Goal: Task Accomplishment & Management: Complete application form

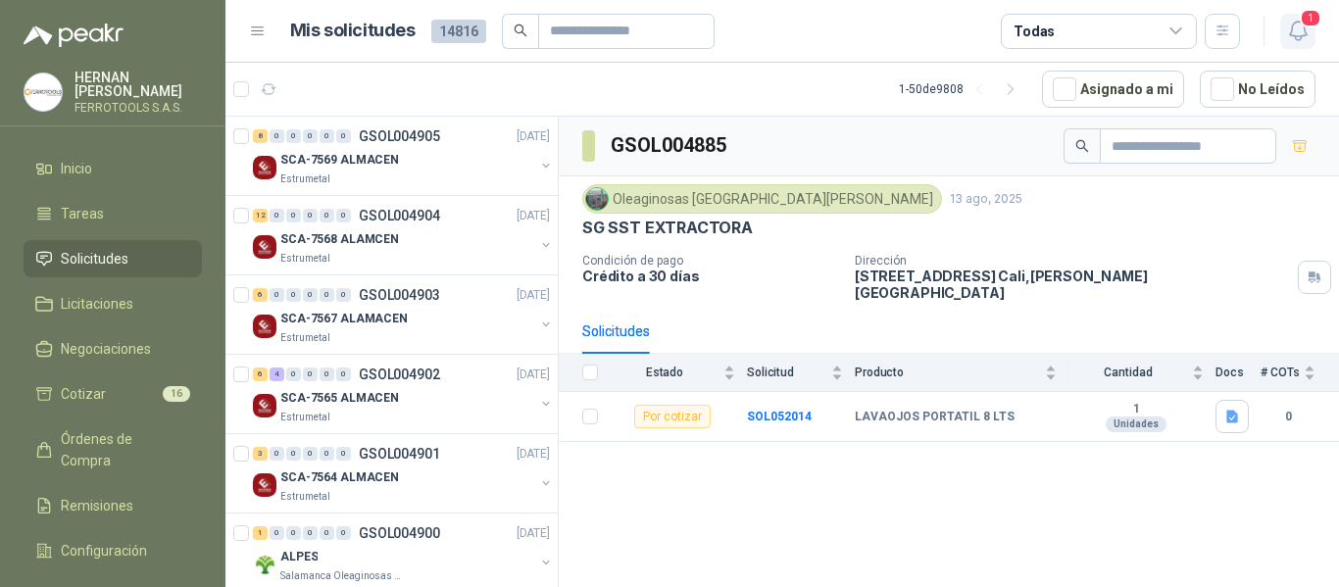
click at [1297, 40] on icon "button" at bounding box center [1297, 31] width 17 height 19
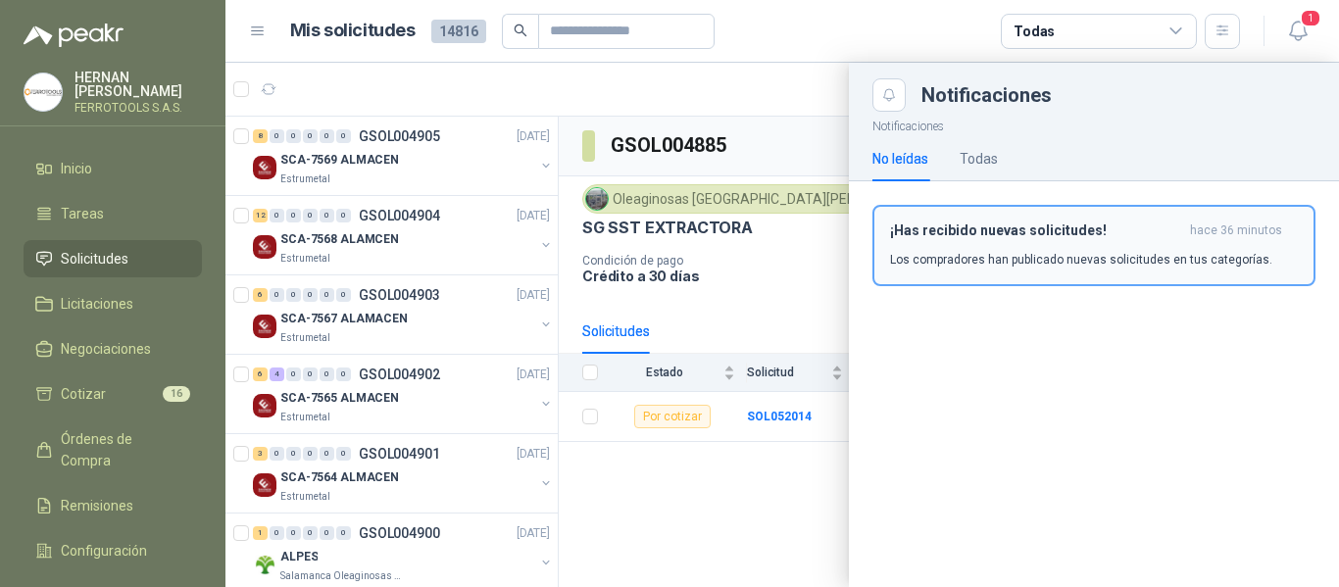
click at [977, 258] on p "Los compradores han publicado nuevas solicitudes en tus categorías." at bounding box center [1081, 260] width 382 height 18
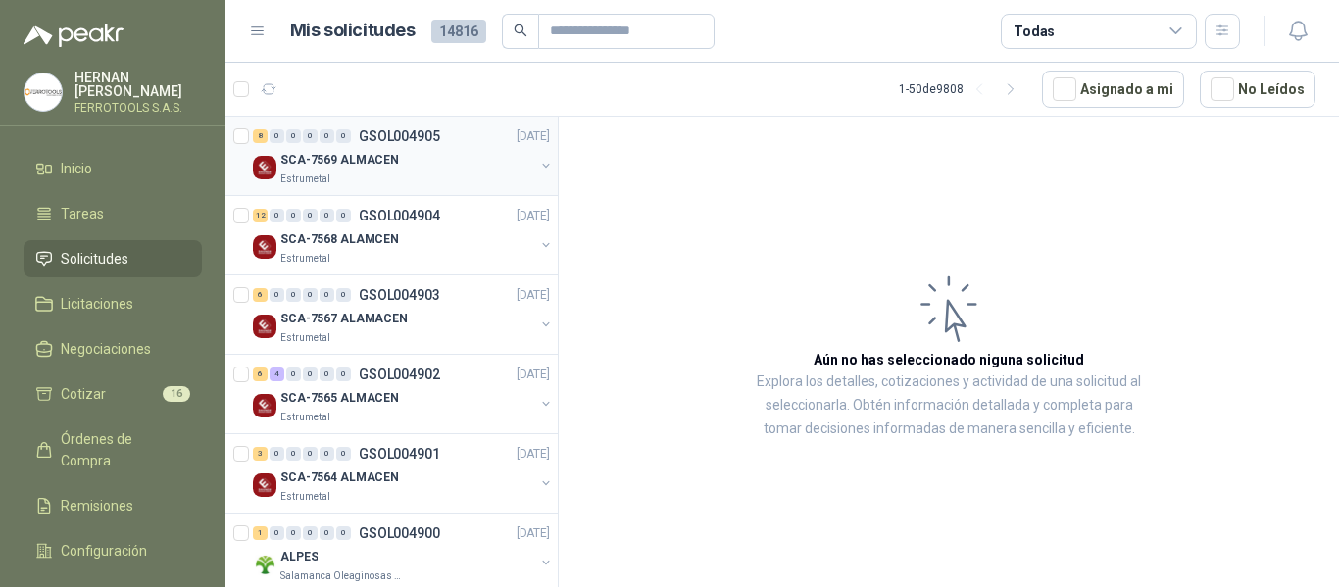
click at [421, 174] on div "Estrumetal" at bounding box center [407, 180] width 254 height 16
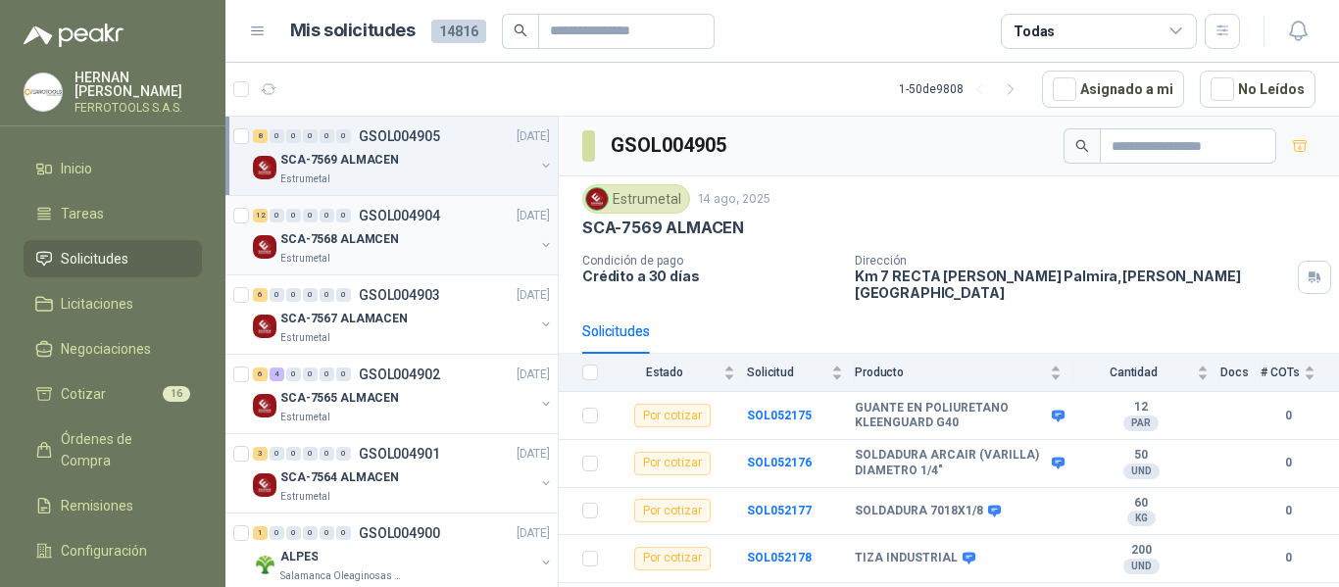
click at [361, 230] on p "SCA-7568 ALAMCEN" at bounding box center [339, 239] width 119 height 19
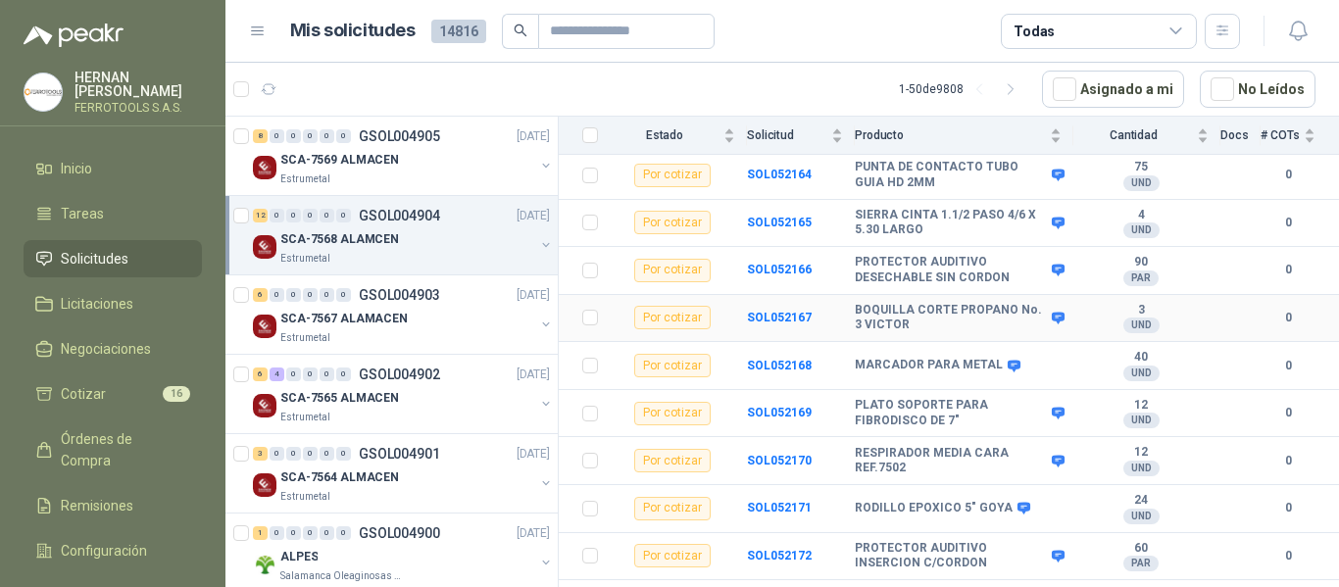
scroll to position [258, 0]
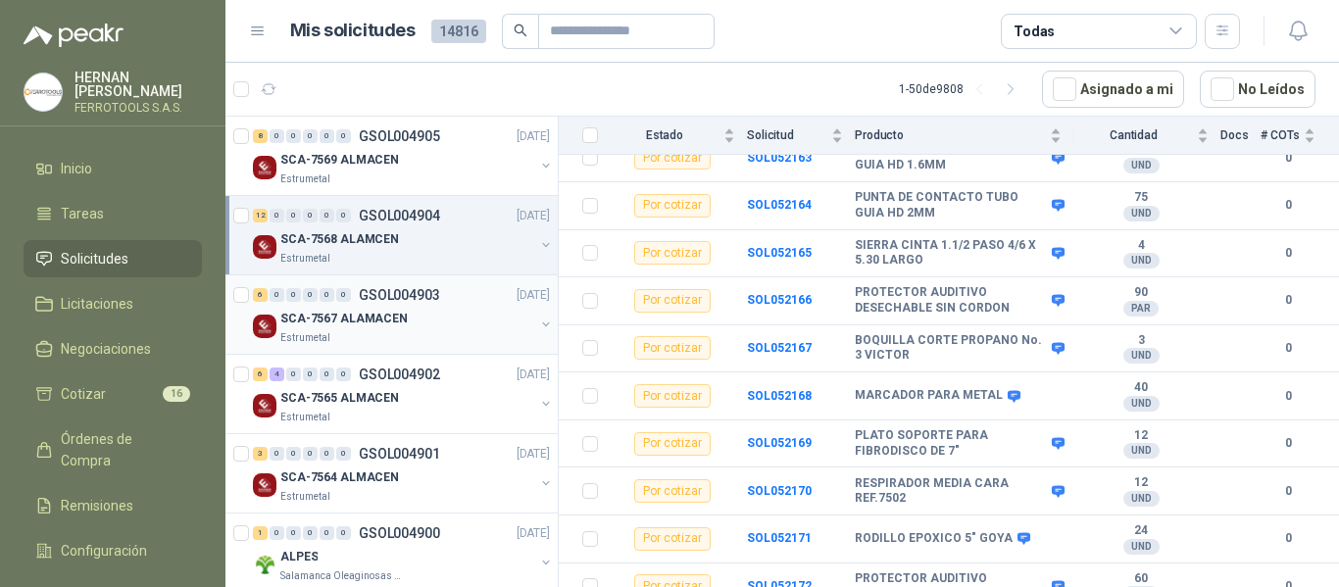
click at [379, 320] on p "SCA-7567 ALAMACEN" at bounding box center [343, 319] width 127 height 19
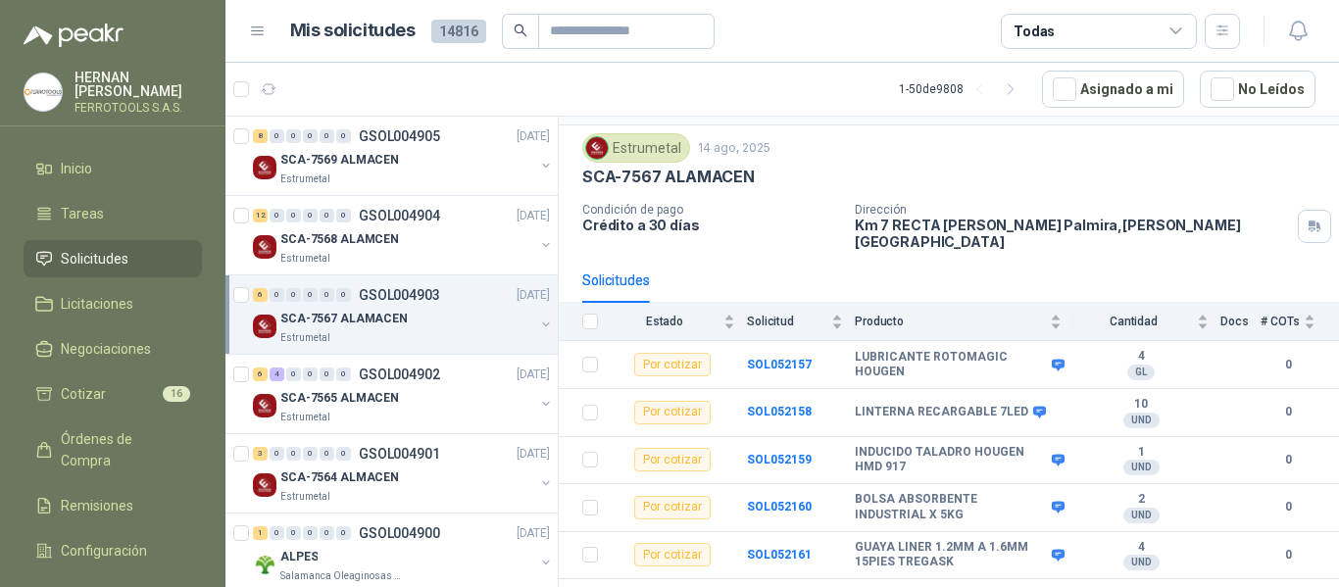
scroll to position [71, 0]
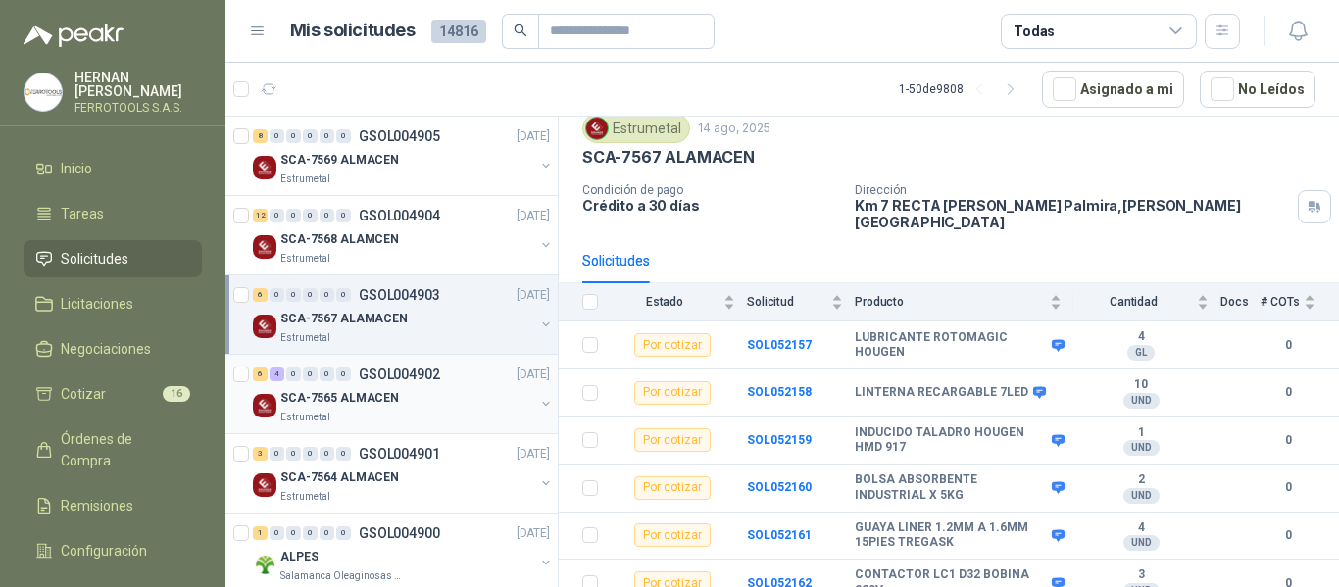
click at [368, 397] on p "SCA-7565 ALMACEN" at bounding box center [339, 398] width 119 height 19
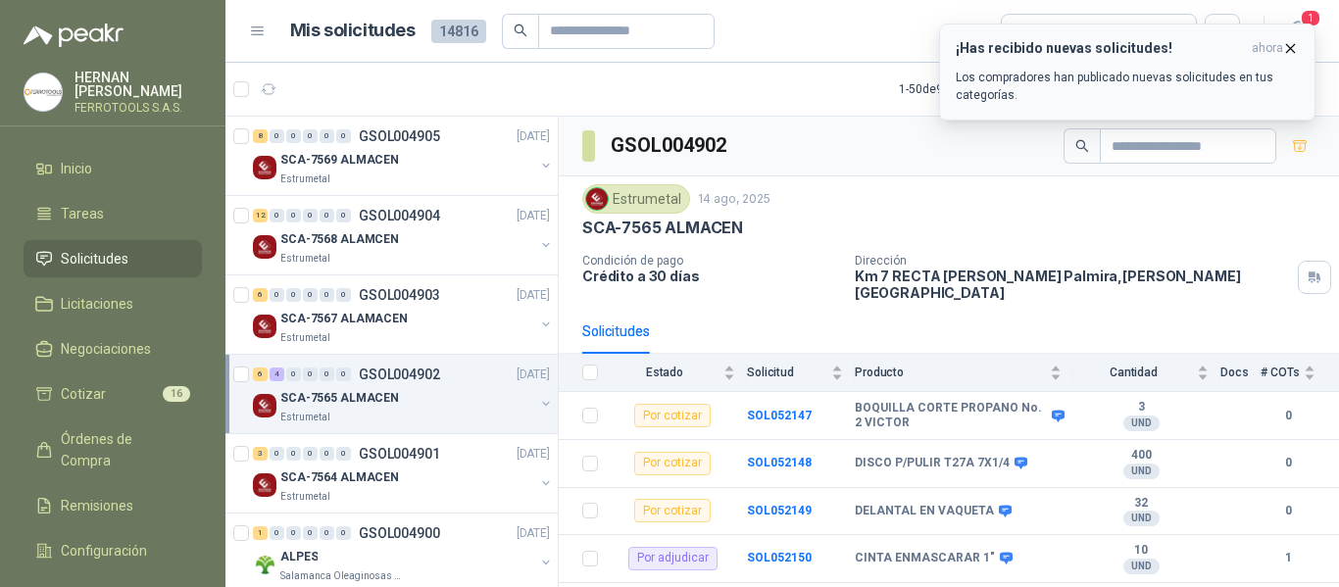
click at [1127, 99] on p "Los compradores han publicado nuevas solicitudes en tus categorías." at bounding box center [1127, 86] width 343 height 35
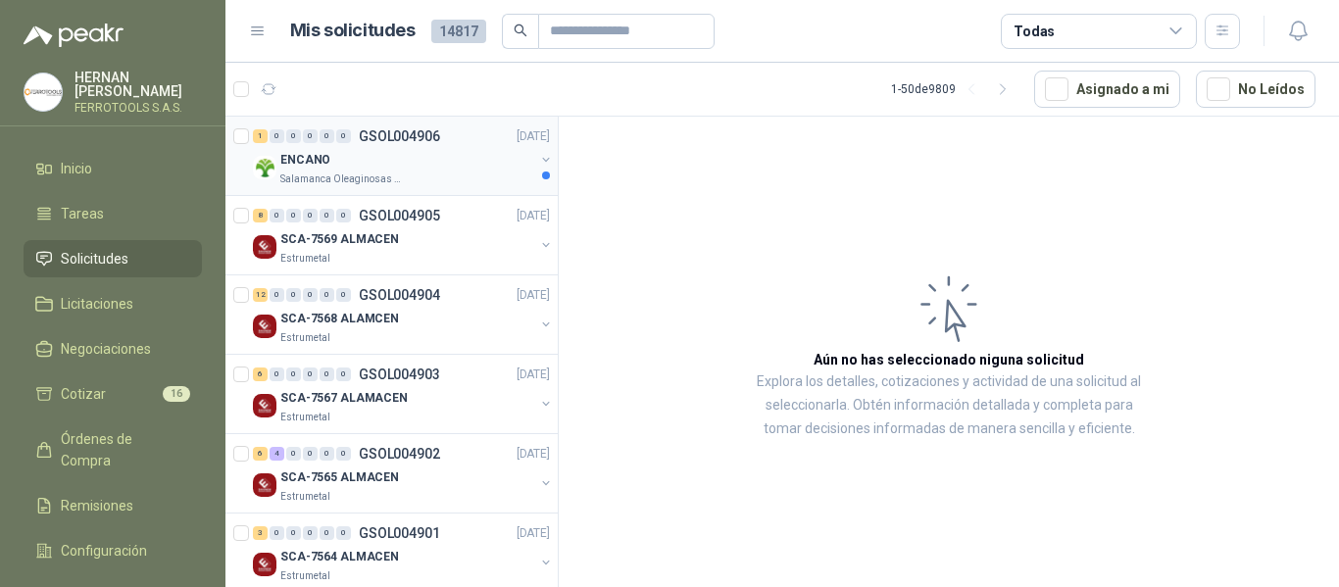
click at [449, 180] on div "Salamanca Oleaginosas SAS" at bounding box center [407, 180] width 254 height 16
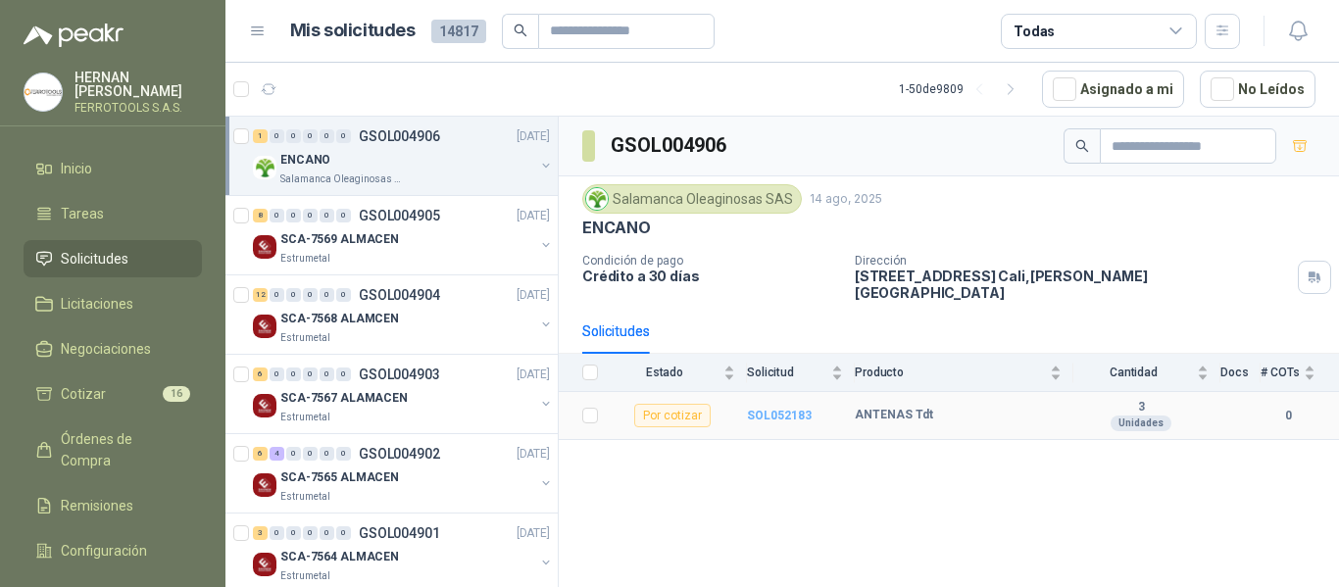
click at [774, 409] on b "SOL052183" at bounding box center [779, 416] width 65 height 14
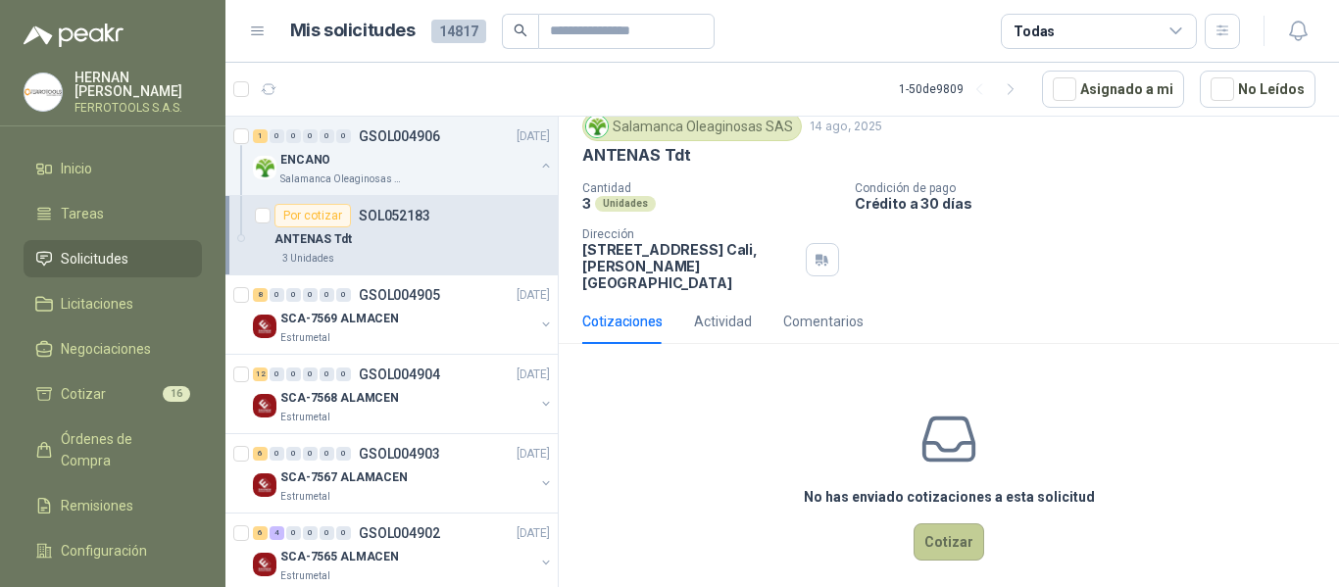
click at [944, 523] on button "Cotizar" at bounding box center [948, 541] width 71 height 37
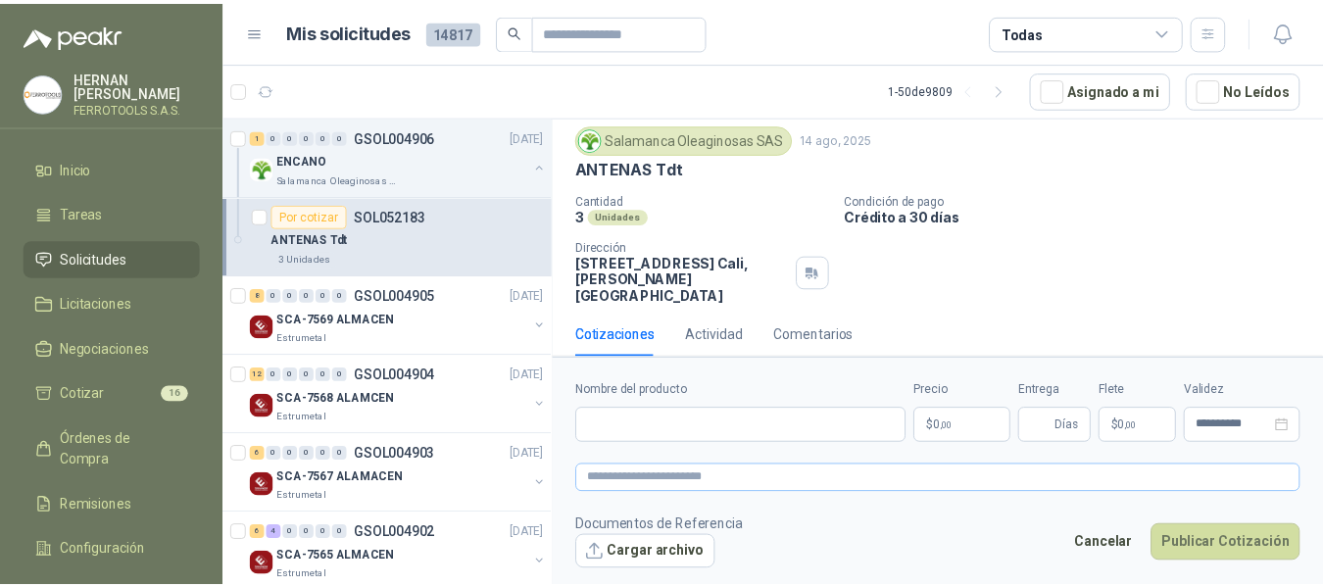
scroll to position [55, 0]
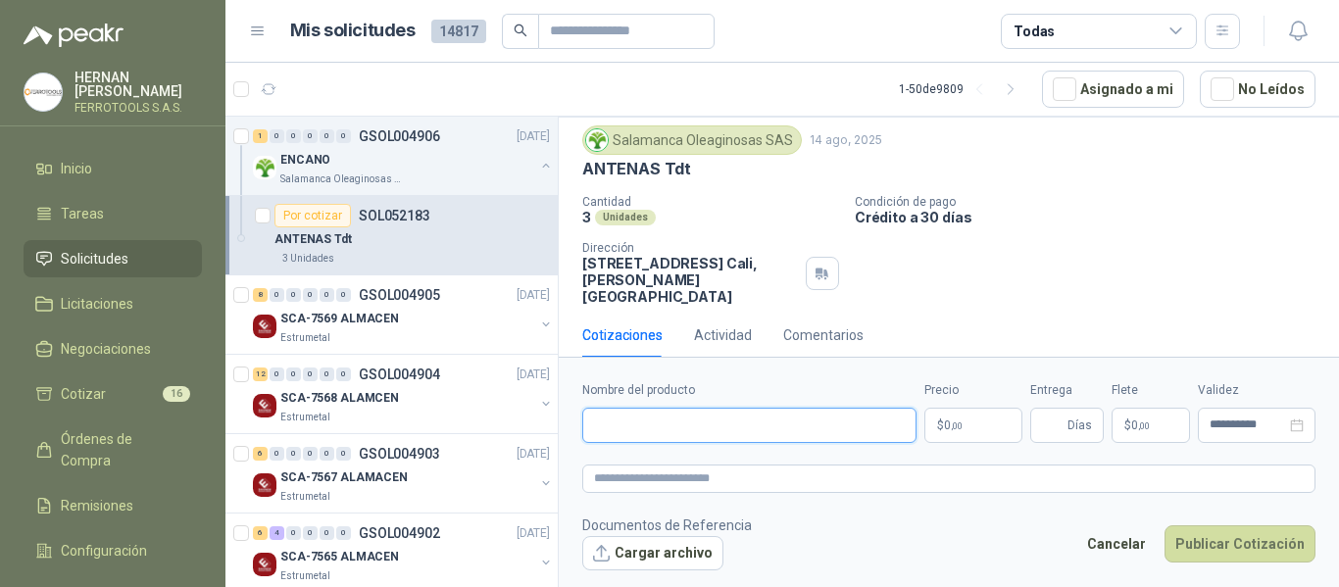
click at [822, 424] on input "Nombre del producto" at bounding box center [749, 425] width 334 height 35
paste input "**********"
type input "**********"
click at [857, 485] on textarea at bounding box center [948, 479] width 733 height 28
paste textarea "**********"
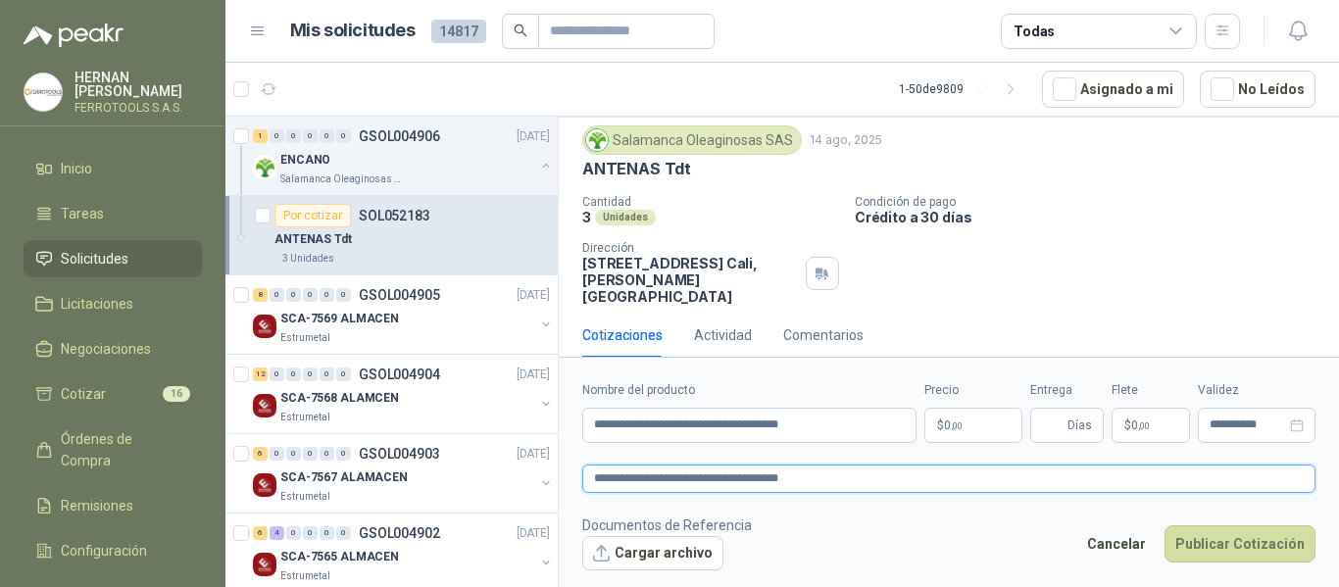
type textarea "**********"
click at [984, 427] on p "$ 0 ,00" at bounding box center [973, 425] width 98 height 35
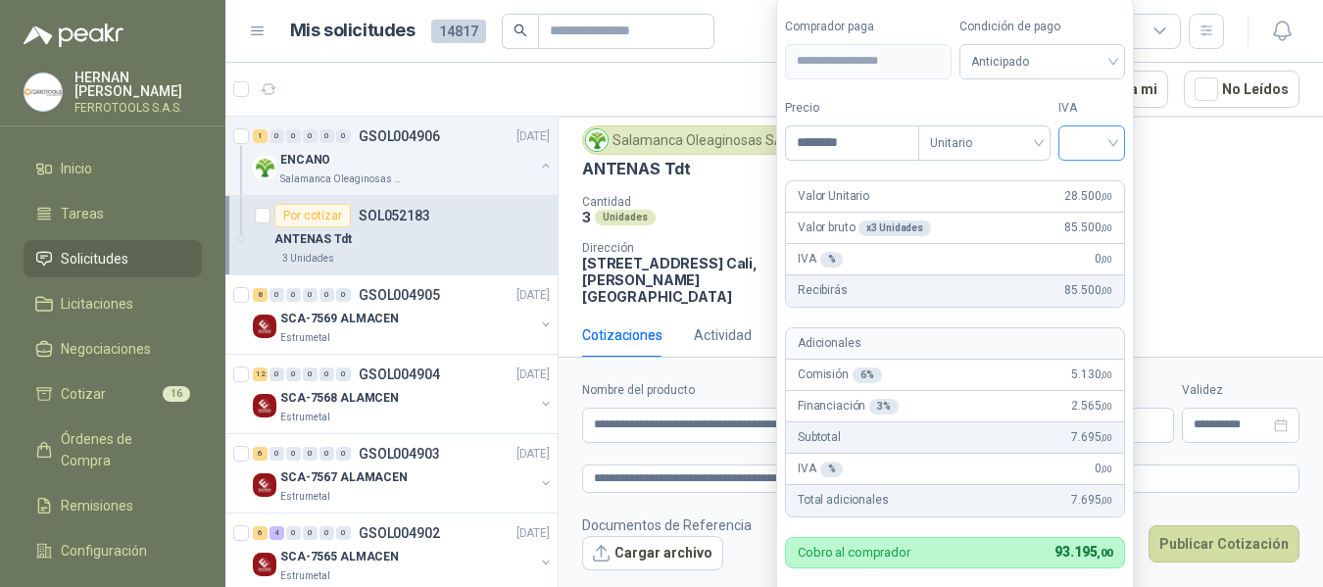
type input "********"
click at [1083, 144] on input "search" at bounding box center [1091, 140] width 43 height 29
click at [1082, 179] on div "19%" at bounding box center [1096, 183] width 36 height 22
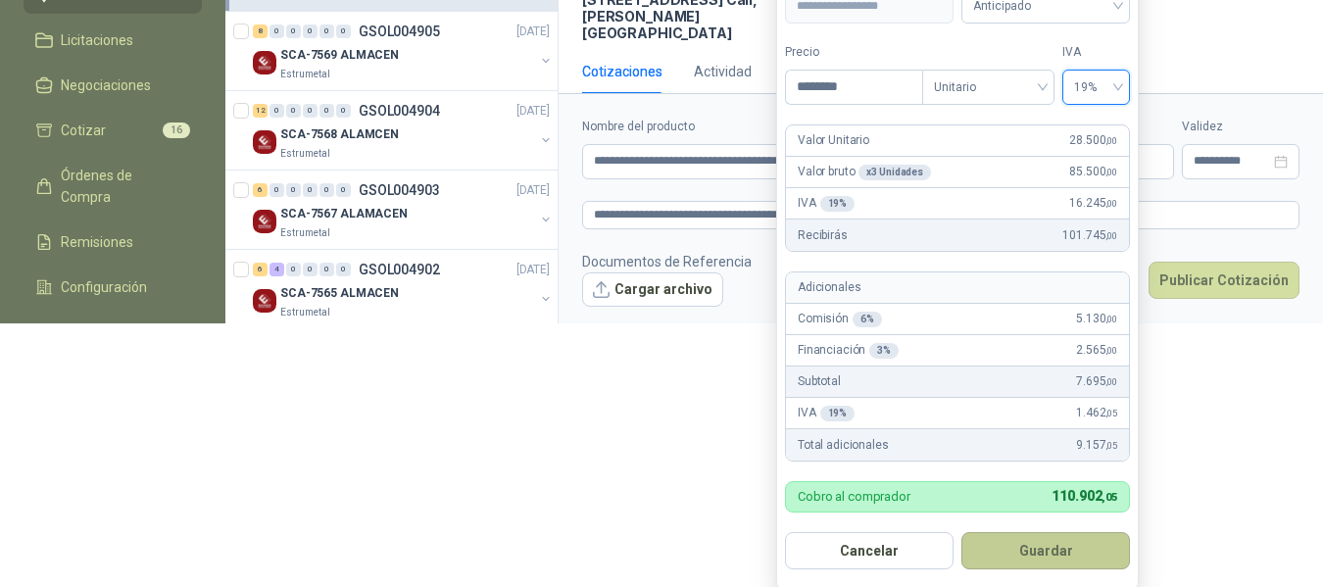
click at [1044, 551] on button "Guardar" at bounding box center [1045, 550] width 169 height 37
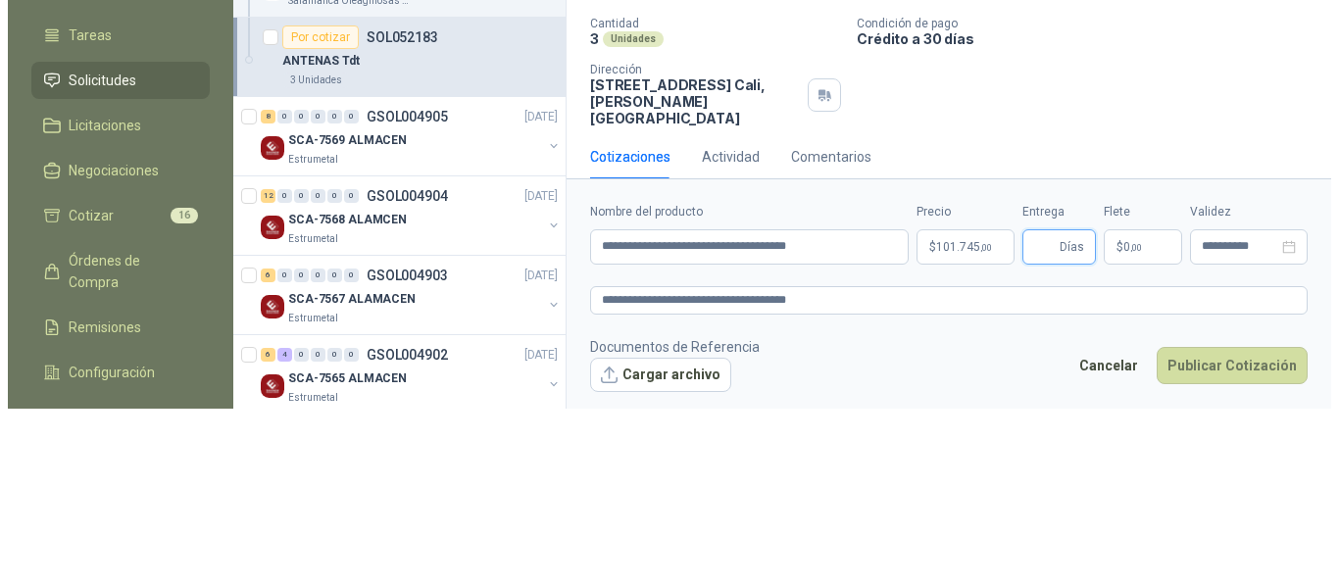
scroll to position [0, 0]
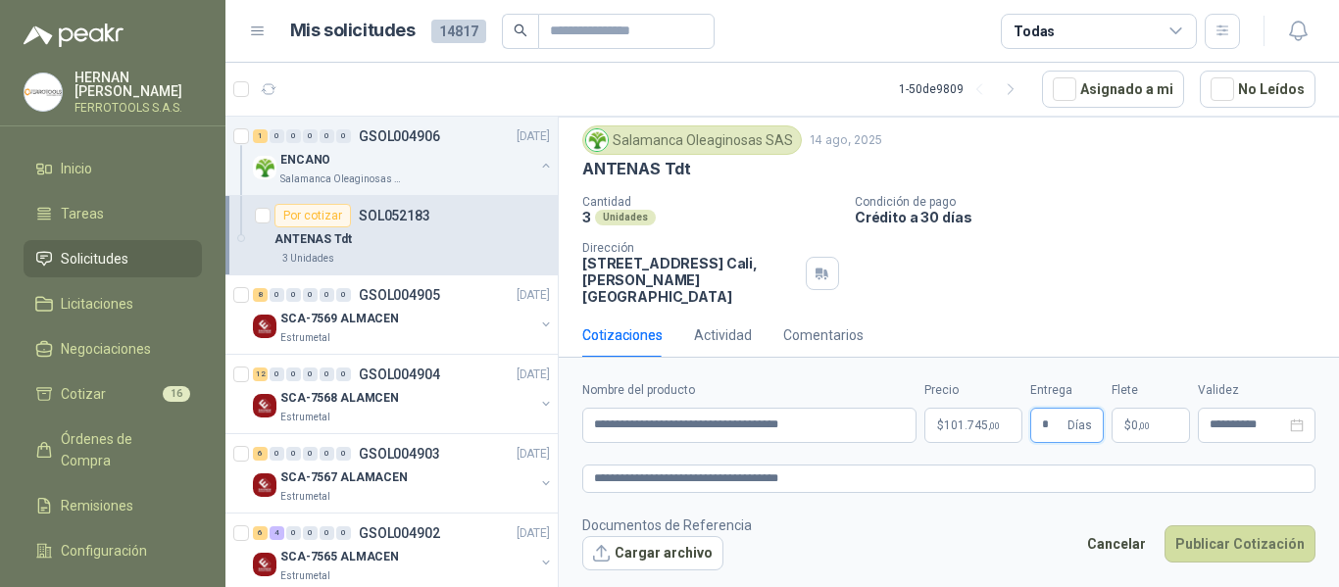
type input "*"
click at [958, 553] on footer "Documentos de Referencia Cargar archivo Cancelar Publicar Cotización" at bounding box center [948, 543] width 733 height 57
click at [873, 486] on textarea "**********" at bounding box center [948, 479] width 733 height 28
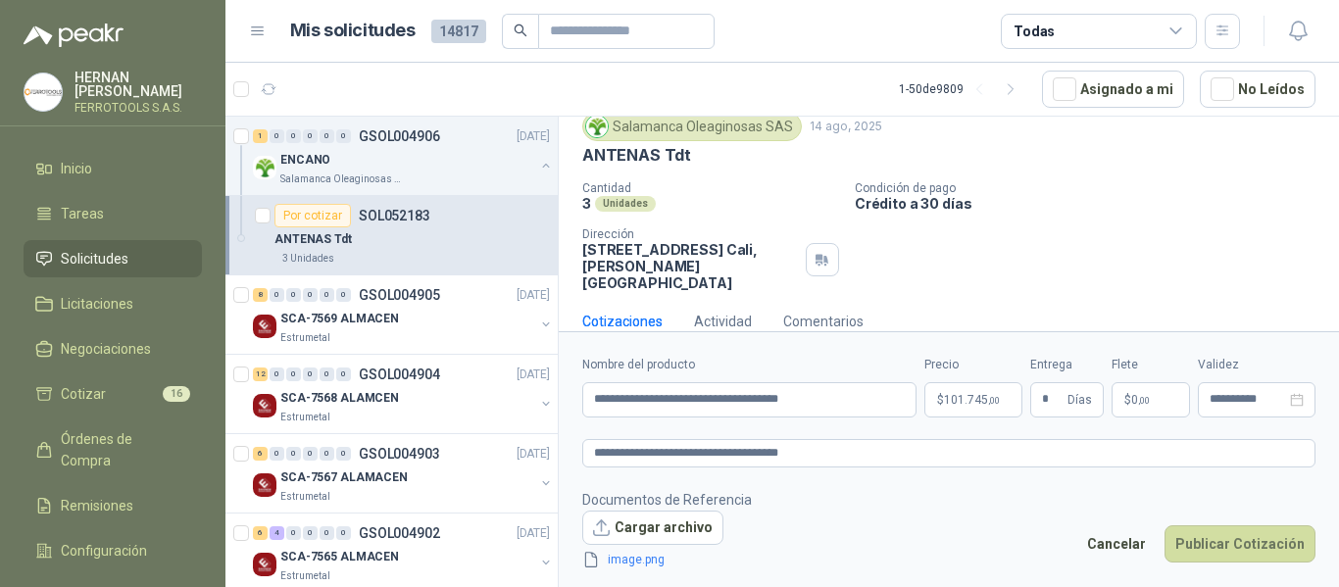
click at [1141, 402] on span ",00" at bounding box center [1144, 400] width 12 height 11
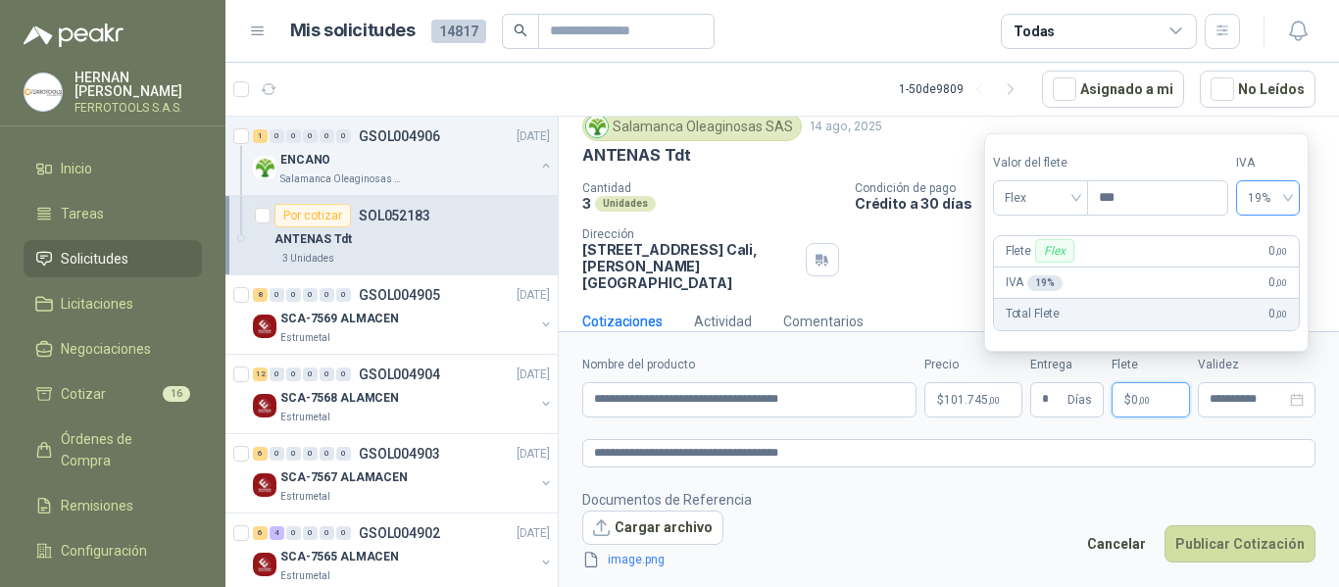
click at [1299, 200] on div "19%" at bounding box center [1268, 197] width 64 height 35
click at [1156, 198] on input "***" at bounding box center [1157, 197] width 139 height 33
click at [915, 137] on div "Salamanca Oleaginosas SAS 14 ago, 2025" at bounding box center [948, 126] width 733 height 29
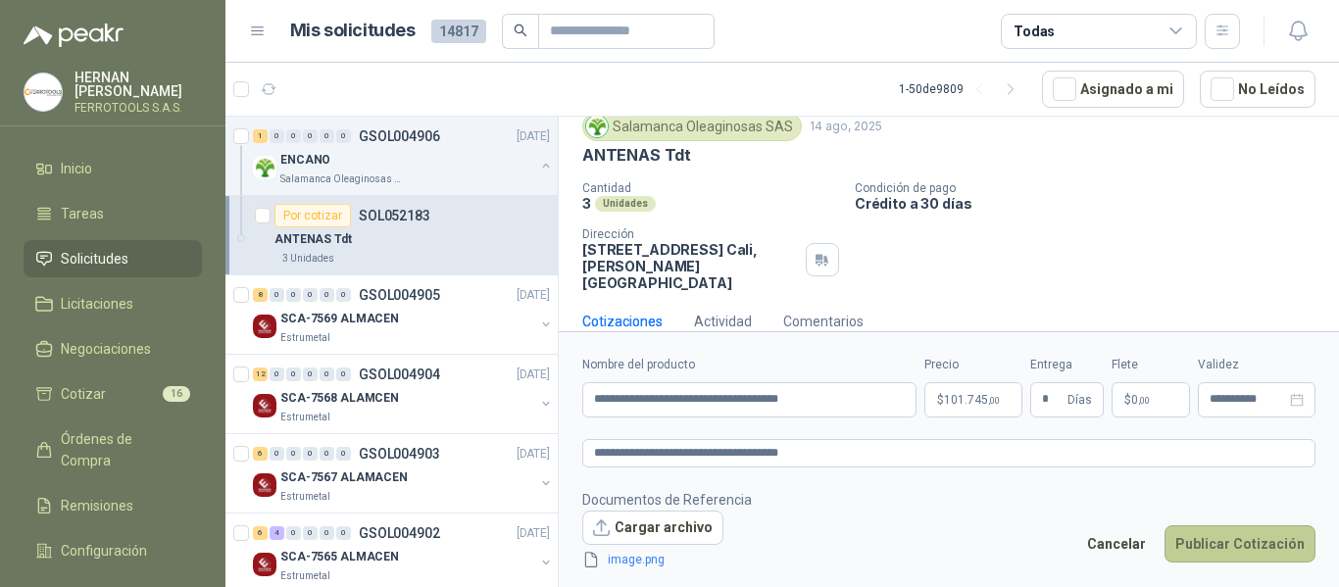
click at [1222, 539] on button "Publicar Cotización" at bounding box center [1239, 543] width 151 height 37
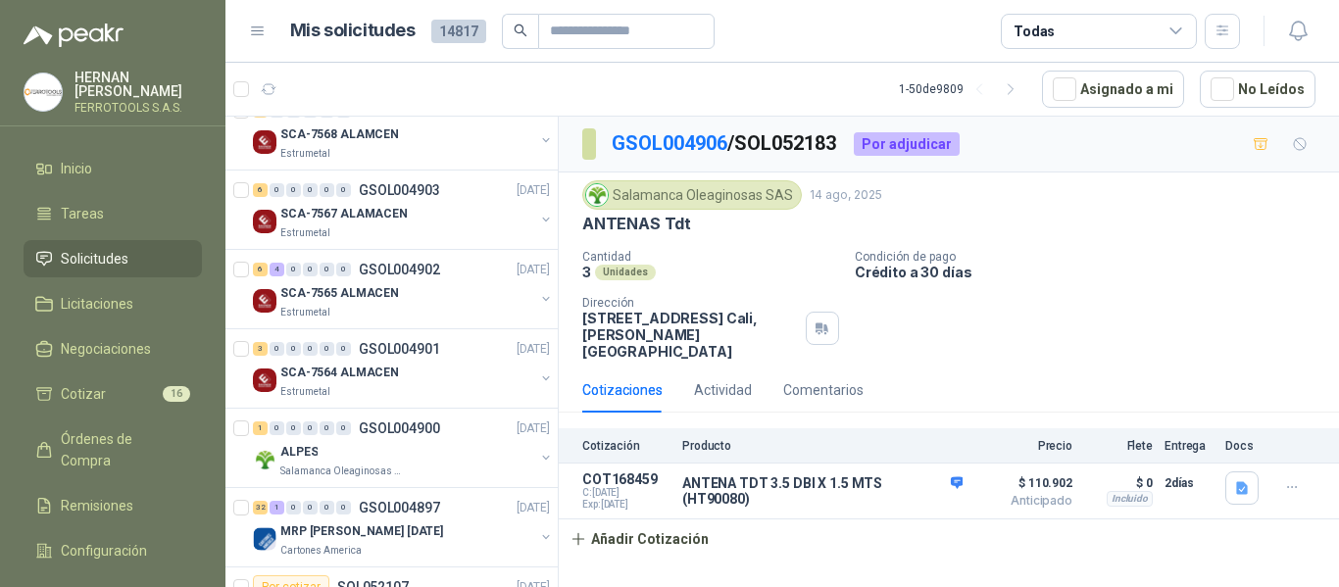
scroll to position [294, 0]
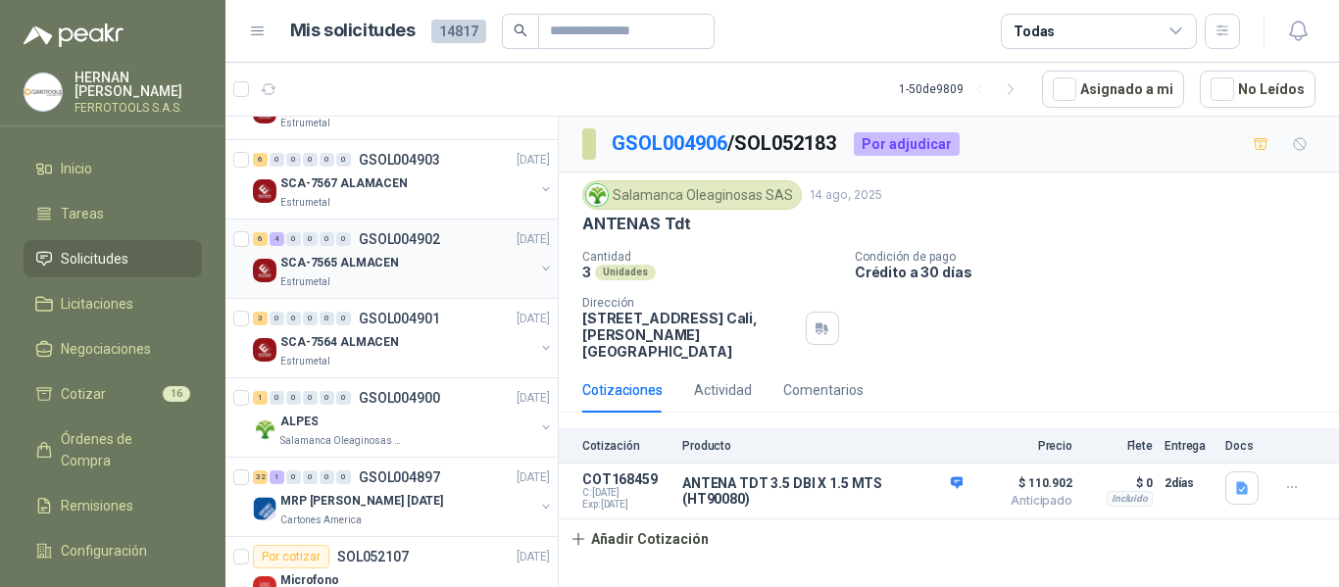
click at [419, 264] on div "SCA-7565 ALMACEN" at bounding box center [407, 263] width 254 height 24
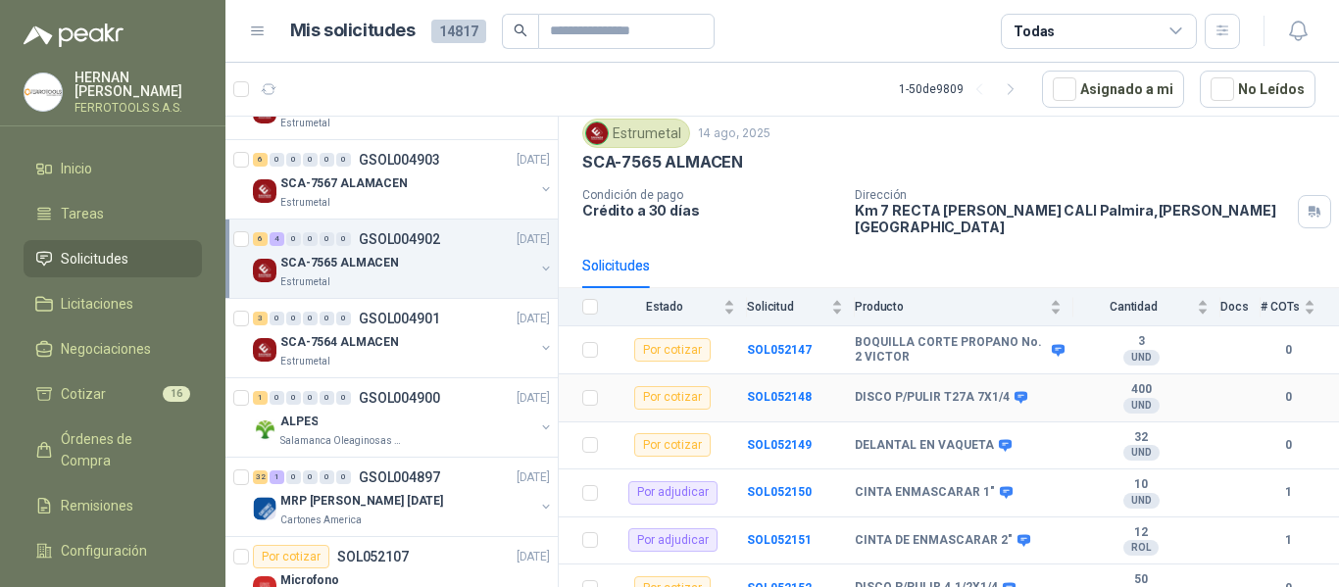
scroll to position [98, 0]
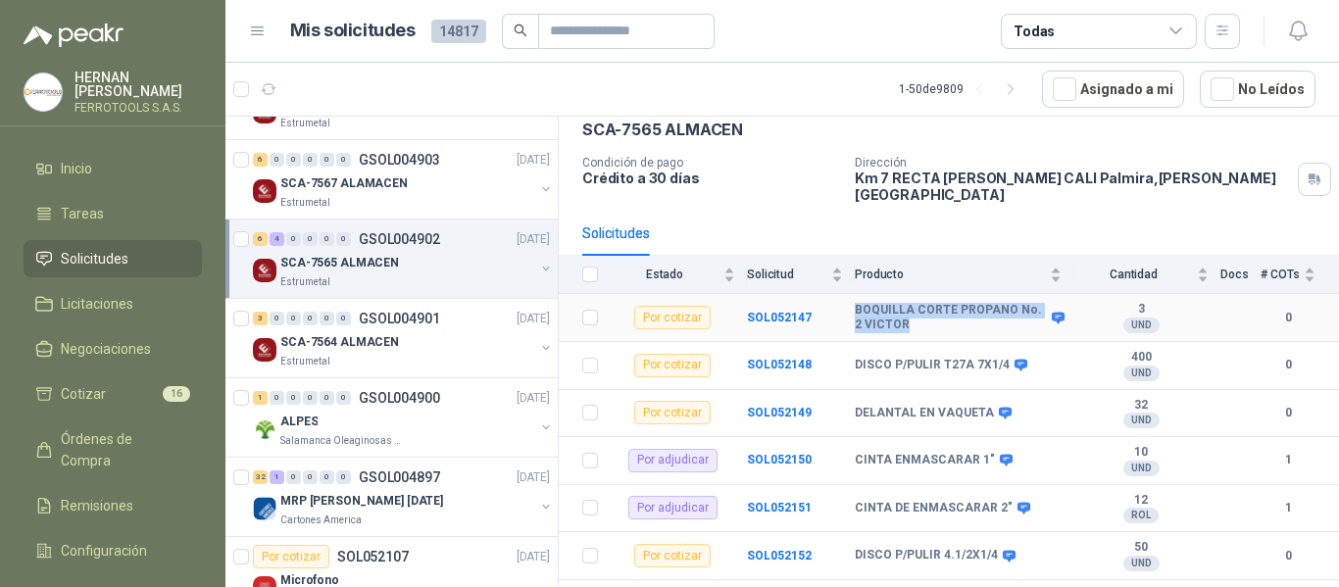
drag, startPoint x: 910, startPoint y: 319, endPoint x: 845, endPoint y: 294, distance: 69.2
click at [845, 294] on tr "Por cotizar SOL052147 BOQUILLA CORTE PROPANO No. 2 VICTOR 3 UND  0" at bounding box center [949, 318] width 780 height 48
copy tr "BOQUILLA CORTE PROPANO No. 2 VICTOR"
click at [785, 311] on b "SOL052147" at bounding box center [779, 318] width 65 height 14
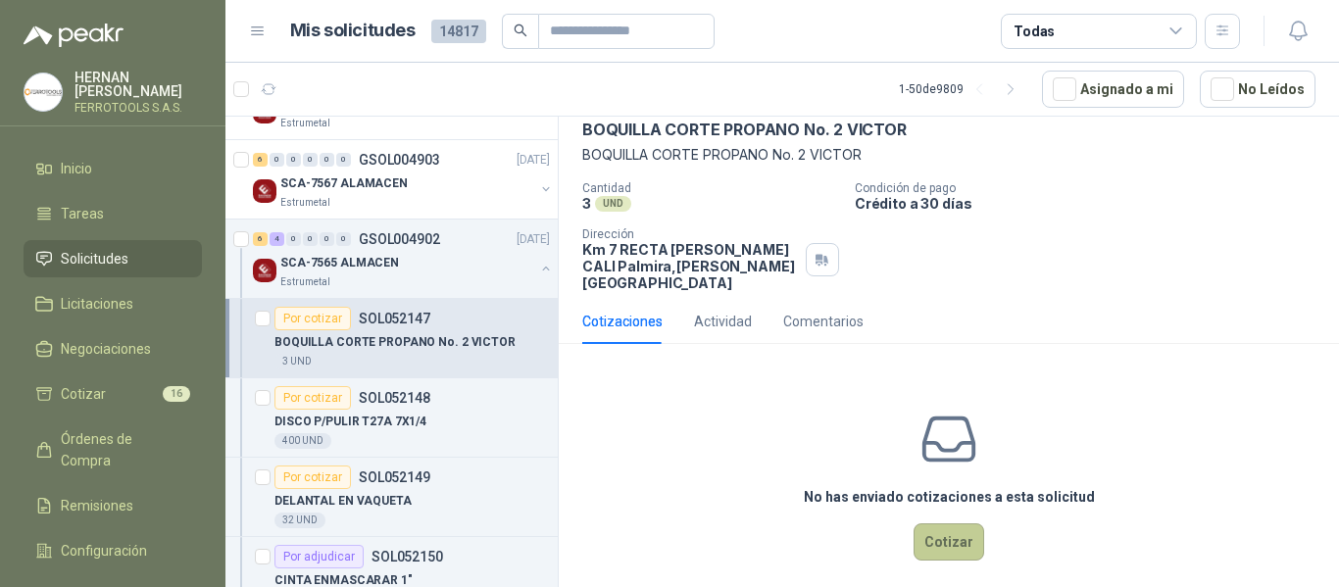
click at [934, 536] on button "Cotizar" at bounding box center [948, 541] width 71 height 37
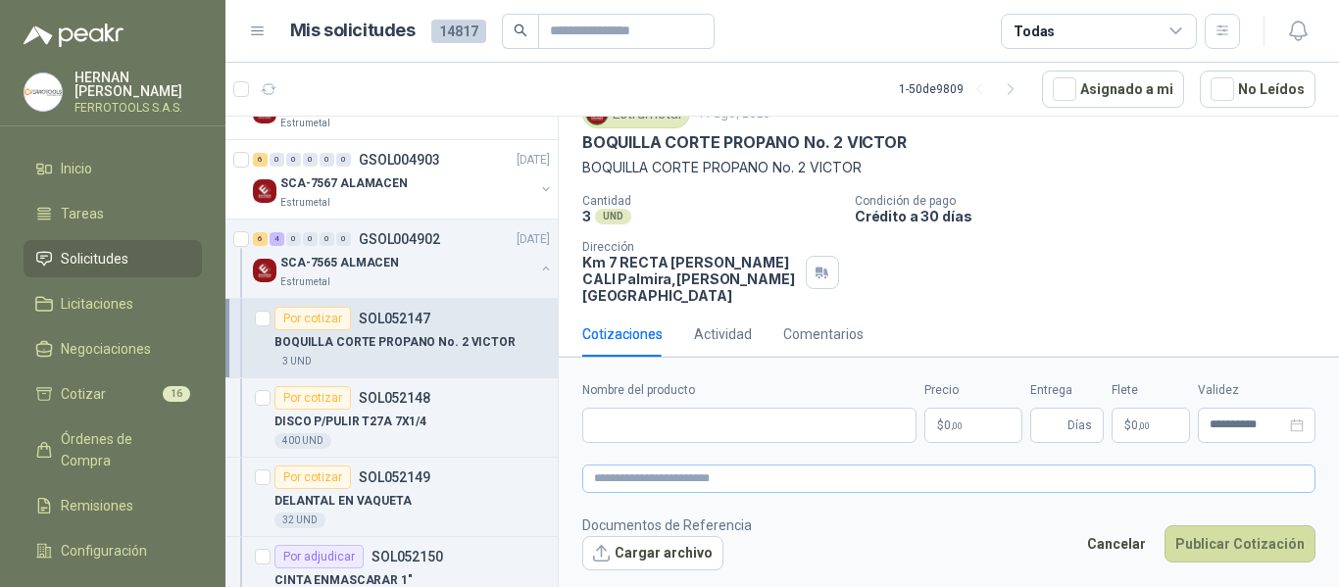
scroll to position [80, 0]
click at [799, 423] on input "Nombre del producto" at bounding box center [749, 425] width 334 height 35
paste input "**********"
type input "**********"
click at [760, 475] on textarea at bounding box center [948, 479] width 733 height 28
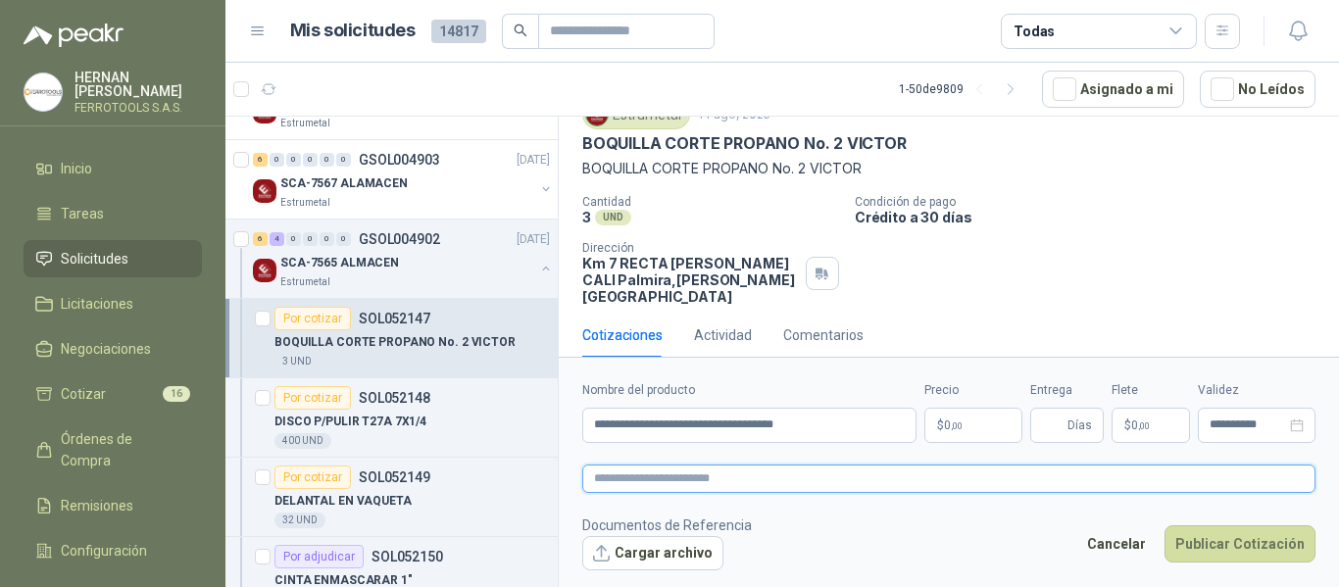
paste textarea "**********"
type textarea "**********"
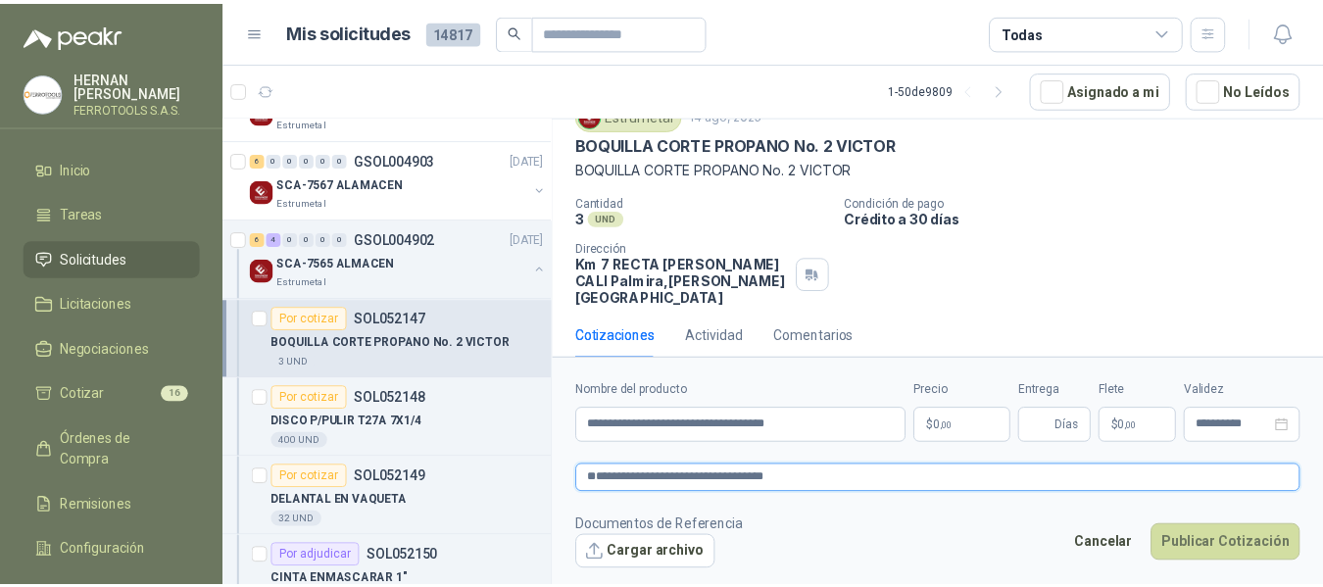
scroll to position [94, 0]
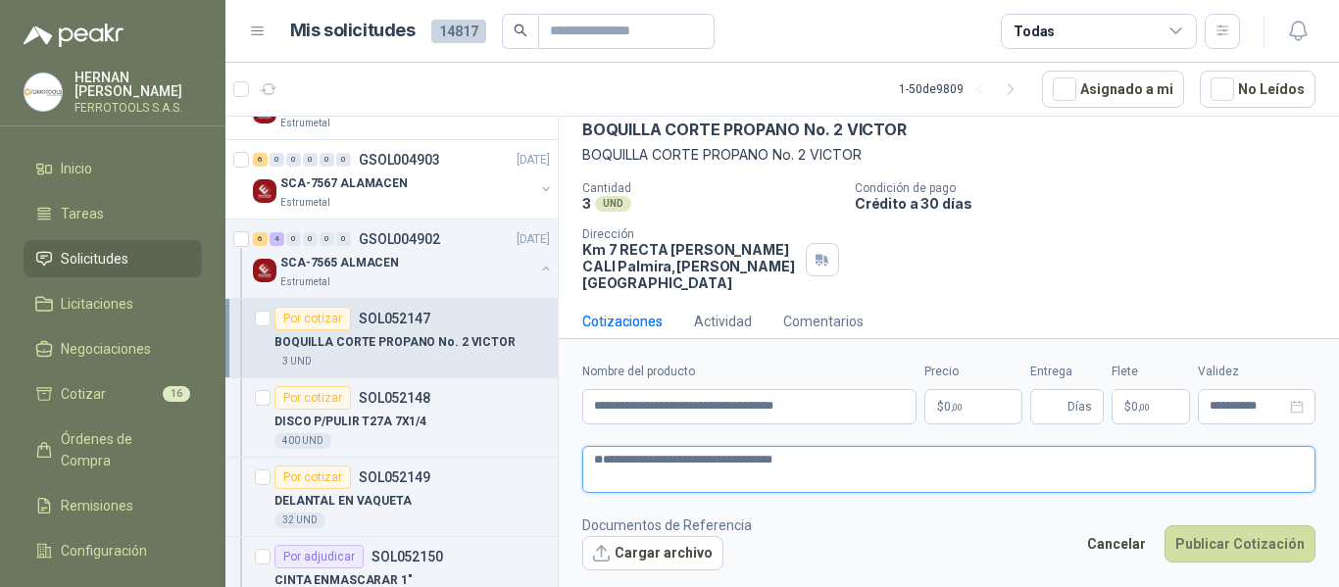
type textarea "**********"
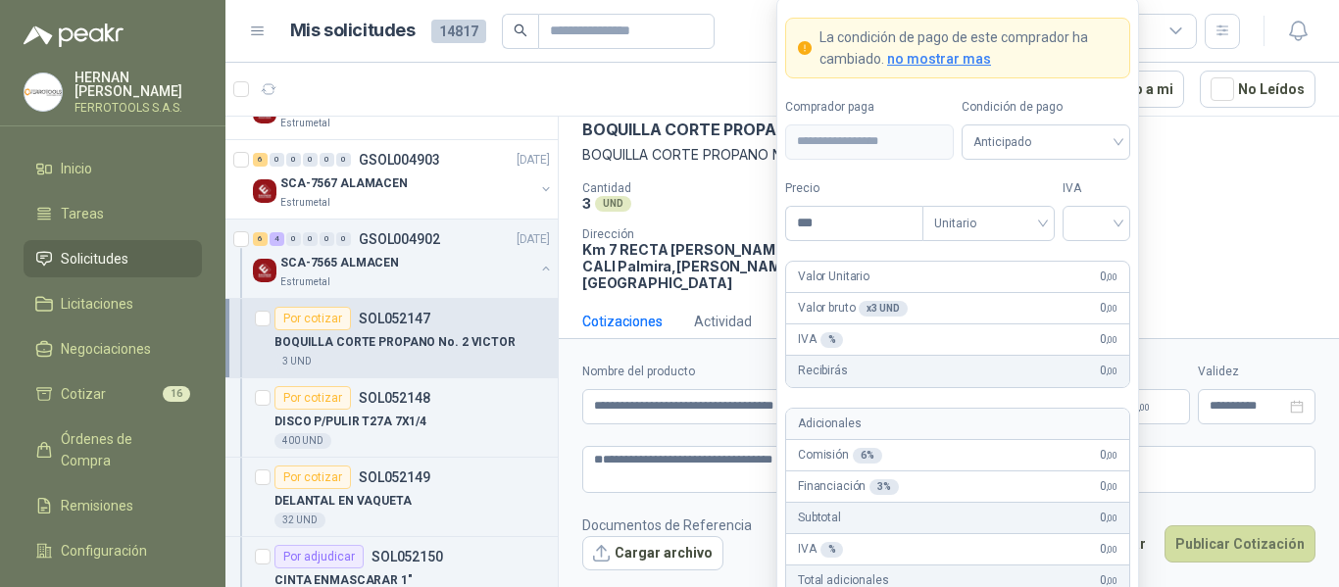
click at [965, 411] on body "HERNAN RUALES FERROTOOLS S.A.S. Inicio Tareas Solicitudes Licitaciones Negociac…" at bounding box center [669, 293] width 1339 height 587
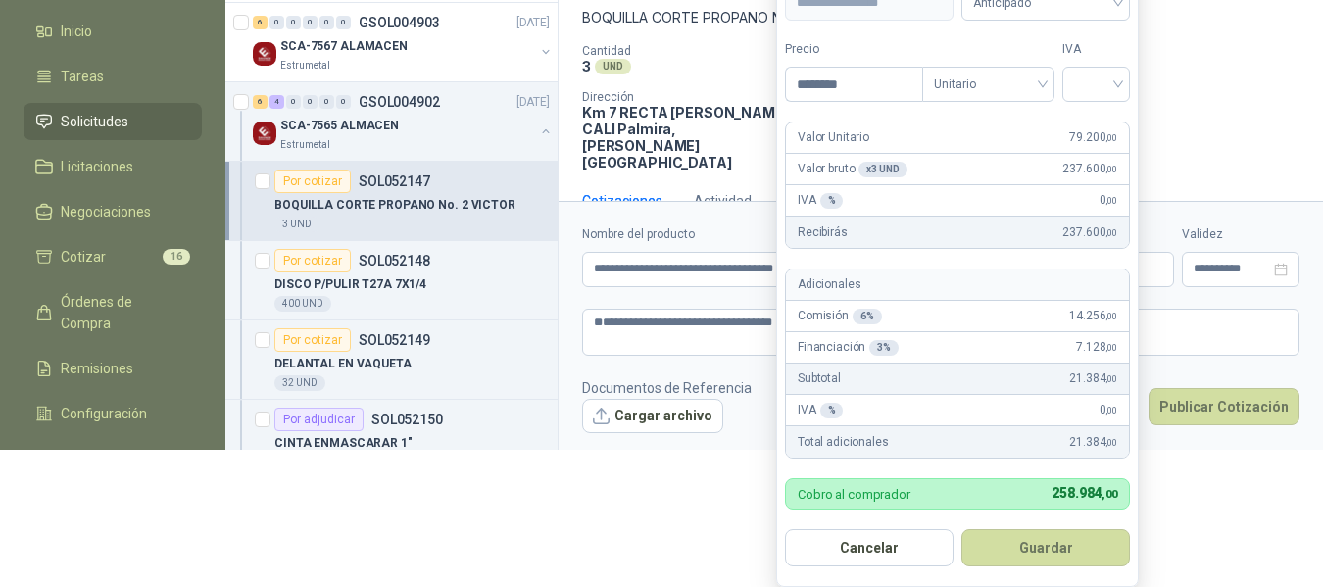
scroll to position [138, 0]
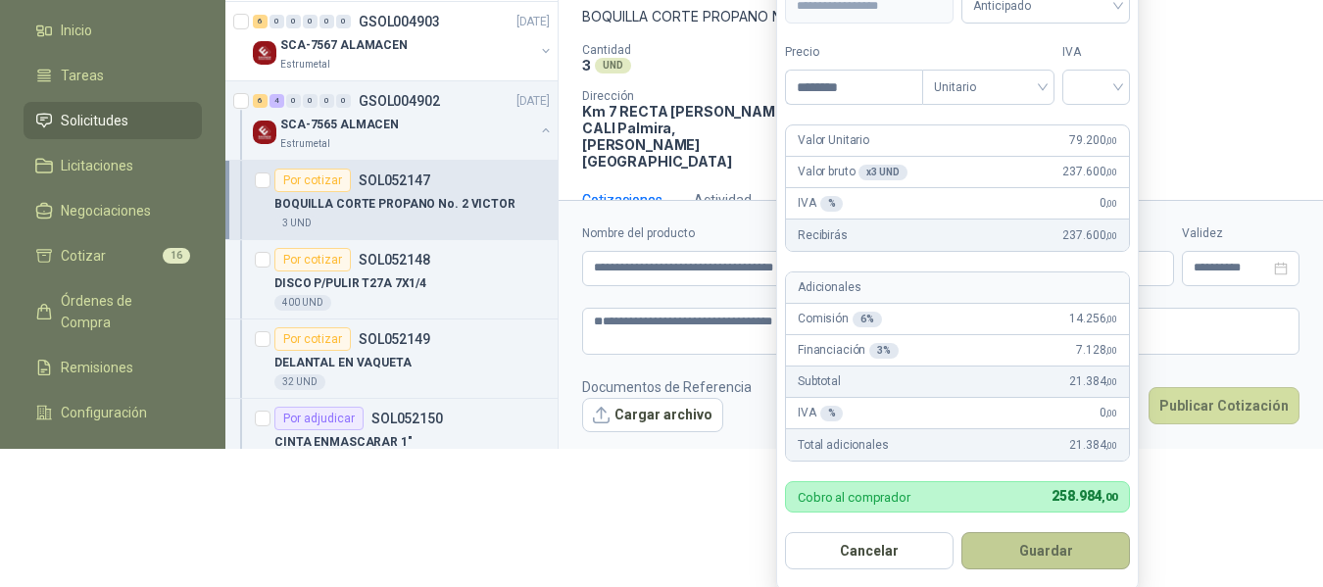
type input "********"
click at [1063, 551] on button "Guardar" at bounding box center [1045, 550] width 169 height 37
click at [1100, 93] on input "search" at bounding box center [1096, 85] width 44 height 29
click at [1099, 127] on div "19%" at bounding box center [1096, 129] width 36 height 22
click at [1062, 556] on button "Guardar" at bounding box center [1045, 550] width 169 height 37
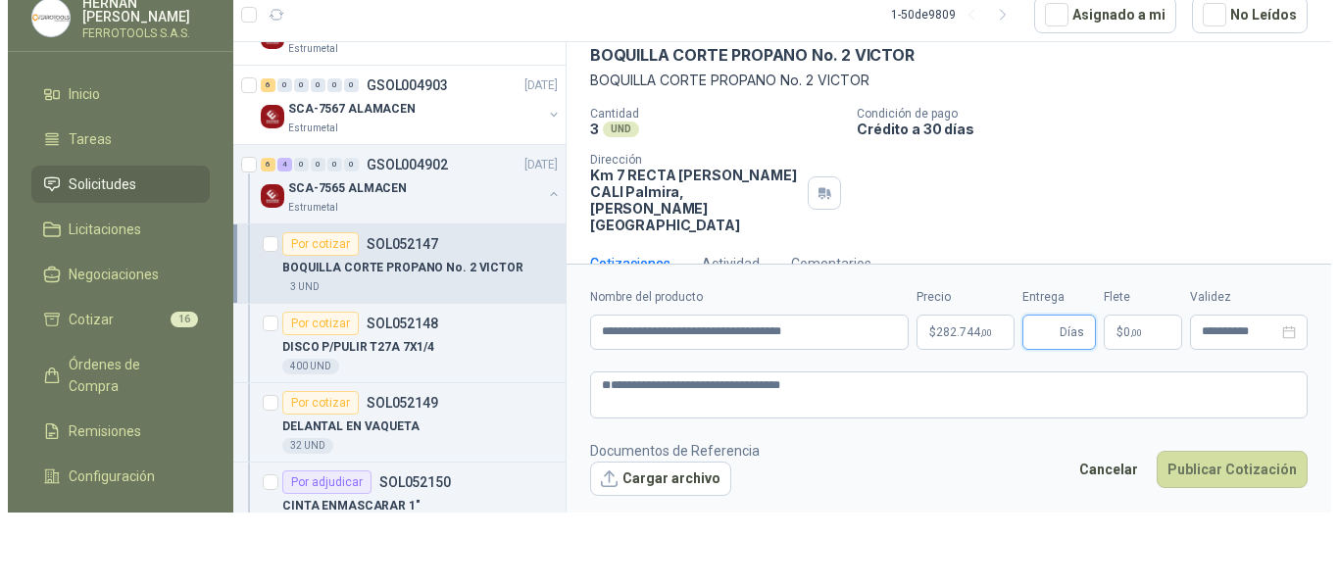
scroll to position [0, 0]
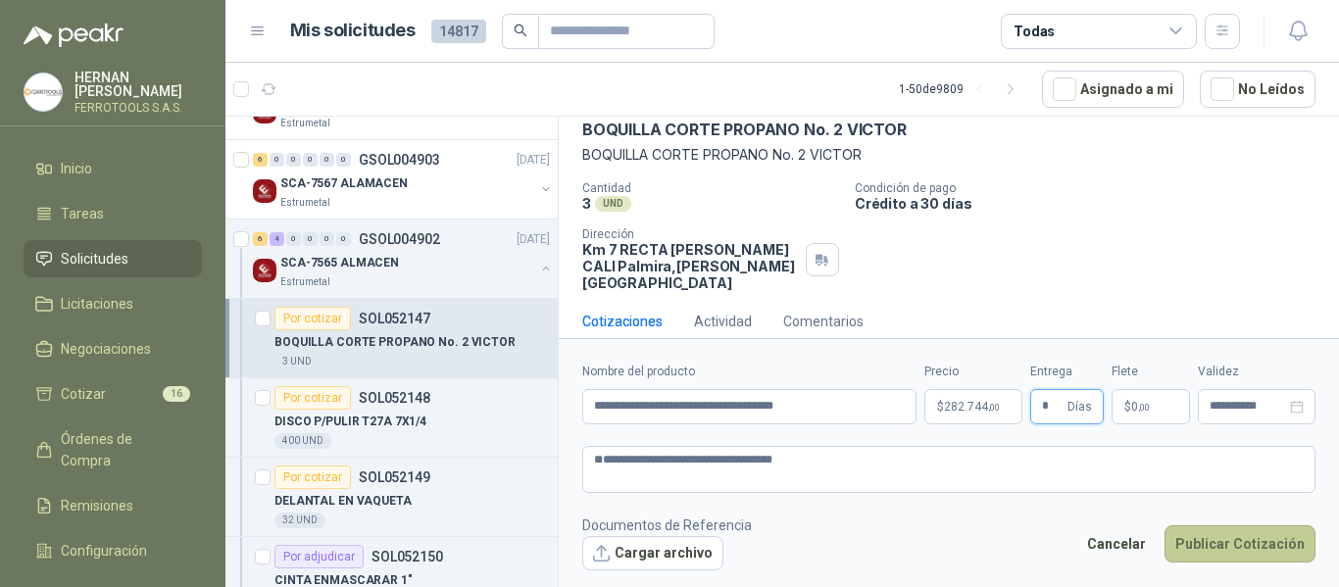
type input "*"
click at [1219, 535] on button "Publicar Cotización" at bounding box center [1239, 543] width 151 height 37
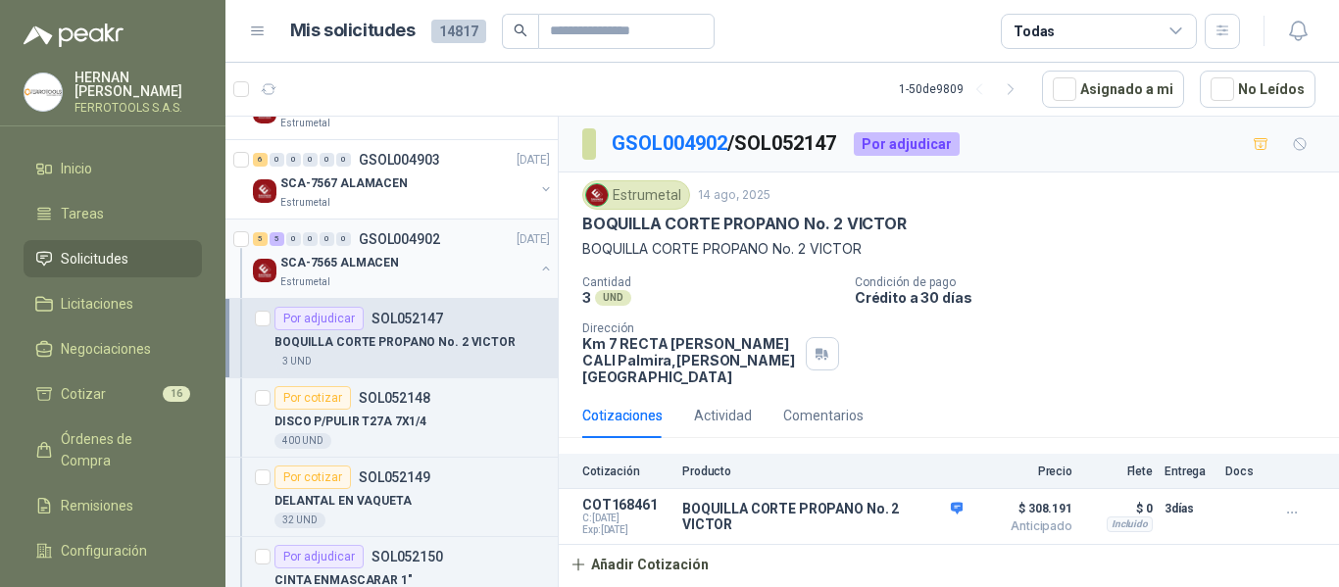
click at [411, 271] on div "SCA-7565 ALMACEN" at bounding box center [407, 263] width 254 height 24
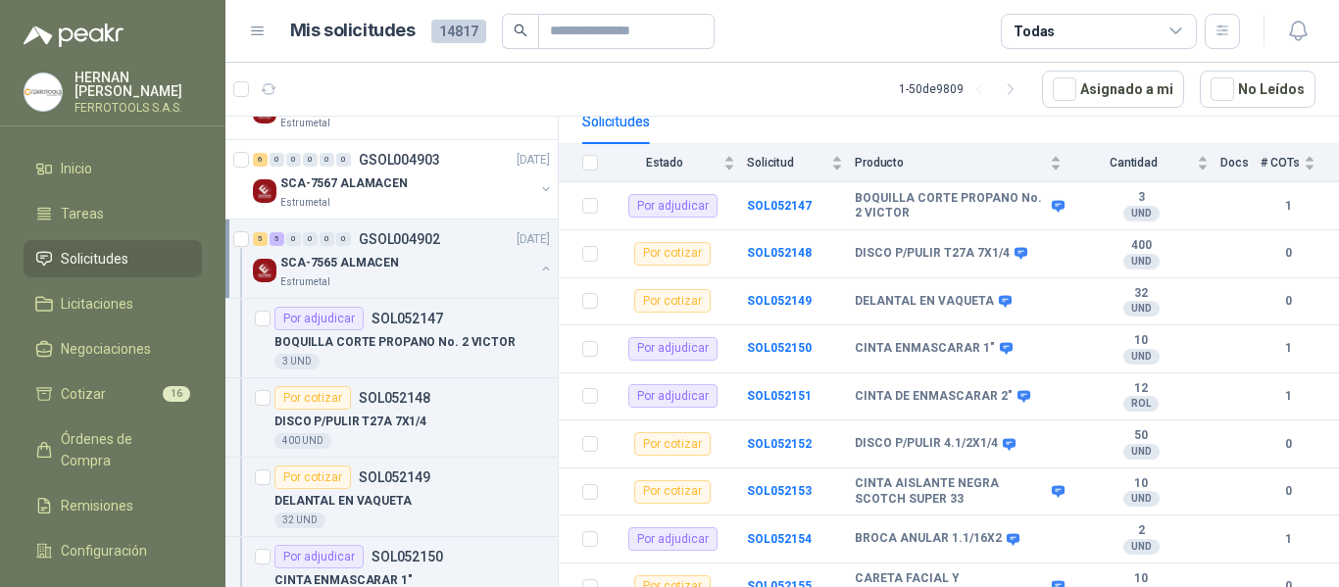
scroll to position [196, 0]
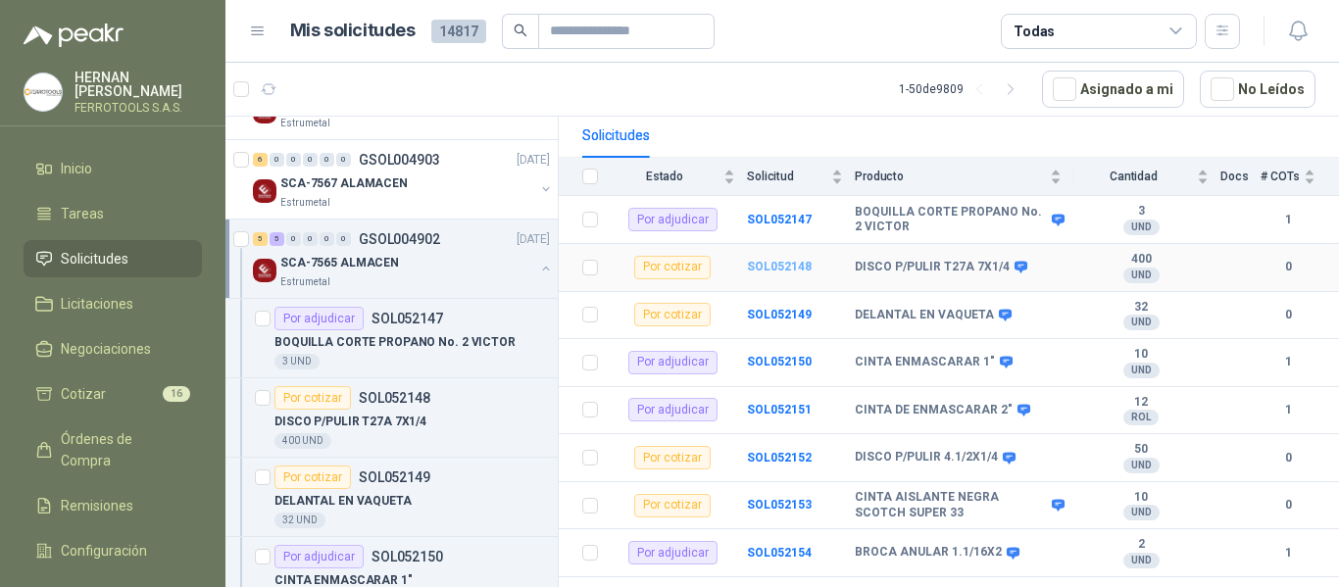
click at [774, 260] on b "SOL052148" at bounding box center [779, 267] width 65 height 14
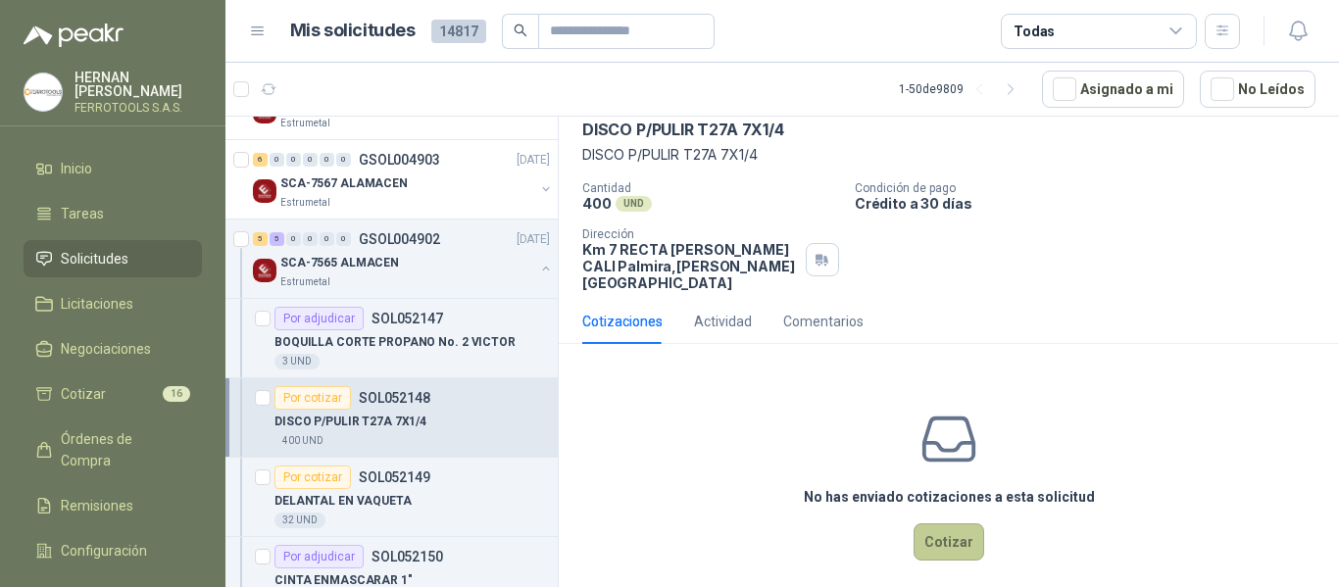
click at [956, 527] on button "Cotizar" at bounding box center [948, 541] width 71 height 37
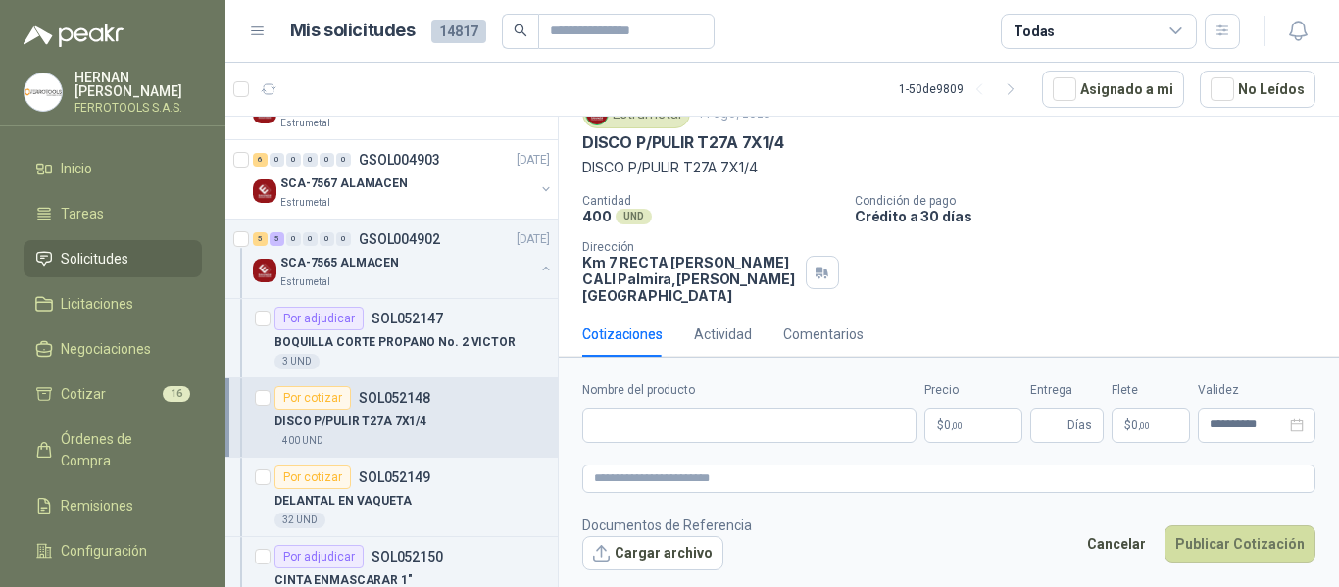
scroll to position [80, 0]
click at [709, 427] on input "Nombre del producto" at bounding box center [749, 425] width 334 height 35
paste input "**********"
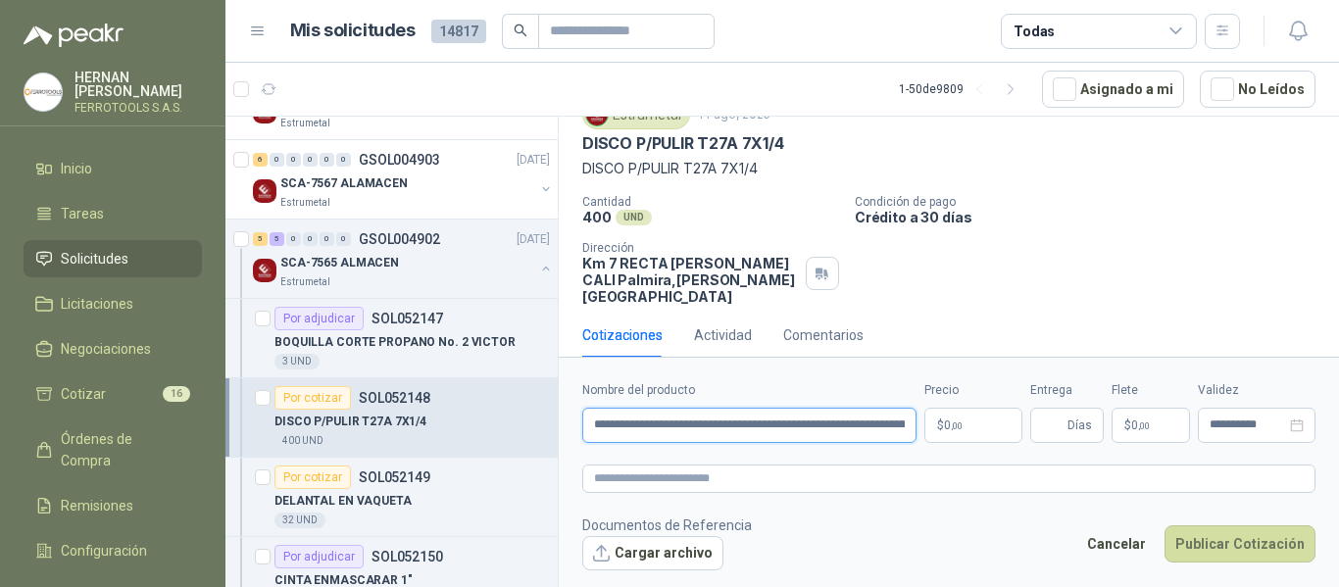
scroll to position [0, 131]
type input "**********"
click at [733, 486] on textarea at bounding box center [948, 479] width 733 height 28
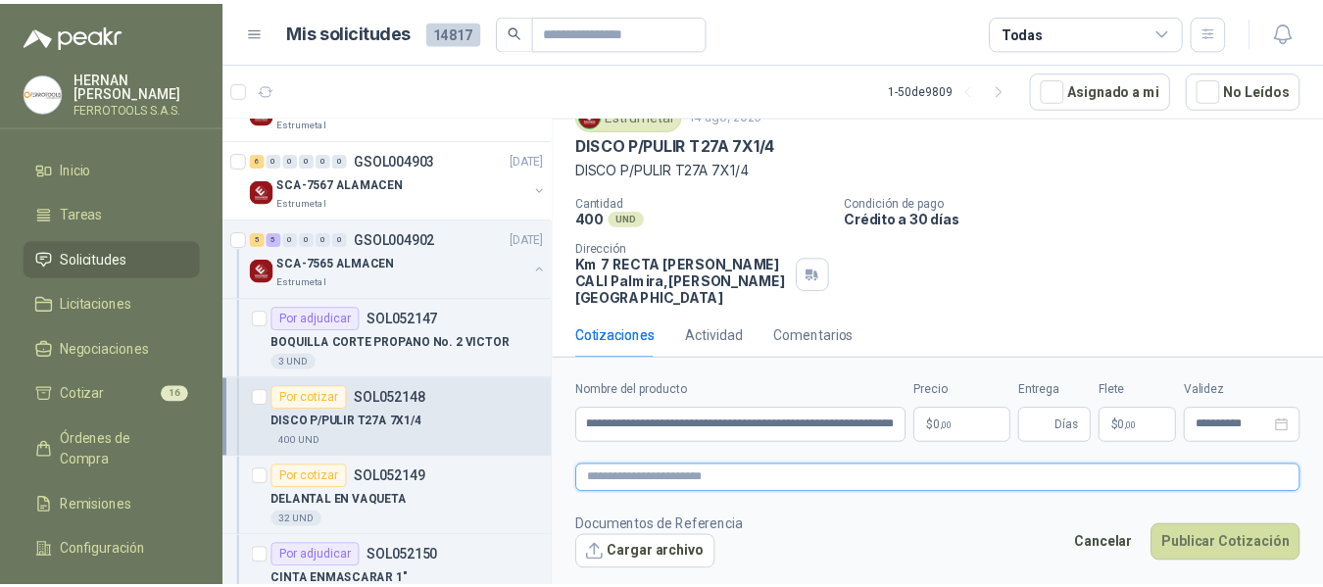
scroll to position [0, 0]
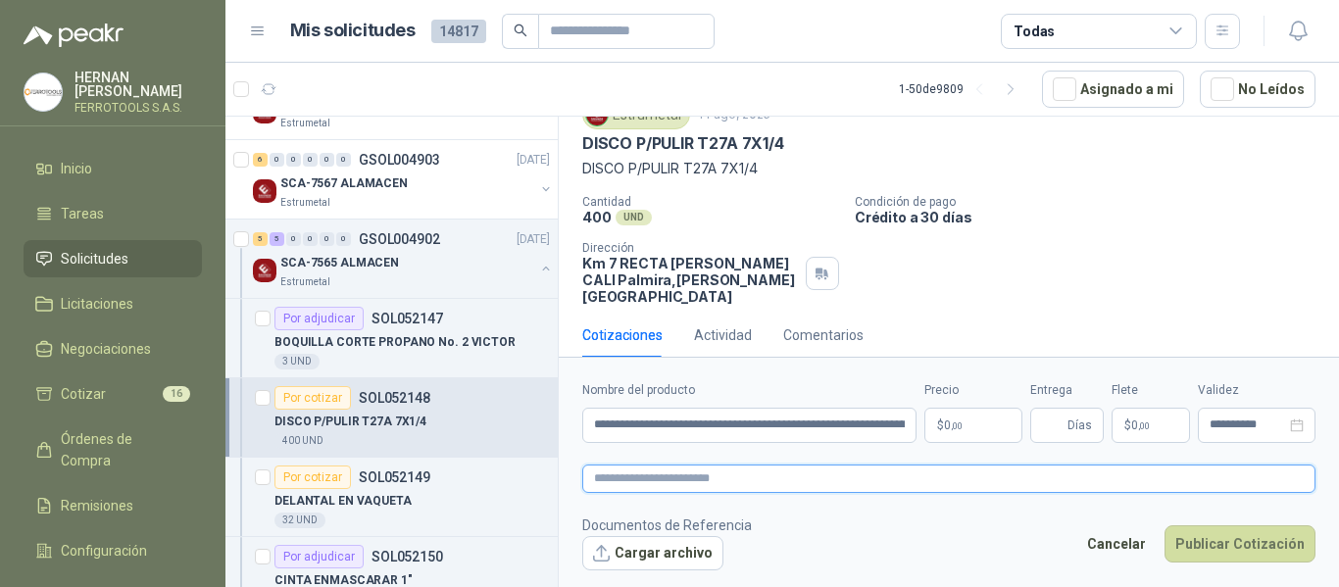
paste textarea "**********"
type textarea "**********"
click at [970, 424] on body "HERNAN RUALES FERROTOOLS S.A.S. Inicio Tareas Solicitudes Licitaciones Negociac…" at bounding box center [669, 293] width 1339 height 587
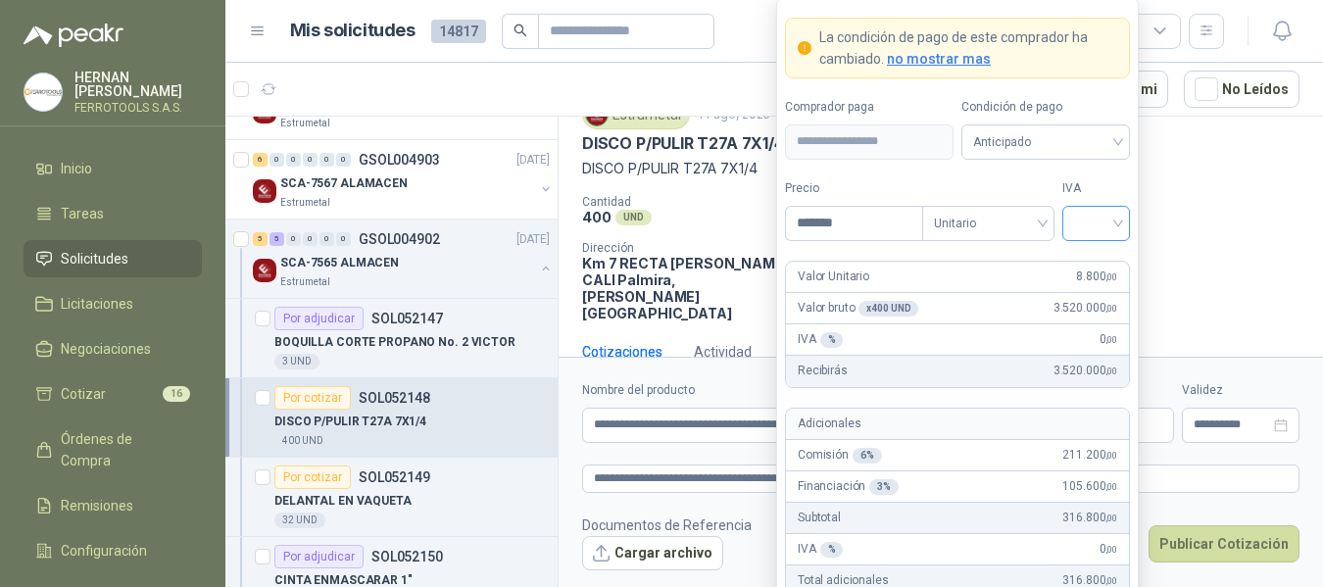
type input "*******"
click at [1107, 225] on input "search" at bounding box center [1096, 221] width 44 height 29
click at [1092, 266] on div "19%" at bounding box center [1096, 264] width 36 height 22
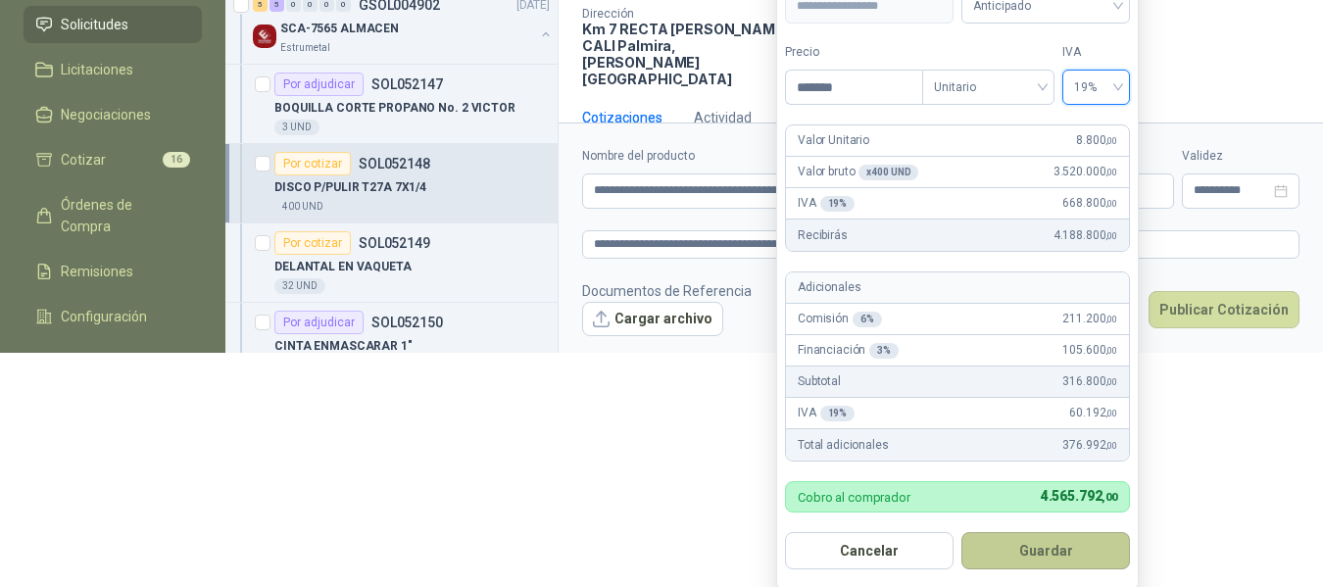
click at [1086, 538] on button "Guardar" at bounding box center [1045, 550] width 169 height 37
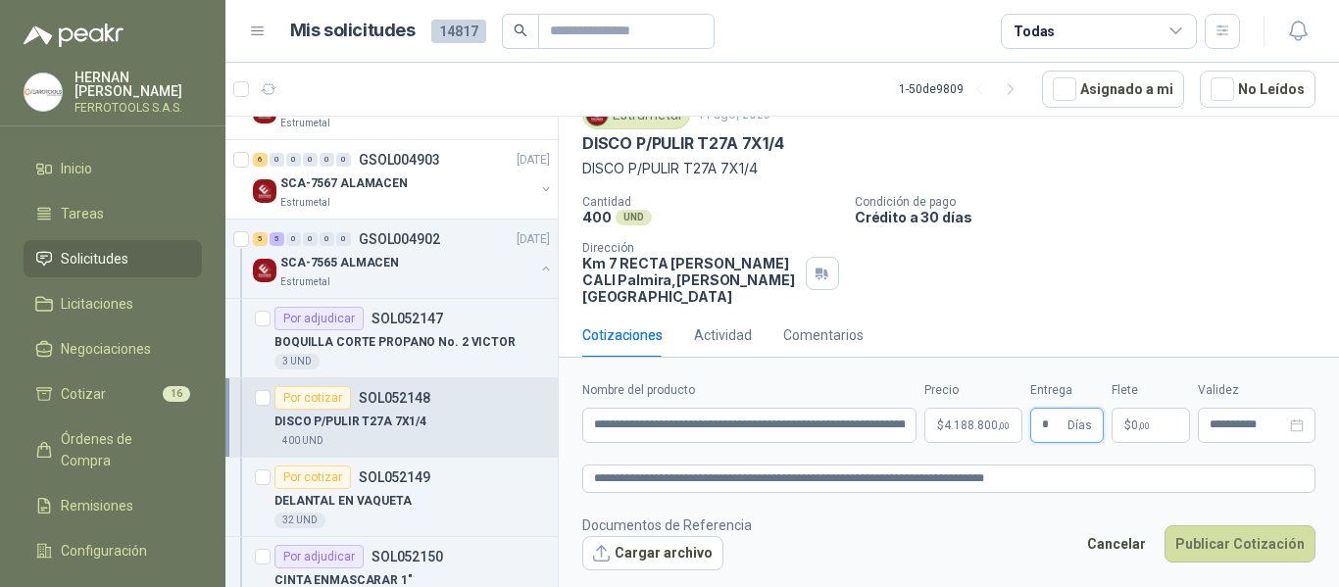
type input "*"
click at [1003, 536] on footer "Documentos de Referencia Cargar archivo Cancelar Publicar Cotización" at bounding box center [948, 543] width 733 height 57
click at [1255, 542] on button "Publicar Cotización" at bounding box center [1239, 543] width 151 height 37
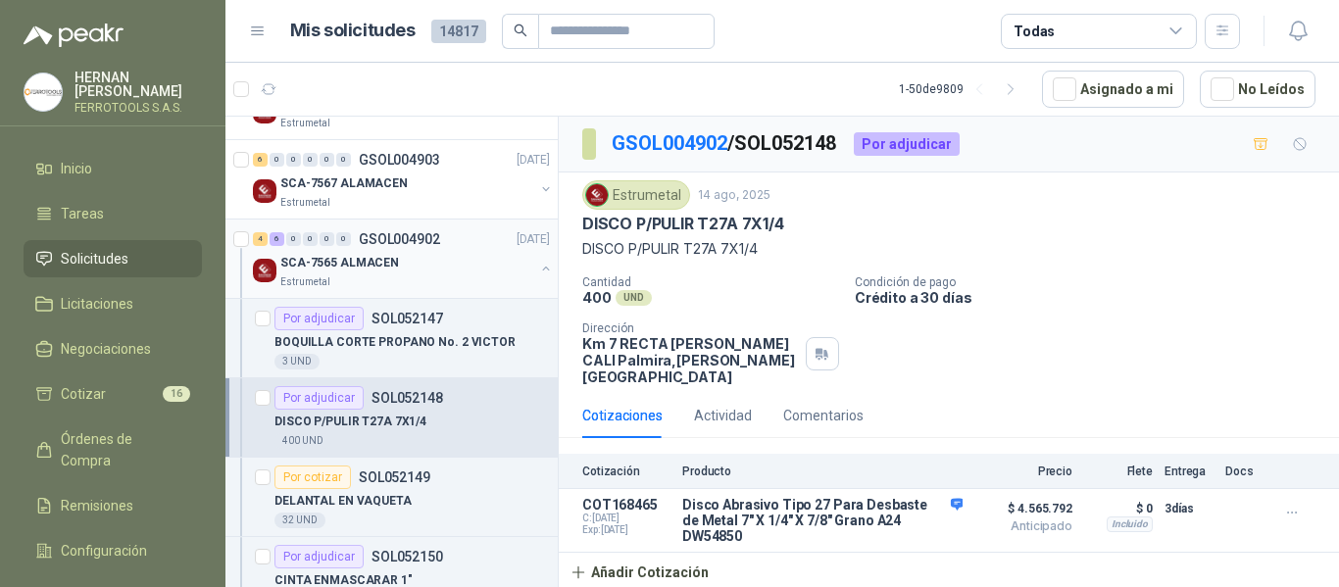
click at [398, 260] on div "SCA-7565 ALMACEN" at bounding box center [407, 263] width 254 height 24
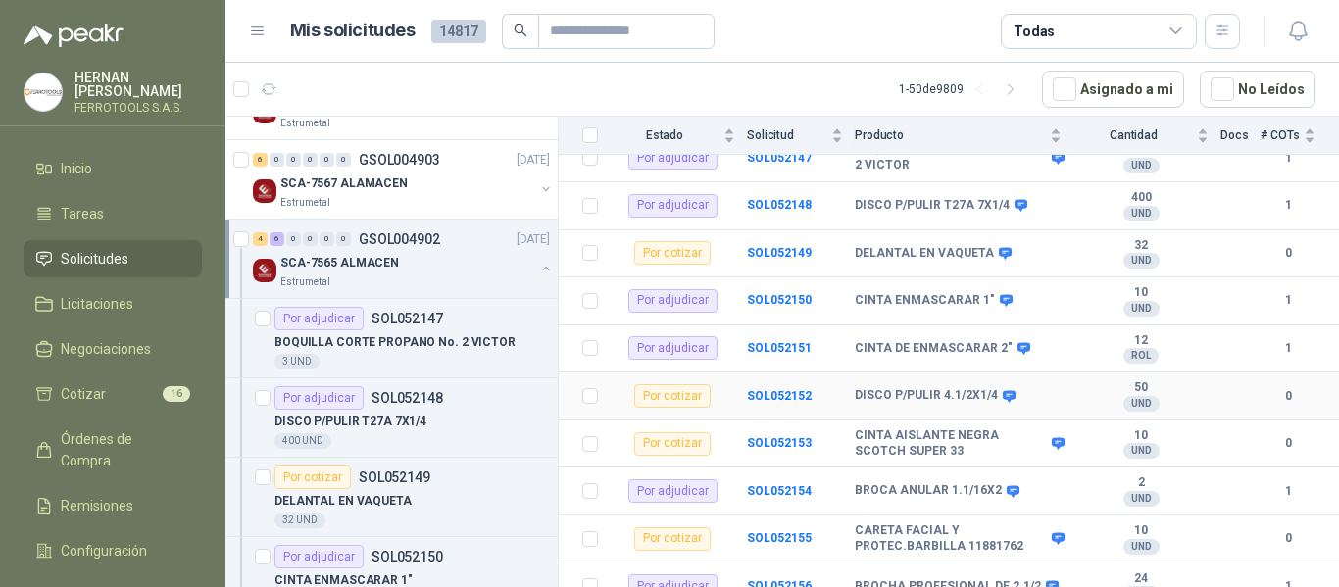
scroll to position [261, 0]
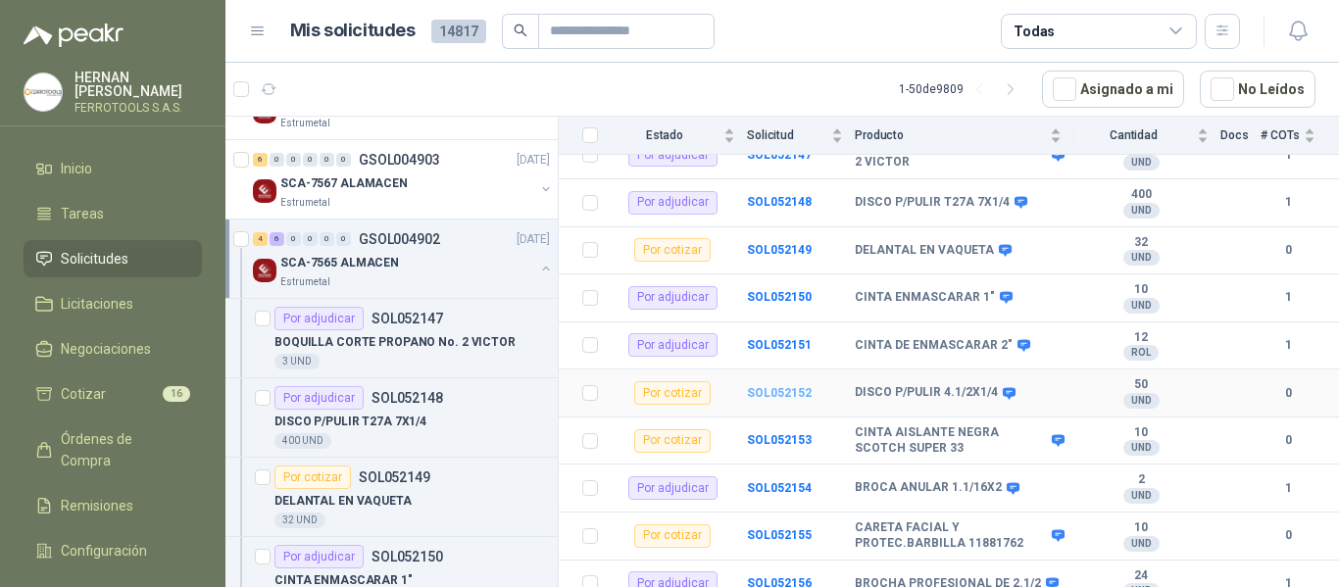
click at [794, 386] on b "SOL052152" at bounding box center [779, 393] width 65 height 14
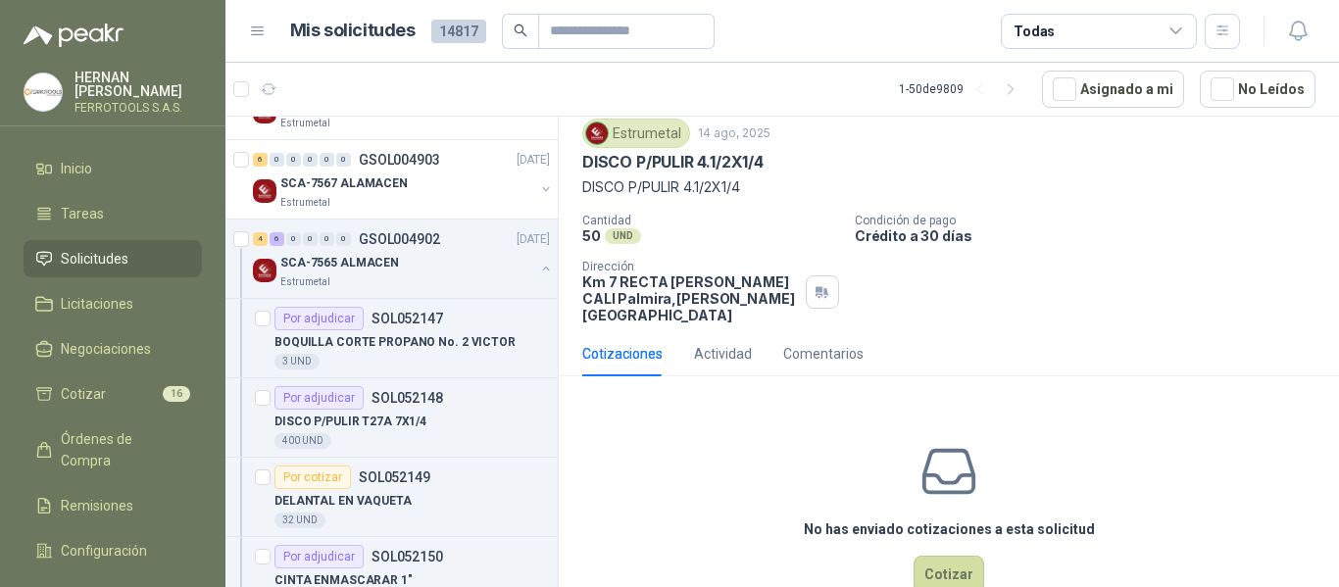
scroll to position [94, 0]
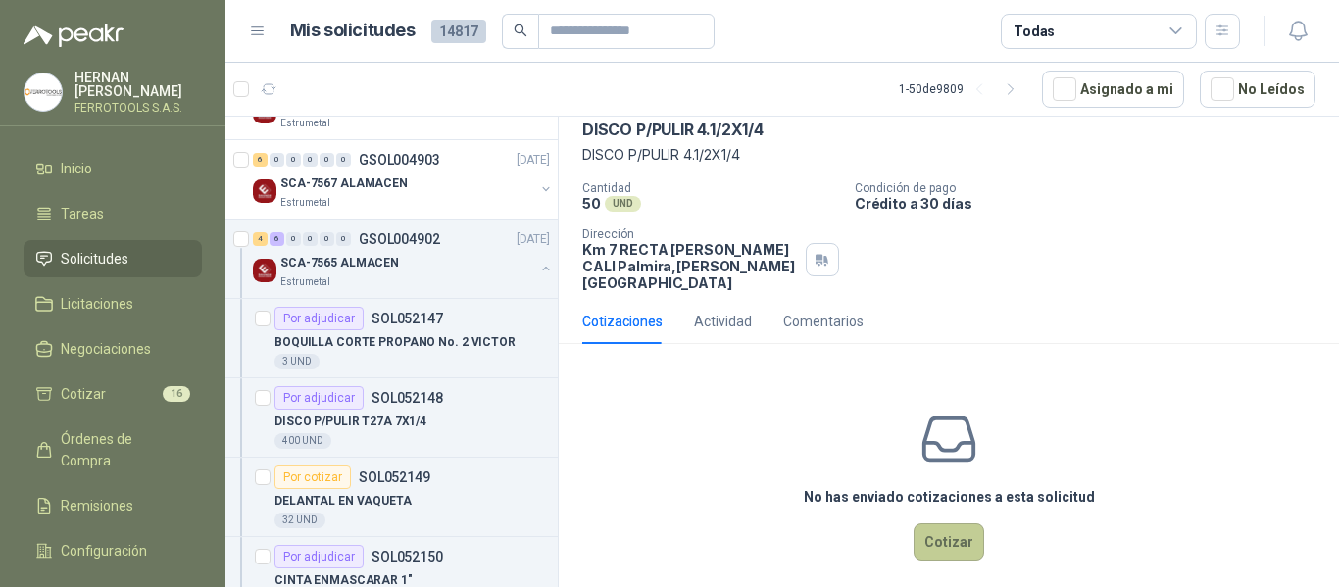
click at [939, 523] on button "Cotizar" at bounding box center [948, 541] width 71 height 37
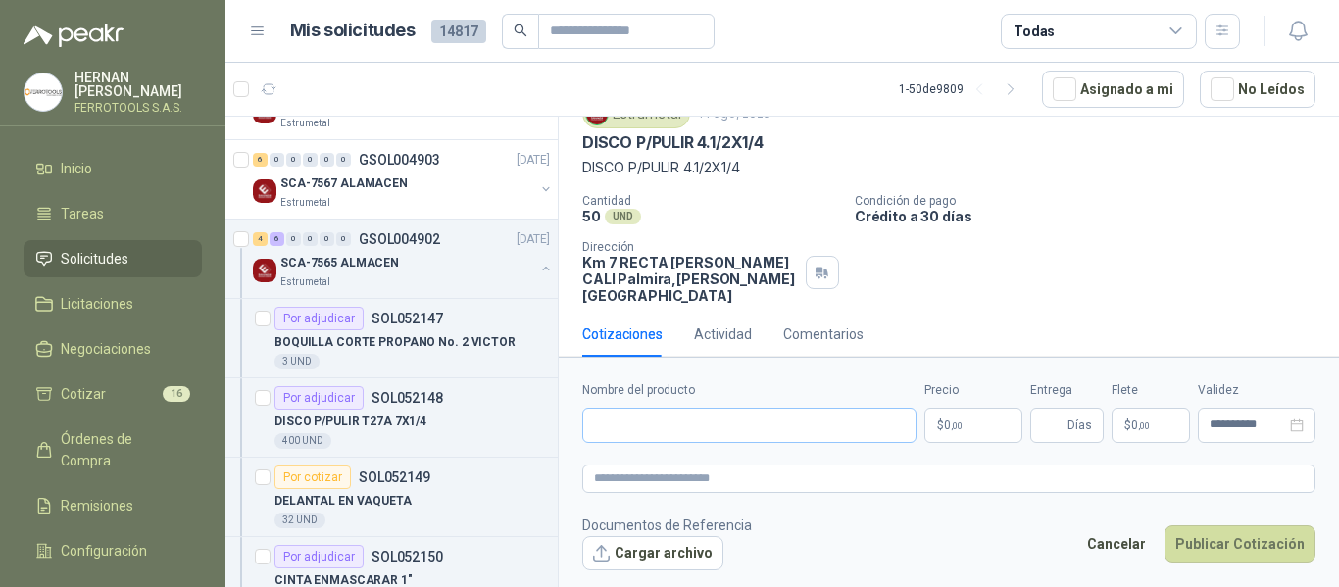
scroll to position [80, 0]
click at [845, 429] on input "Nombre del producto" at bounding box center [749, 425] width 334 height 35
paste input "**********"
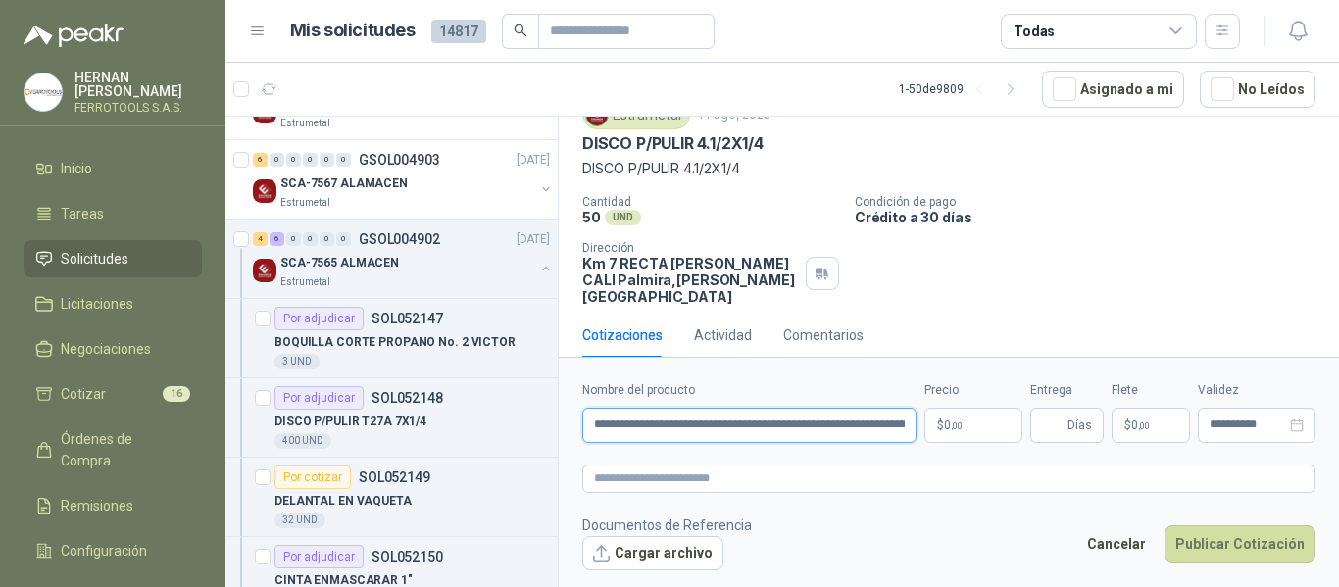
scroll to position [0, 112]
type input "**********"
click at [833, 486] on textarea at bounding box center [948, 479] width 733 height 28
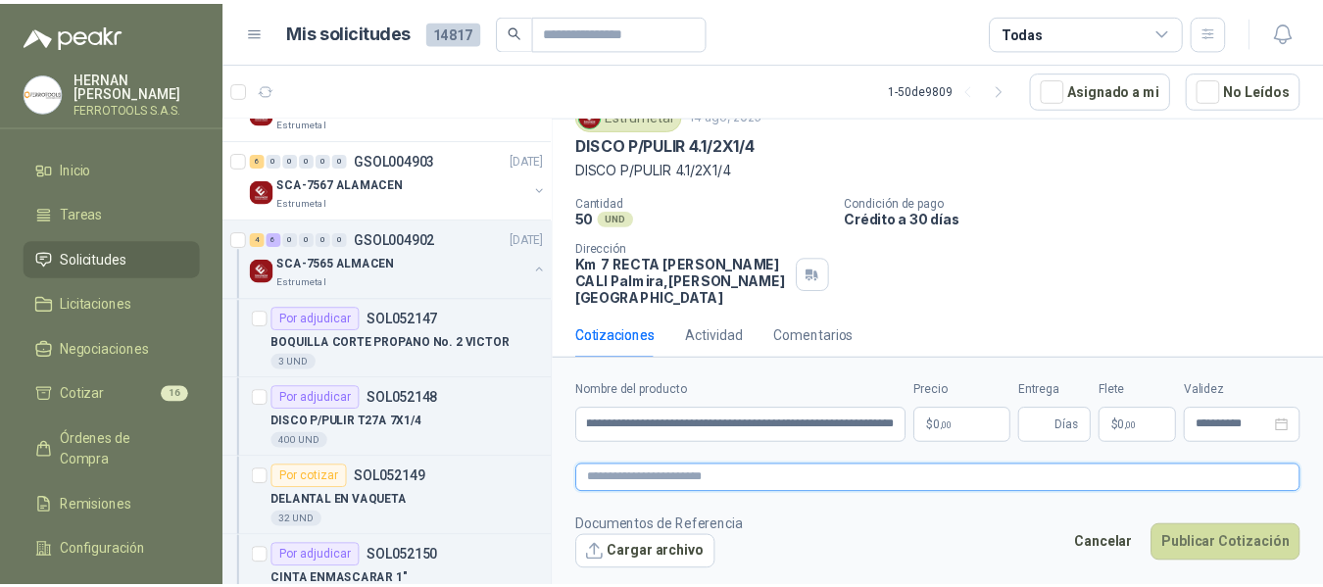
scroll to position [0, 0]
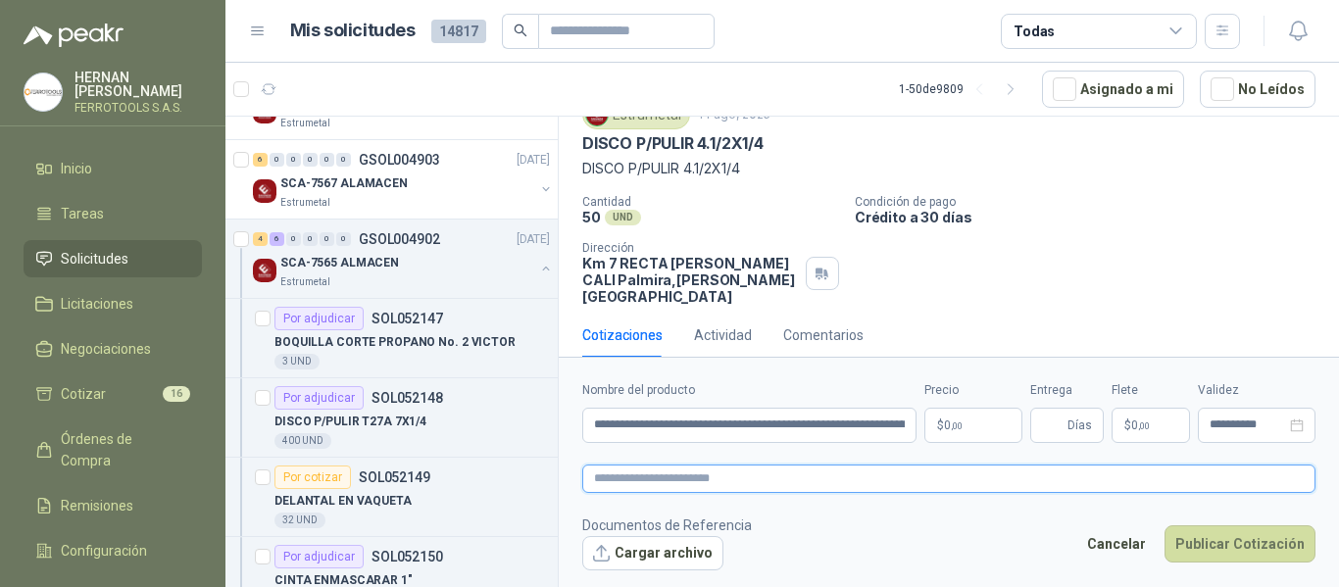
paste textarea "**********"
type textarea "**********"
click at [979, 426] on p "$ 0 ,00" at bounding box center [973, 425] width 98 height 35
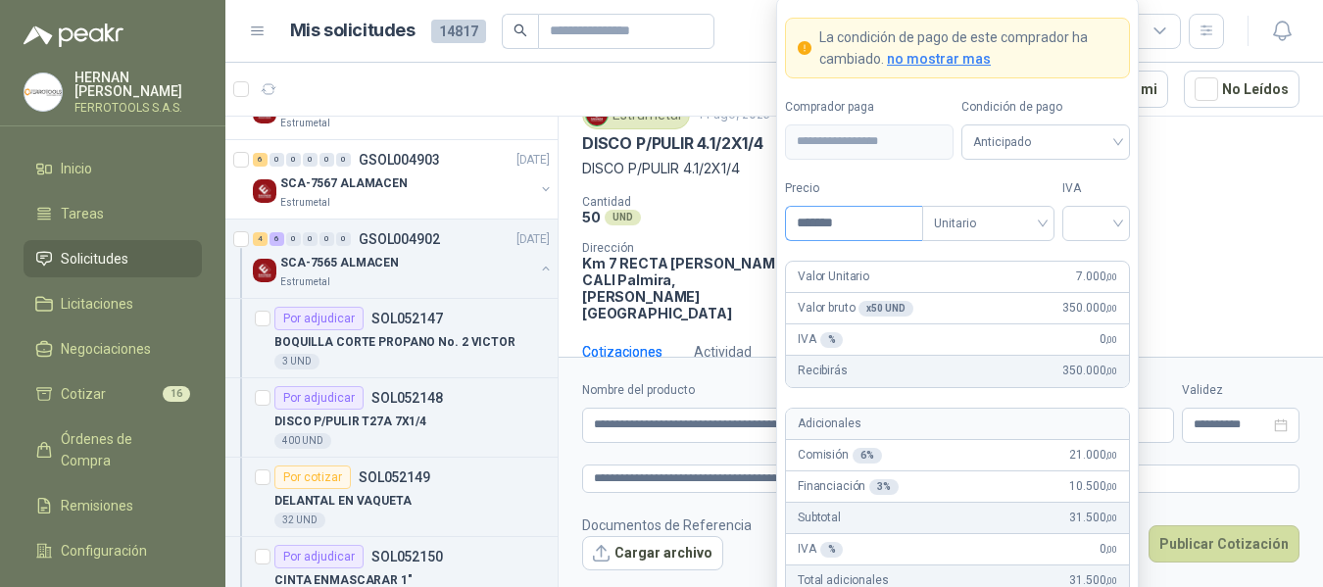
type input "*******"
click at [1076, 223] on input "search" at bounding box center [1096, 221] width 44 height 29
click at [1097, 266] on div "19%" at bounding box center [1096, 264] width 36 height 22
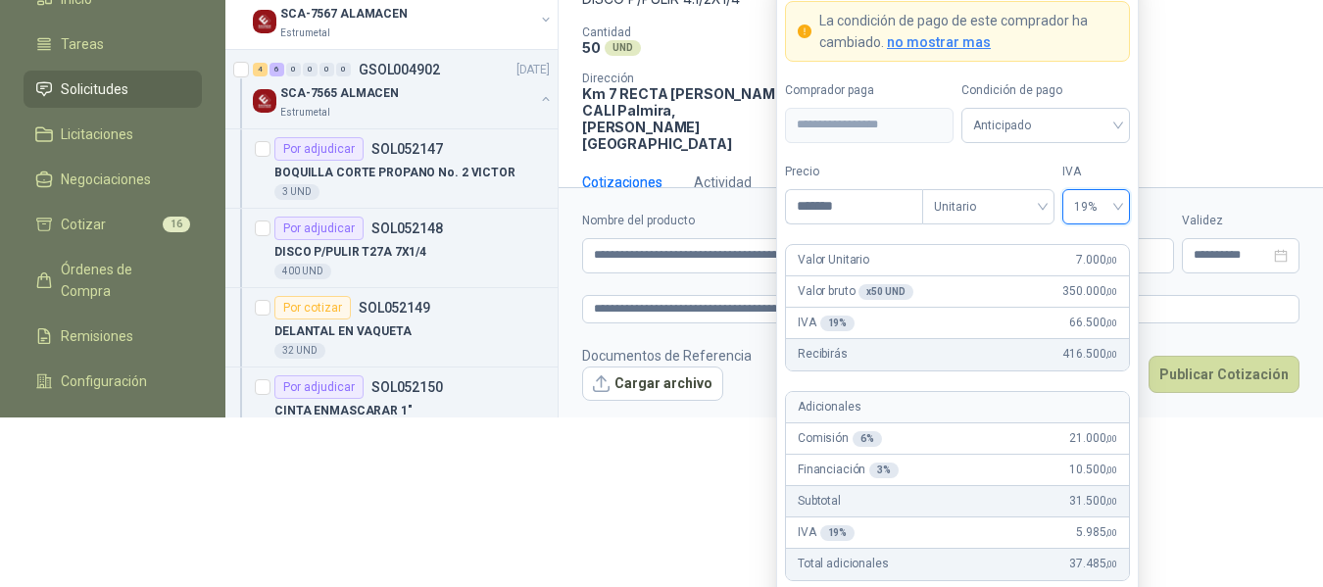
scroll to position [151, 0]
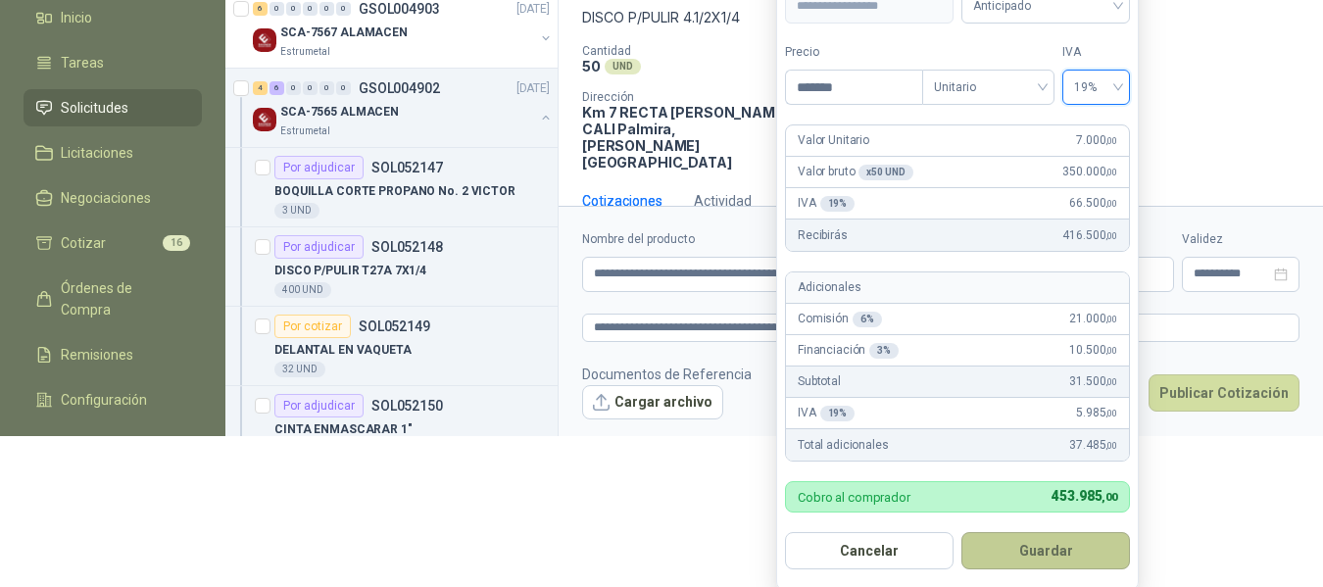
click at [1076, 554] on button "Guardar" at bounding box center [1045, 550] width 169 height 37
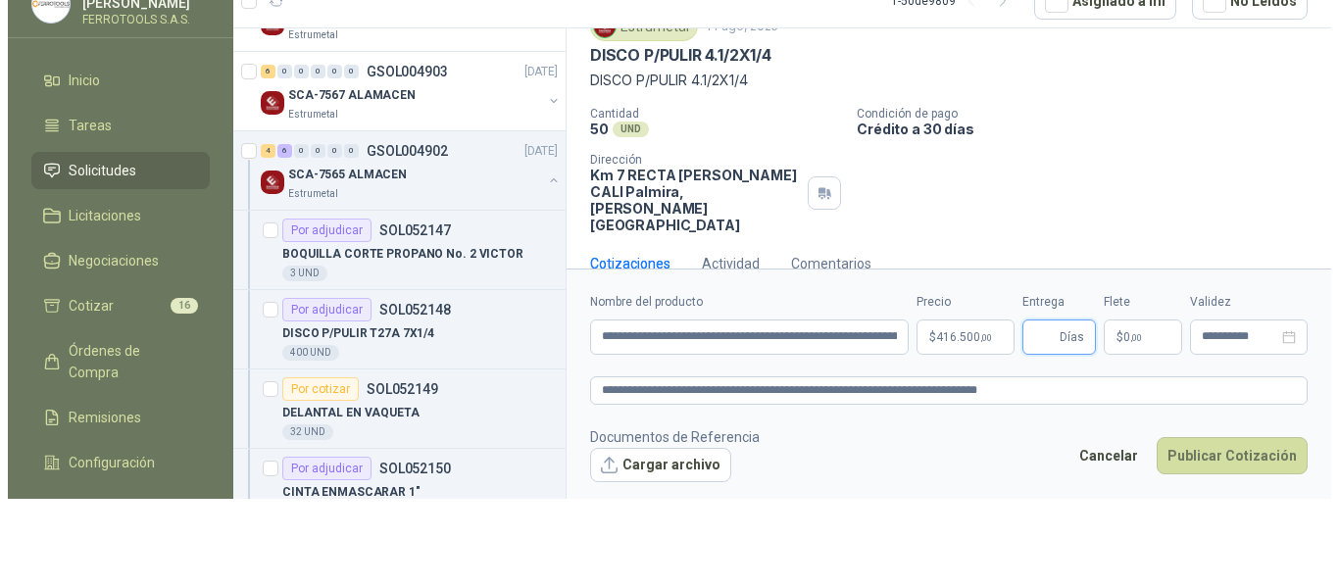
scroll to position [0, 0]
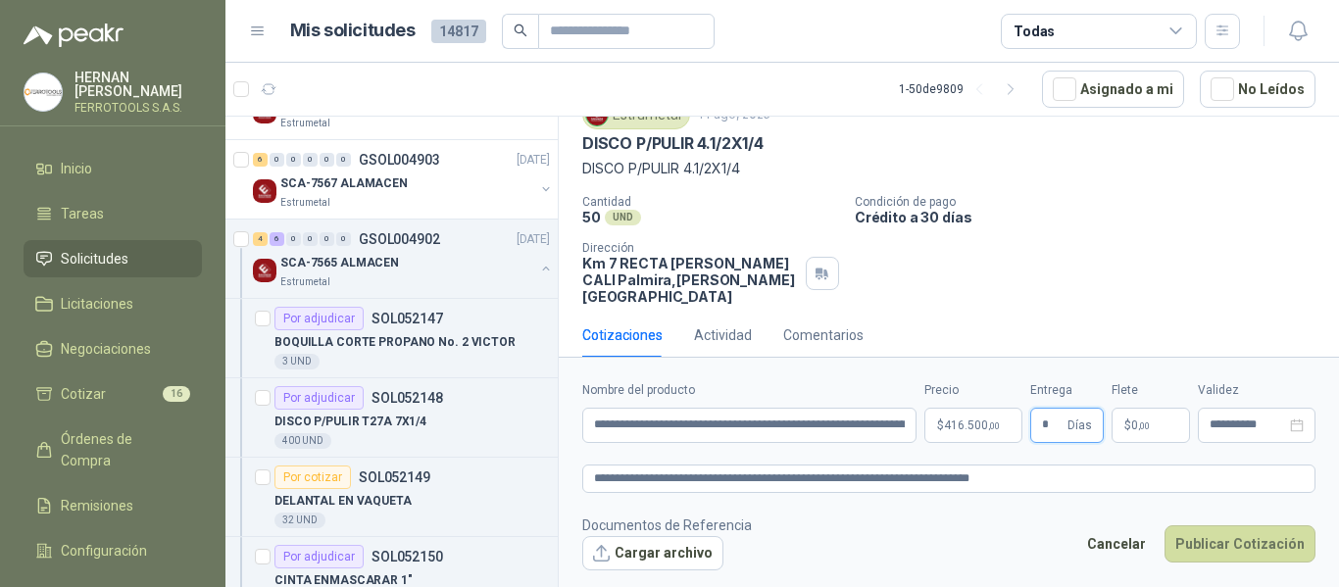
type input "*"
click at [1015, 539] on footer "Documentos de Referencia Cargar archivo Cancelar Publicar Cotización" at bounding box center [948, 543] width 733 height 57
click at [1210, 543] on button "Publicar Cotización" at bounding box center [1239, 543] width 151 height 37
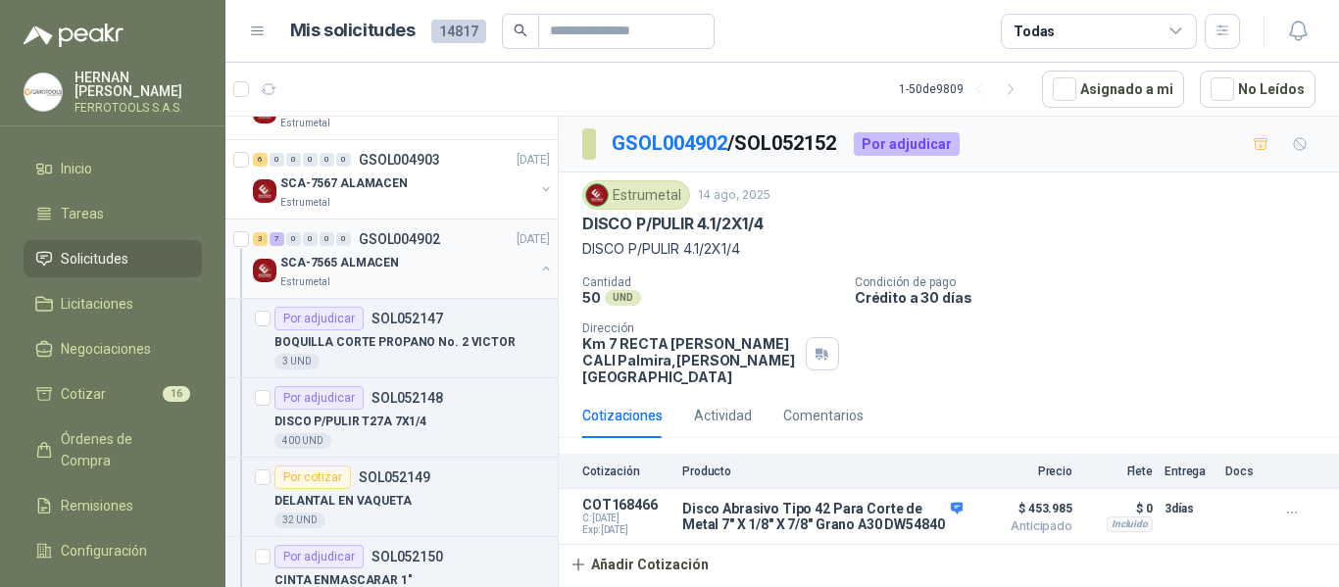
click at [499, 262] on div "SCA-7565 ALMACEN" at bounding box center [407, 263] width 254 height 24
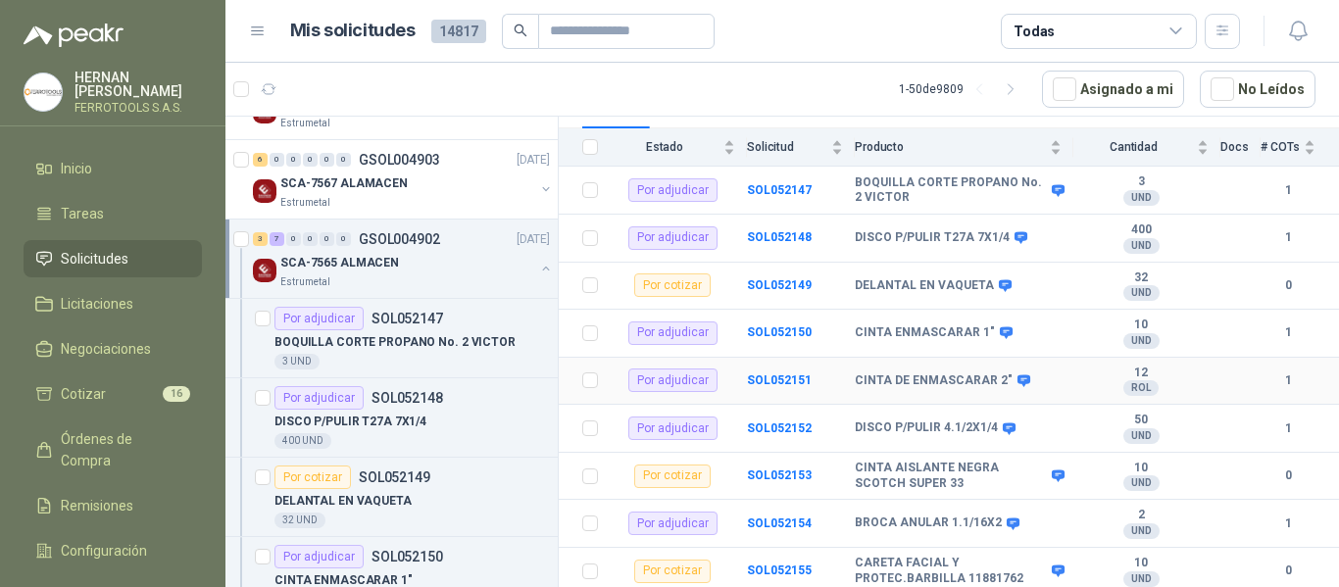
scroll to position [261, 0]
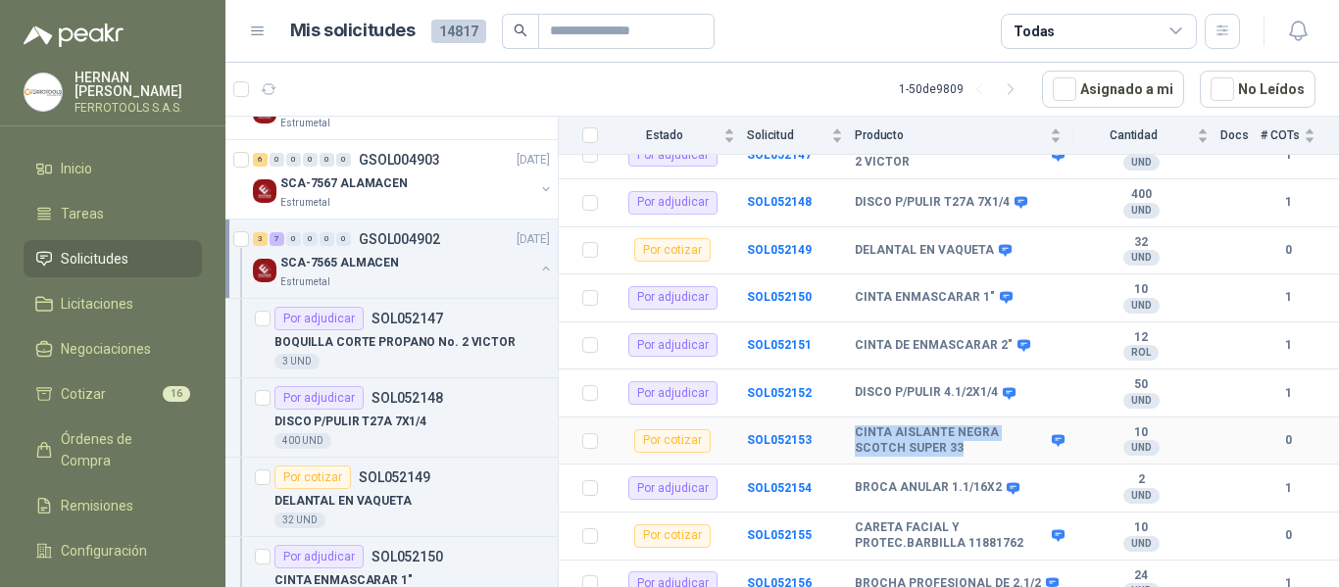
drag, startPoint x: 854, startPoint y: 435, endPoint x: 970, endPoint y: 445, distance: 117.0
click at [970, 445] on tr "Por cotizar SOL052153 CINTA AISLANTE NEGRA SCOTCH SUPER 33 10 UND  0" at bounding box center [949, 442] width 780 height 48
click at [969, 439] on b "CINTA AISLANTE NEGRA SCOTCH SUPER 33" at bounding box center [951, 440] width 192 height 30
drag, startPoint x: 963, startPoint y: 439, endPoint x: 857, endPoint y: 443, distance: 106.9
click at [857, 443] on td "CINTA AISLANTE NEGRA SCOTCH SUPER 33" at bounding box center [964, 442] width 219 height 48
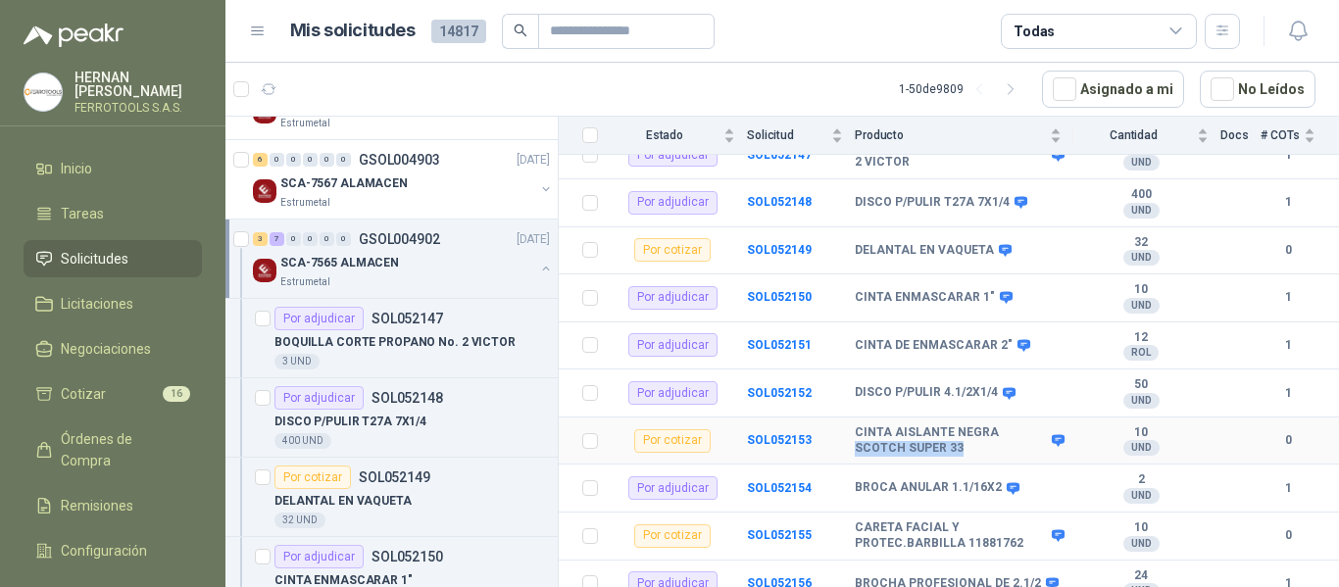
copy b "SCOTCH SUPER 33"
click at [781, 433] on b "SOL052153" at bounding box center [779, 440] width 65 height 14
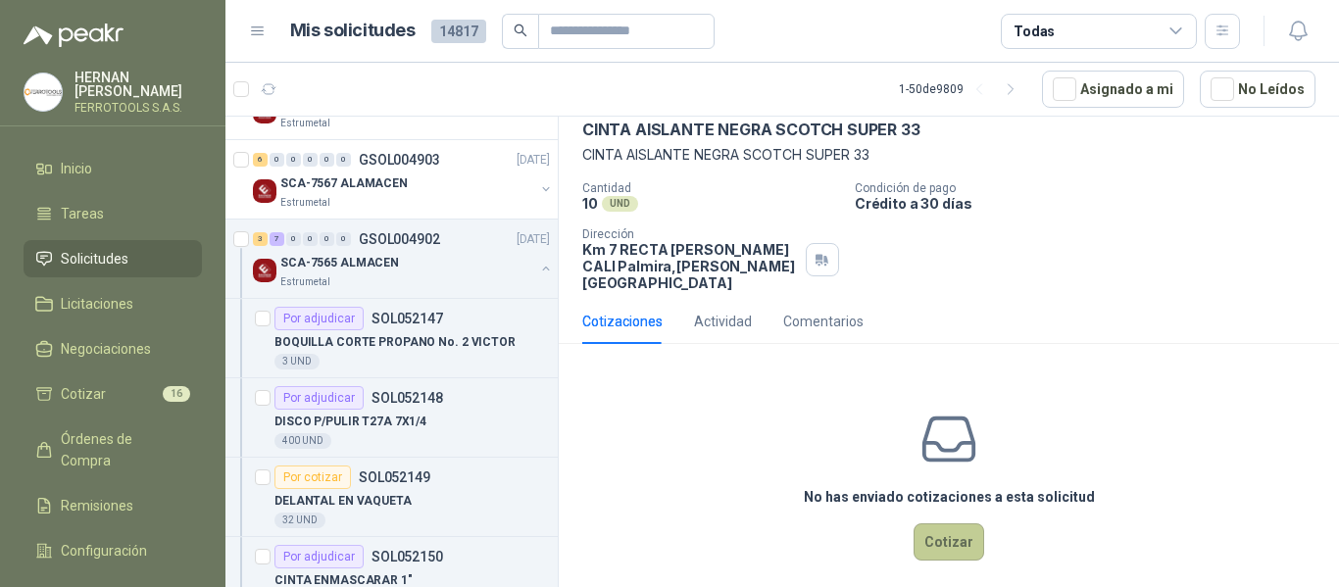
click at [942, 525] on button "Cotizar" at bounding box center [948, 541] width 71 height 37
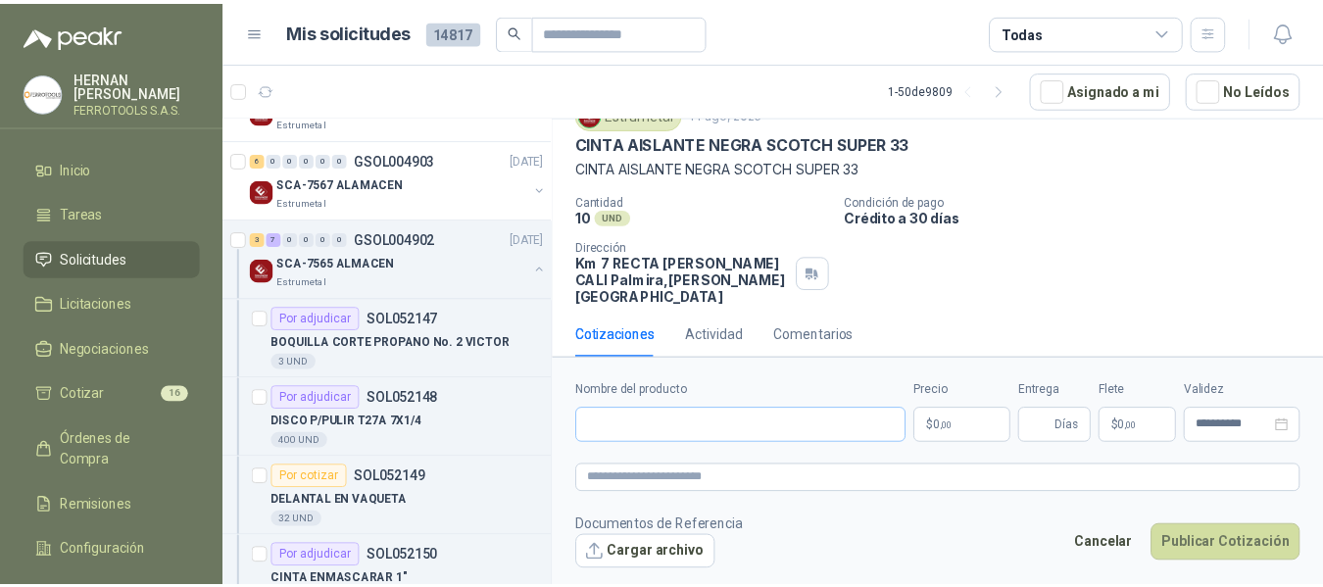
scroll to position [80, 0]
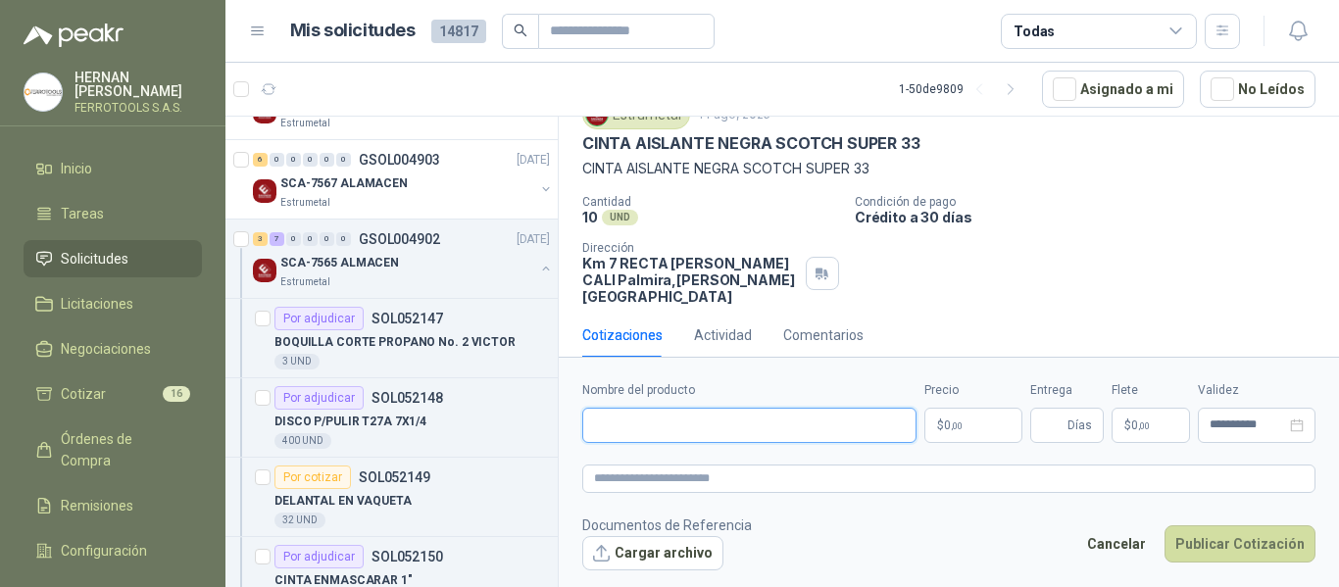
click at [819, 429] on input "Nombre del producto" at bounding box center [749, 425] width 334 height 35
paste input "**********"
type input "**********"
click at [817, 476] on textarea at bounding box center [948, 479] width 733 height 28
paste textarea "**********"
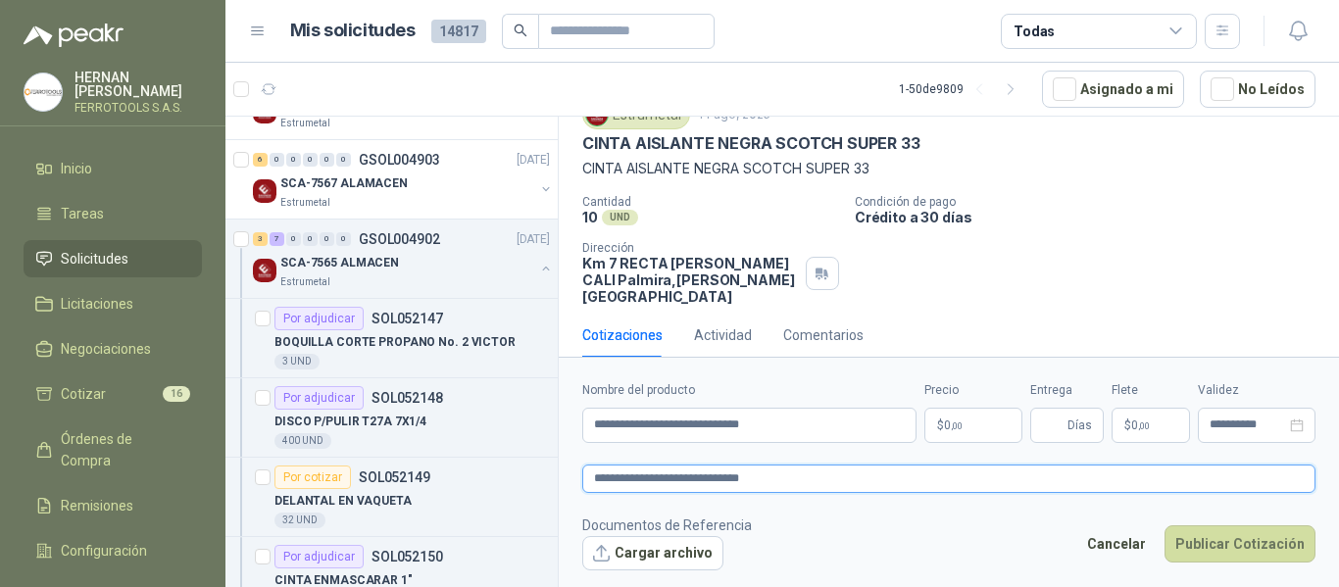
type textarea "**********"
click at [975, 420] on p "$ 0 ,00" at bounding box center [973, 425] width 98 height 35
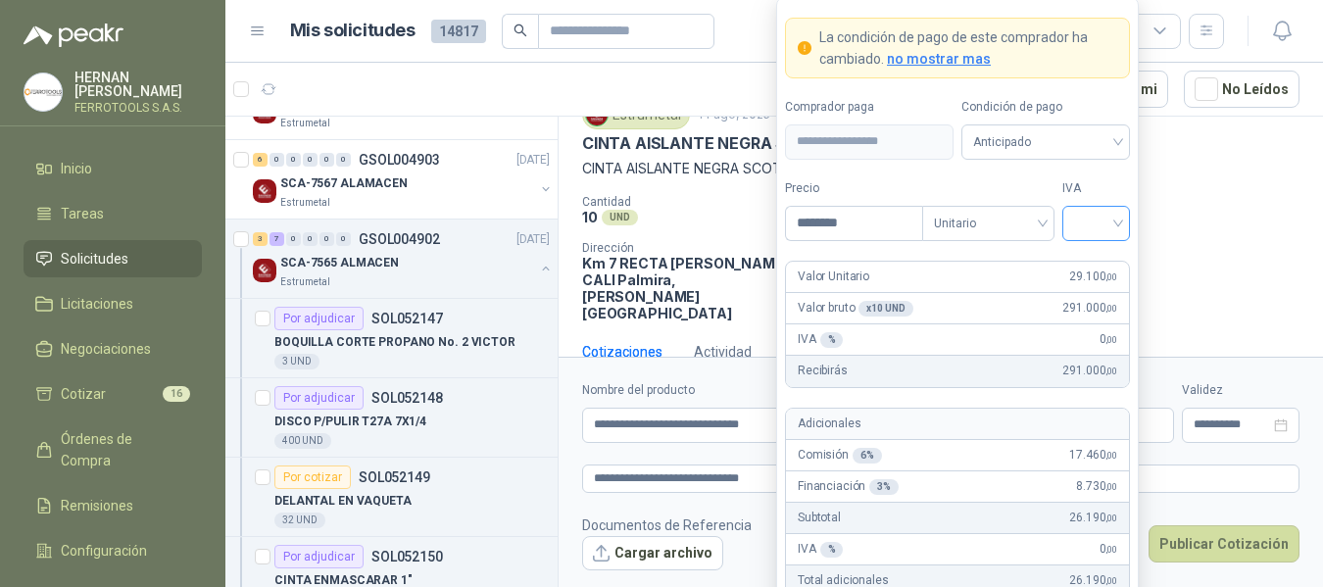
type input "********"
click at [1101, 215] on input "search" at bounding box center [1096, 221] width 44 height 29
click at [1085, 263] on div "19%" at bounding box center [1096, 264] width 36 height 22
click at [1012, 181] on label "Tipo" at bounding box center [988, 188] width 132 height 19
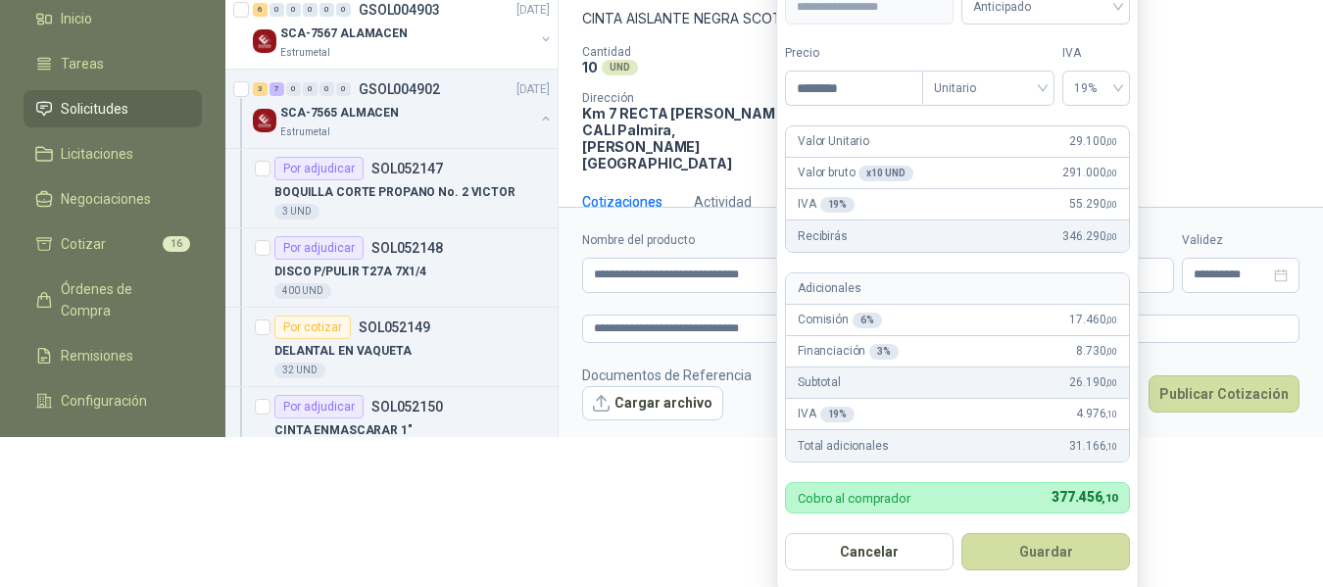
scroll to position [151, 0]
click at [1053, 569] on button "Guardar" at bounding box center [1045, 550] width 169 height 37
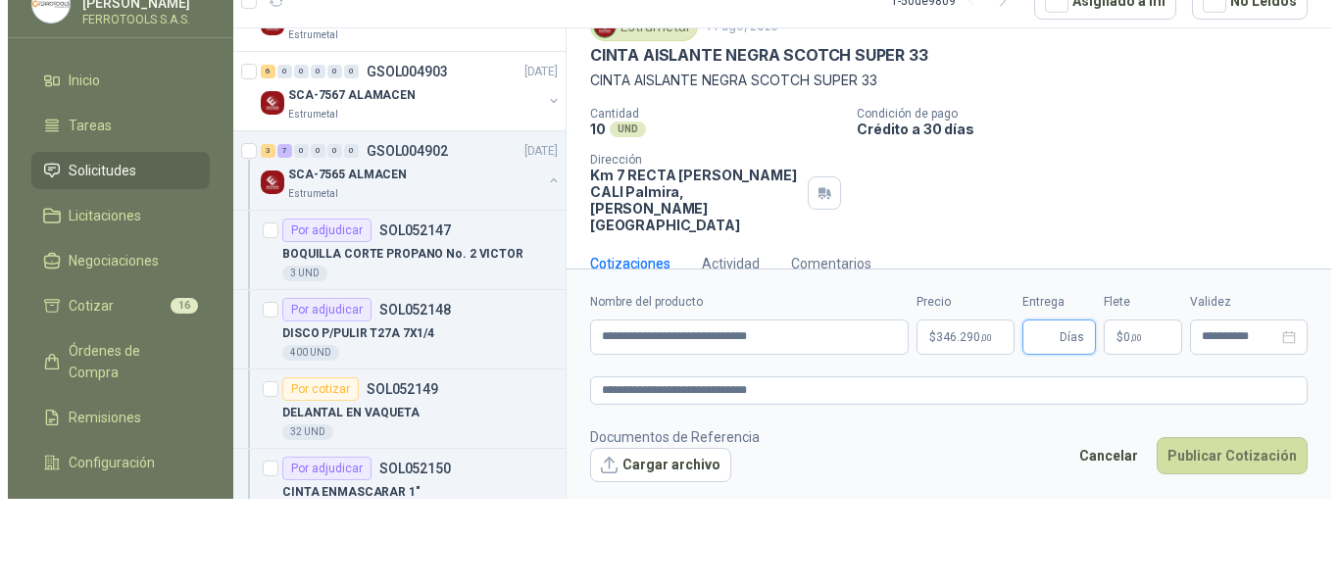
scroll to position [0, 0]
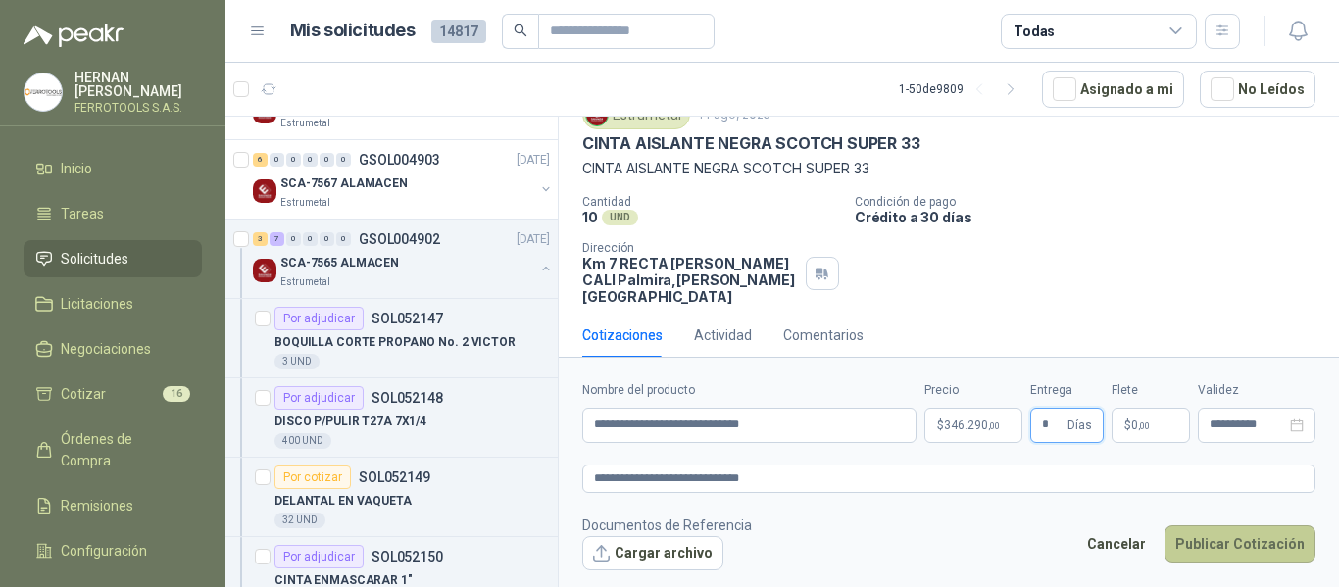
type input "*"
click at [1204, 545] on button "Publicar Cotización" at bounding box center [1239, 543] width 151 height 37
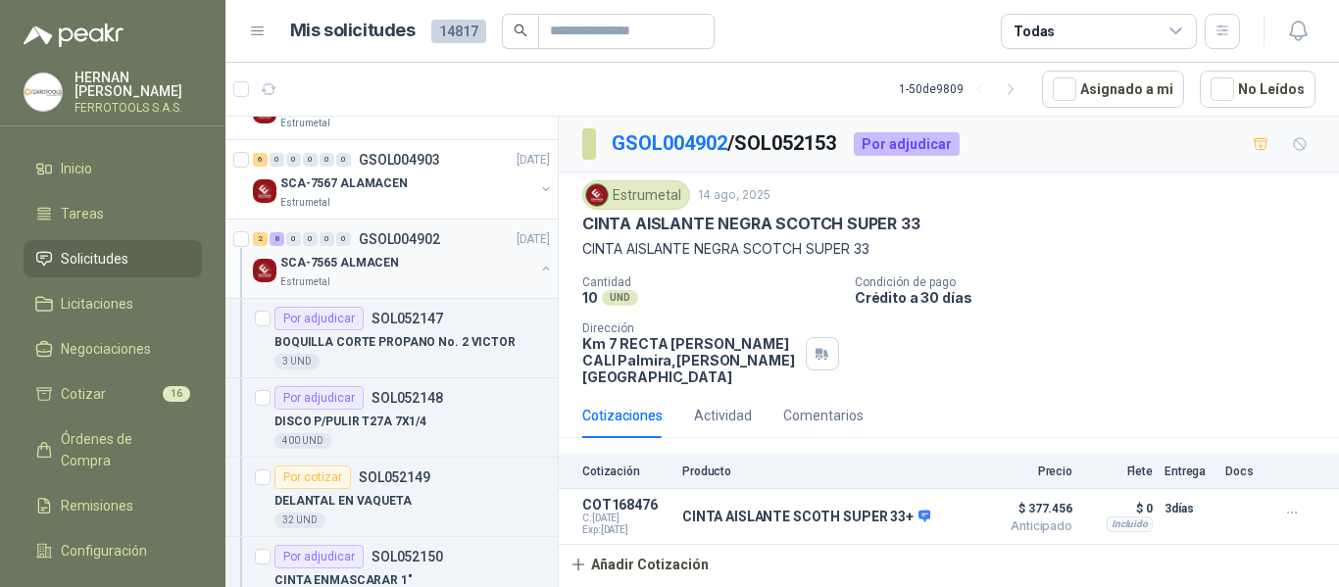
click at [425, 280] on div "Estrumetal" at bounding box center [407, 282] width 254 height 16
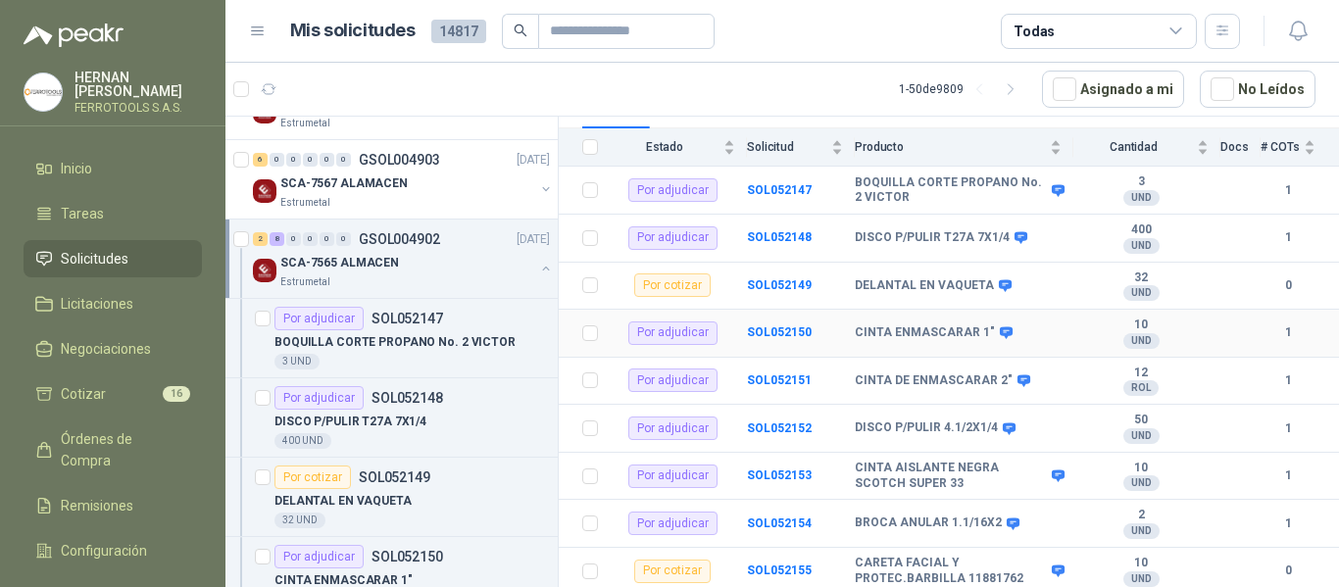
scroll to position [261, 0]
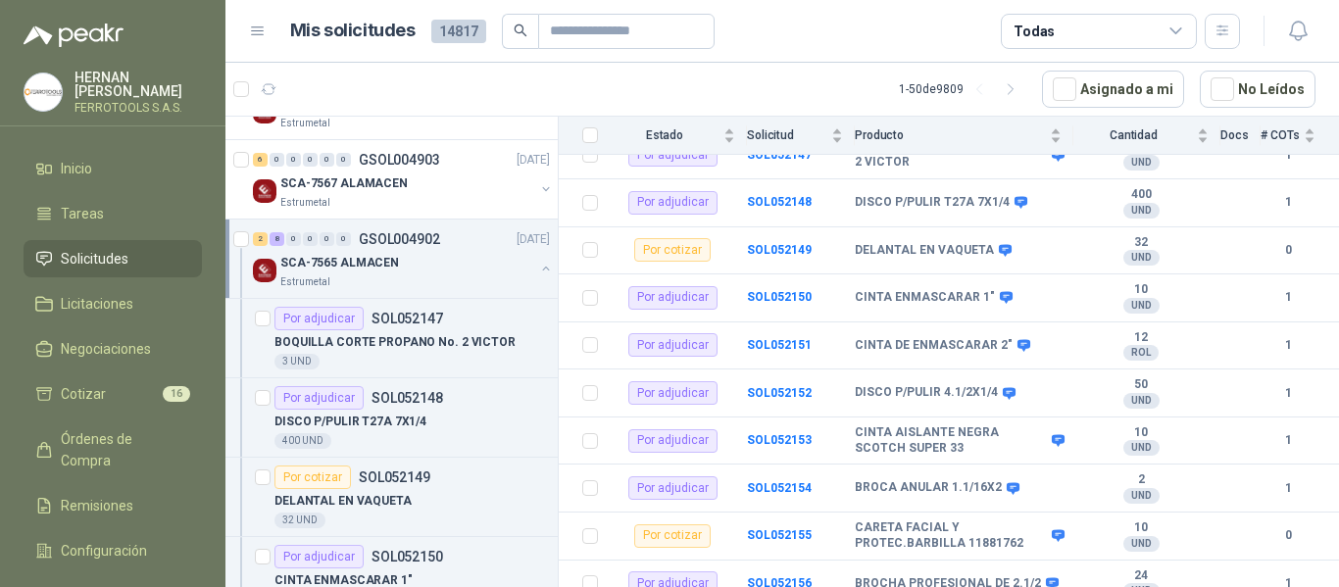
click at [516, 276] on div "Estrumetal" at bounding box center [407, 282] width 254 height 16
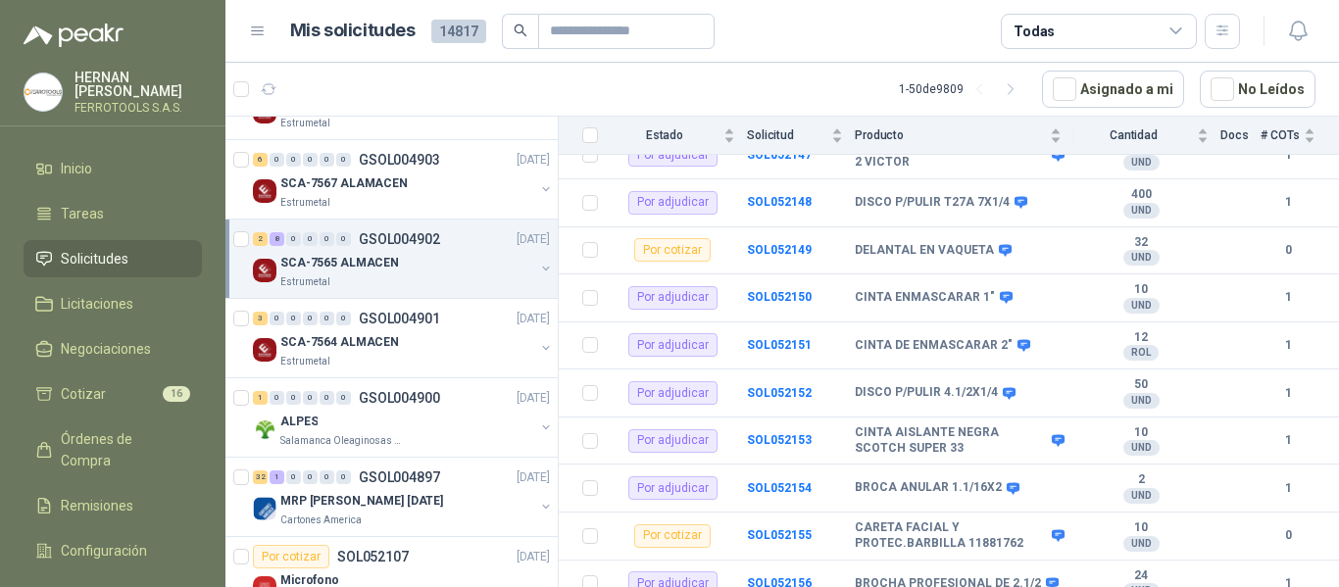
scroll to position [7, 0]
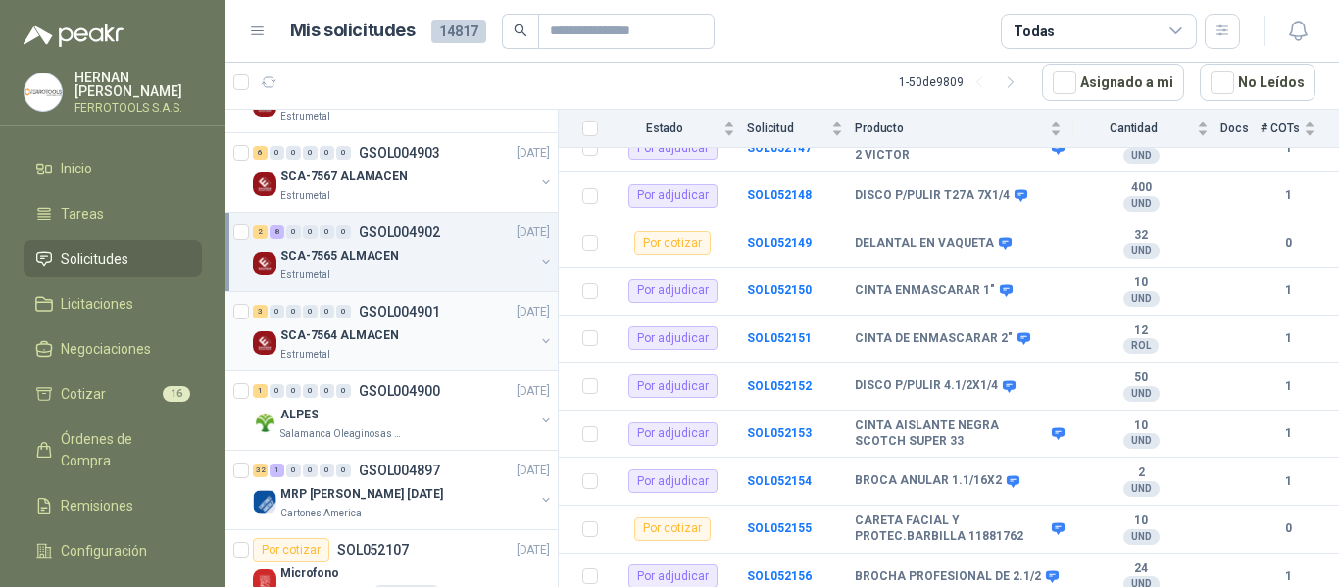
click at [468, 339] on div "SCA-7564 ALMACEN" at bounding box center [407, 335] width 254 height 24
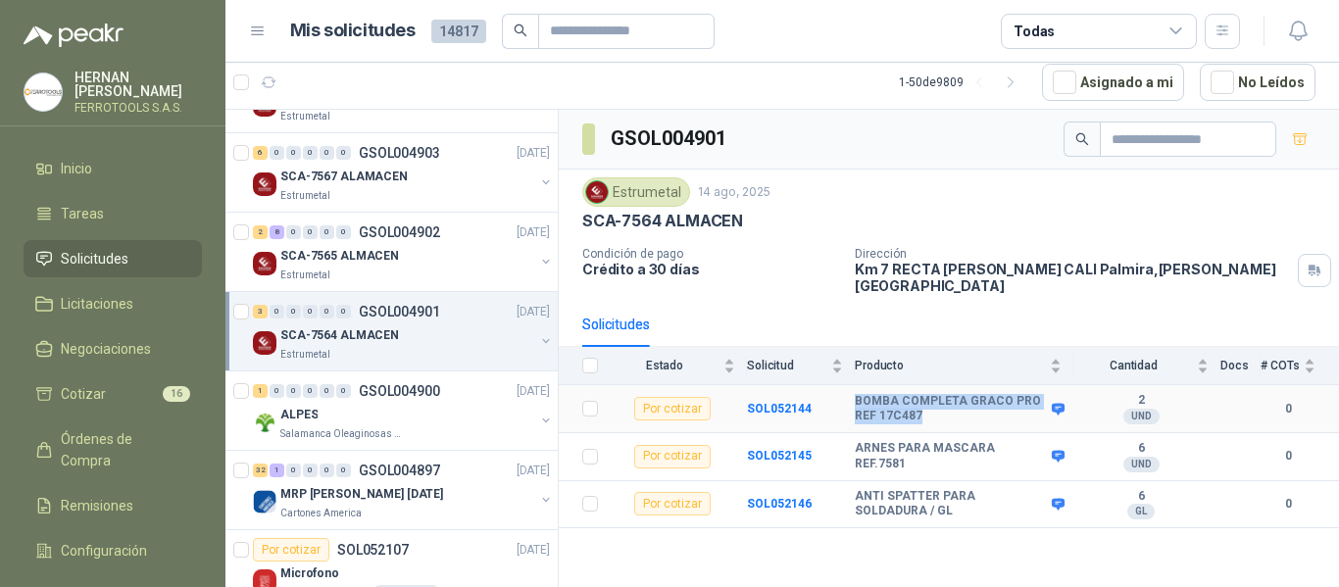
drag, startPoint x: 935, startPoint y: 399, endPoint x: 853, endPoint y: 391, distance: 82.7
click at [853, 391] on tr "Por cotizar SOL052144 BOMBA COMPLETA GRACO PRO REF 17C487 2 UND  0" at bounding box center [949, 409] width 780 height 48
copy tr "BOMBA COMPLETA GRACO PRO REF 17C487"
click at [395, 247] on div "SCA-7565 ALMACEN" at bounding box center [407, 256] width 254 height 24
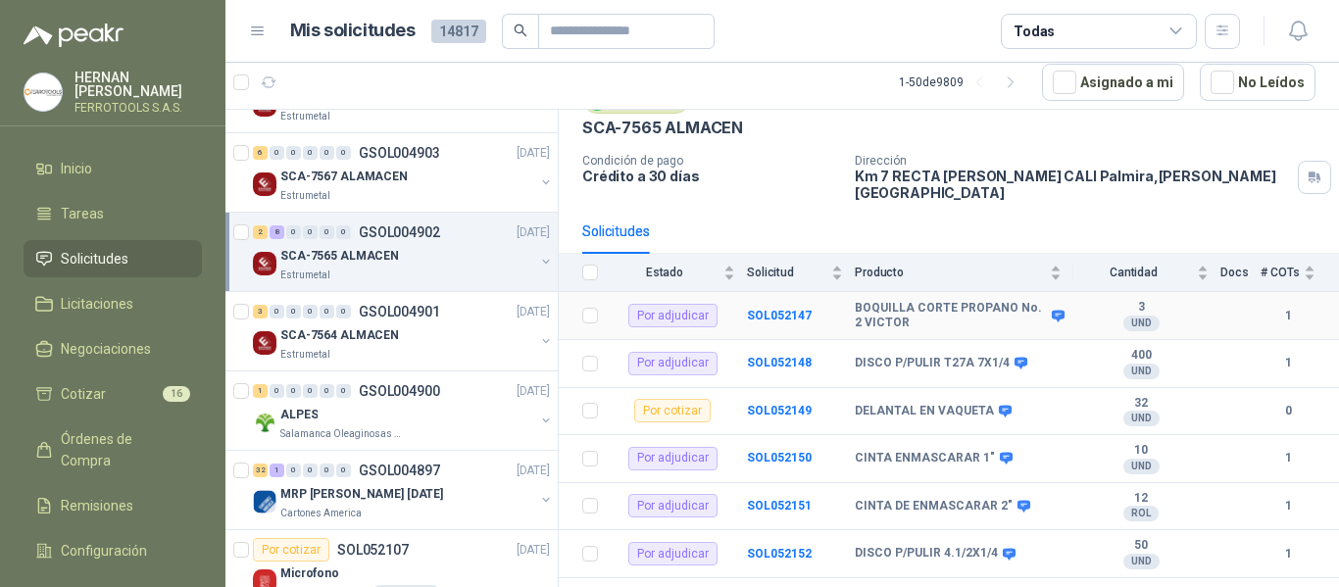
scroll to position [98, 0]
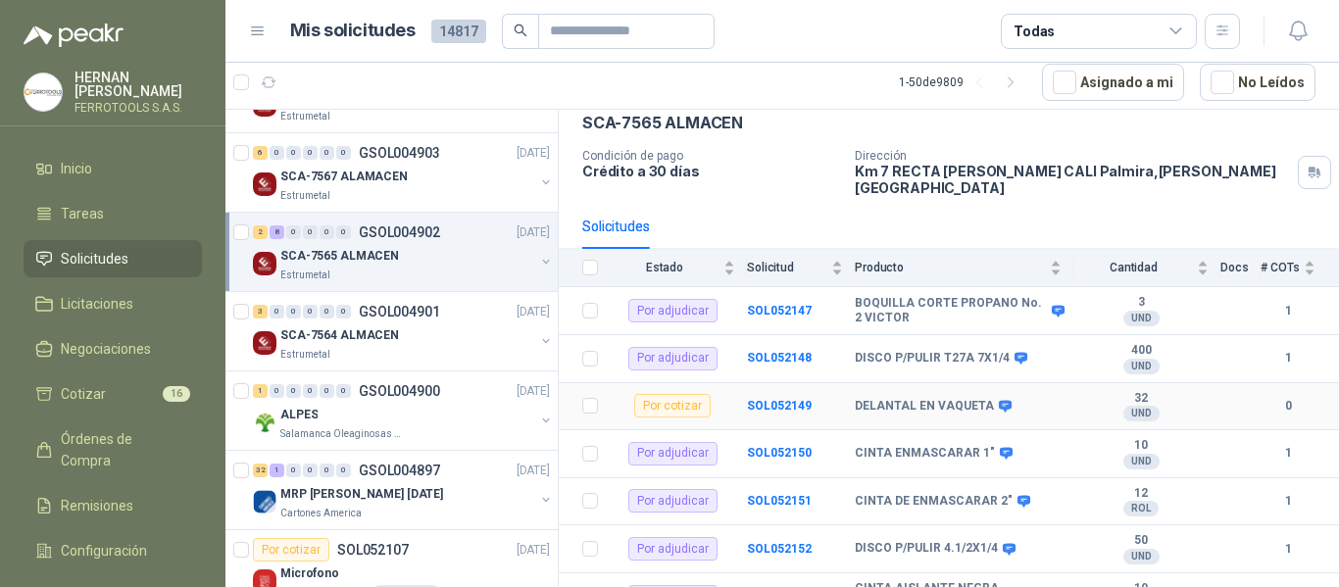
click at [781, 399] on b "SOL052149" at bounding box center [779, 406] width 65 height 14
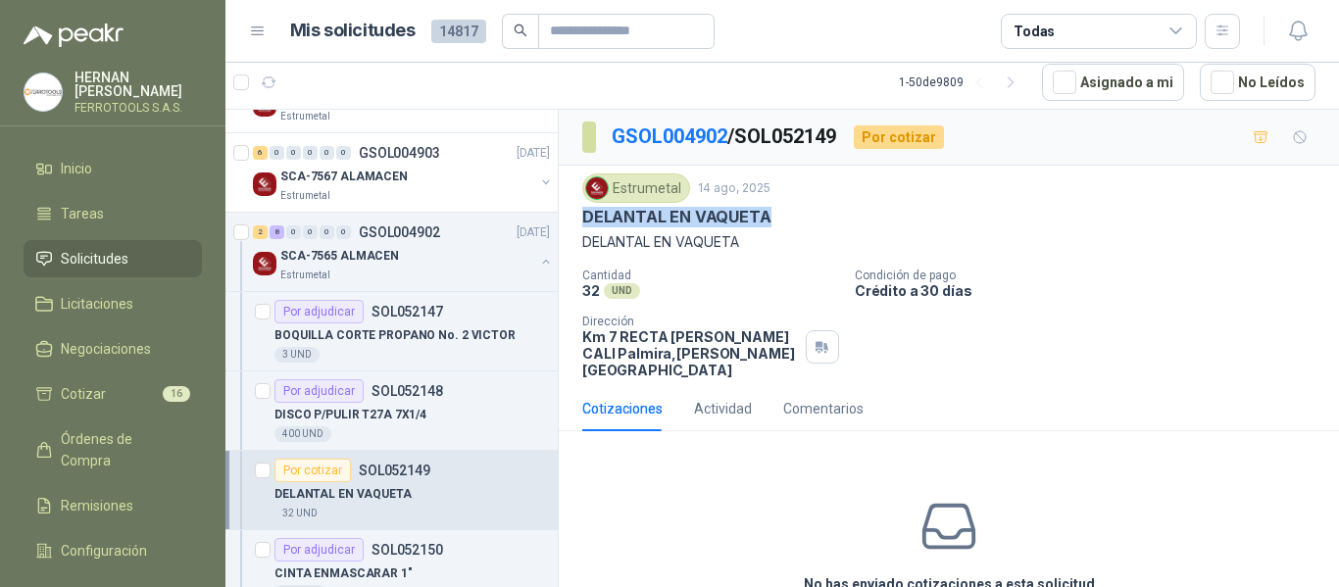
drag, startPoint x: 766, startPoint y: 215, endPoint x: 567, endPoint y: 221, distance: 199.0
click at [567, 221] on div "Estrumetal 14 ago, 2025 DELANTAL EN VAQUETA DELANTAL EN VAQUETA Cantidad 32 UND…" at bounding box center [949, 276] width 780 height 221
copy p "DELANTAL EN VAQUETA"
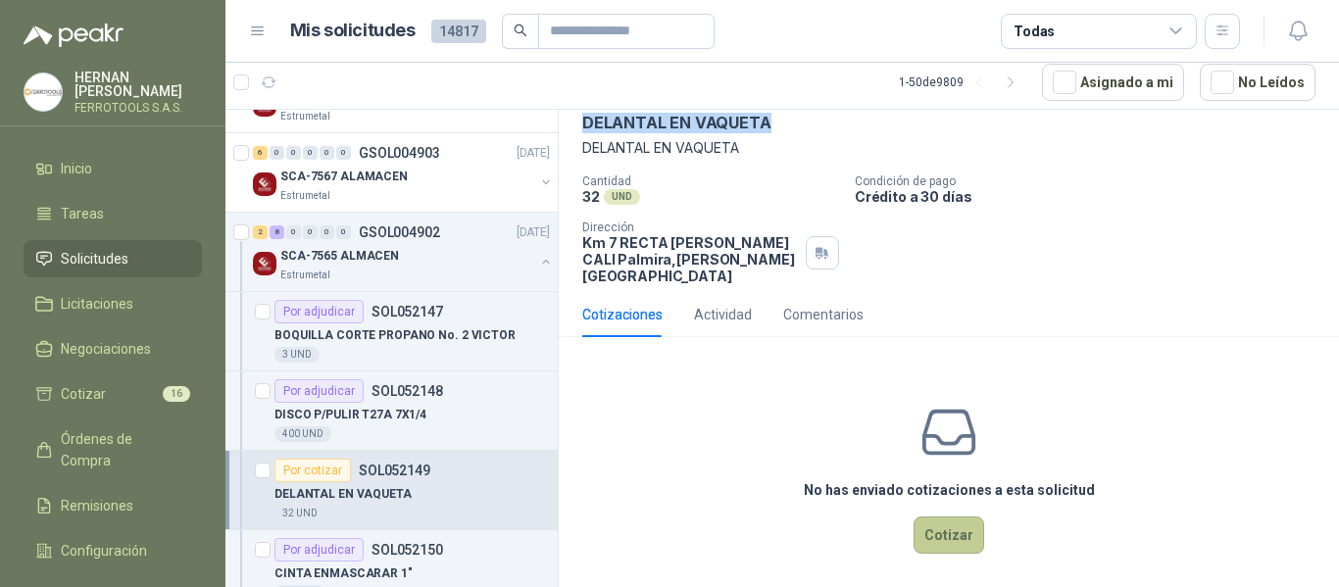
click at [937, 517] on button "Cotizar" at bounding box center [948, 535] width 71 height 37
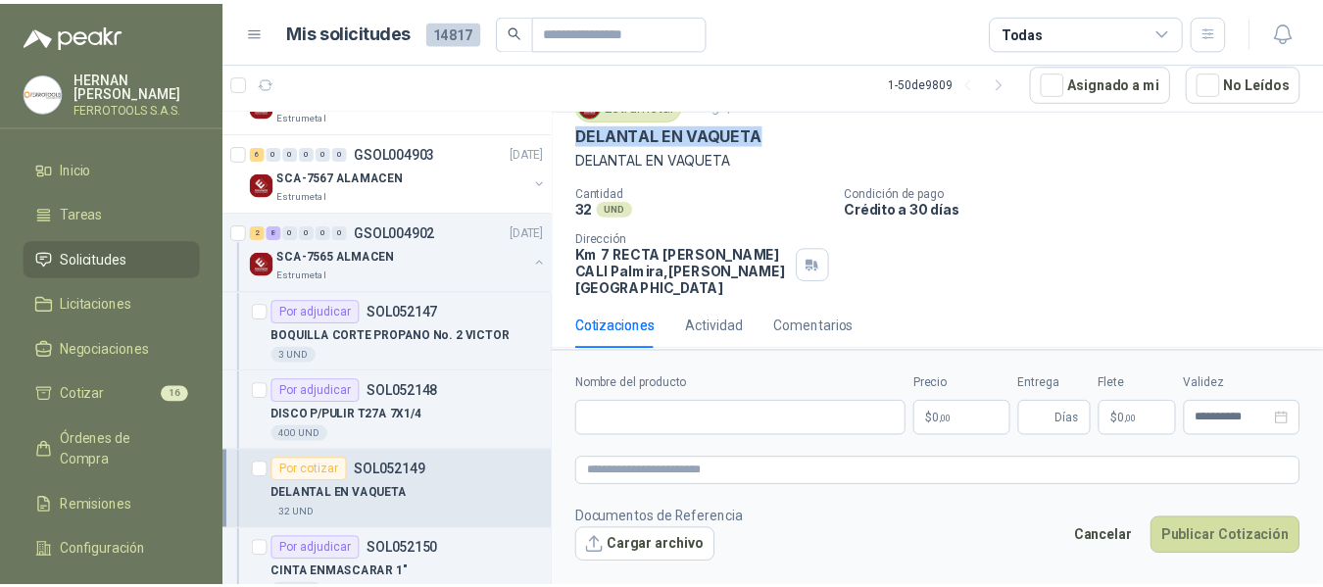
scroll to position [80, 0]
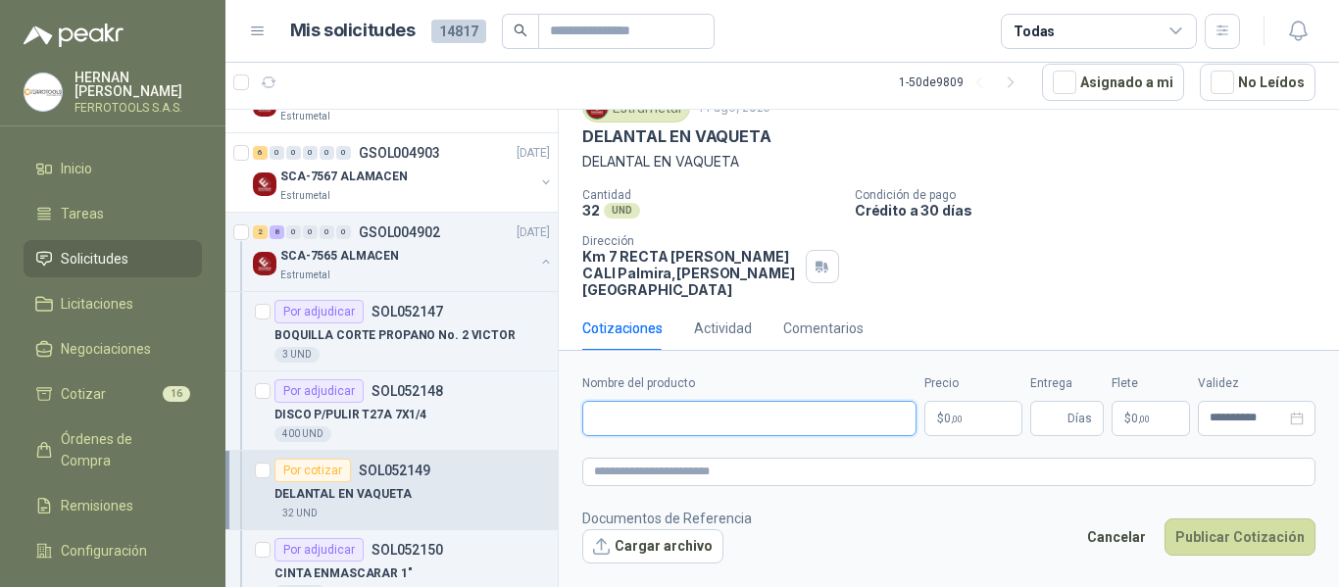
click at [777, 424] on input "Nombre del producto" at bounding box center [749, 418] width 334 height 35
paste input "**********"
type input "**********"
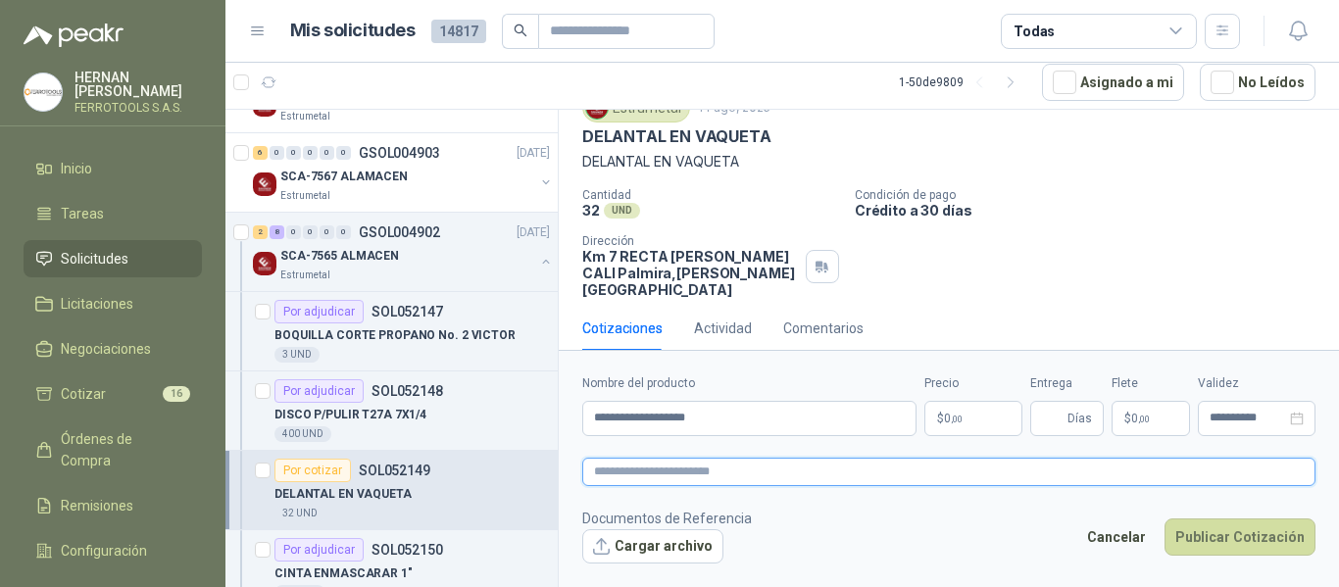
click at [799, 481] on textarea at bounding box center [948, 472] width 733 height 28
paste textarea "**********"
type textarea "**********"
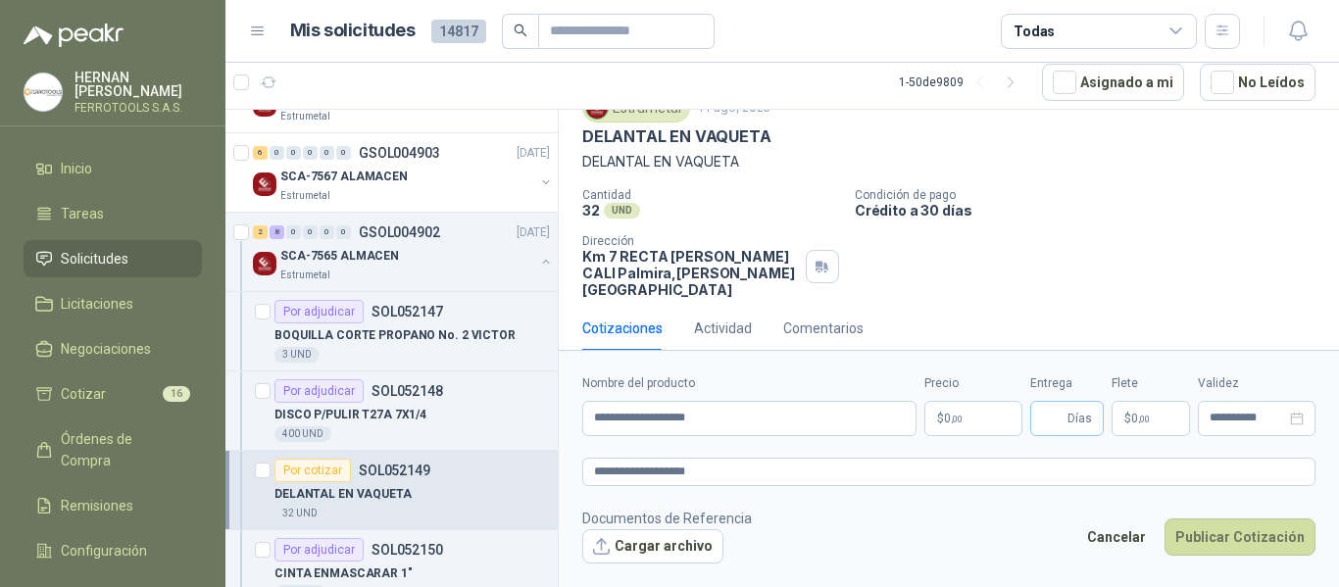
click at [1074, 418] on span "Días" at bounding box center [1079, 418] width 25 height 33
click at [1051, 422] on input "Entrega" at bounding box center [1053, 418] width 22 height 33
type input "*"
click at [982, 420] on p "$ 0 ,00" at bounding box center [973, 418] width 98 height 35
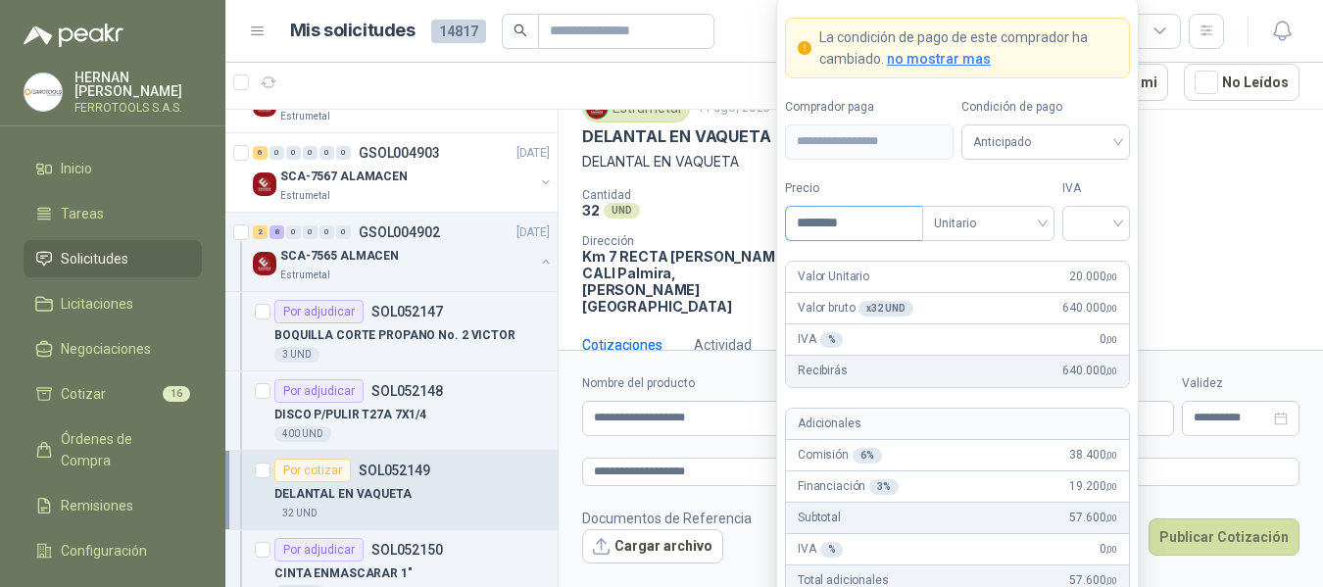
type input "********"
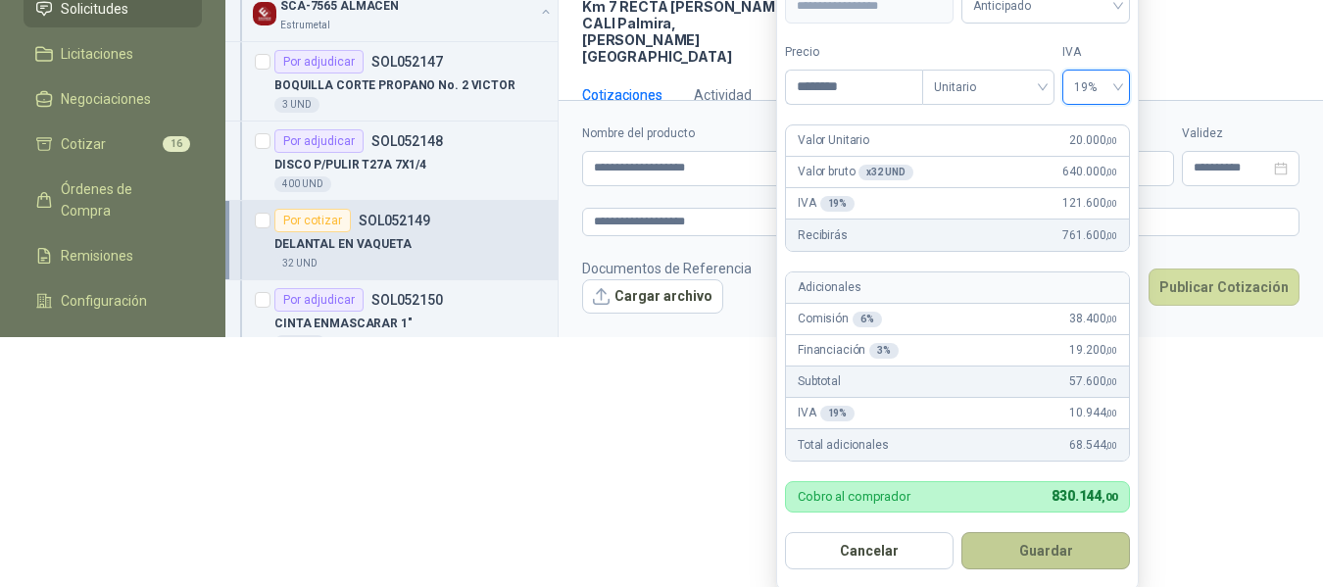
click at [1060, 539] on button "Guardar" at bounding box center [1045, 550] width 169 height 37
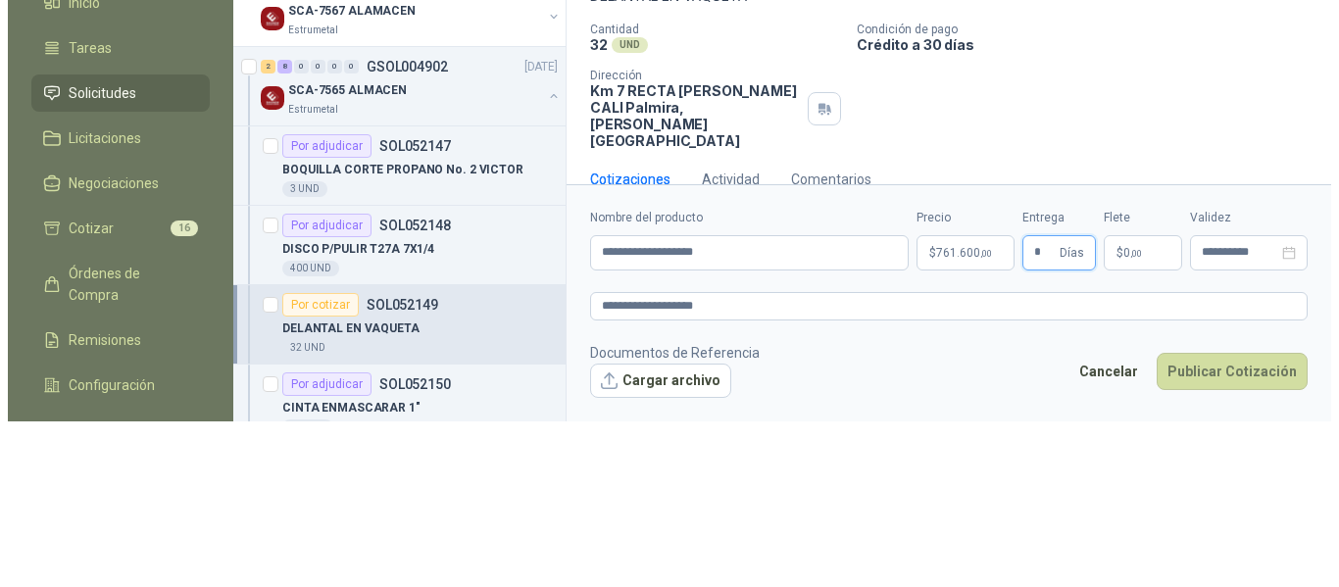
scroll to position [0, 0]
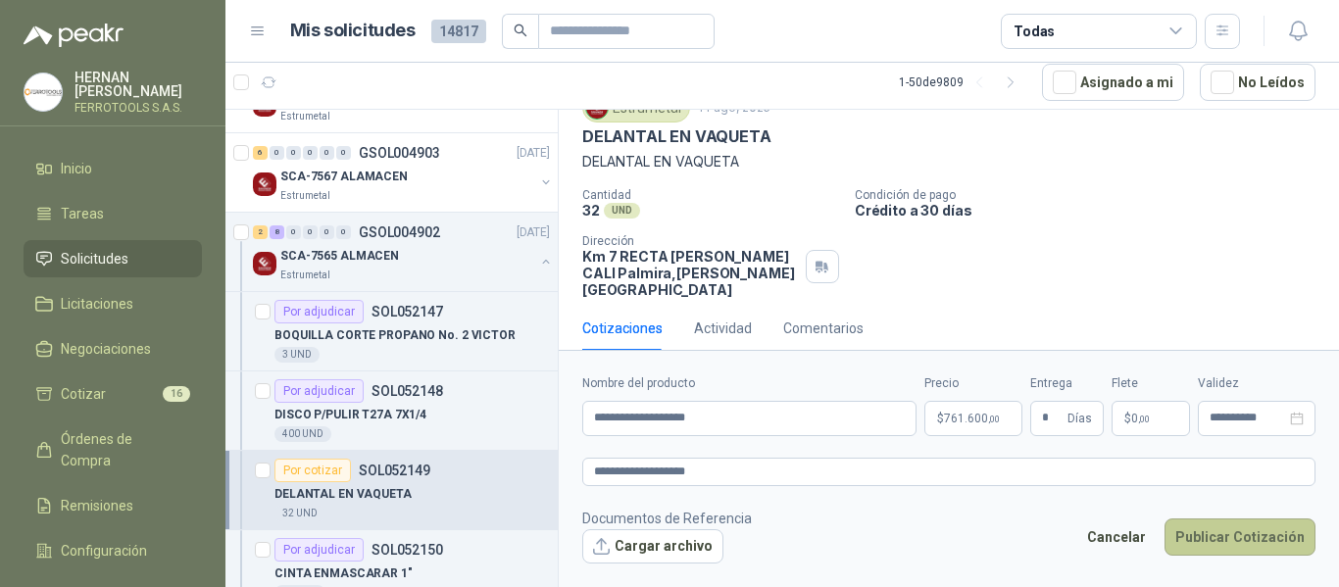
click at [1223, 546] on button "Publicar Cotización" at bounding box center [1239, 536] width 151 height 37
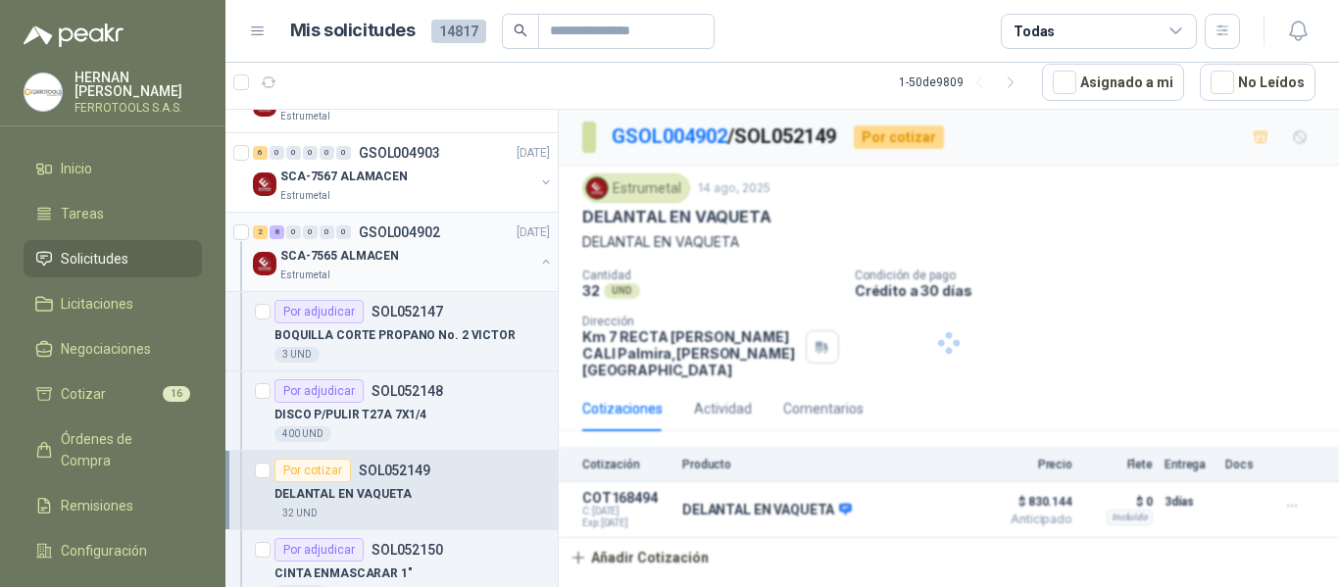
click at [370, 275] on div "Estrumetal" at bounding box center [407, 276] width 254 height 16
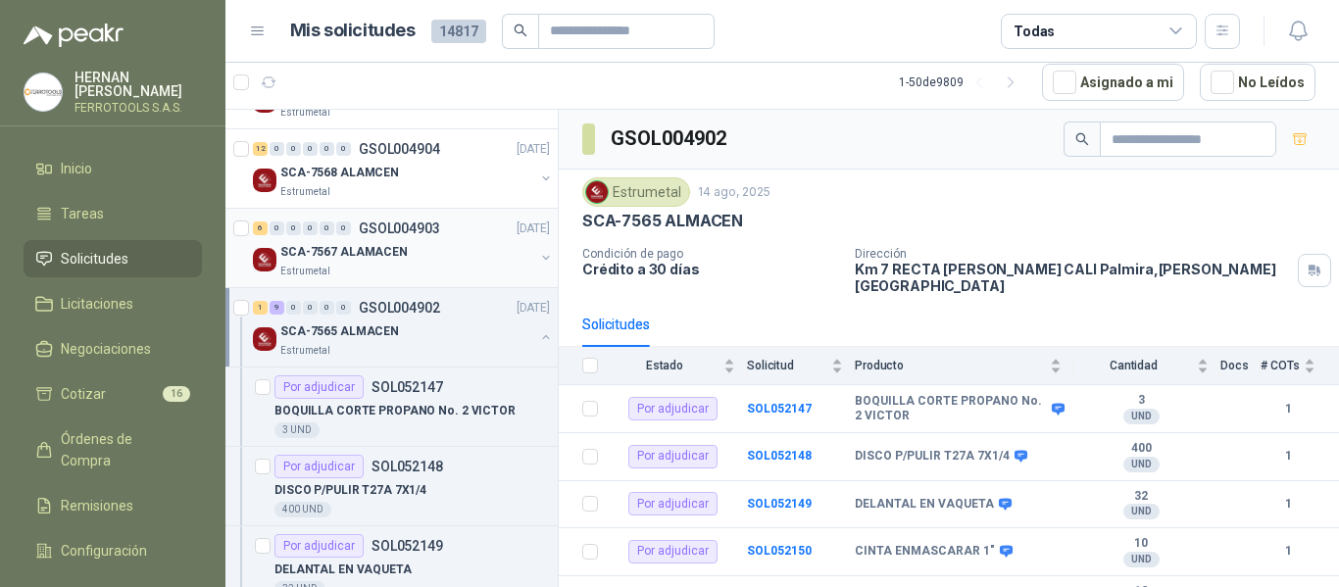
scroll to position [196, 0]
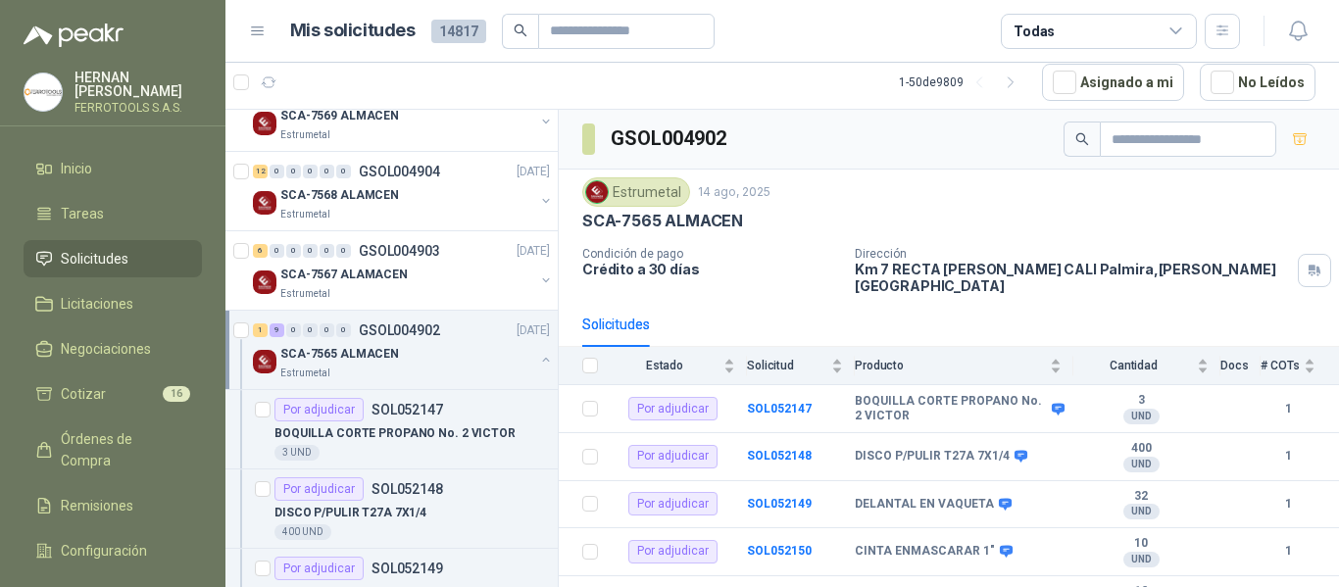
click at [538, 357] on button "button" at bounding box center [546, 360] width 16 height 16
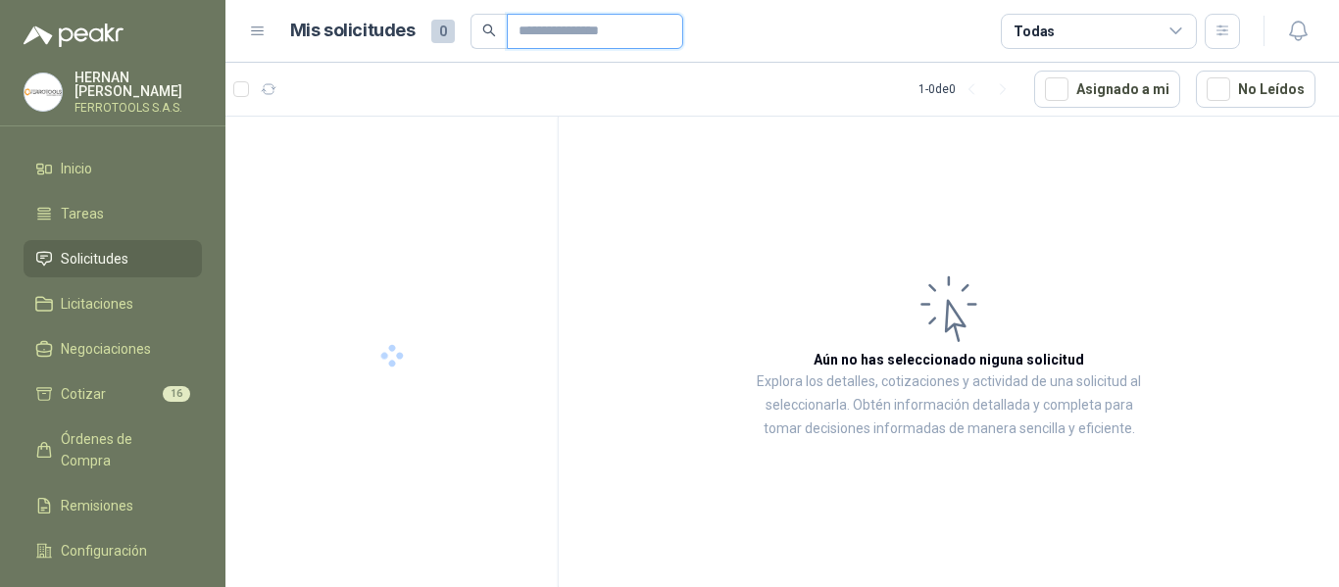
click at [557, 32] on input "text" at bounding box center [586, 31] width 137 height 33
paste input "**********"
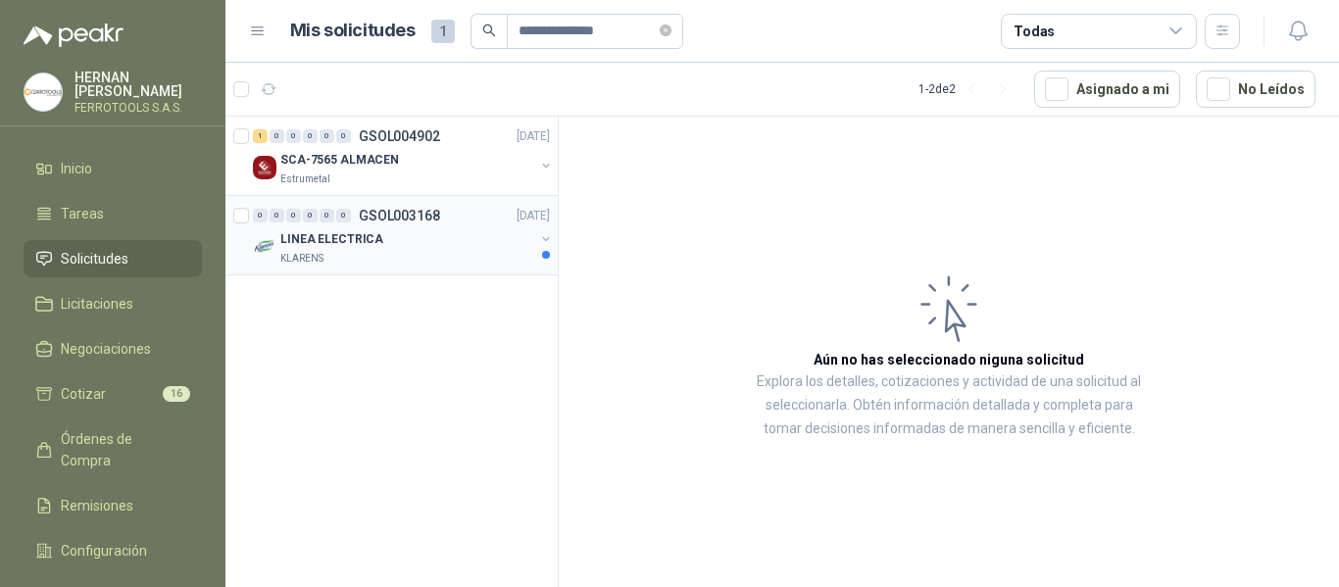
click at [423, 248] on div "LINEA ELECTRICA" at bounding box center [407, 239] width 254 height 24
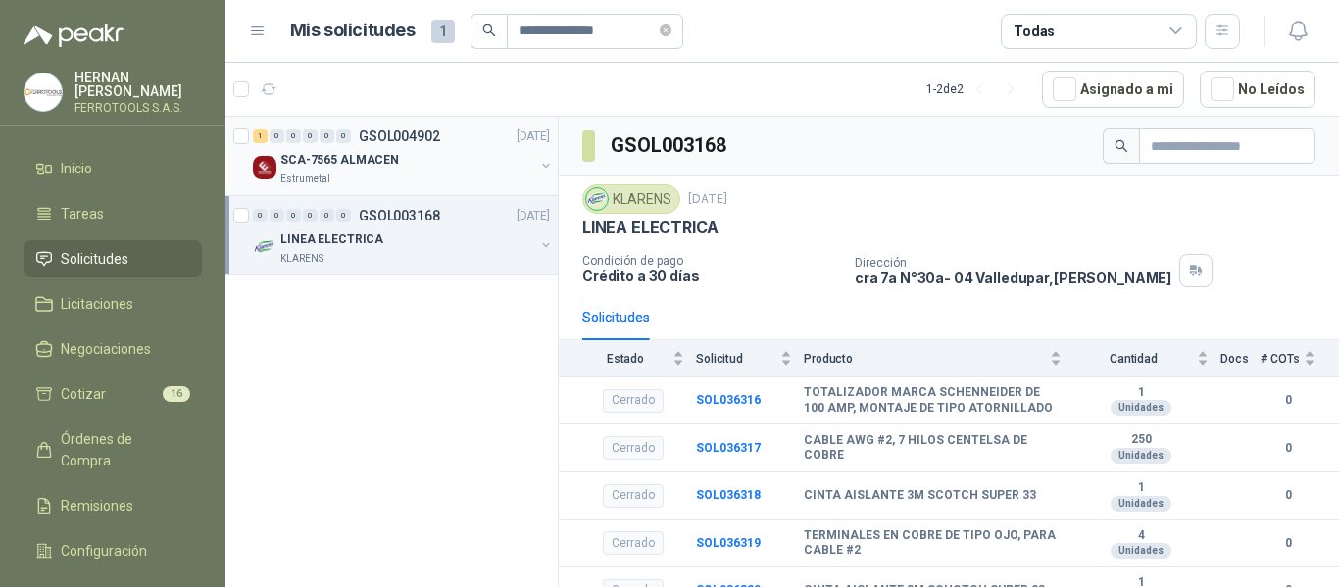
click at [468, 144] on div "1 0 0 0 0 0 GSOL004902 14/08/25" at bounding box center [403, 136] width 301 height 24
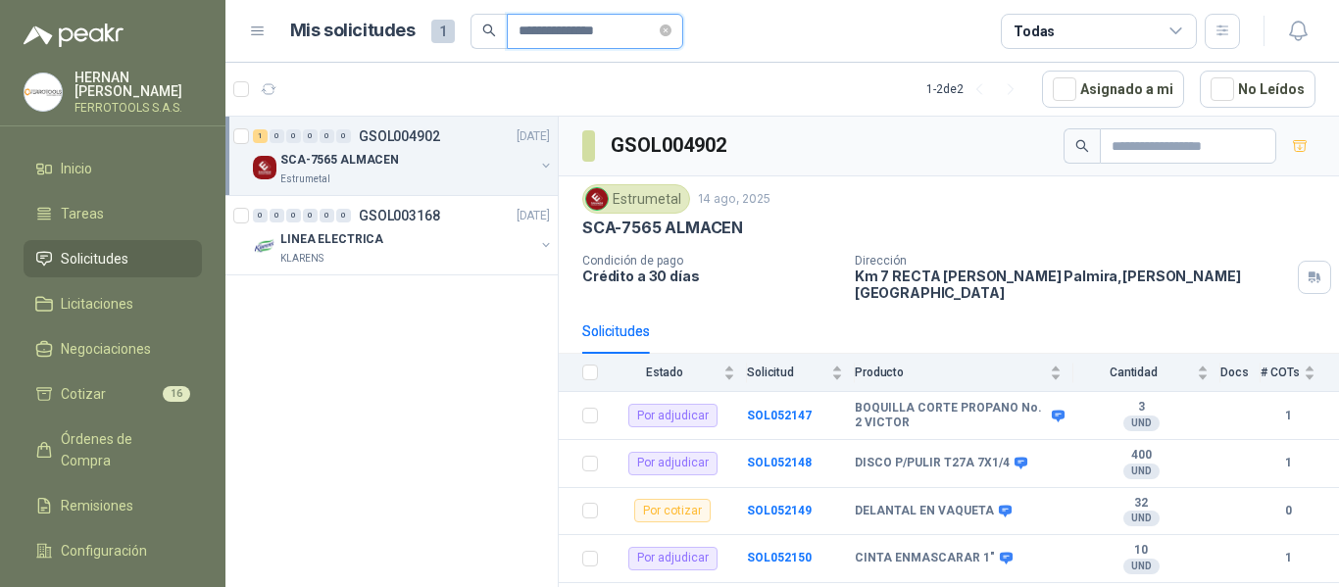
drag, startPoint x: 642, startPoint y: 30, endPoint x: 574, endPoint y: 36, distance: 67.9
click at [574, 36] on input "**********" at bounding box center [586, 31] width 137 height 33
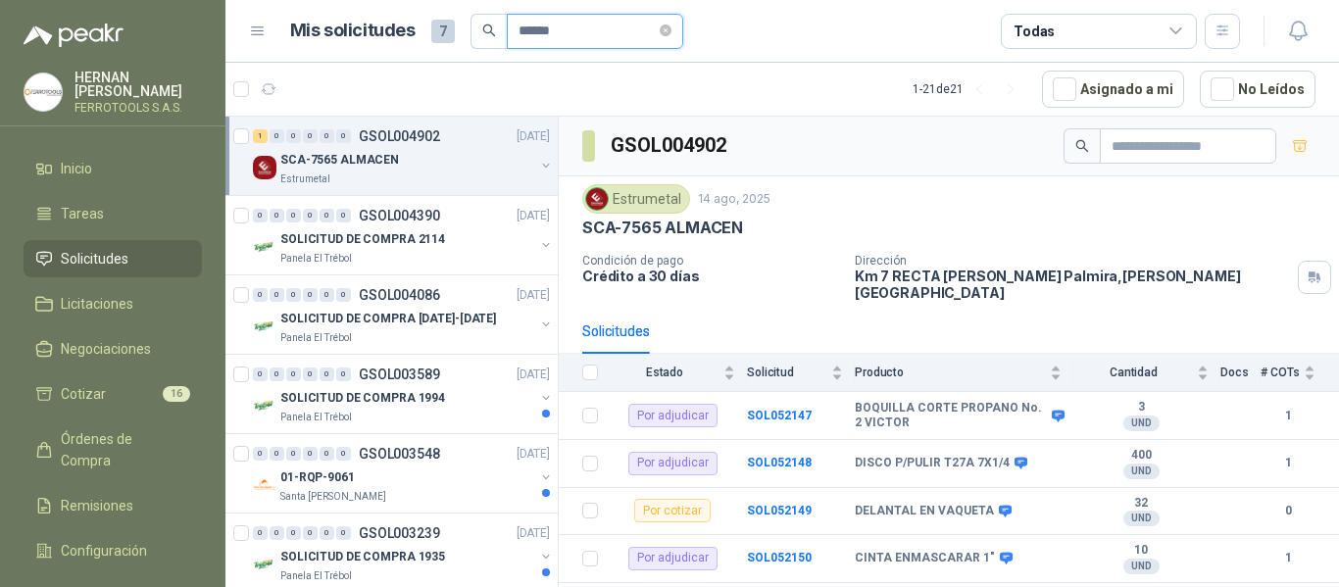
click at [597, 28] on input "******" at bounding box center [586, 31] width 137 height 33
drag, startPoint x: 611, startPoint y: 25, endPoint x: 194, endPoint y: -11, distance: 418.0
click at [194, 0] on html "HERNAN RUALES FERROTOOLS S.A.S. Inicio Tareas Solicitudes Licitaciones Negociac…" at bounding box center [669, 293] width 1339 height 587
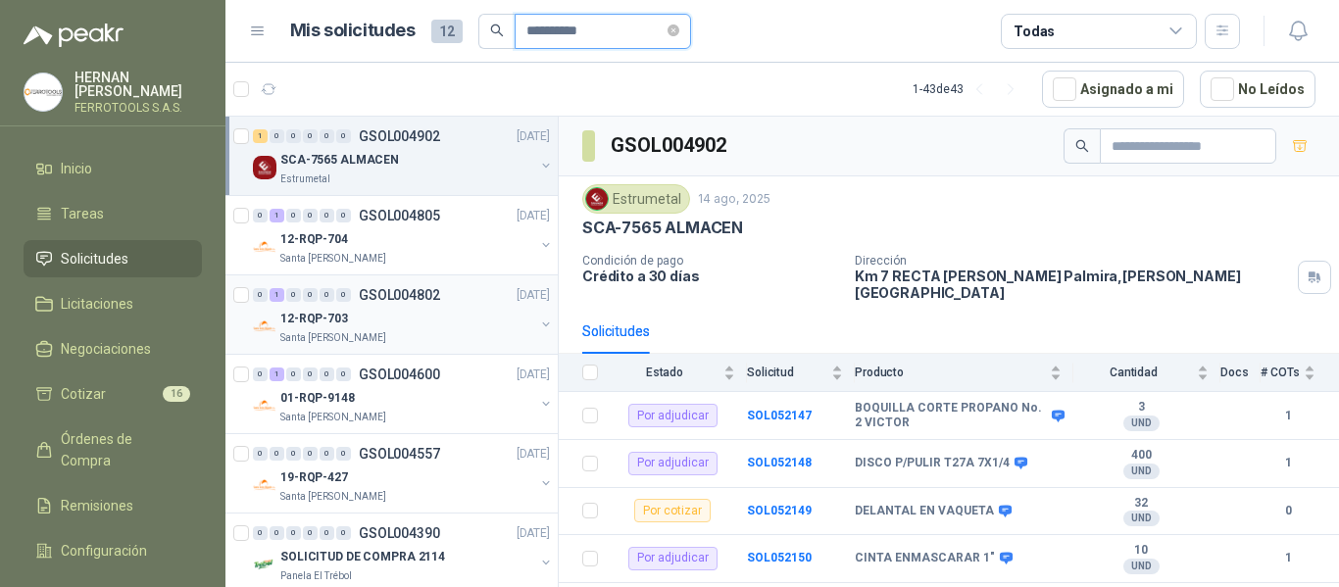
type input "**********"
click at [463, 318] on div "12-RQP-703" at bounding box center [407, 319] width 254 height 24
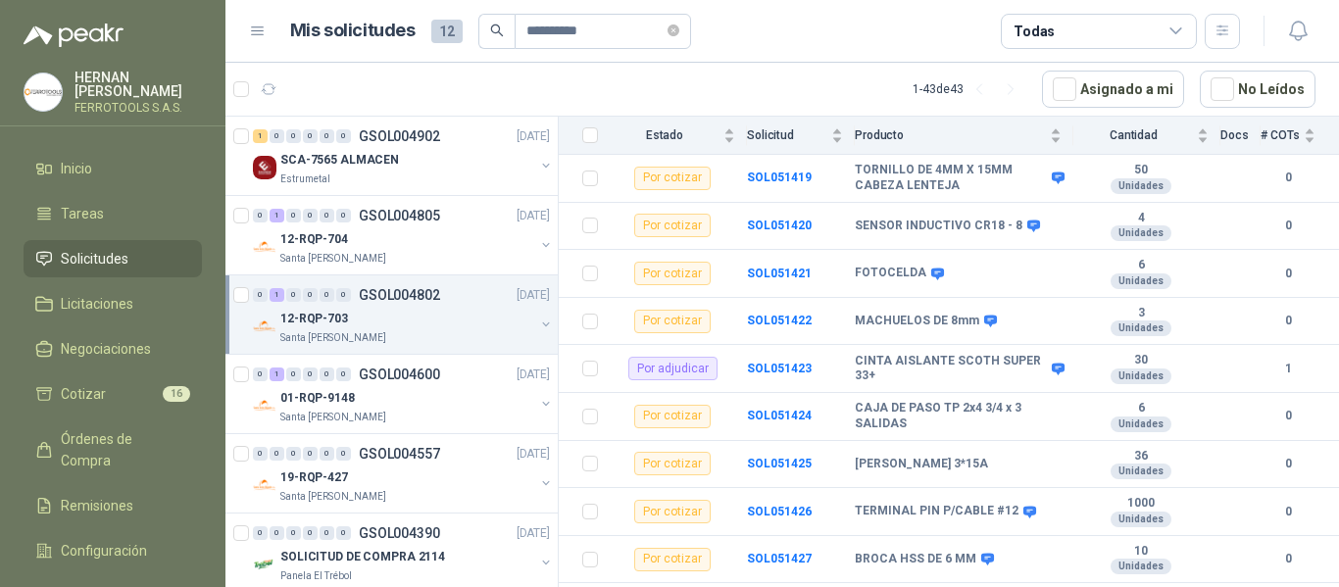
scroll to position [392, 0]
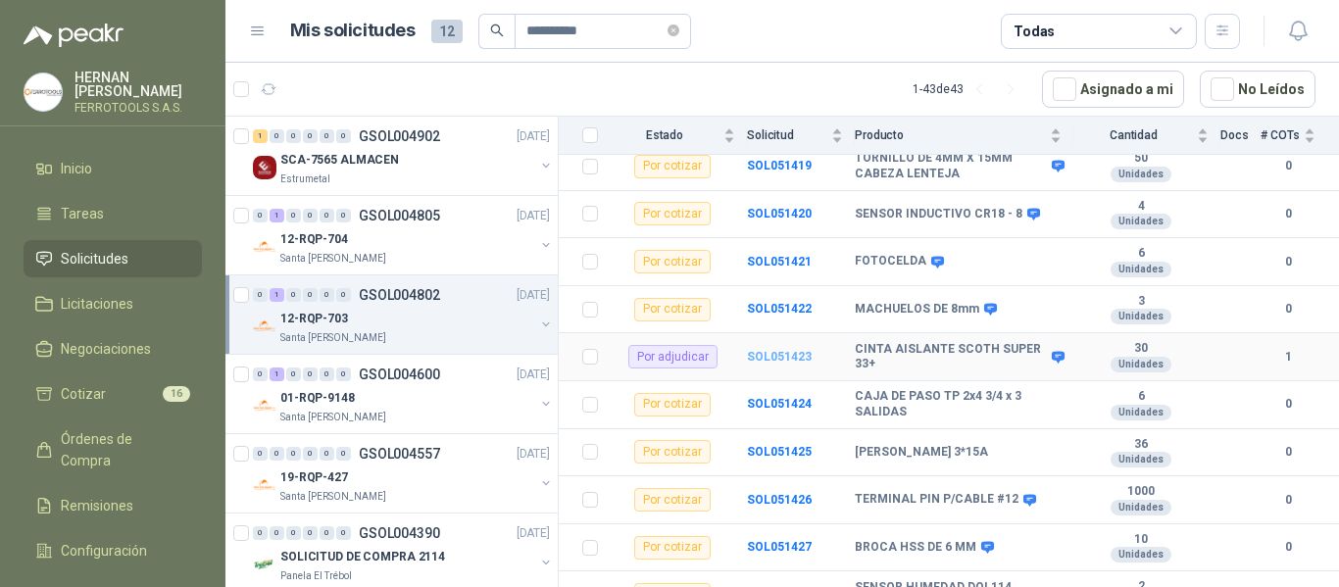
click at [764, 350] on b "SOL051423" at bounding box center [779, 357] width 65 height 14
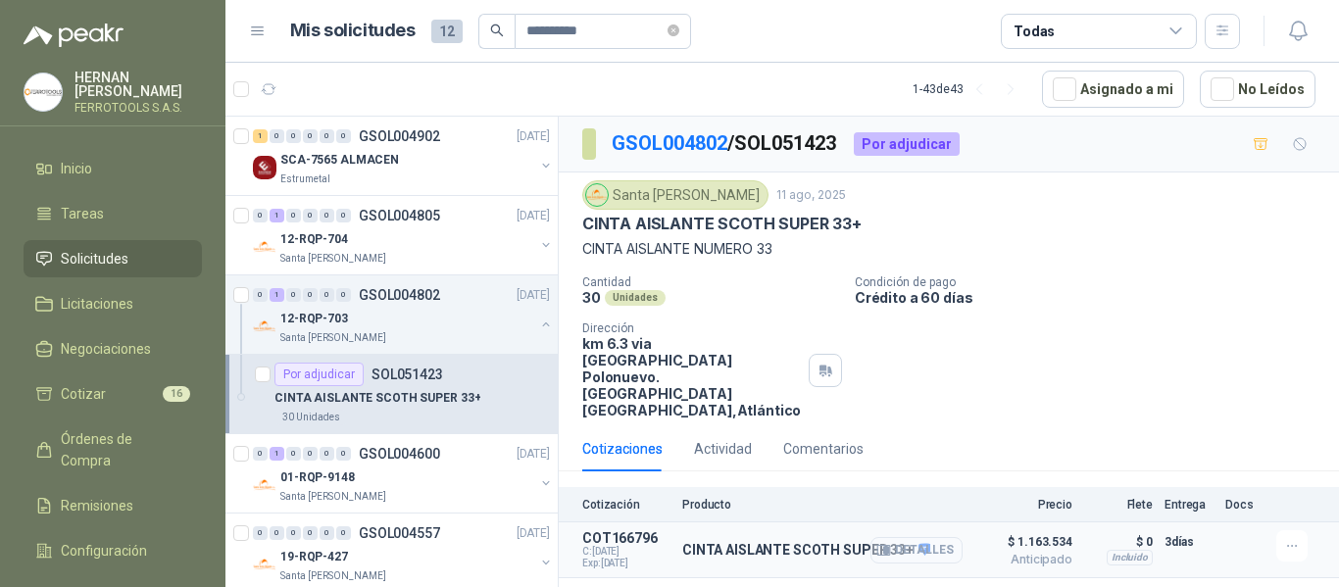
click at [886, 543] on icon "button" at bounding box center [883, 550] width 15 height 15
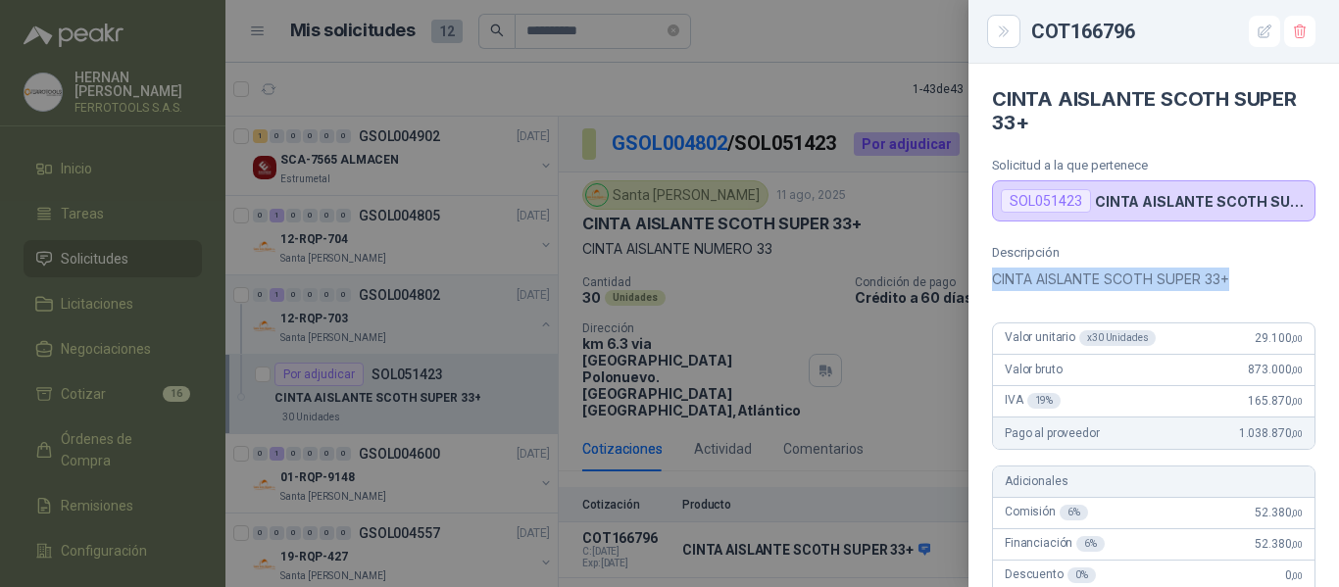
drag, startPoint x: 994, startPoint y: 281, endPoint x: 1255, endPoint y: 280, distance: 260.7
click at [1255, 280] on p "CINTA AISLANTE SCOTH SUPER 33+" at bounding box center [1153, 280] width 323 height 24
copy p "CINTA AISLANTE SCOTH SUPER 33+"
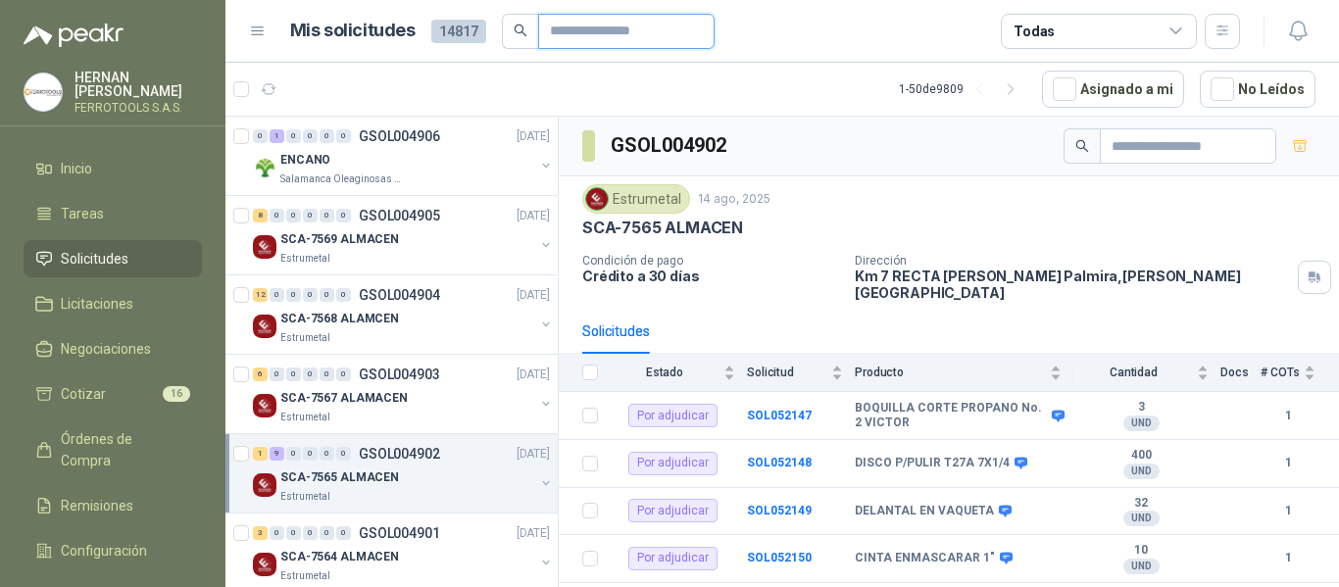
click at [683, 30] on input "text" at bounding box center [618, 31] width 137 height 33
type input "******"
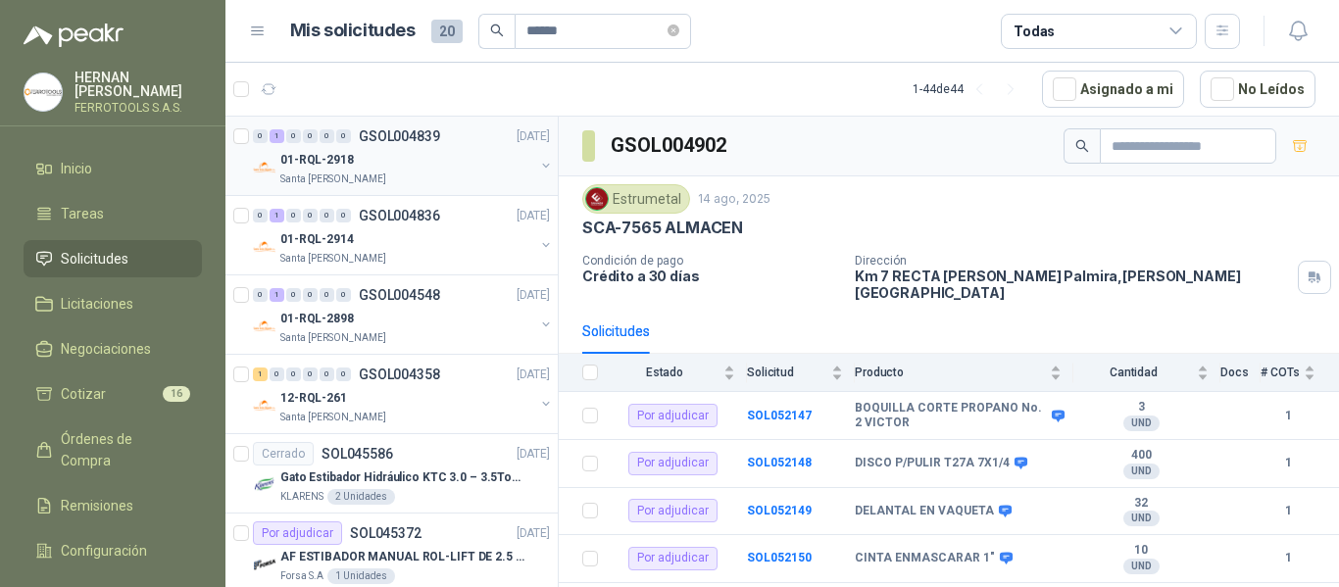
click at [442, 161] on div "01-RQL-2918" at bounding box center [407, 160] width 254 height 24
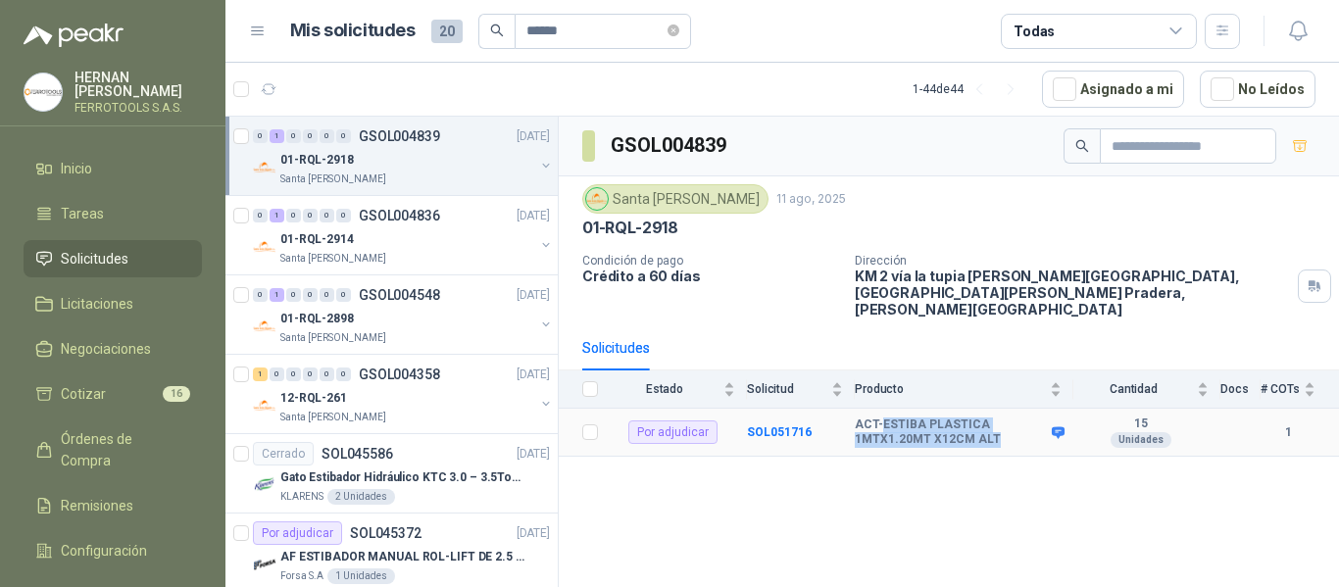
drag, startPoint x: 878, startPoint y: 408, endPoint x: 999, endPoint y: 427, distance: 122.1
click at [999, 427] on b "ACT-ESTIBA PLASTICA 1MTX1.20MT X12CM ALT" at bounding box center [951, 433] width 192 height 30
copy b "ESTIBA PLASTICA 1MTX1.20MT X12CM ALT"
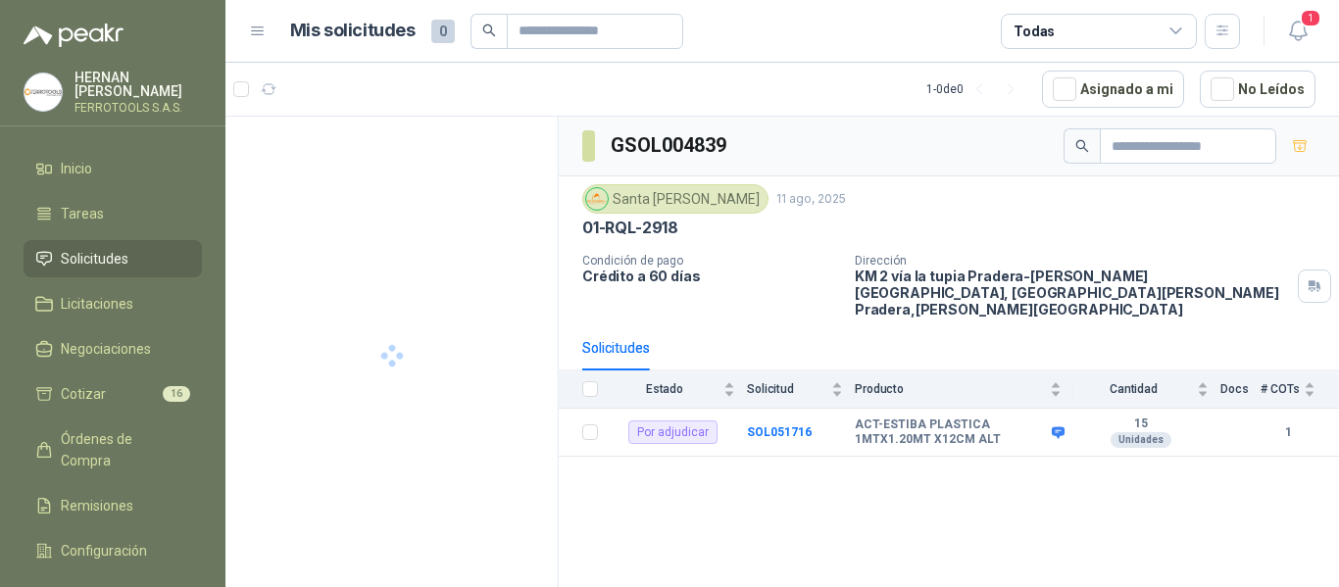
click at [122, 252] on span "Solicitudes" at bounding box center [95, 259] width 68 height 22
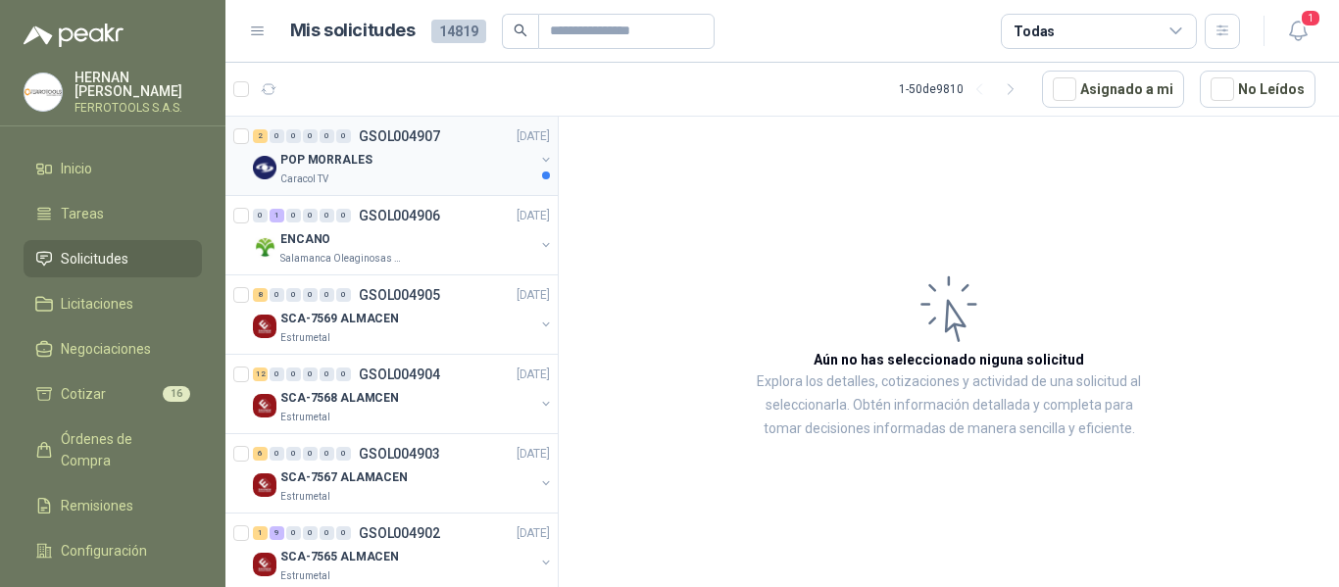
click at [455, 174] on div "Caracol TV" at bounding box center [407, 180] width 254 height 16
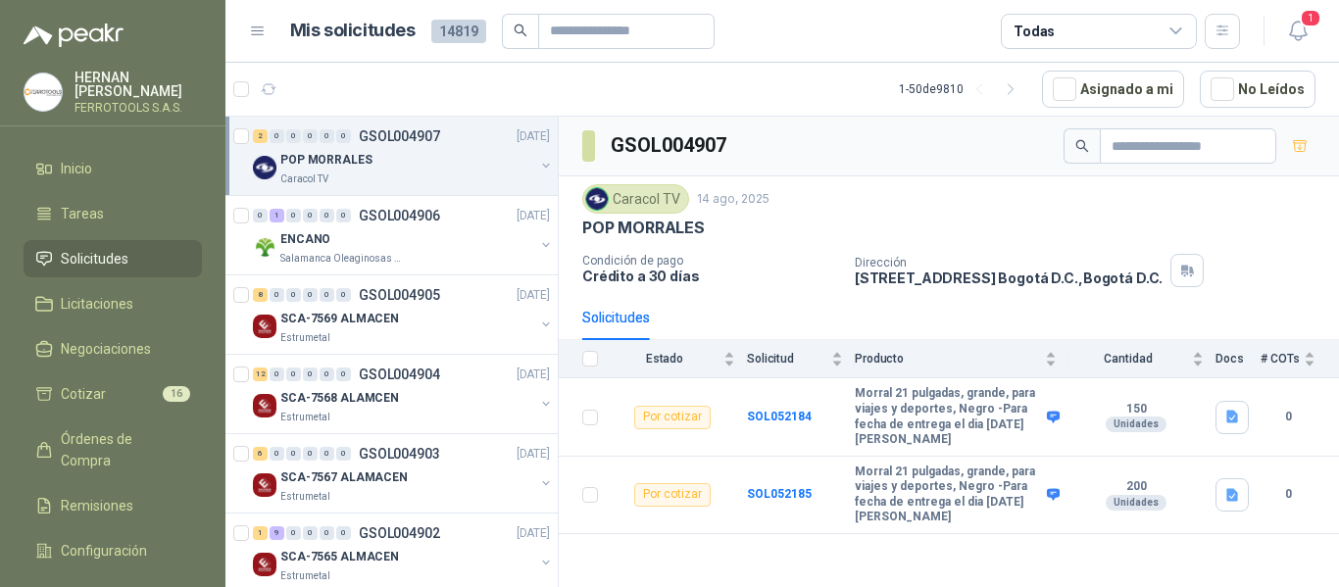
drag, startPoint x: 802, startPoint y: 92, endPoint x: 726, endPoint y: 550, distance: 463.9
click at [726, 550] on div "GSOL004907 Caracol TV 14 ago, 2025 POP MORRALES Condición de pago Crédito a 30 …" at bounding box center [949, 355] width 780 height 477
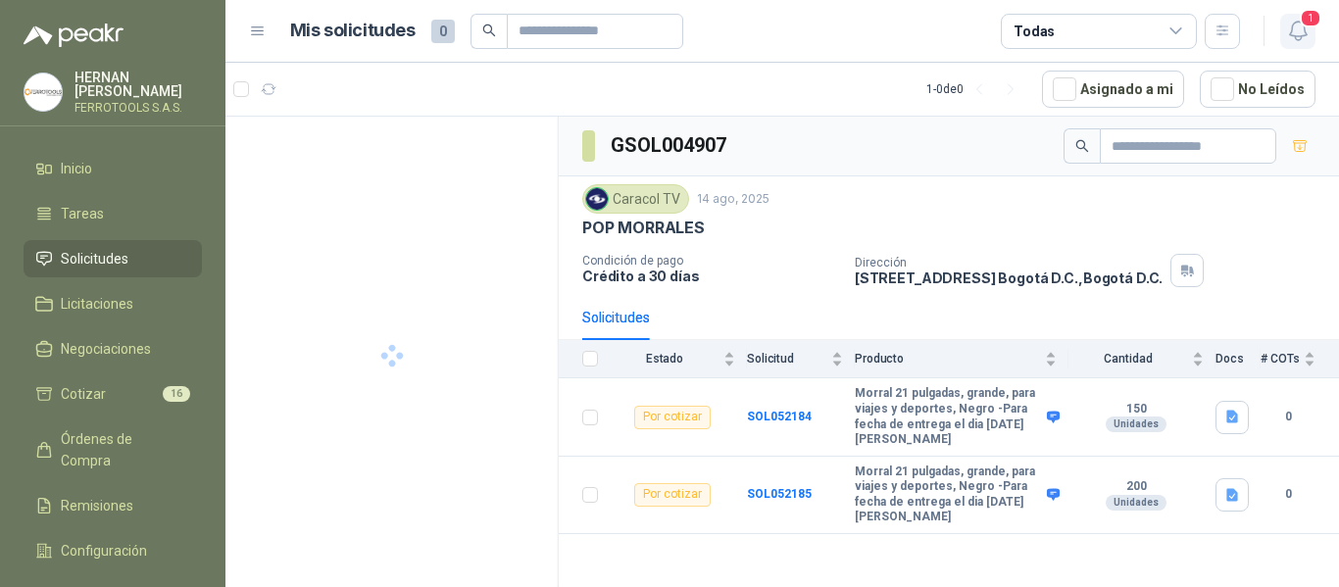
click at [1311, 18] on span "1" at bounding box center [1311, 18] width 22 height 19
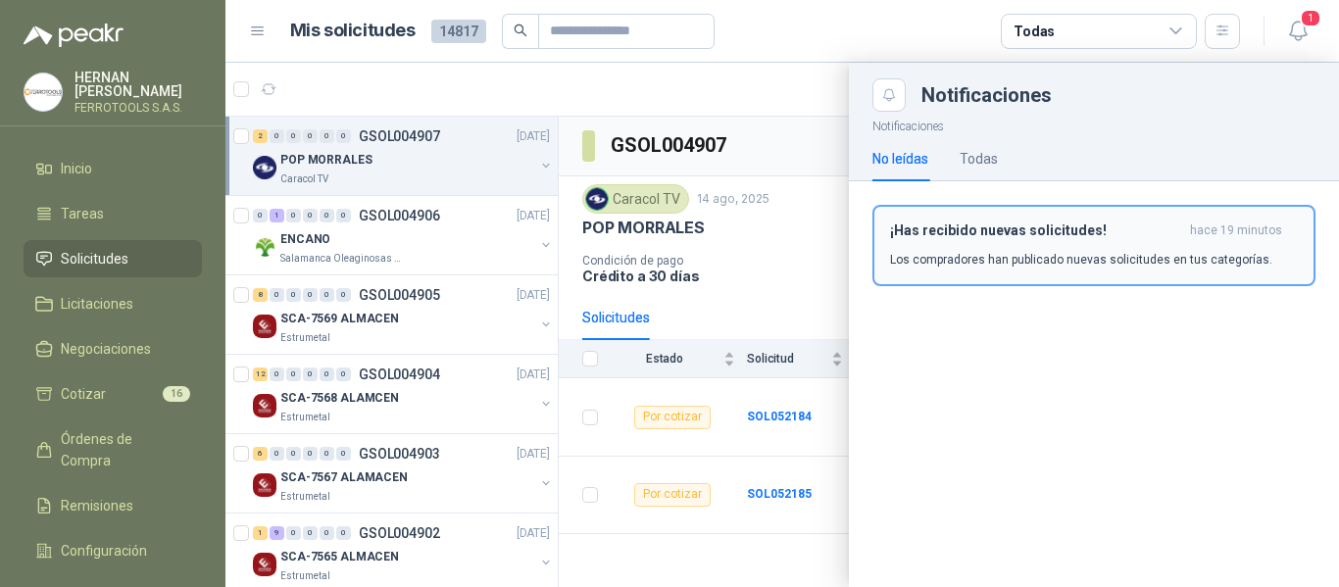
click at [1062, 239] on div "¡Has recibido nuevas solicitudes! hace 19 minutos Los compradores han publicado…" at bounding box center [1094, 245] width 408 height 46
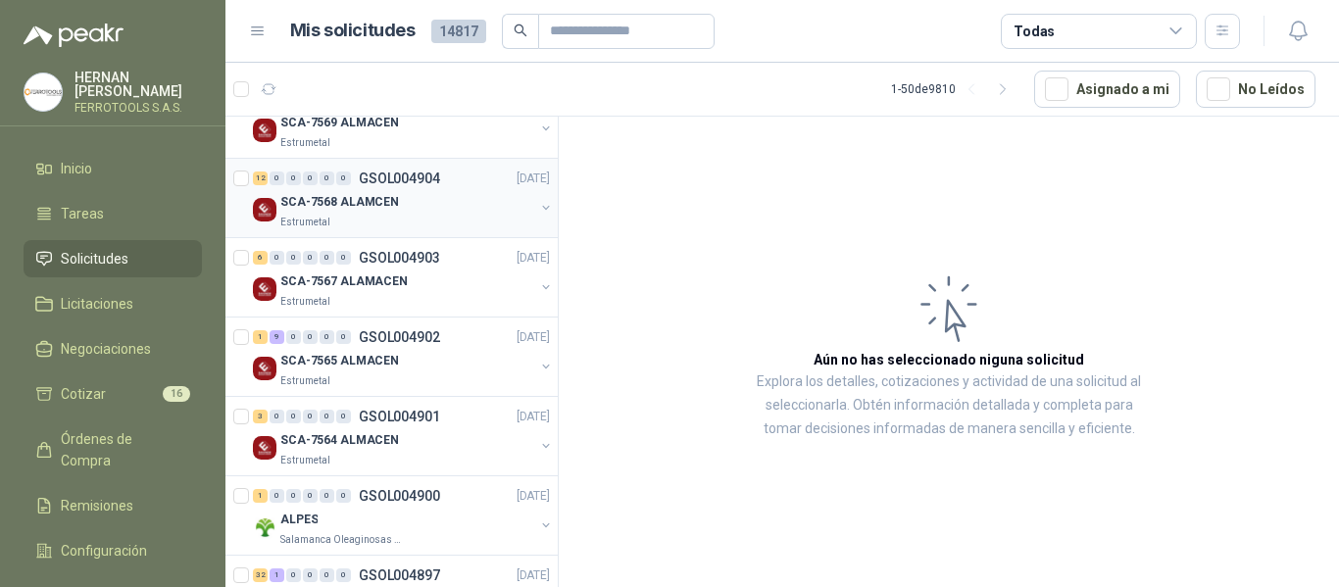
scroll to position [98, 0]
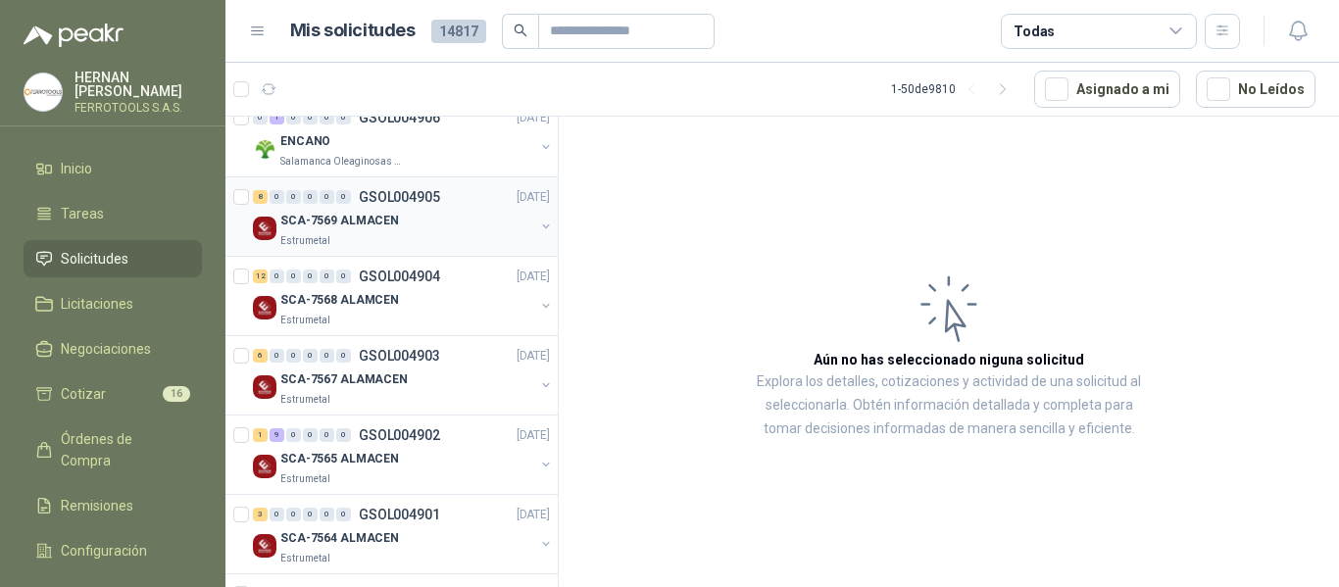
click at [416, 228] on div "SCA-7569 ALMACEN" at bounding box center [407, 221] width 254 height 24
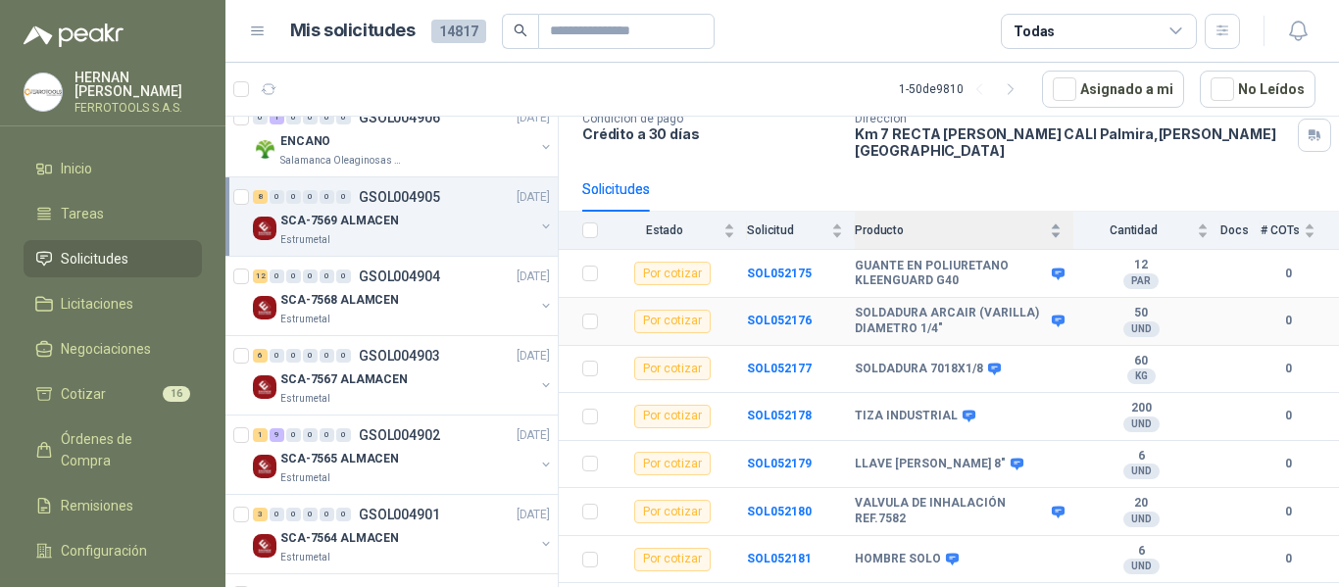
scroll to position [180, 0]
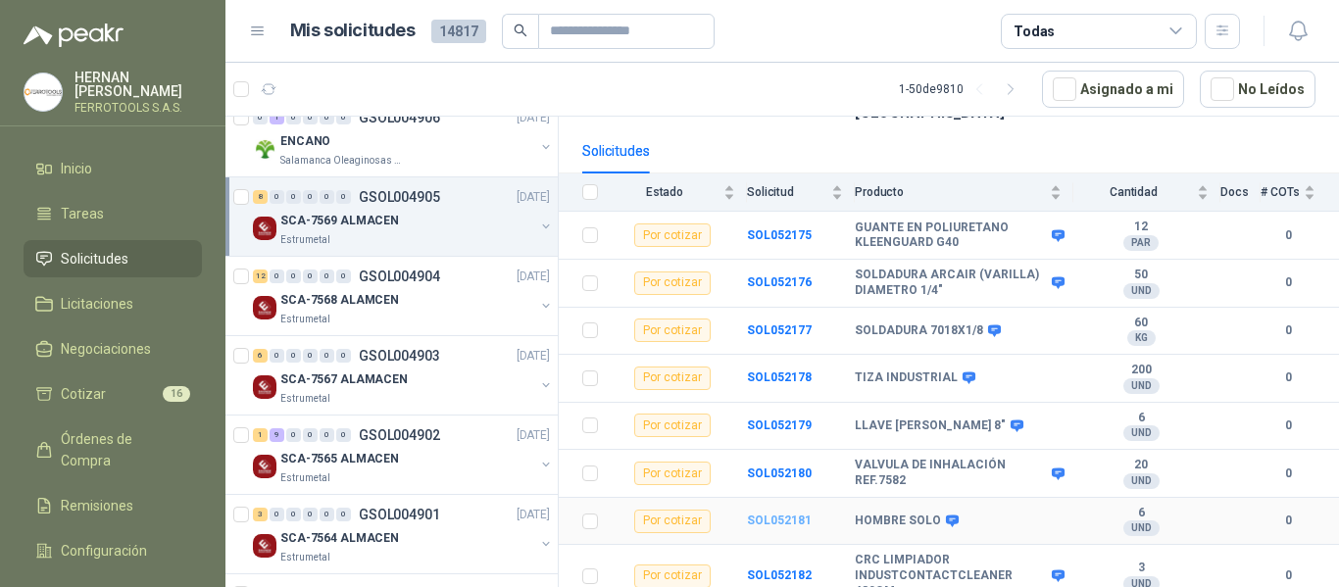
click at [770, 514] on b "SOL052181" at bounding box center [779, 521] width 65 height 14
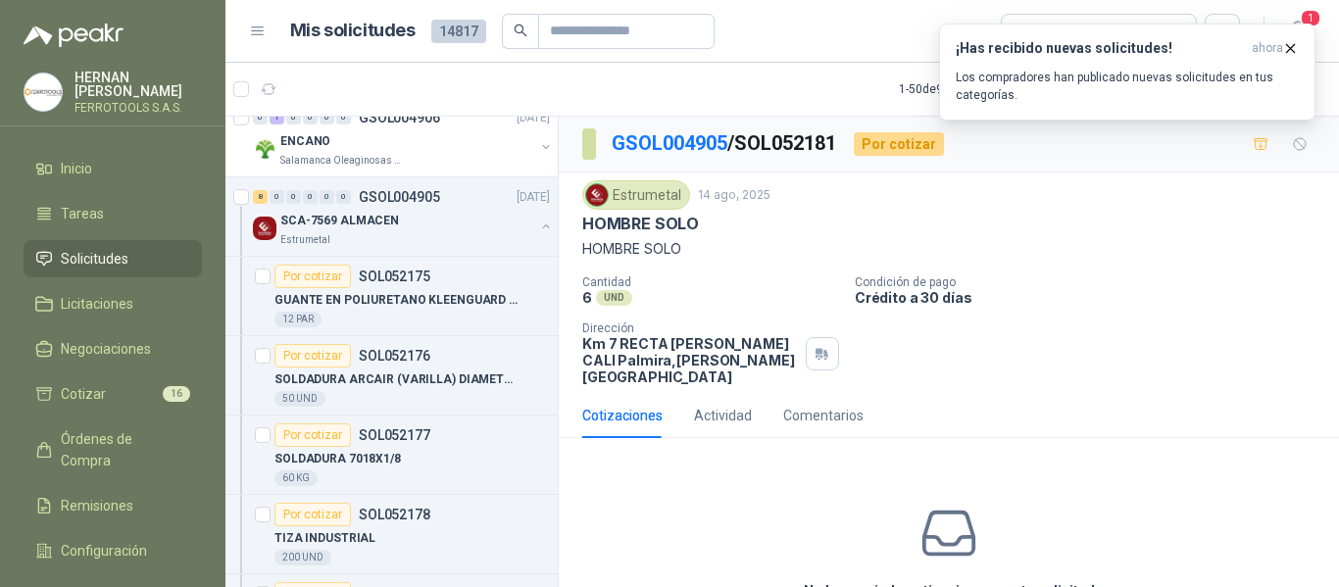
scroll to position [94, 0]
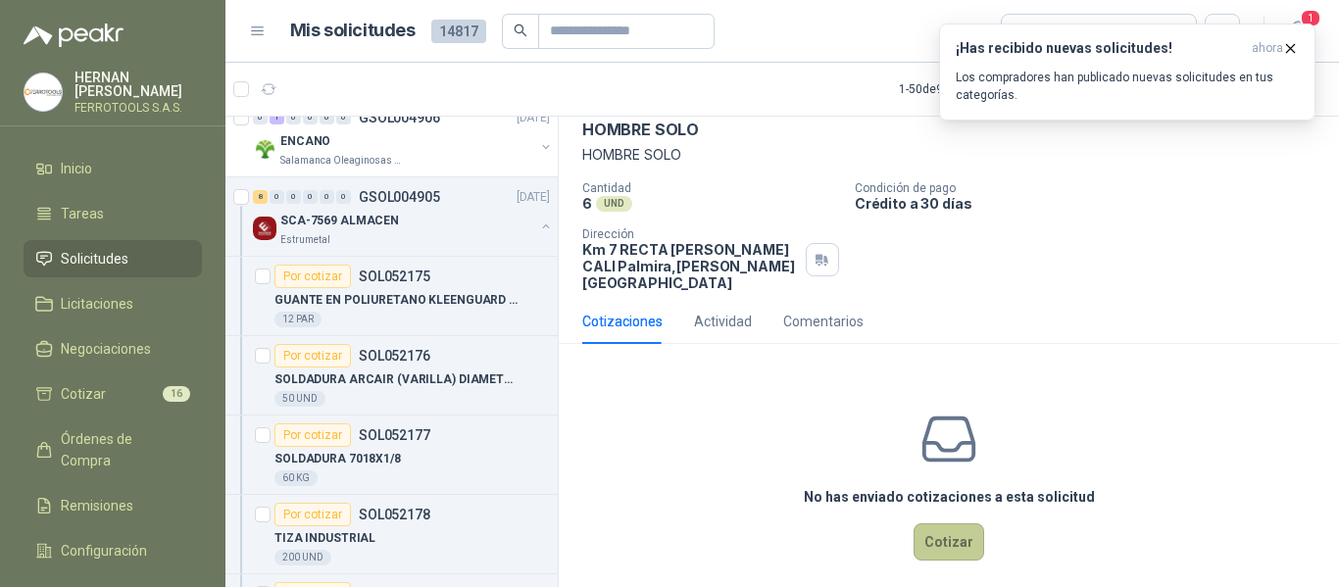
click at [938, 523] on button "Cotizar" at bounding box center [948, 541] width 71 height 37
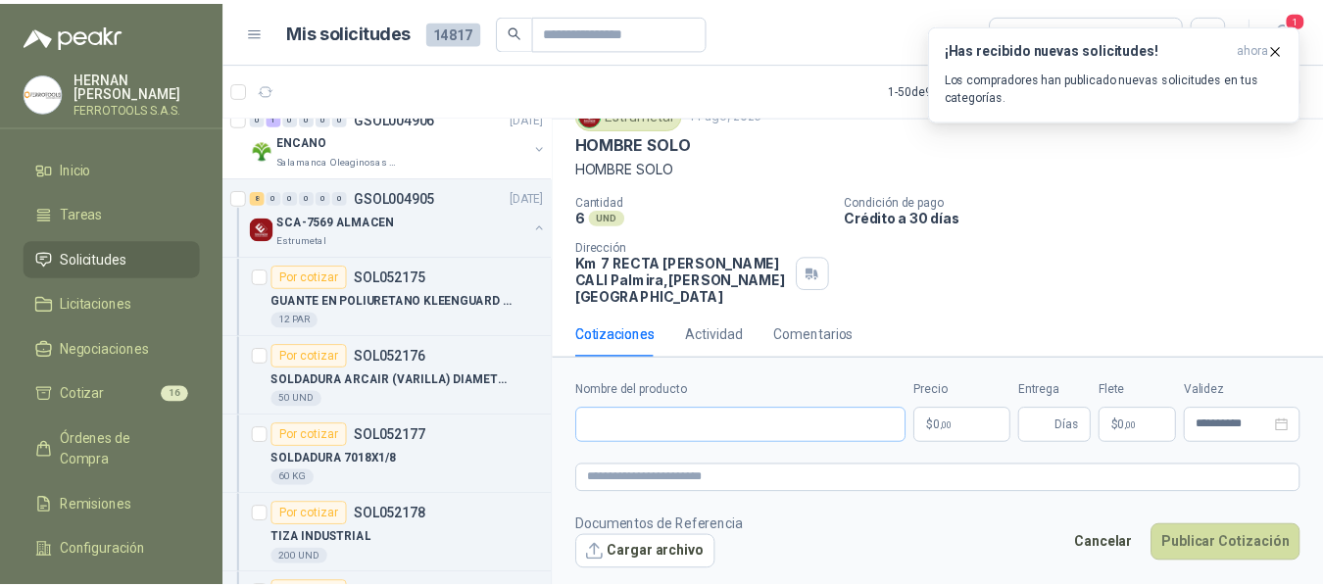
scroll to position [80, 0]
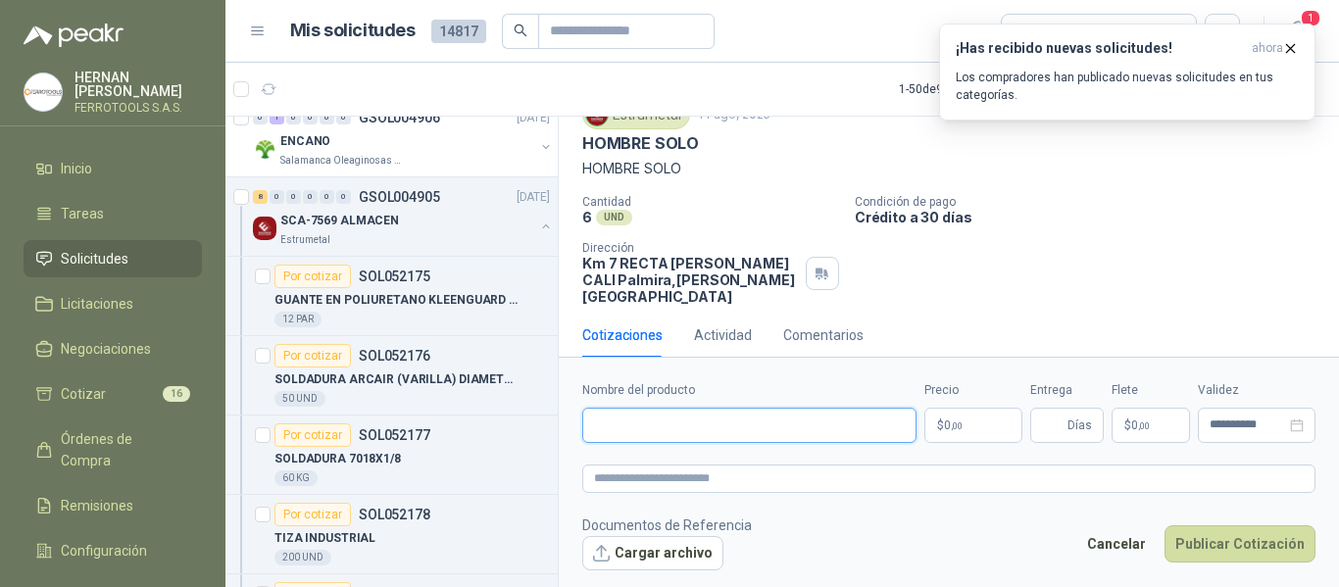
click at [720, 417] on input "Nombre del producto" at bounding box center [749, 425] width 334 height 35
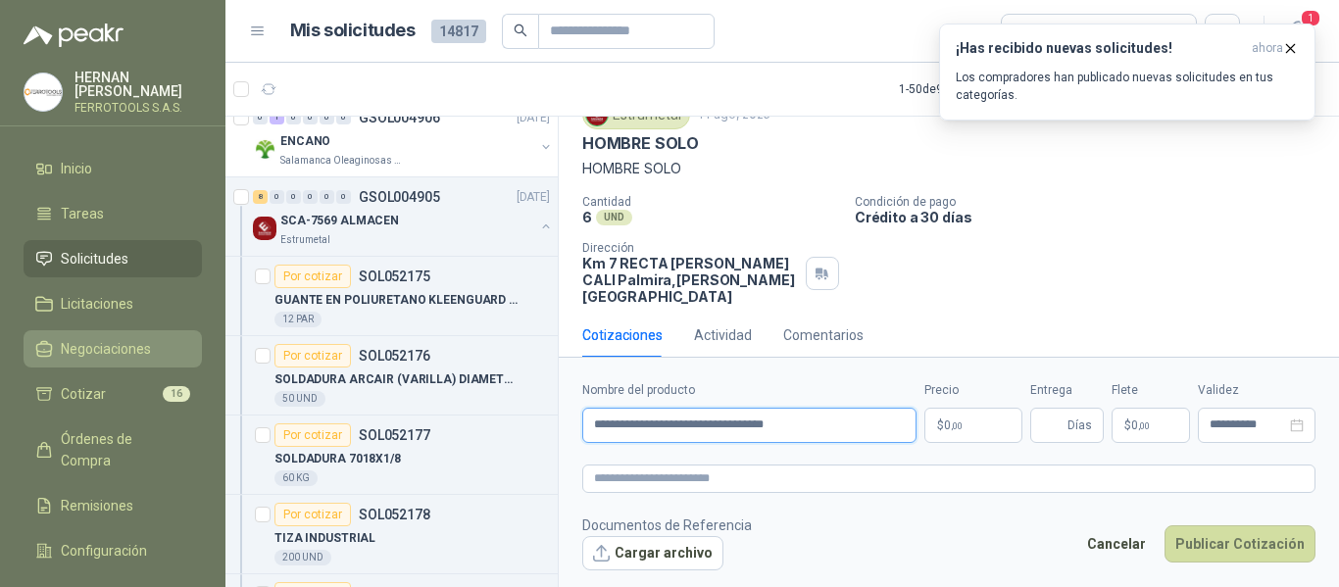
drag, startPoint x: 874, startPoint y: 424, endPoint x: 187, endPoint y: 344, distance: 691.7
click at [187, 344] on div "HERNAN RUALES FERROTOOLS S.A.S. Inicio Tareas Solicitudes Licitaciones Negociac…" at bounding box center [669, 293] width 1339 height 587
type input "**********"
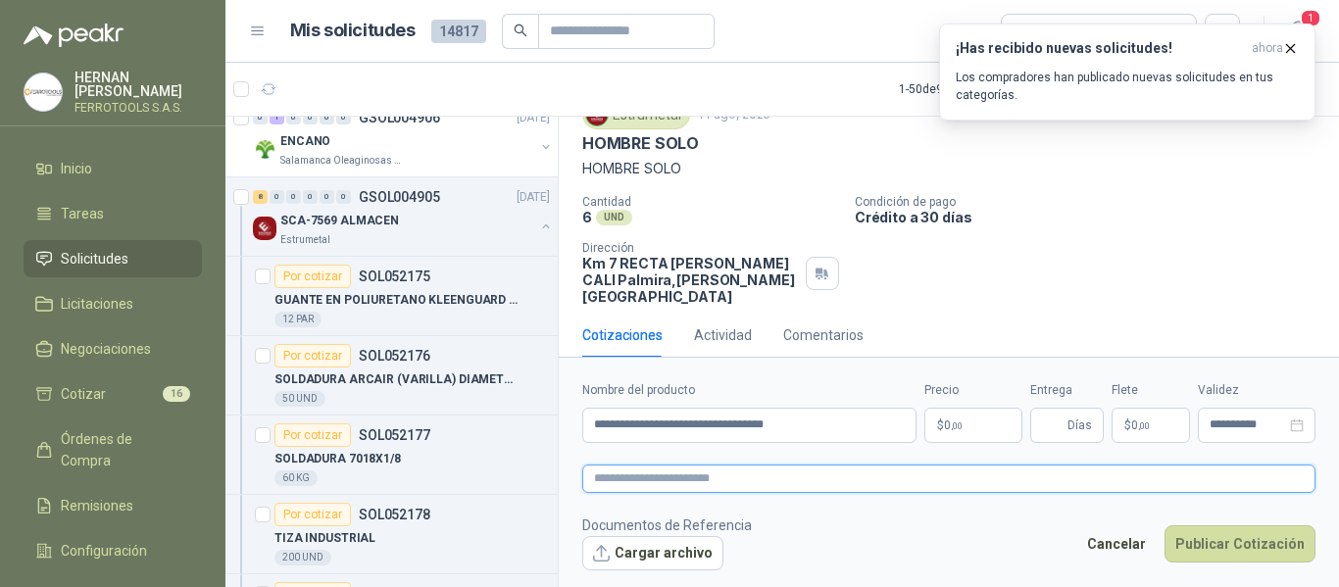
click at [695, 480] on textarea at bounding box center [948, 479] width 733 height 28
paste textarea "**********"
type textarea "**********"
click at [976, 425] on body "HERNAN RUALES FERROTOOLS S.A.S. Inicio Tareas Solicitudes Licitaciones Negociac…" at bounding box center [669, 293] width 1339 height 587
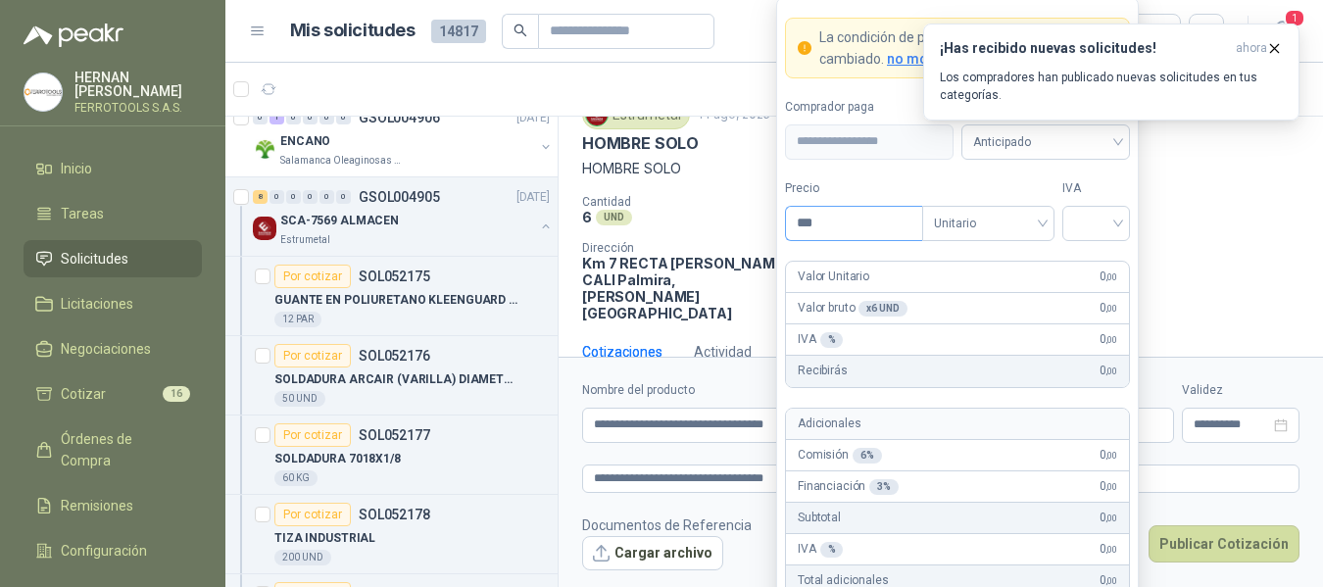
click at [865, 222] on input "***" at bounding box center [854, 223] width 136 height 33
type input "********"
click at [1094, 223] on input "search" at bounding box center [1096, 221] width 44 height 29
click at [1091, 259] on div "19%" at bounding box center [1096, 264] width 36 height 22
click at [1005, 180] on label "Tipo" at bounding box center [988, 188] width 132 height 19
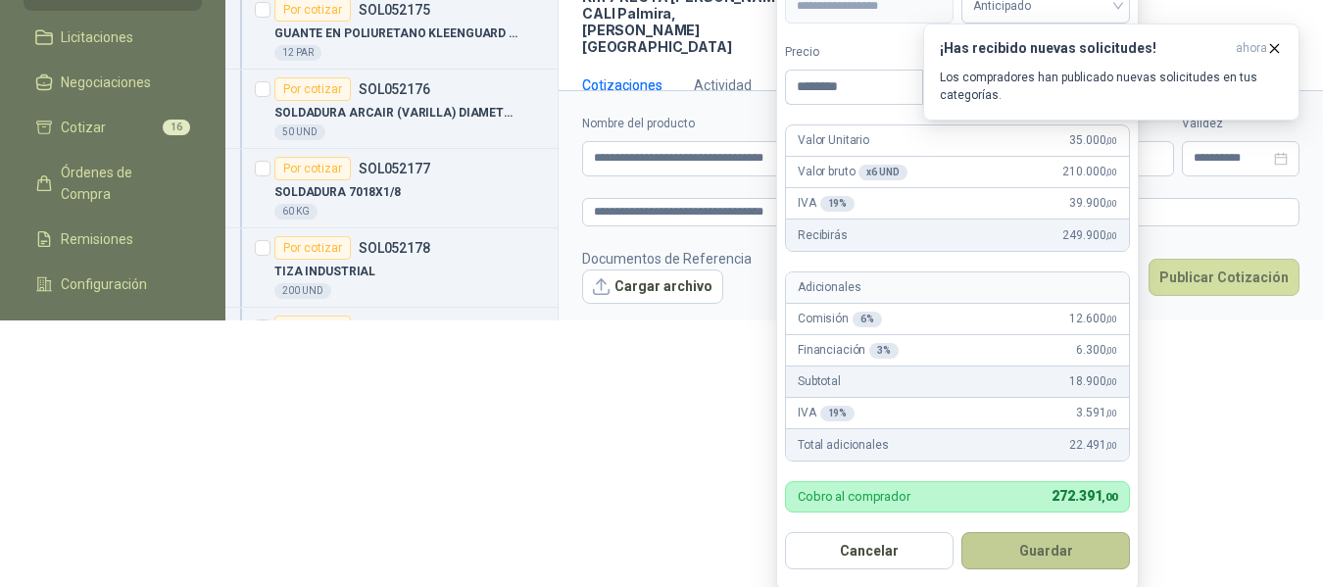
click at [1033, 547] on button "Guardar" at bounding box center [1045, 550] width 169 height 37
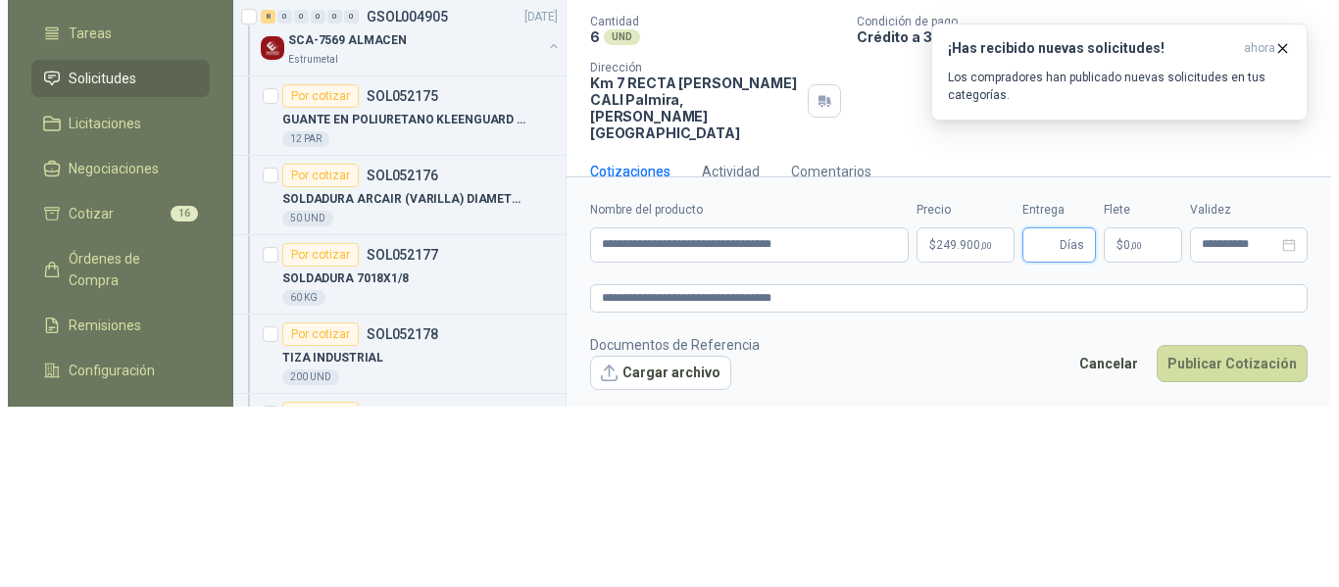
scroll to position [0, 0]
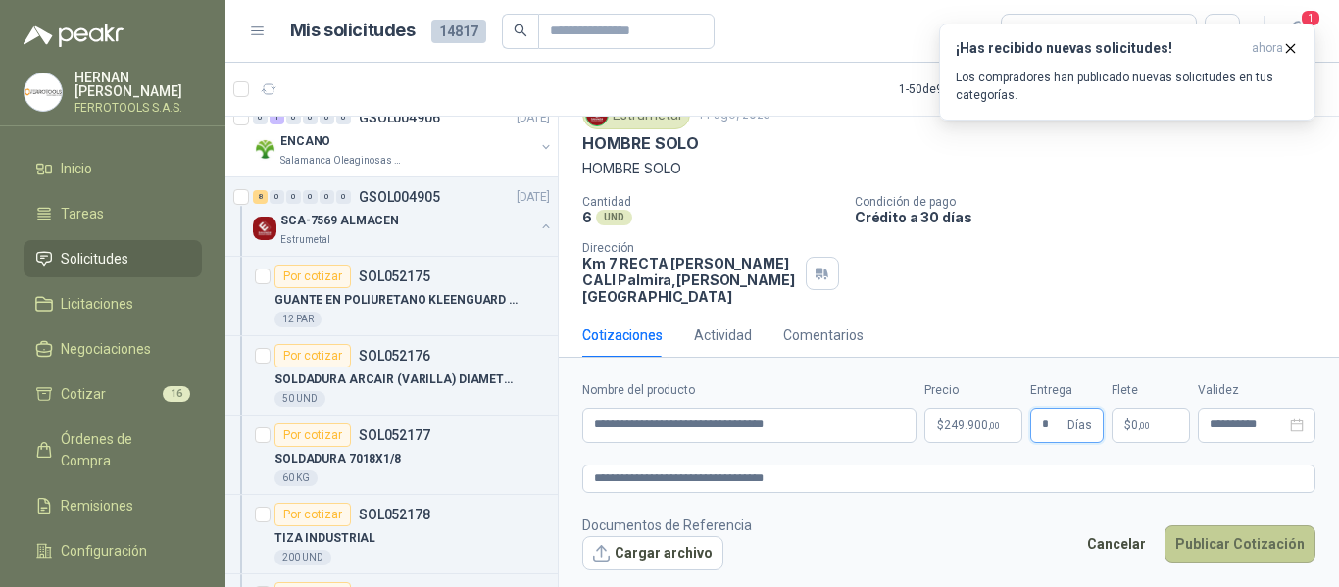
type input "*"
click at [1206, 549] on button "Publicar Cotización" at bounding box center [1239, 543] width 151 height 37
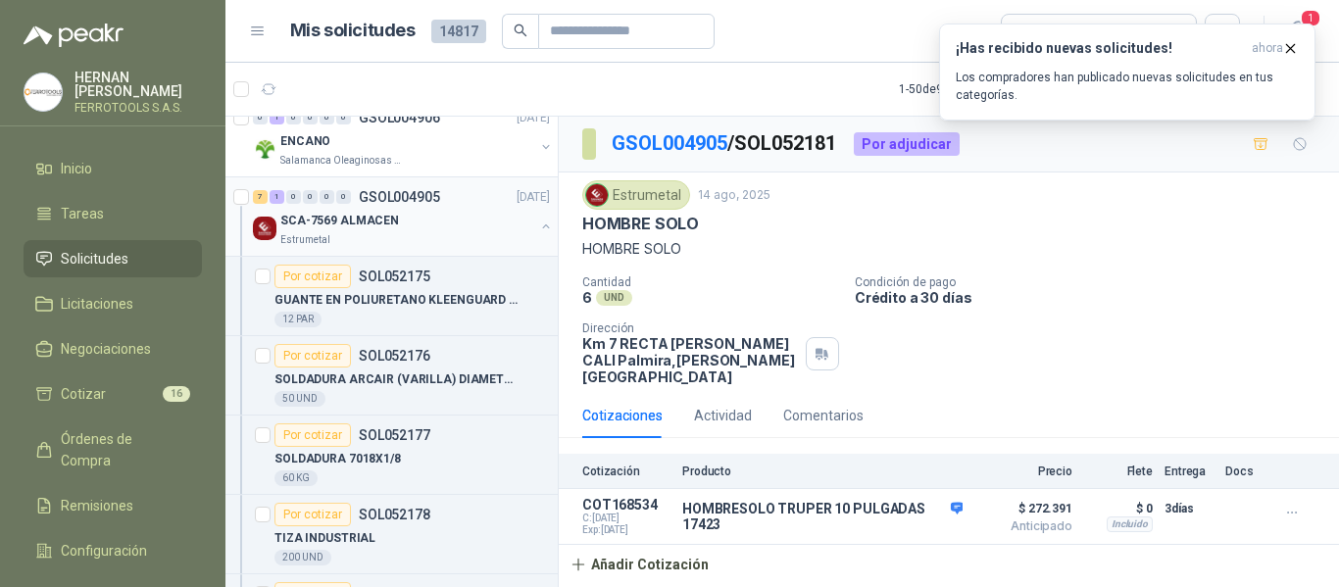
click at [519, 227] on div "SCA-7569 ALMACEN Estrumetal" at bounding box center [403, 228] width 301 height 39
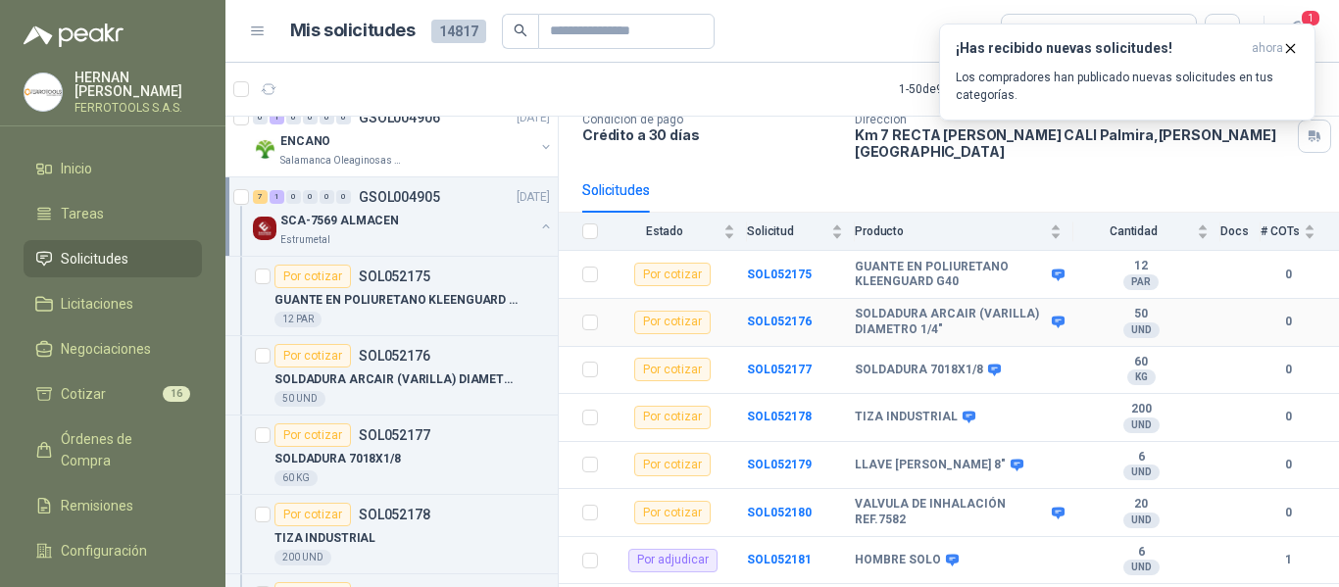
scroll to position [180, 0]
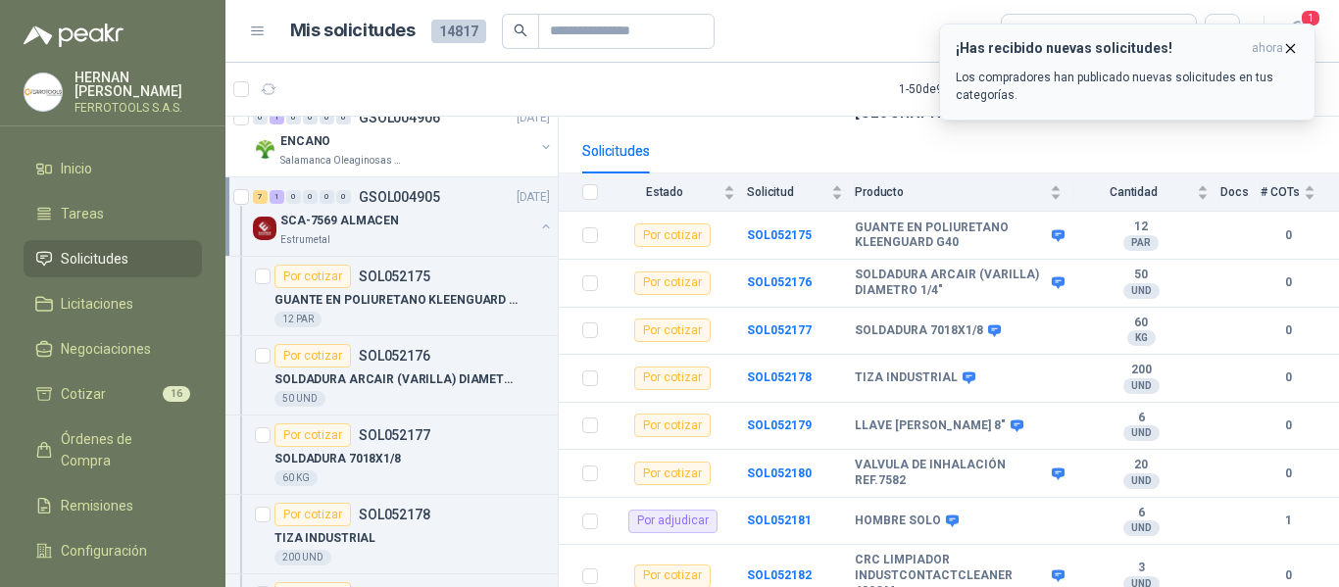
click at [1202, 100] on p "Los compradores han publicado nuevas solicitudes en tus categorías." at bounding box center [1127, 86] width 343 height 35
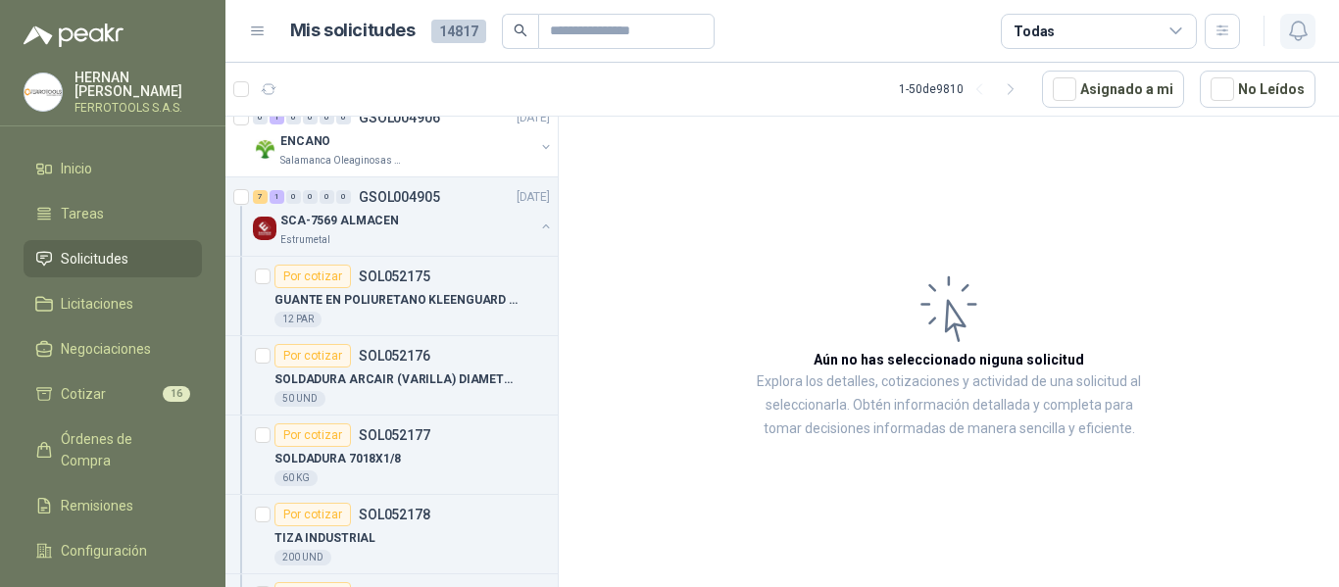
click at [1294, 34] on icon "button" at bounding box center [1298, 31] width 25 height 25
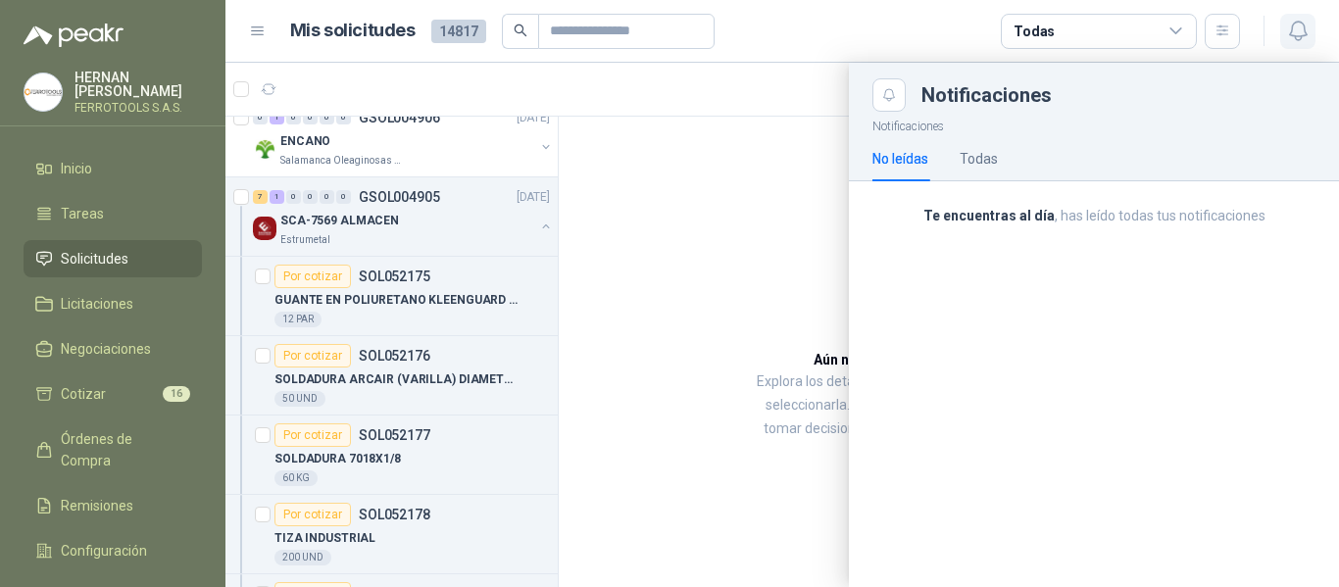
click at [1294, 34] on icon "button" at bounding box center [1298, 31] width 25 height 25
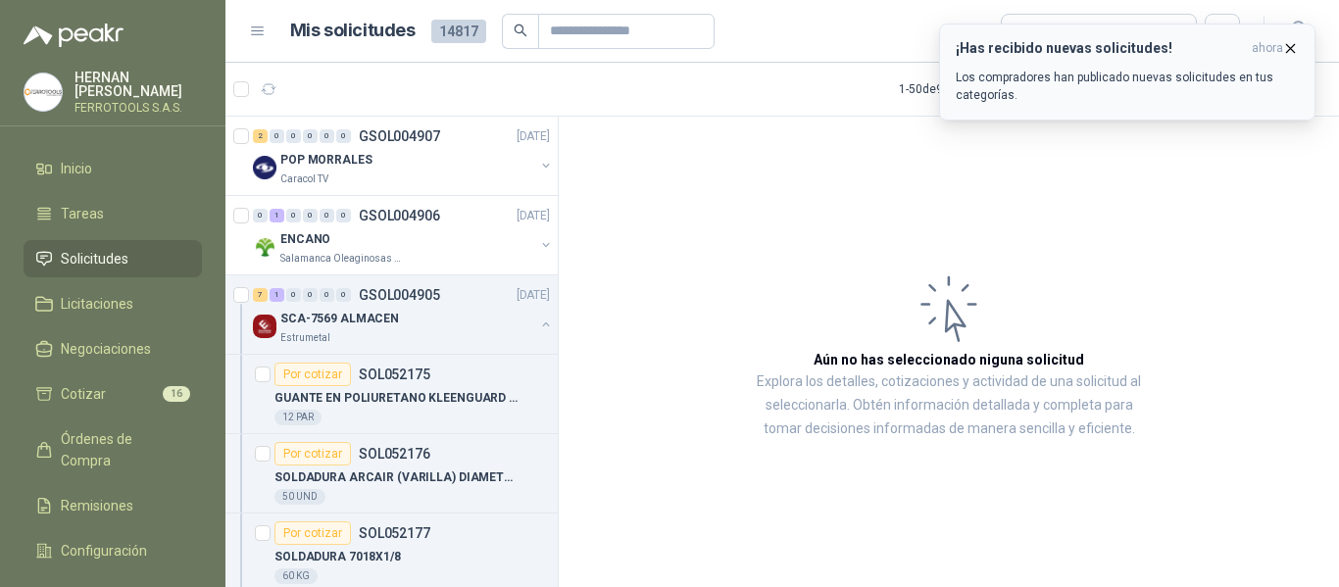
click at [1127, 85] on p "Los compradores han publicado nuevas solicitudes en tus categorías." at bounding box center [1127, 86] width 343 height 35
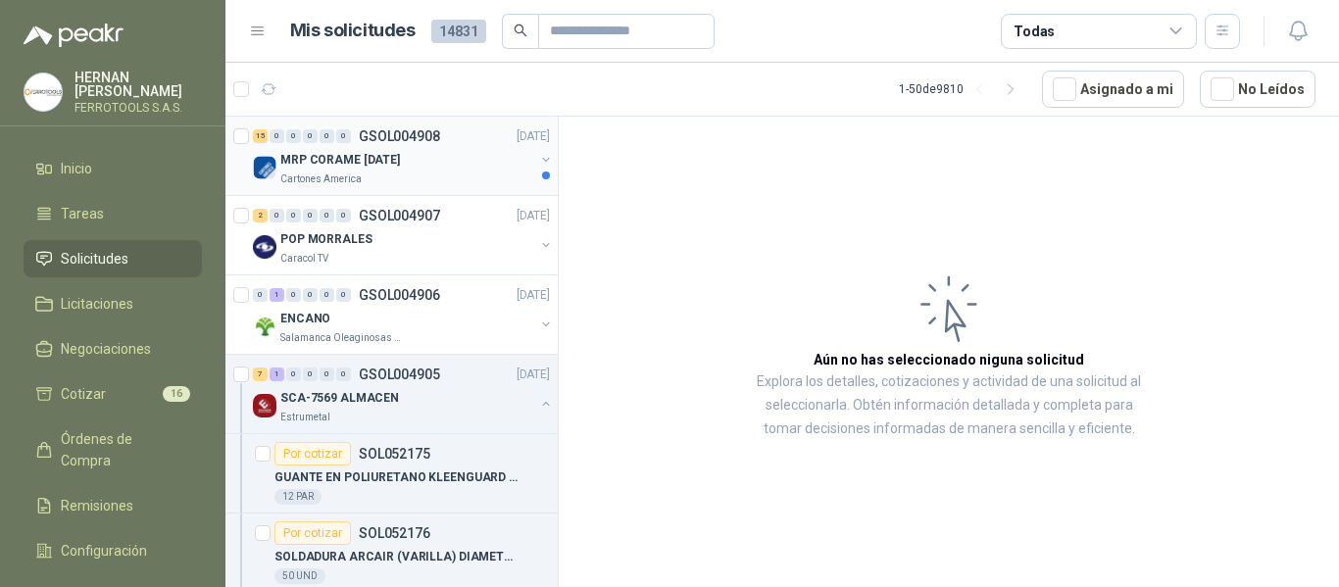
click at [445, 172] on div "Cartones America" at bounding box center [407, 180] width 254 height 16
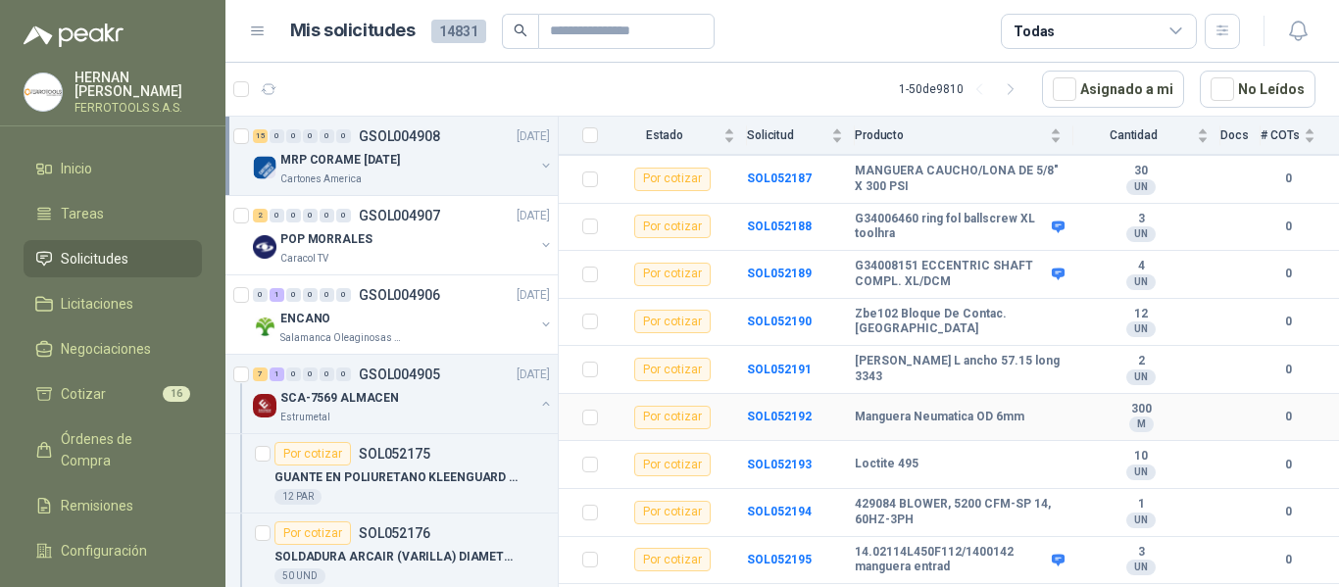
scroll to position [303, 0]
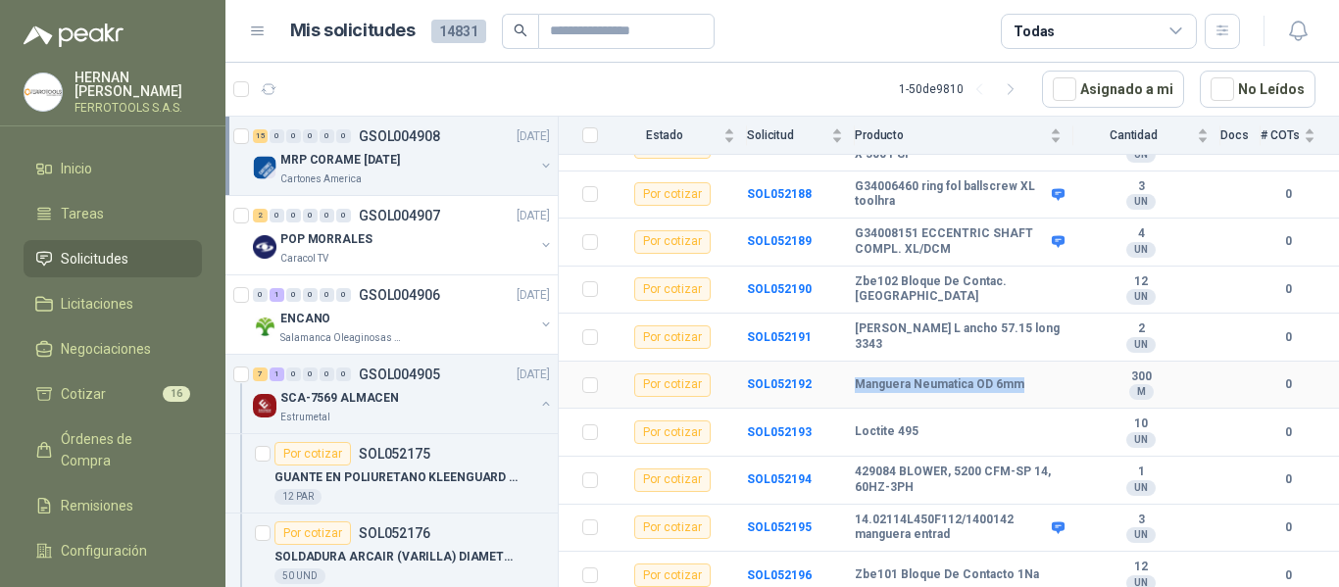
drag, startPoint x: 856, startPoint y: 386, endPoint x: 1014, endPoint y: 381, distance: 158.8
click at [1014, 381] on b "Manguera Neumatica OD 6mm" at bounding box center [940, 385] width 170 height 16
copy b "Manguera Neumatica OD 6mm"
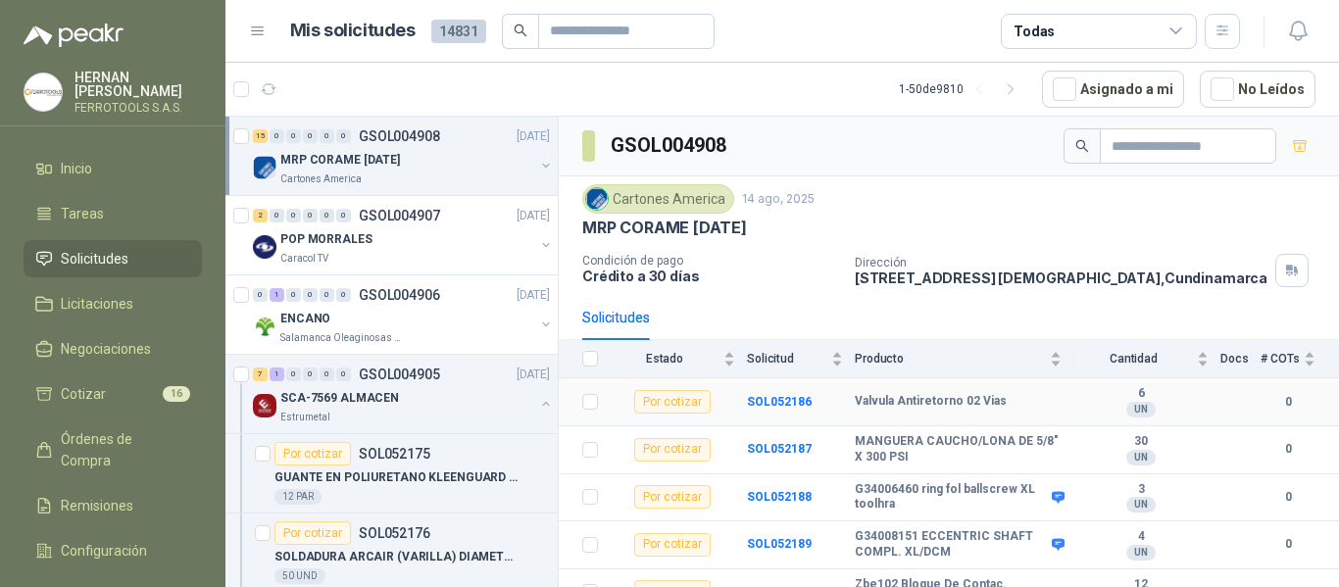
scroll to position [98, 0]
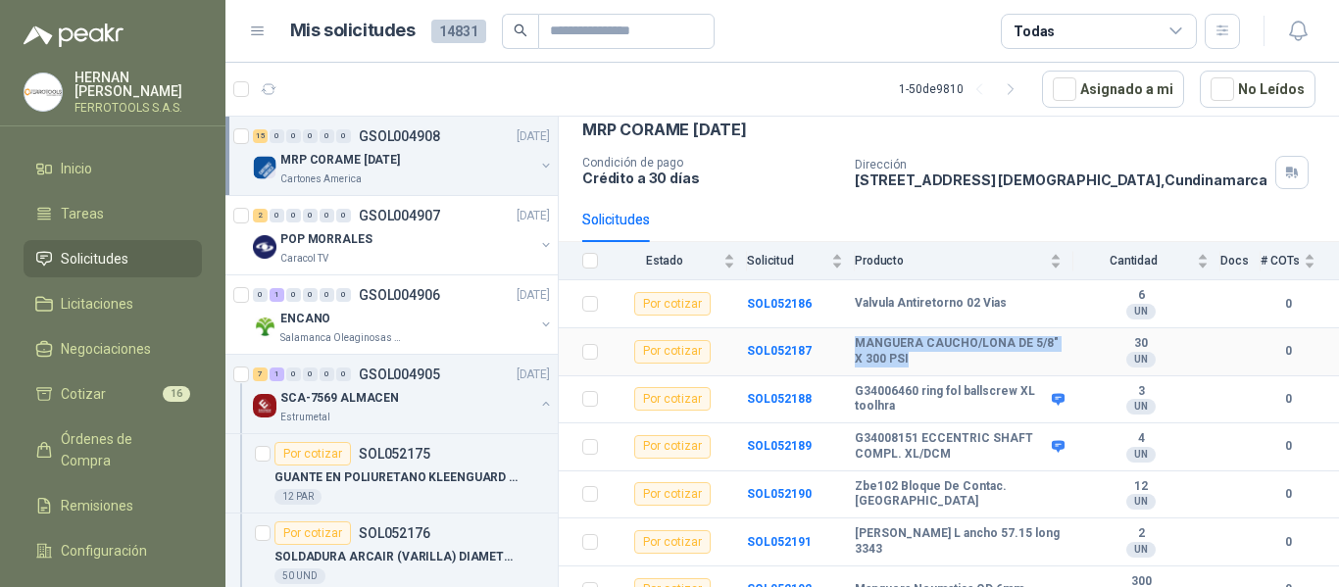
drag, startPoint x: 855, startPoint y: 345, endPoint x: 926, endPoint y: 362, distance: 73.5
click at [926, 362] on b "MANGUERA CAUCHO/LONA DE 5/8" X 300 PSI" at bounding box center [958, 351] width 207 height 30
copy b "MANGUERA CAUCHO/LONA DE 5/8" X 300 PSI"
click at [771, 346] on b "SOL052187" at bounding box center [779, 351] width 65 height 14
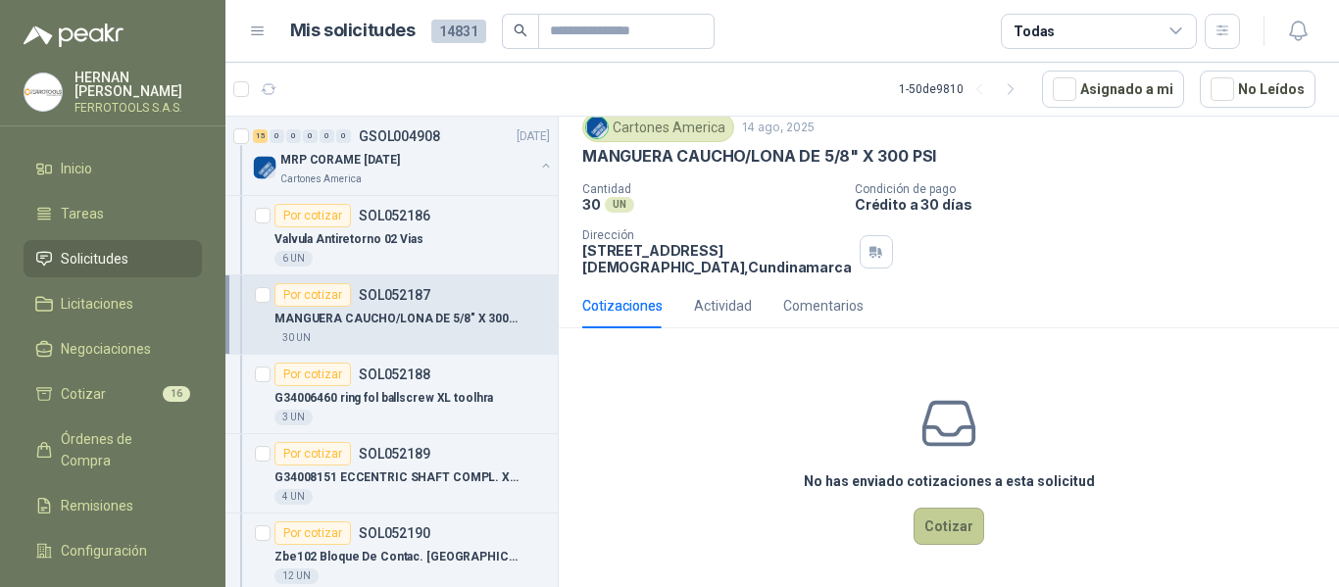
click at [947, 524] on button "Cotizar" at bounding box center [948, 526] width 71 height 37
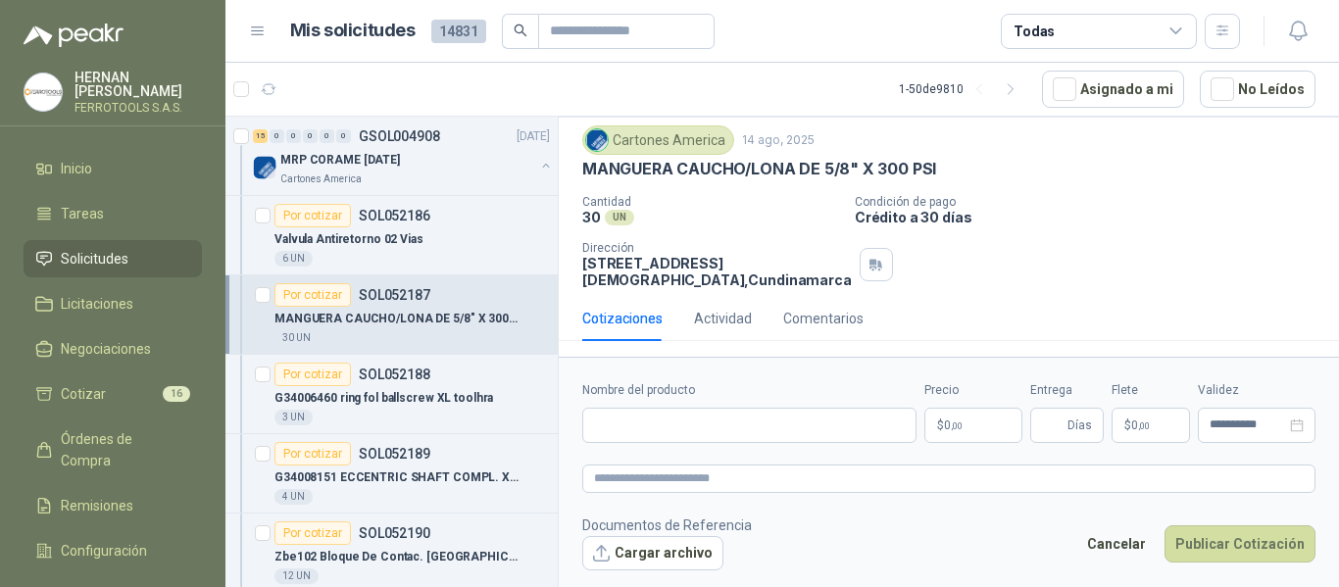
scroll to position [72, 0]
click at [795, 434] on input "Nombre del producto" at bounding box center [749, 425] width 334 height 35
paste input "**********"
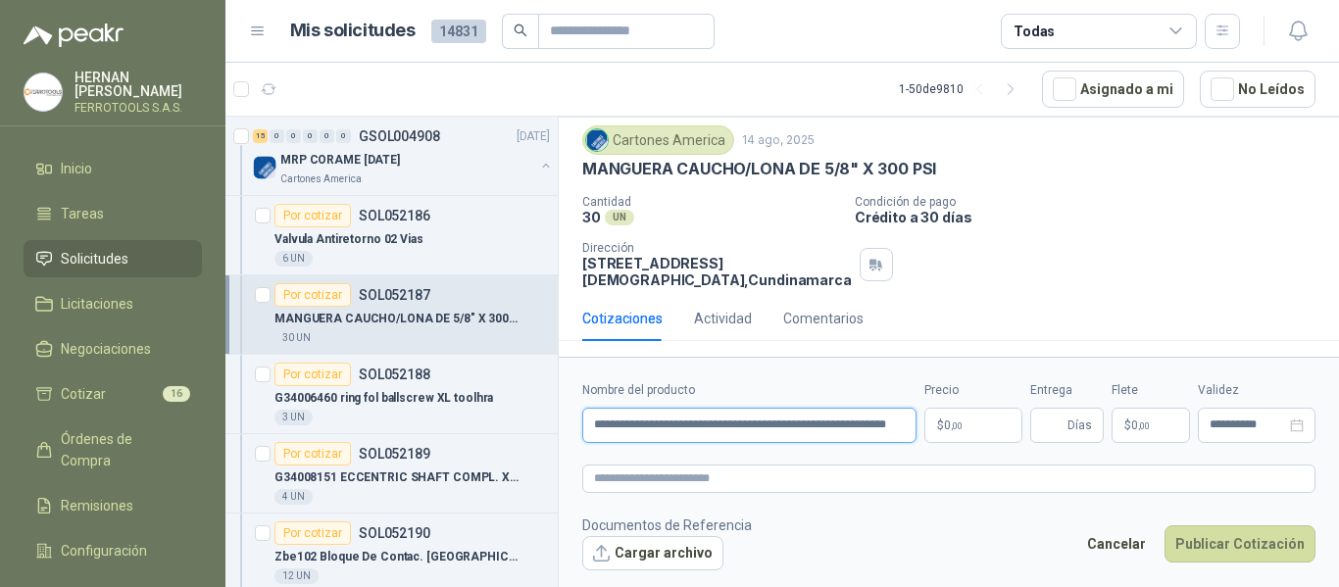
scroll to position [0, 13]
type input "**********"
click at [809, 473] on textarea at bounding box center [948, 479] width 733 height 28
paste textarea "**********"
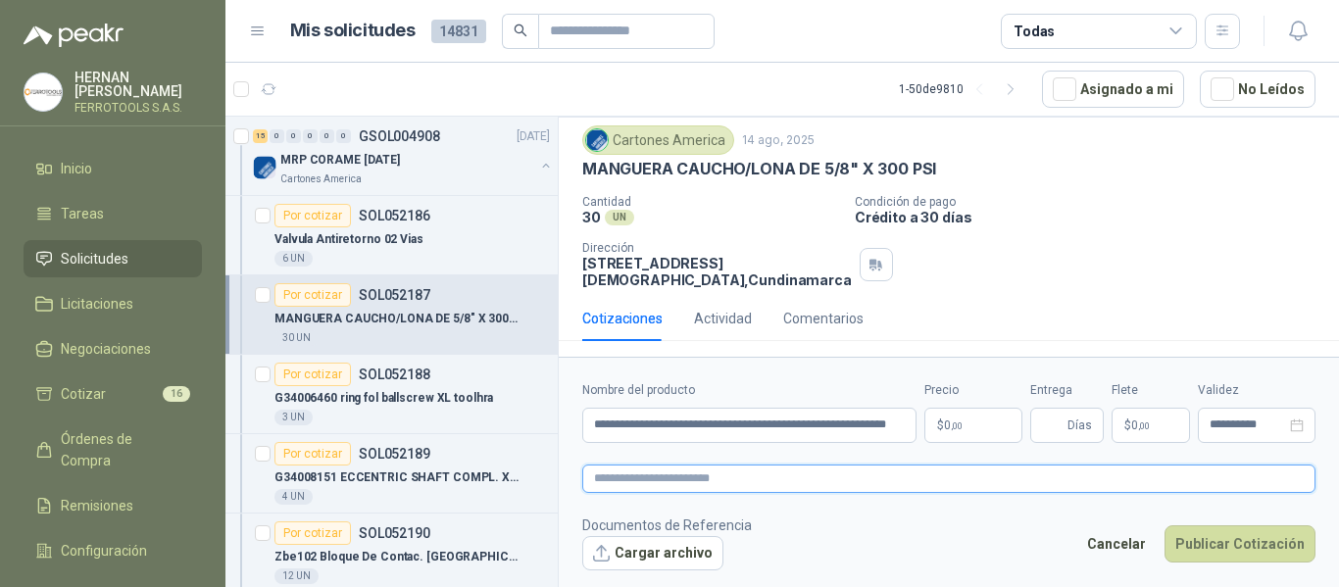
type textarea "**********"
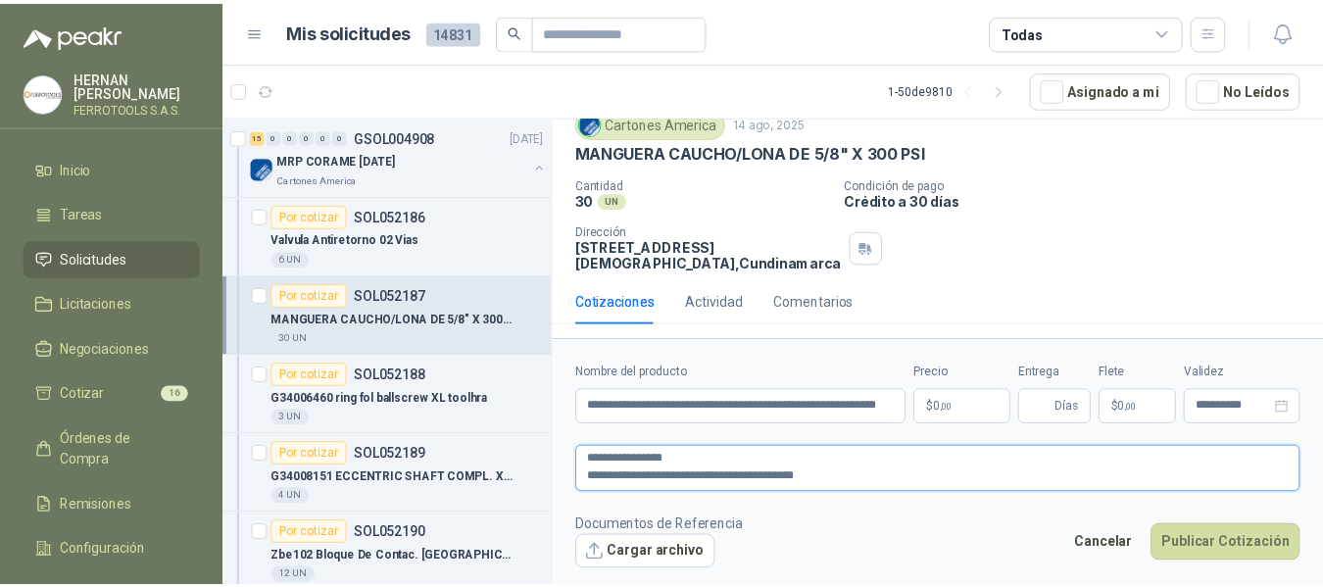
scroll to position [85, 0]
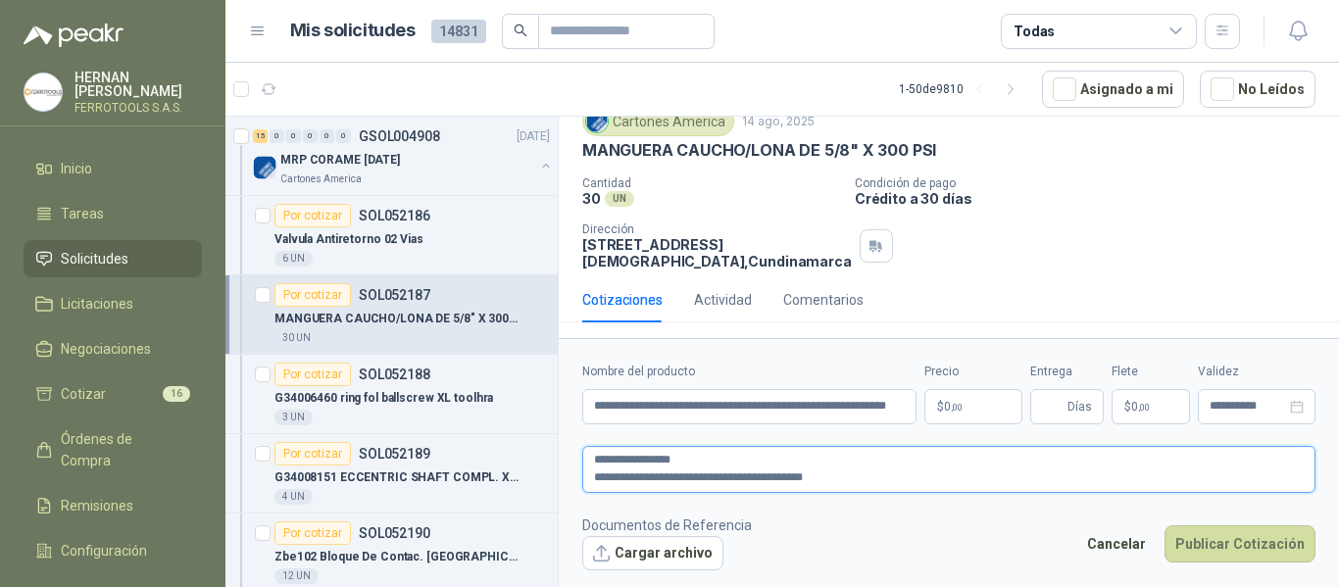
type textarea "**********"
click at [976, 408] on body "HERNAN RUALES FERROTOOLS S.A.S. Inicio Tareas Solicitudes Licitaciones Negociac…" at bounding box center [669, 293] width 1339 height 587
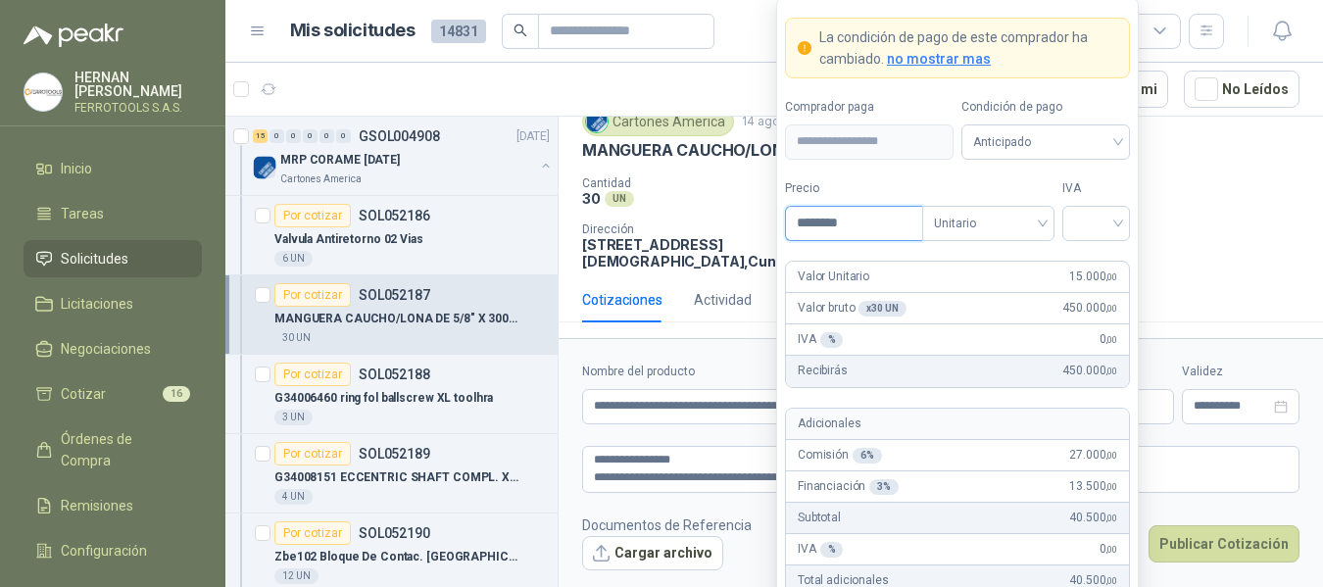
type input "********"
click at [1105, 212] on input "search" at bounding box center [1096, 221] width 44 height 29
click at [1092, 259] on div "19%" at bounding box center [1096, 264] width 36 height 22
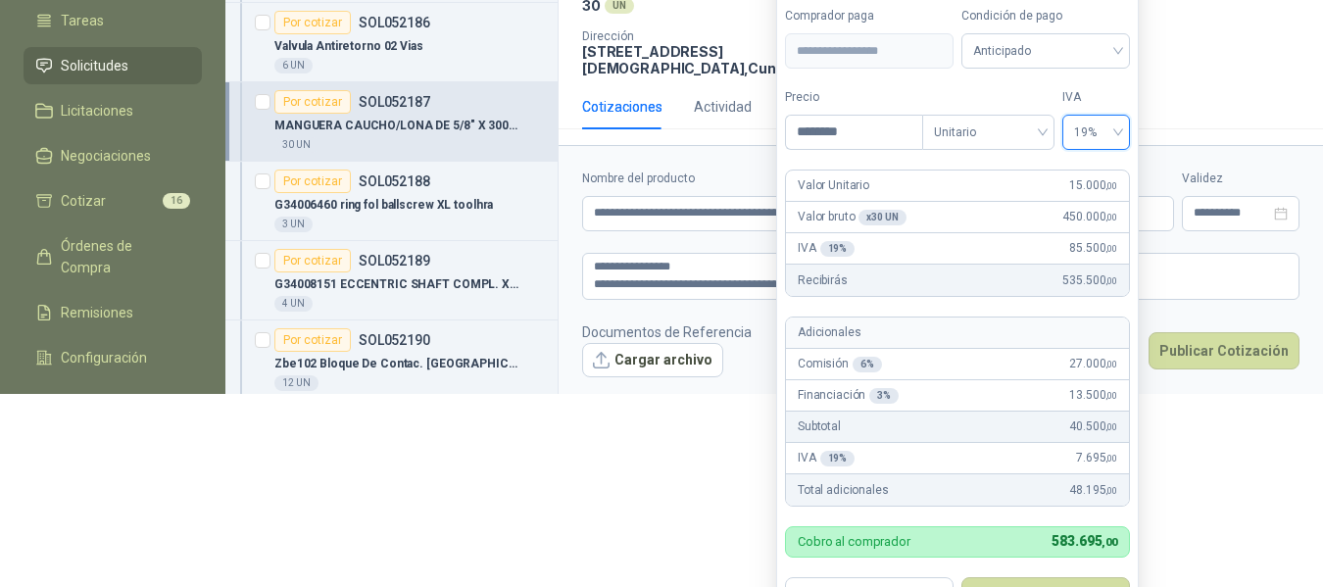
scroll to position [242, 0]
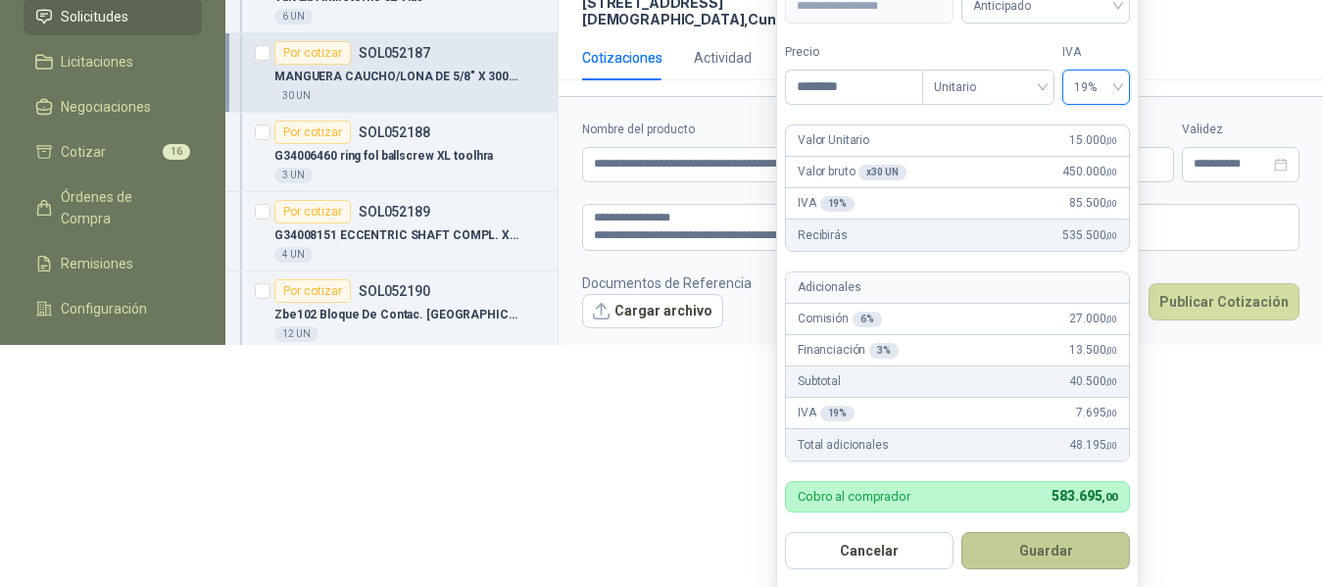
click at [1067, 549] on button "Guardar" at bounding box center [1045, 550] width 169 height 37
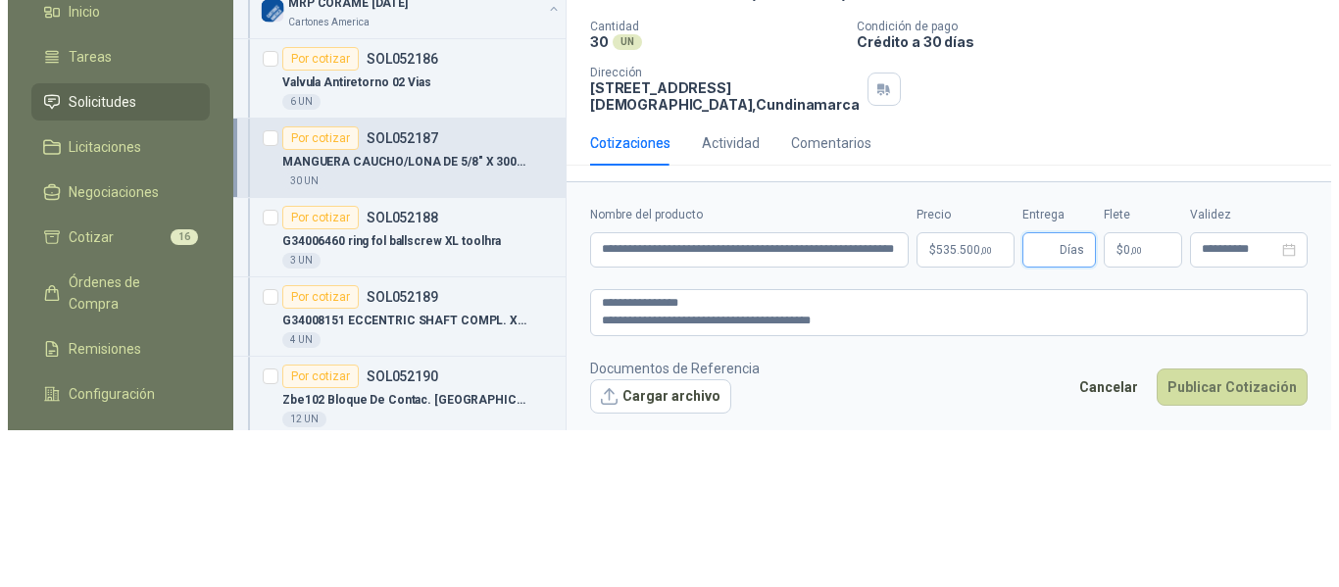
scroll to position [0, 0]
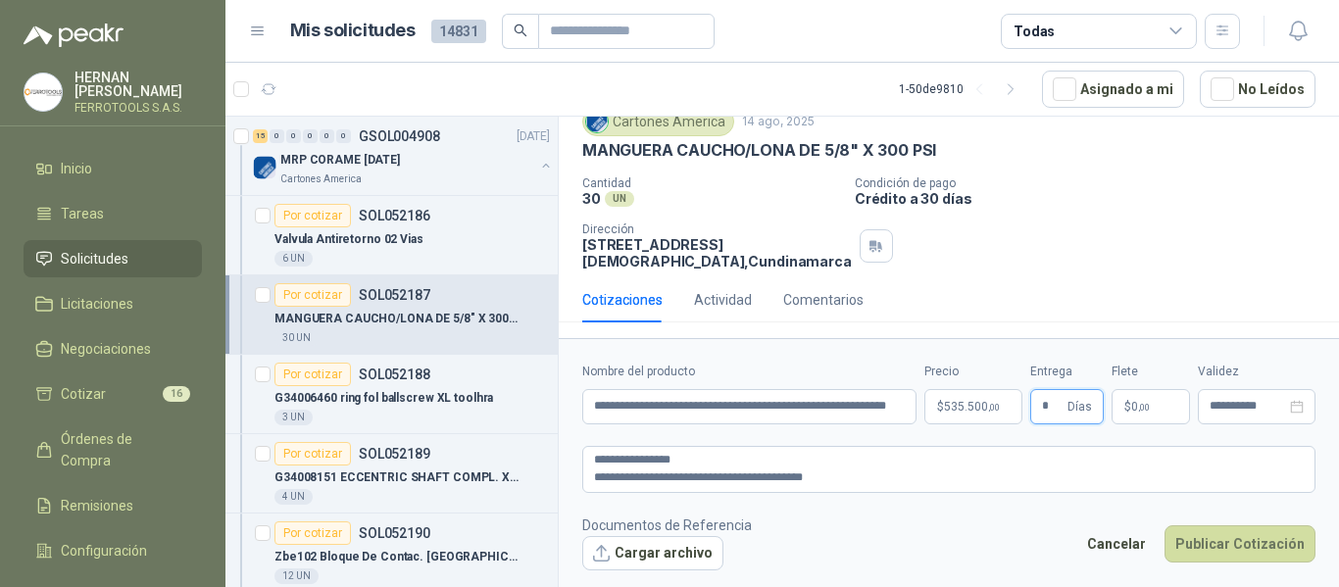
type input "*"
click at [889, 517] on footer "Documentos de Referencia Cargar archivo Cancelar Publicar Cotización" at bounding box center [948, 543] width 733 height 57
click at [1007, 472] on textarea "**********" at bounding box center [948, 469] width 733 height 47
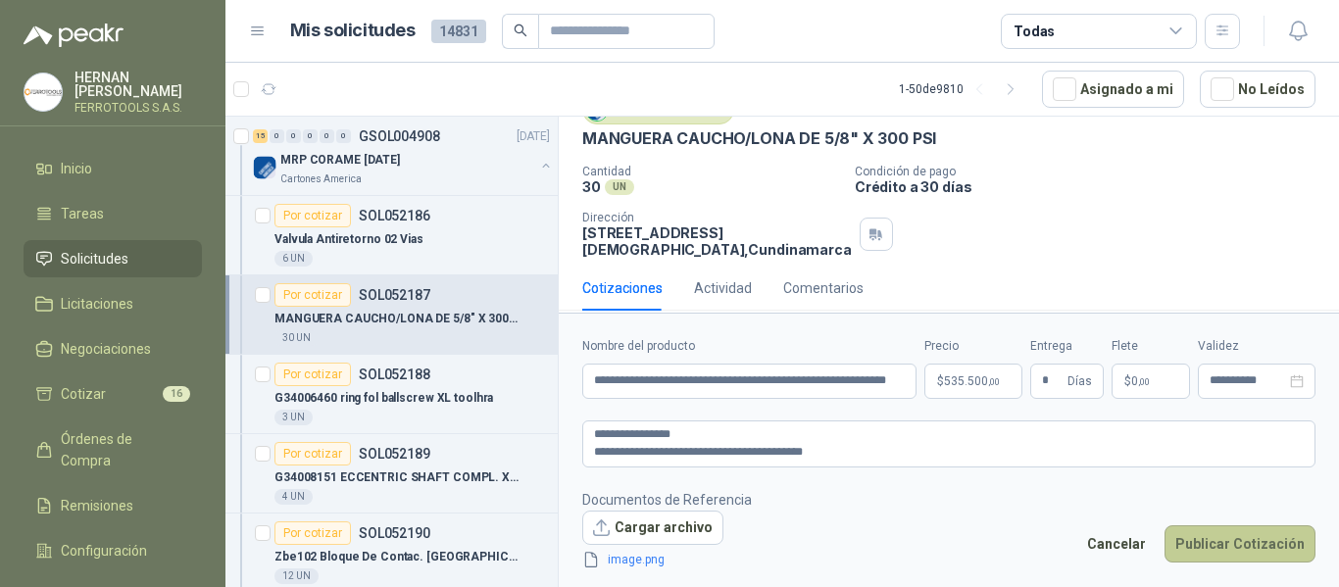
click at [1244, 549] on button "Publicar Cotización" at bounding box center [1239, 543] width 151 height 37
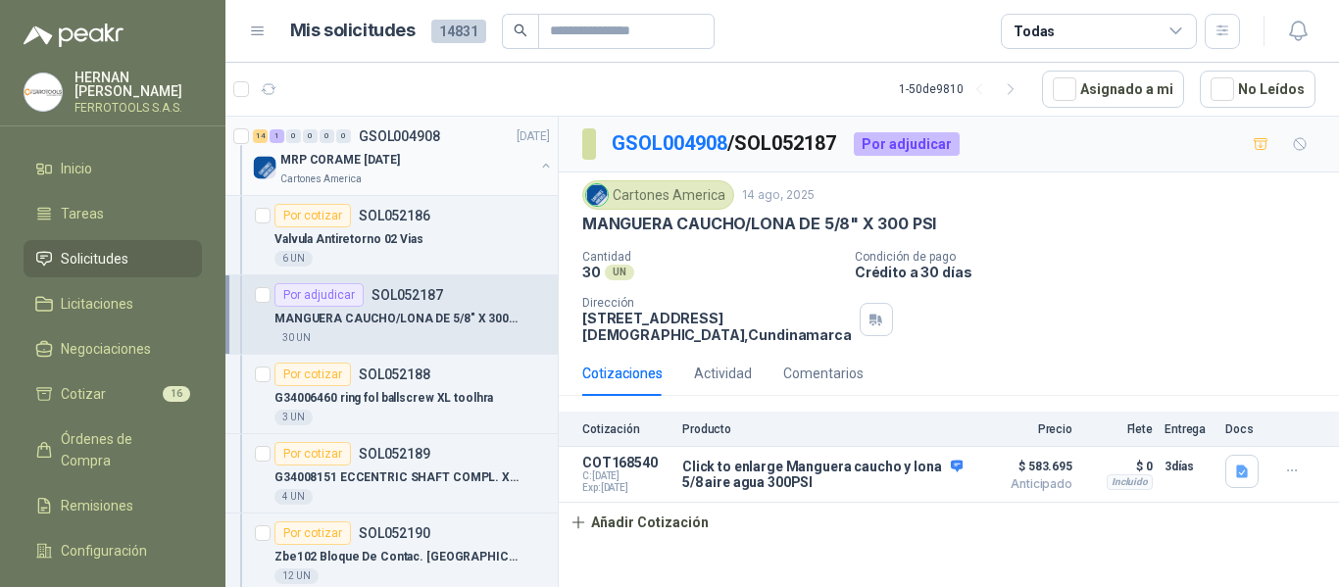
click at [445, 179] on div "Cartones America" at bounding box center [407, 180] width 254 height 16
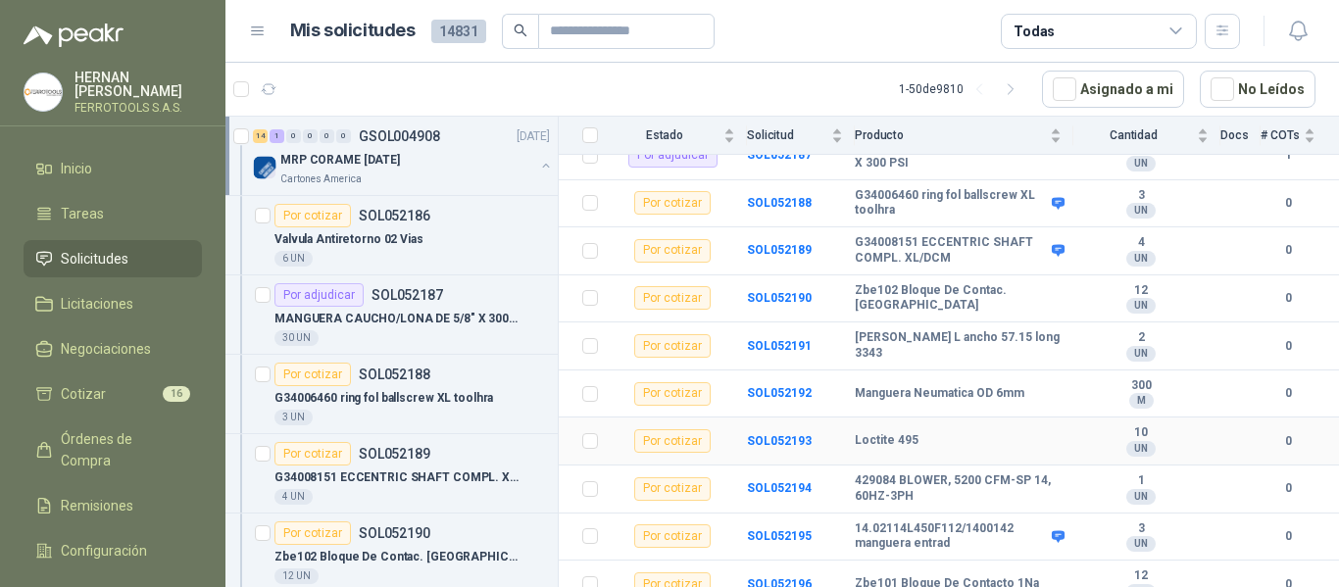
scroll to position [392, 0]
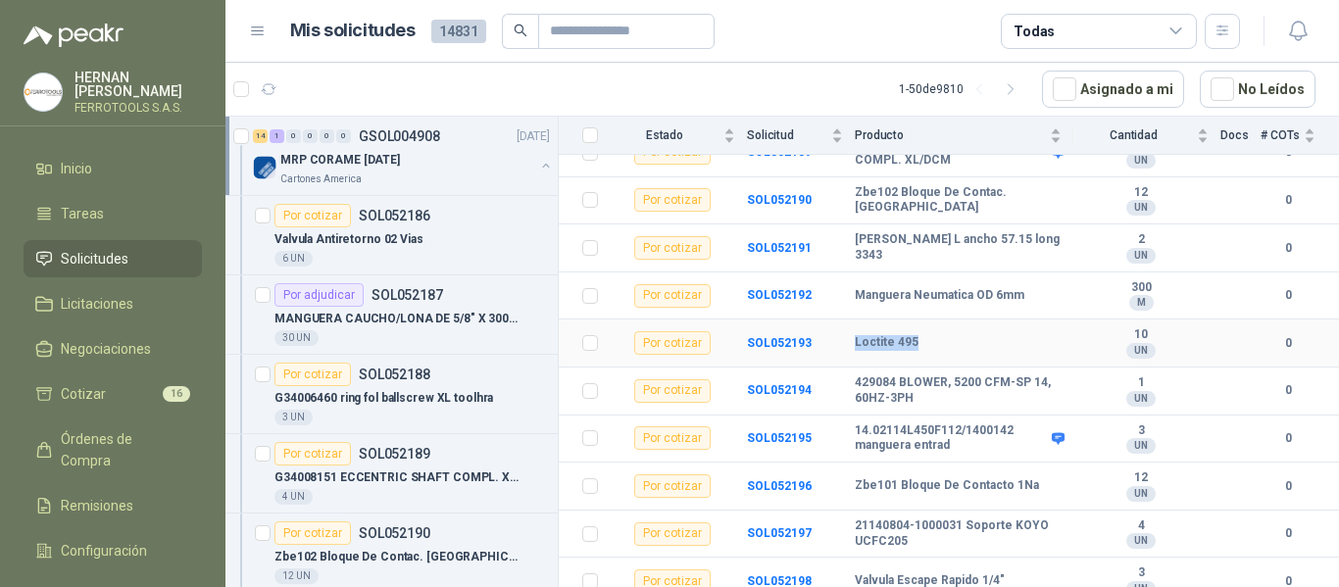
drag, startPoint x: 855, startPoint y: 345, endPoint x: 922, endPoint y: 343, distance: 67.7
click at [922, 343] on div "Loctite 495" at bounding box center [958, 343] width 207 height 16
copy b "Loctite 495"
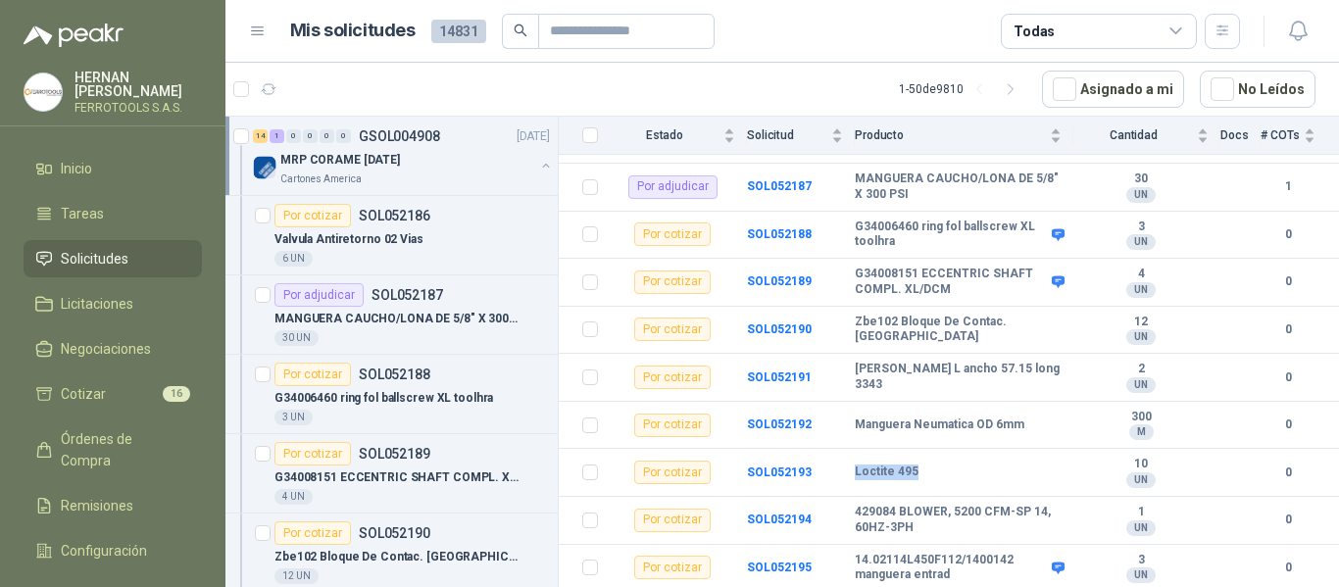
scroll to position [499, 0]
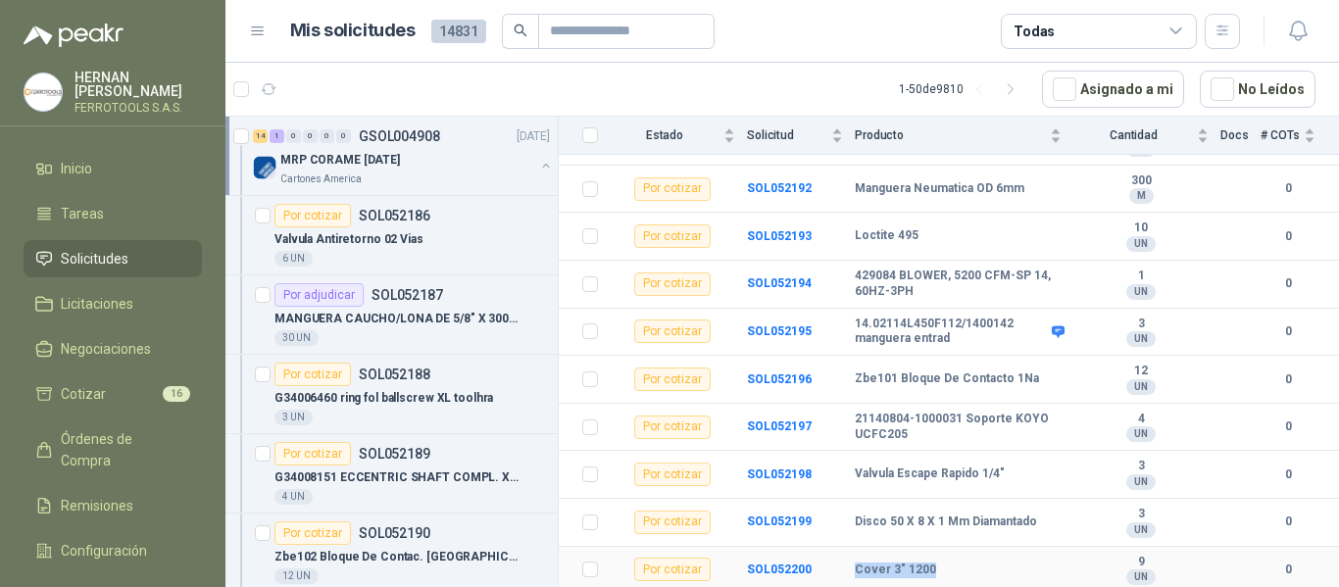
drag, startPoint x: 857, startPoint y: 568, endPoint x: 943, endPoint y: 557, distance: 87.0
click at [943, 557] on td "Cover 3" 1200" at bounding box center [964, 571] width 219 height 48
copy b "Cover 3" 1200"
drag, startPoint x: 855, startPoint y: 525, endPoint x: 1048, endPoint y: 517, distance: 193.2
click at [1048, 517] on td "Disco 50 X 8 X 1 Mm Diamantado" at bounding box center [964, 523] width 219 height 48
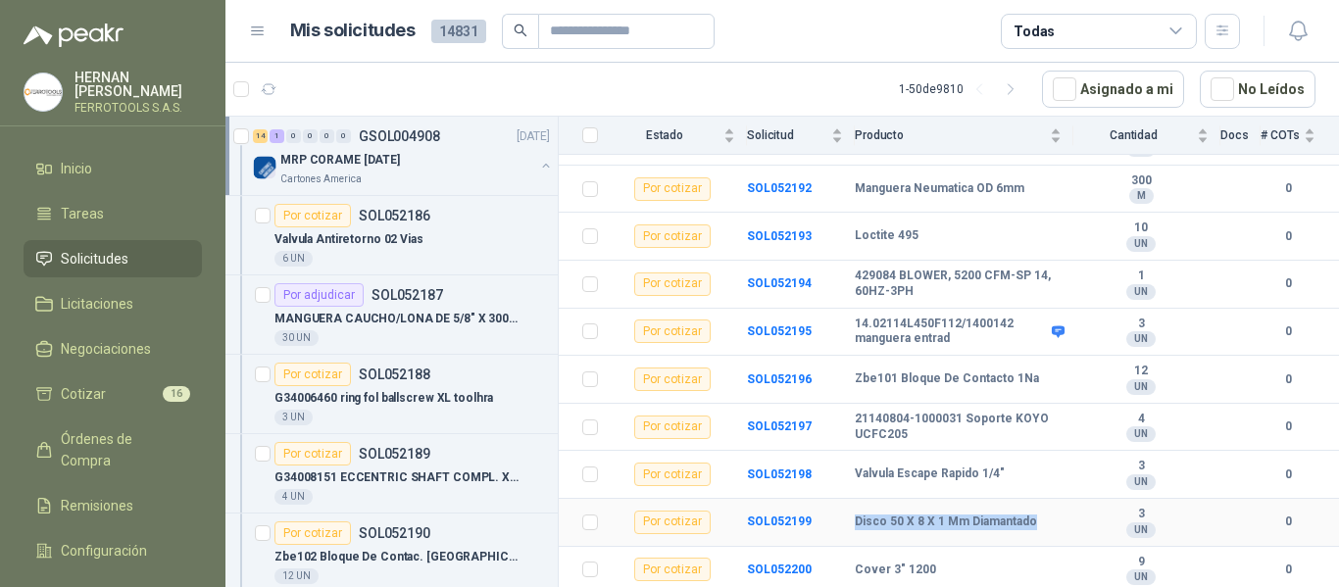
copy b "Disco 50 X 8 X 1 Mm Diamantado"
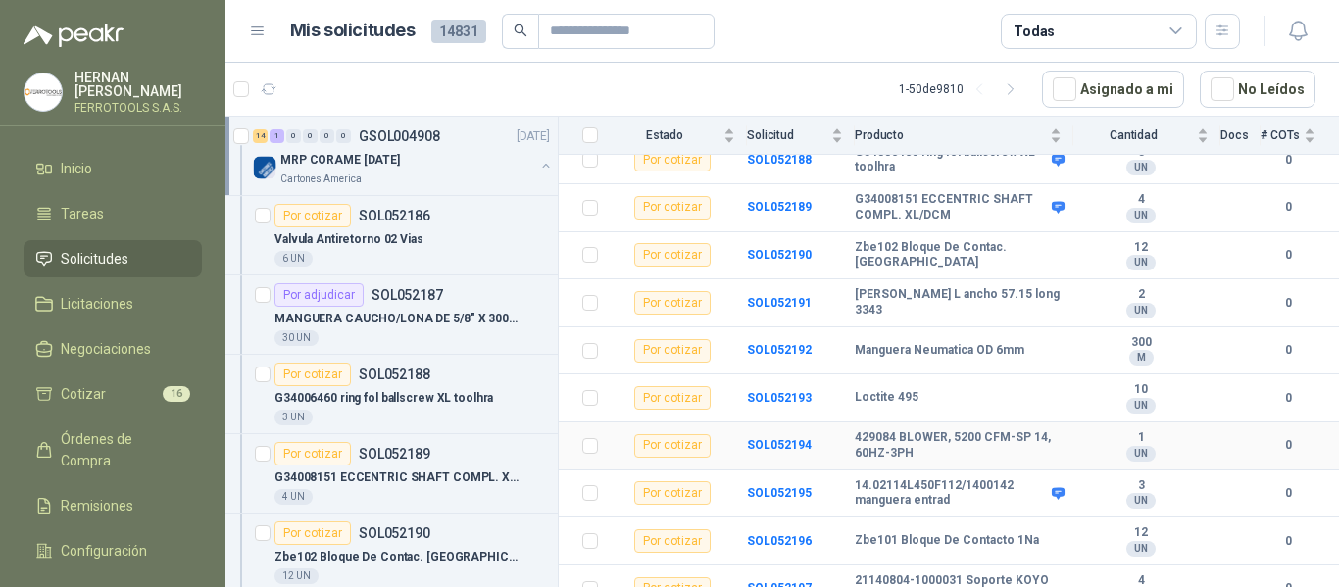
scroll to position [303, 0]
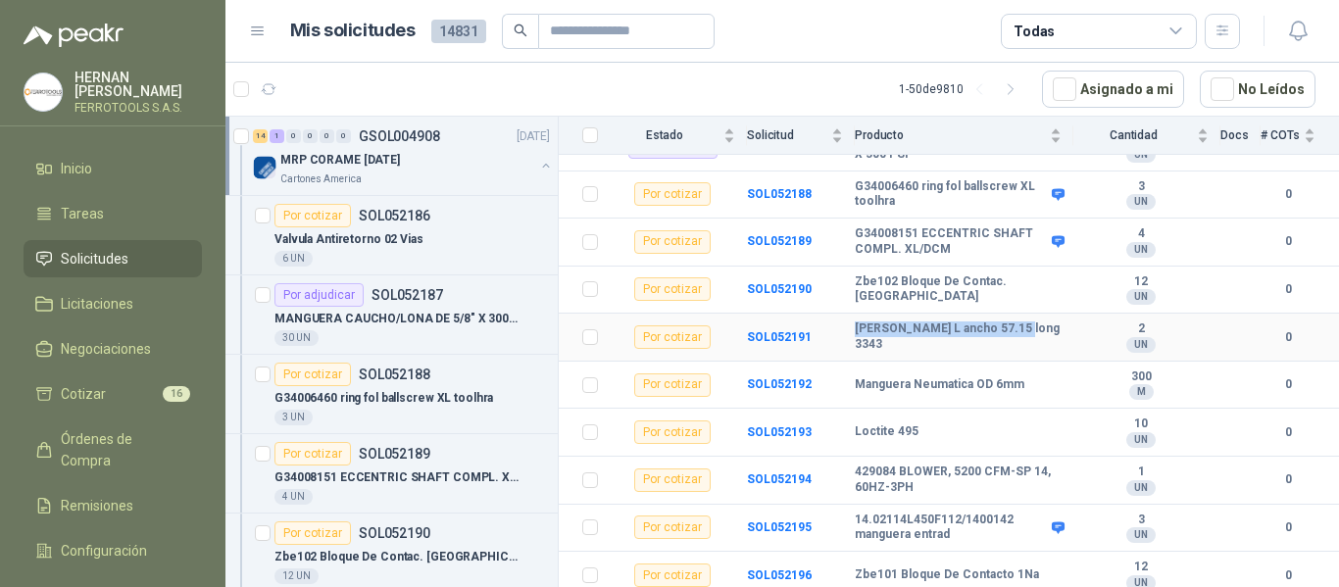
drag, startPoint x: 856, startPoint y: 334, endPoint x: 1010, endPoint y: 322, distance: 155.3
click at [1010, 322] on td "Correa L ancho 57.15 long 3343" at bounding box center [964, 338] width 219 height 48
drag, startPoint x: 855, startPoint y: 289, endPoint x: 1021, endPoint y: 285, distance: 166.7
click at [1021, 285] on div "Zbe102 Bloque De Contac. NC" at bounding box center [958, 289] width 207 height 30
copy b "Zbe102 Bloque De Contac. NC"
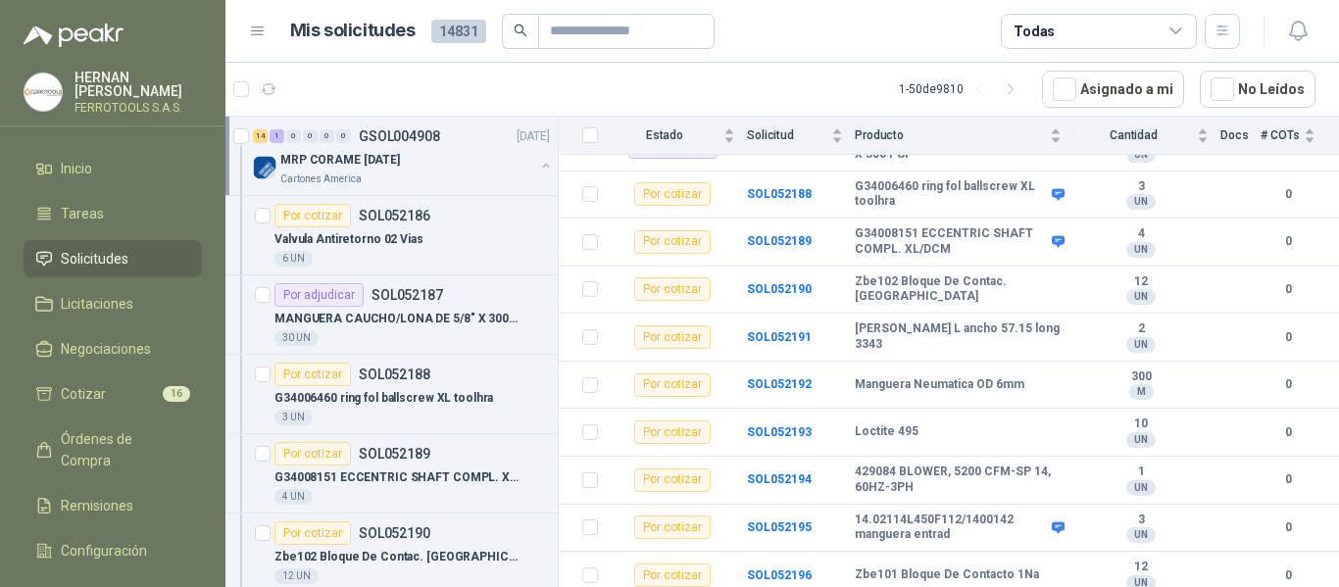
click at [793, 88] on article "1 - 50 de 9810 Asignado a mi No Leídos" at bounding box center [781, 89] width 1113 height 53
drag, startPoint x: 859, startPoint y: 235, endPoint x: 952, endPoint y: 258, distance: 95.8
click at [952, 258] on td "G34008151 ECCENTRIC SHAFT COMPL. XL/DCM" at bounding box center [964, 243] width 219 height 48
copy b "G34008151 ECCENTRIC SHAFT COMPL. XL/DCM"
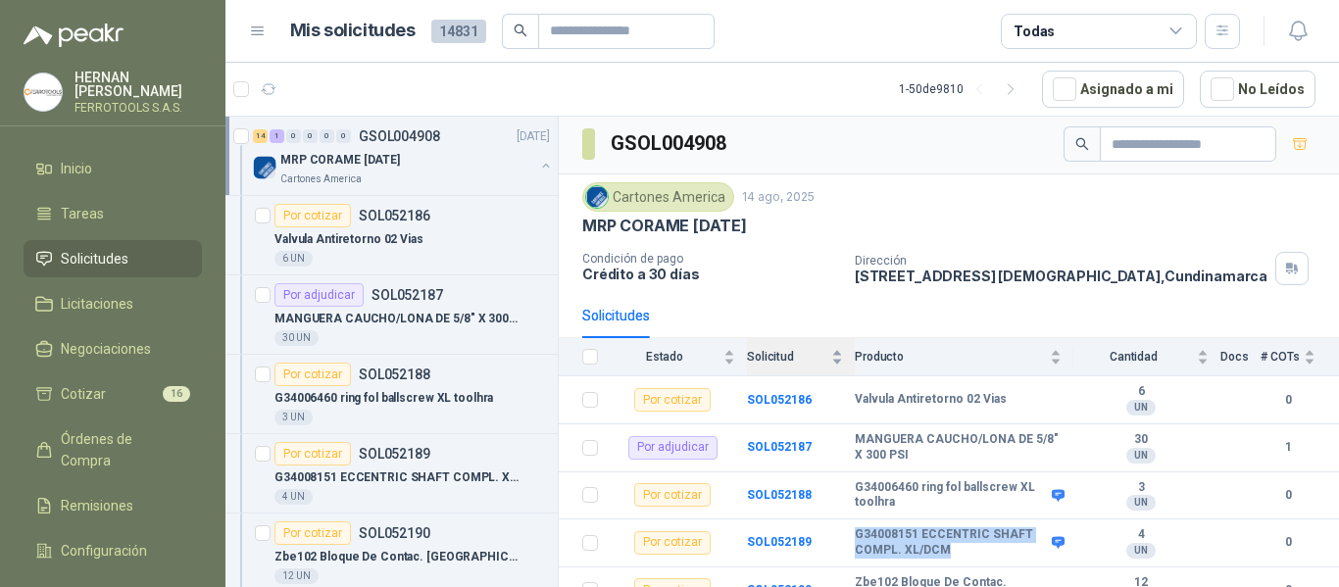
scroll to position [0, 0]
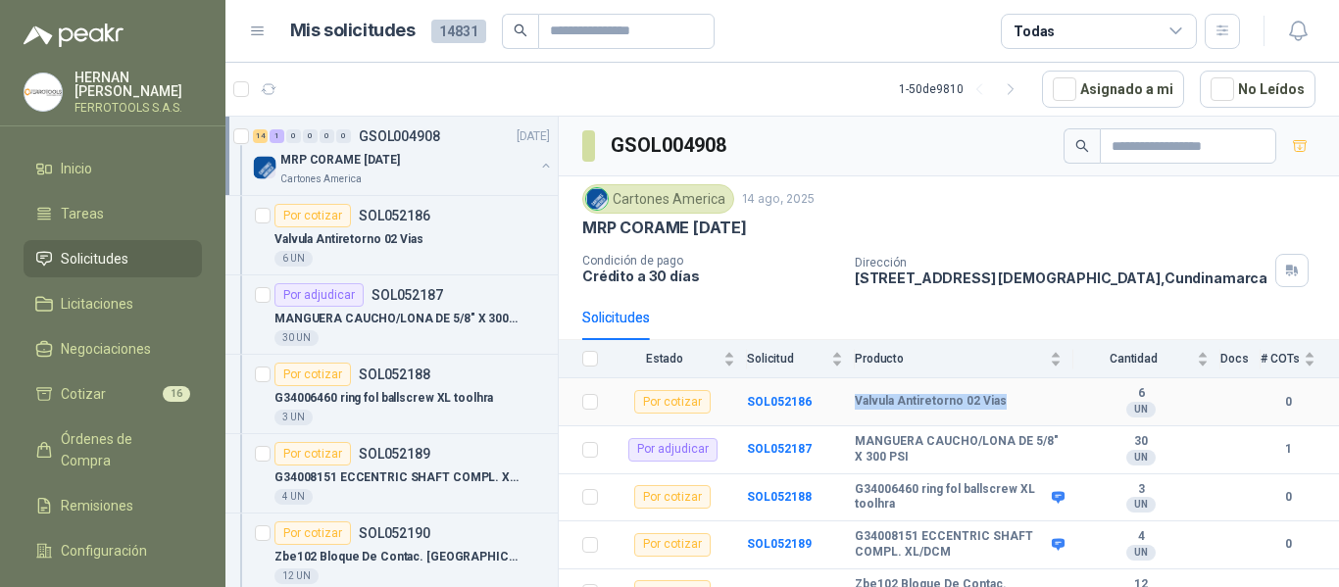
drag, startPoint x: 1015, startPoint y: 406, endPoint x: 856, endPoint y: 406, distance: 159.8
click at [856, 406] on div "Valvula Antiretorno 02 Vias" at bounding box center [958, 402] width 207 height 16
copy b "Valvula Antiretorno 02 Vias"
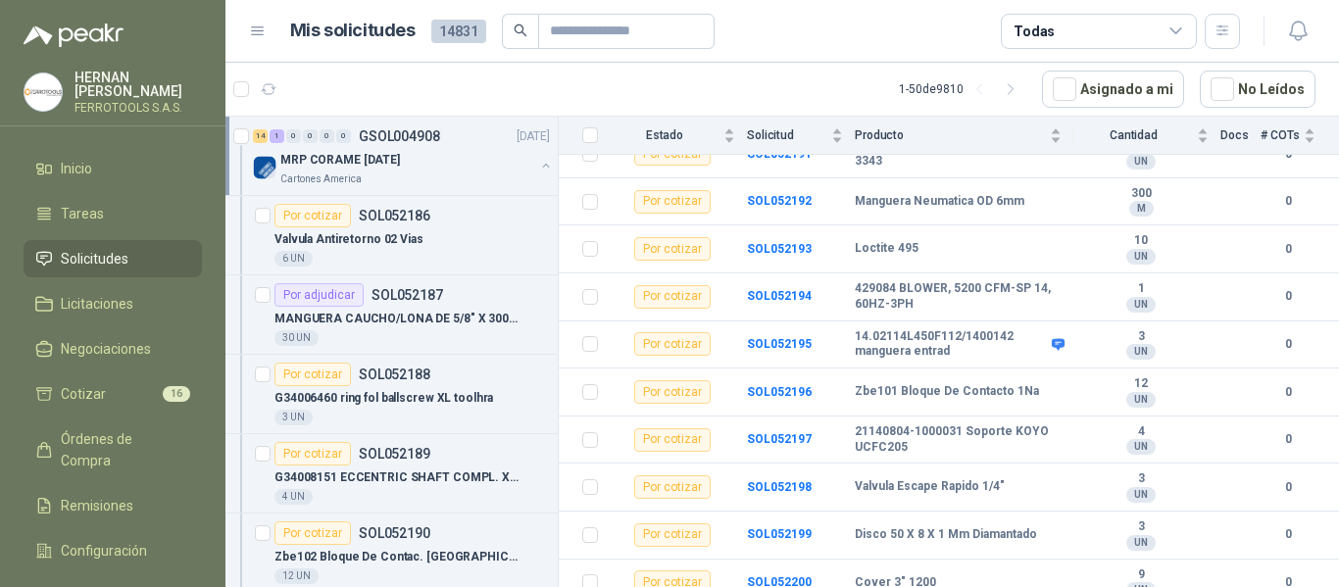
scroll to position [499, 0]
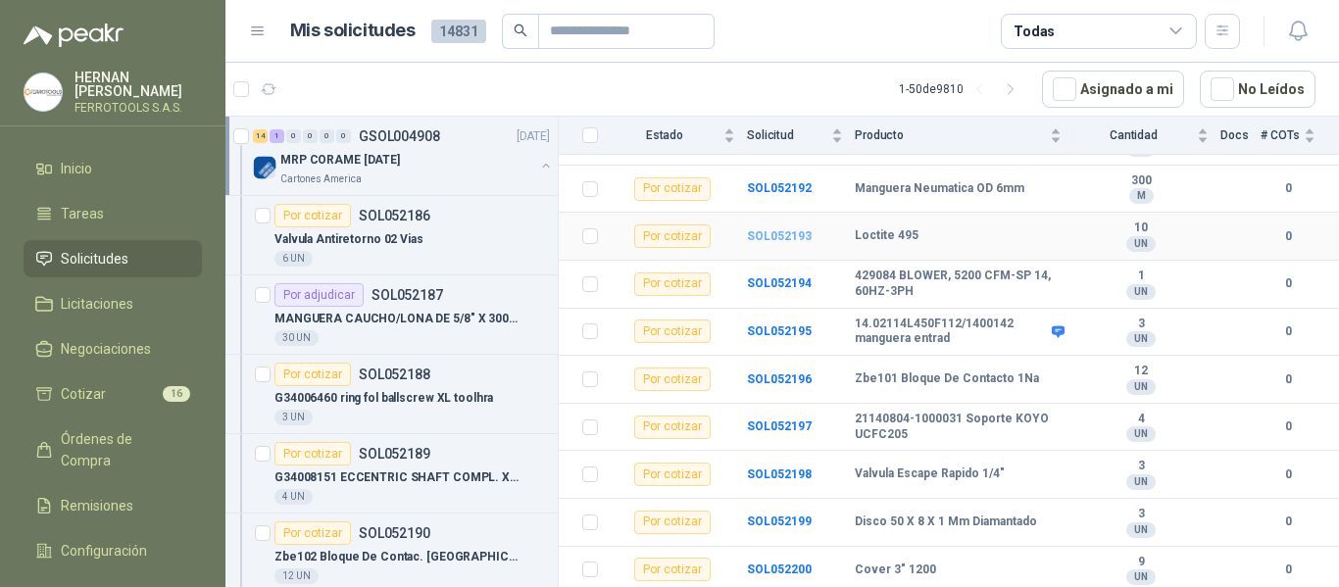
click at [766, 238] on b "SOL052193" at bounding box center [779, 236] width 65 height 14
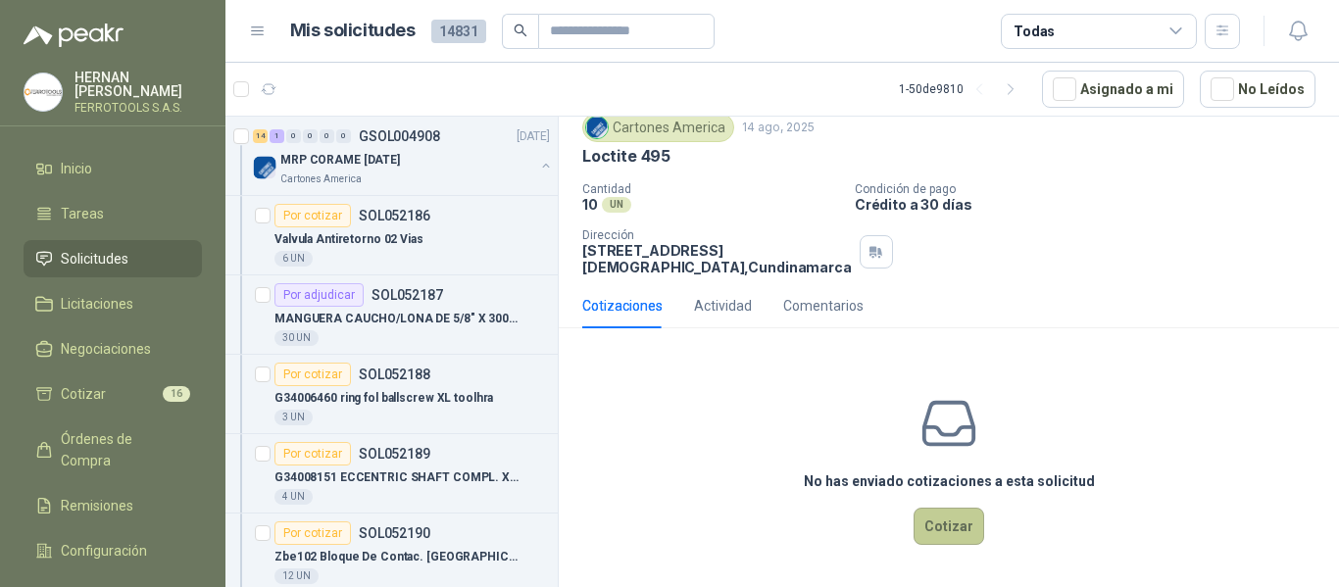
click at [934, 513] on button "Cotizar" at bounding box center [948, 526] width 71 height 37
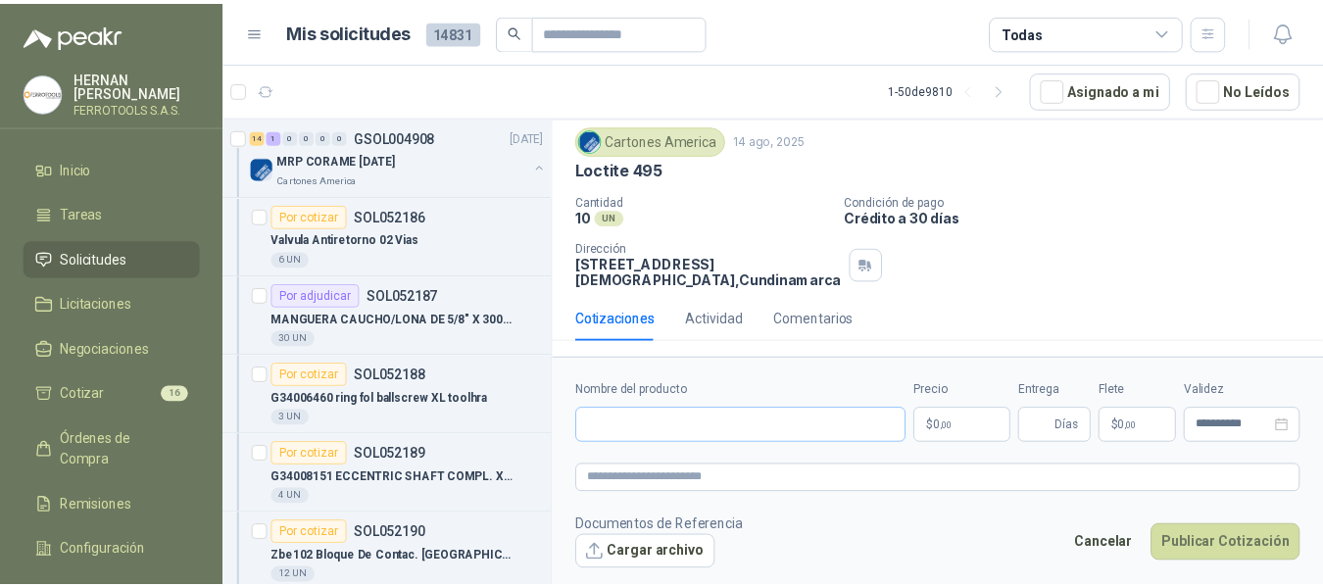
scroll to position [72, 0]
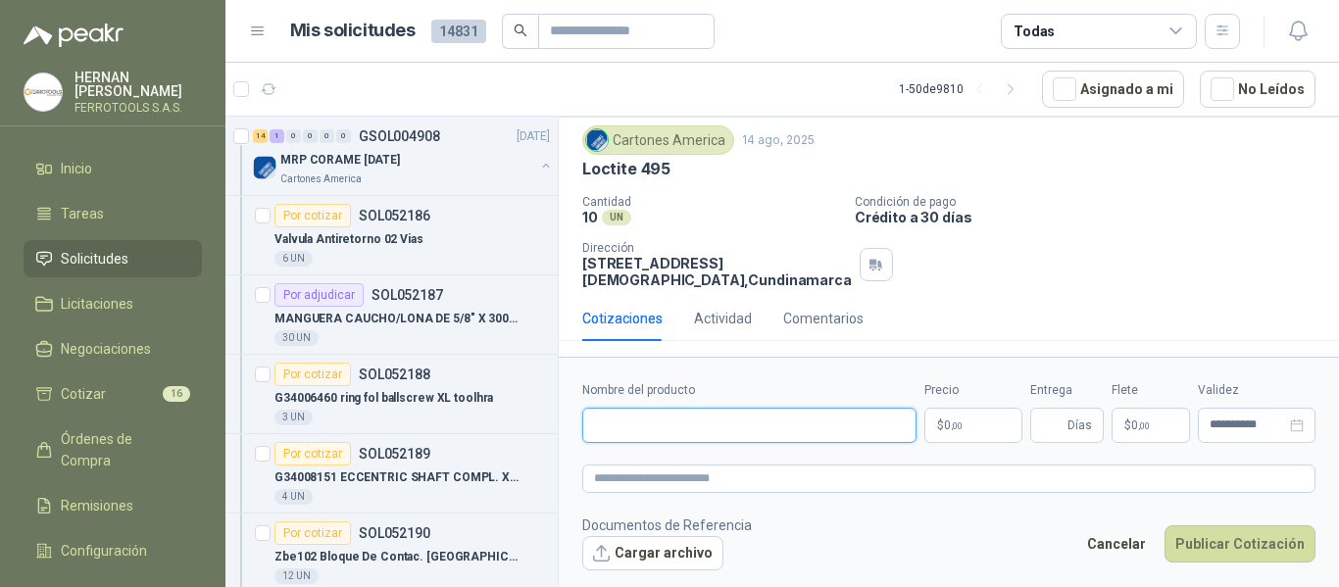
click at [760, 436] on input "Nombre del producto" at bounding box center [749, 425] width 334 height 35
paste input "**********"
type input "**********"
click at [788, 480] on textarea at bounding box center [948, 479] width 733 height 28
paste textarea "**********"
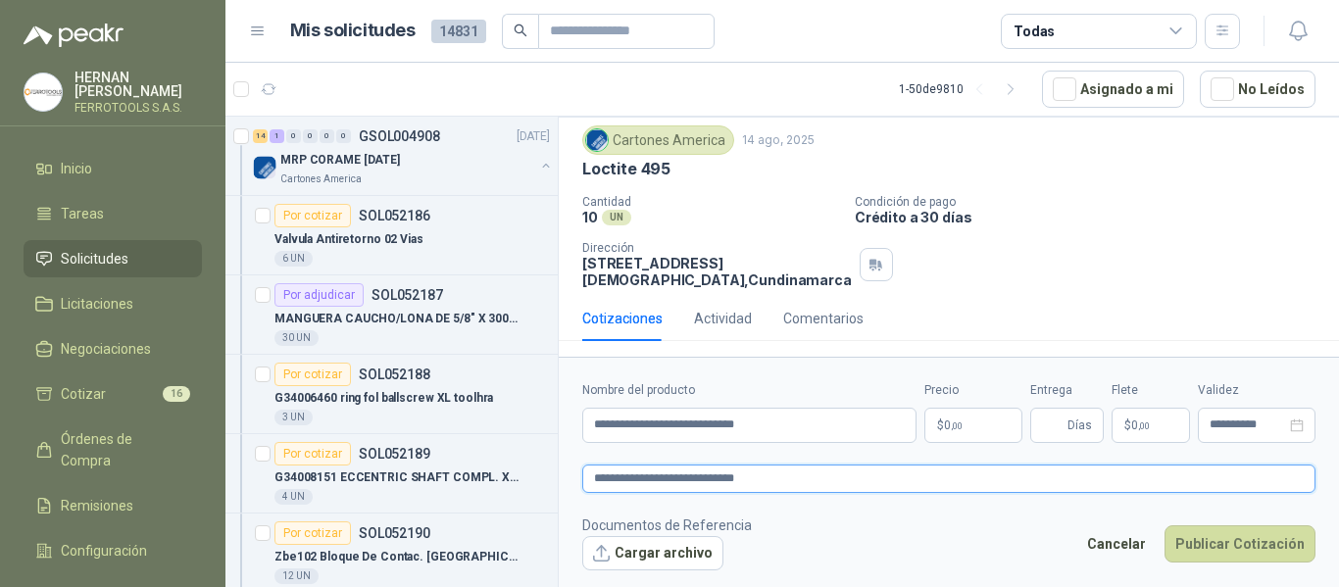
type textarea "**********"
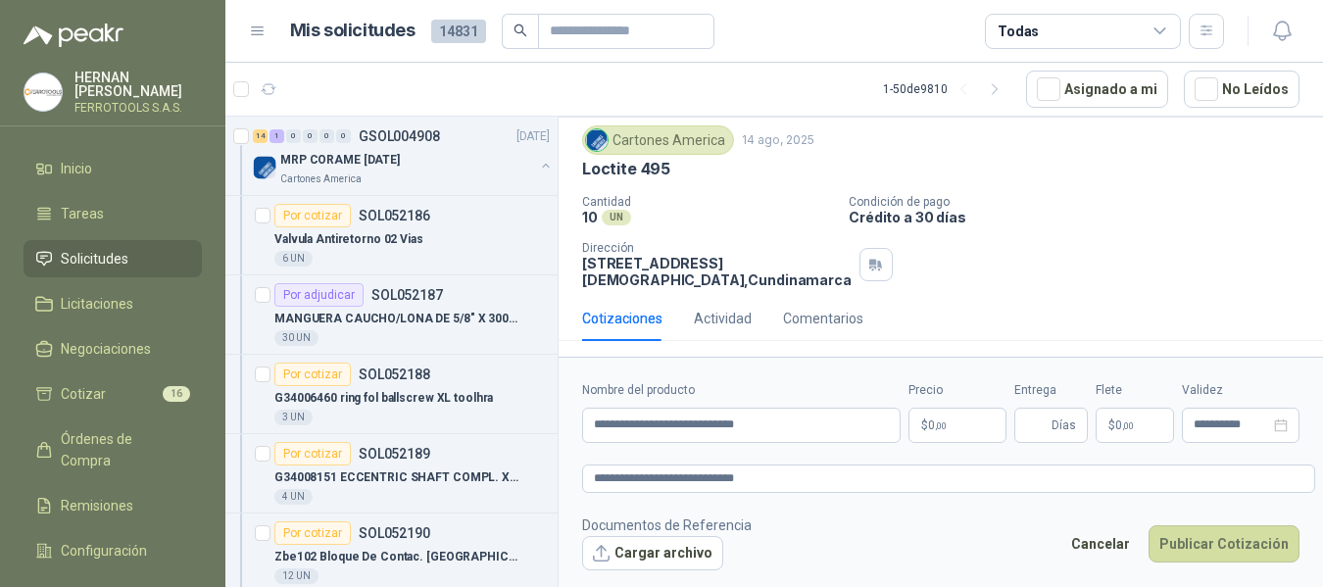
click at [953, 428] on body "HERNAN RUALES FERROTOOLS S.A.S. Inicio Tareas Solicitudes Licitaciones Negociac…" at bounding box center [661, 293] width 1323 height 587
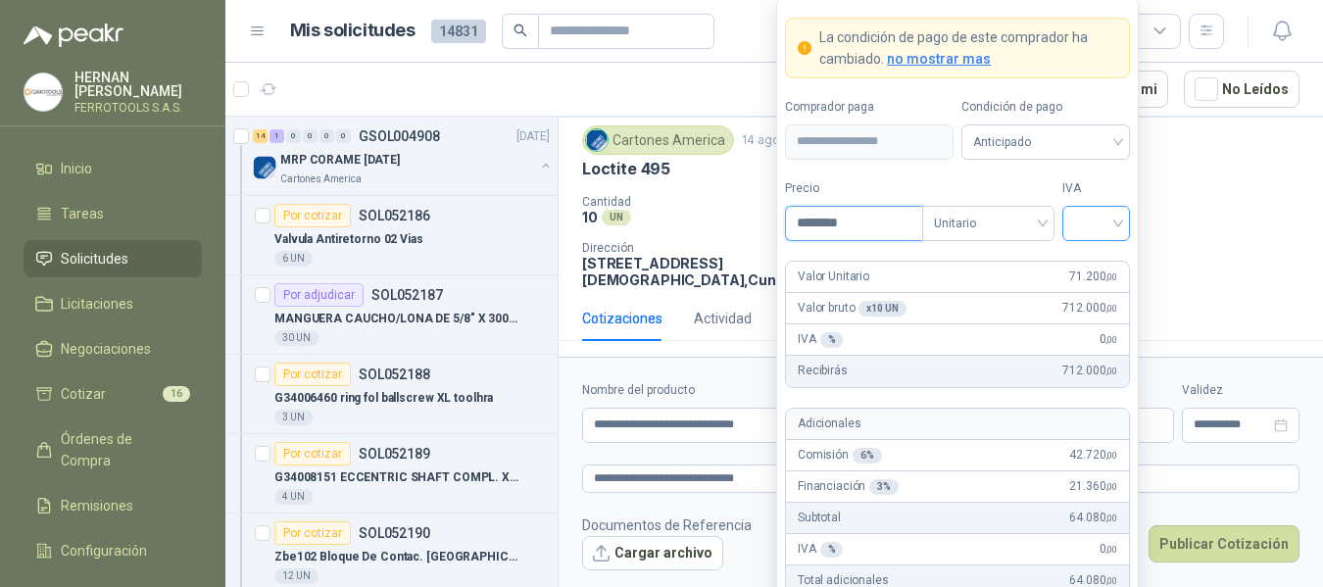
type input "********"
click at [1087, 222] on input "search" at bounding box center [1096, 221] width 44 height 29
click at [1099, 270] on div "19%" at bounding box center [1096, 264] width 36 height 22
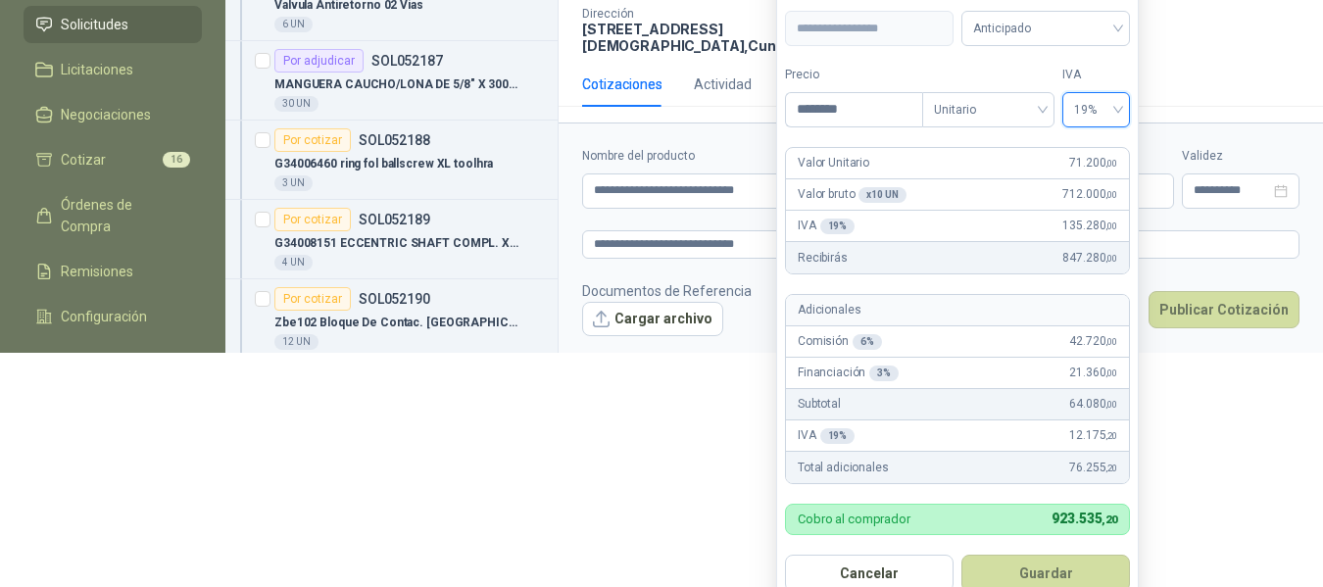
scroll to position [265, 0]
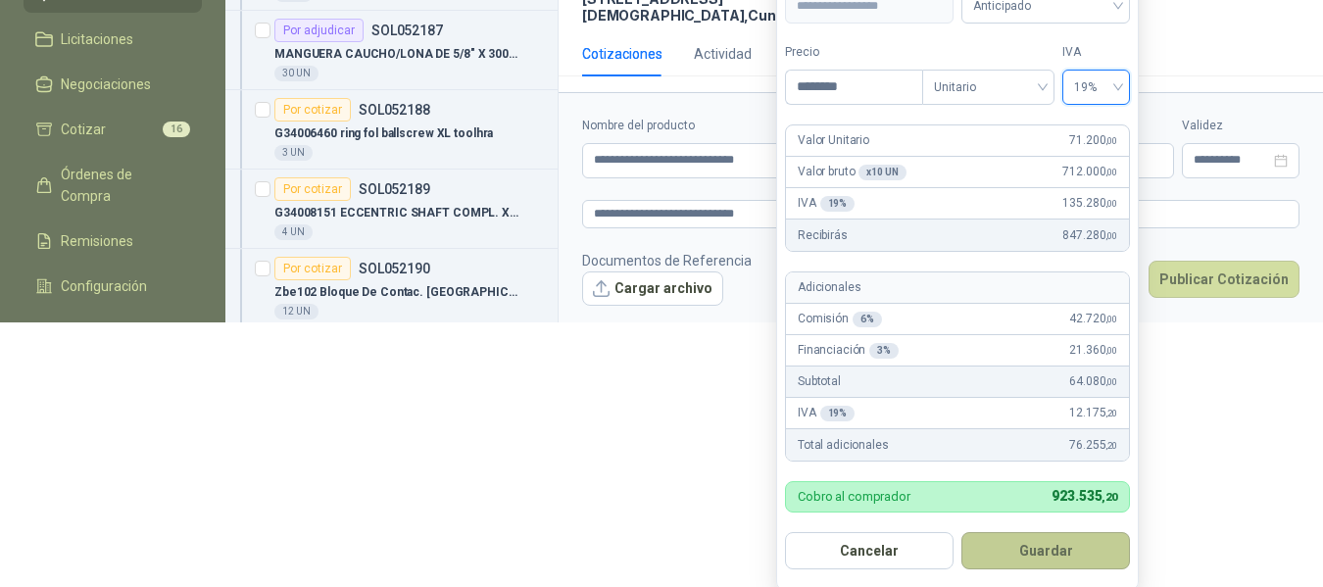
click at [1062, 551] on button "Guardar" at bounding box center [1045, 550] width 169 height 37
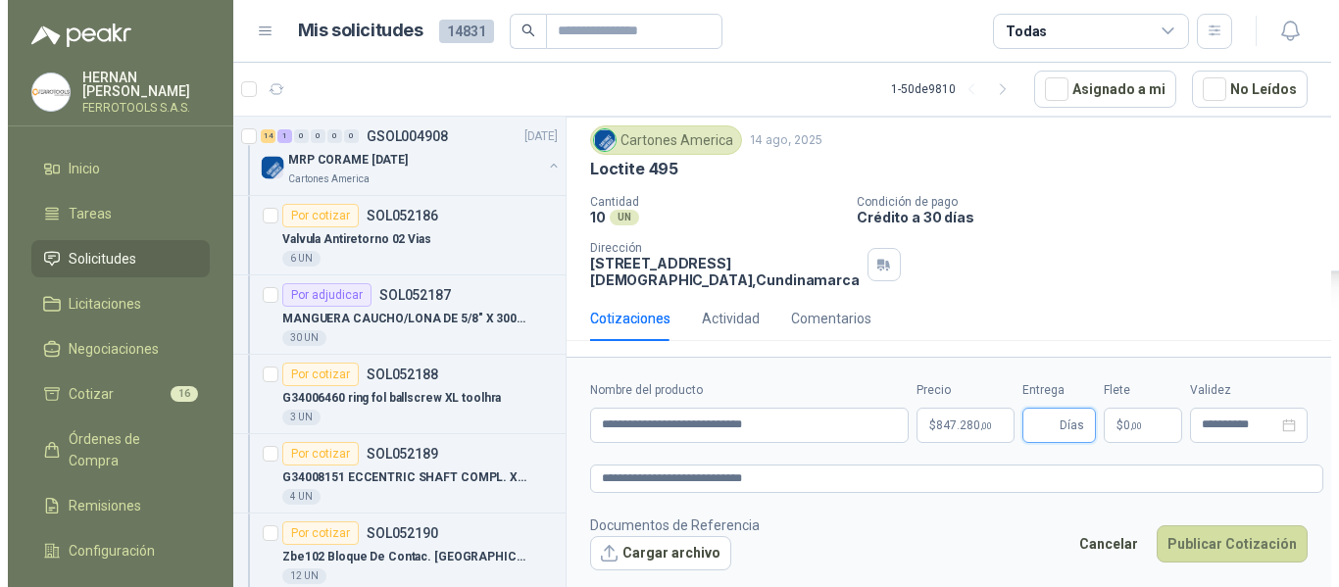
scroll to position [0, 0]
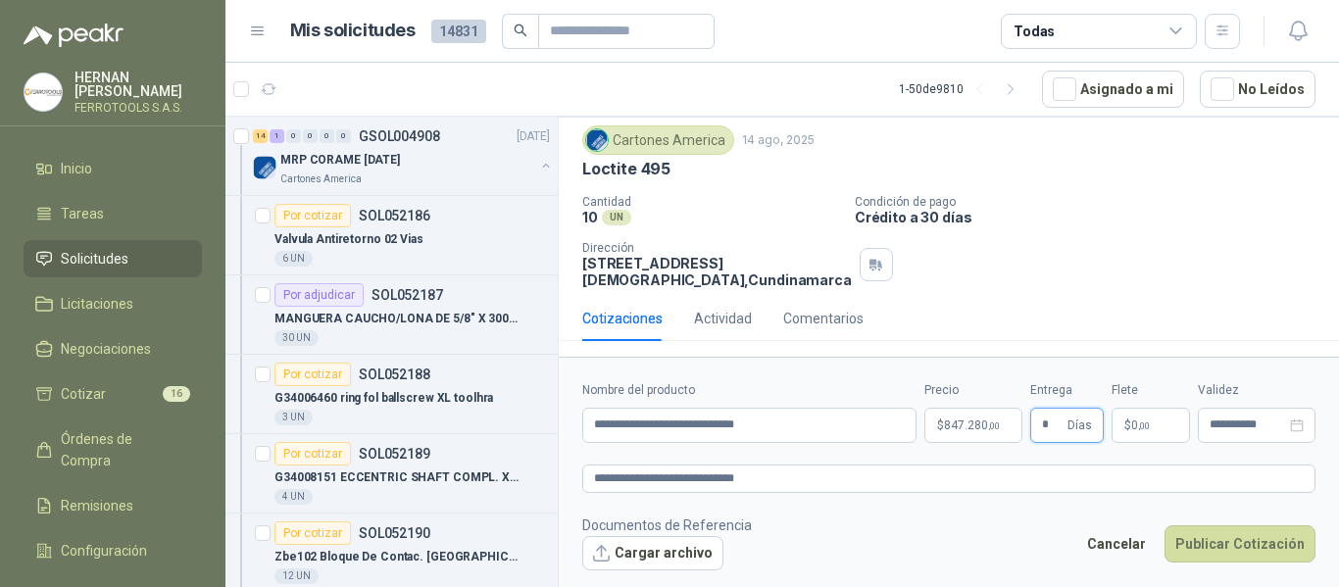
type input "*"
click at [1088, 299] on div "Cotizaciones Actividad Comentarios" at bounding box center [948, 318] width 733 height 45
click at [1257, 542] on button "Publicar Cotización" at bounding box center [1239, 543] width 151 height 37
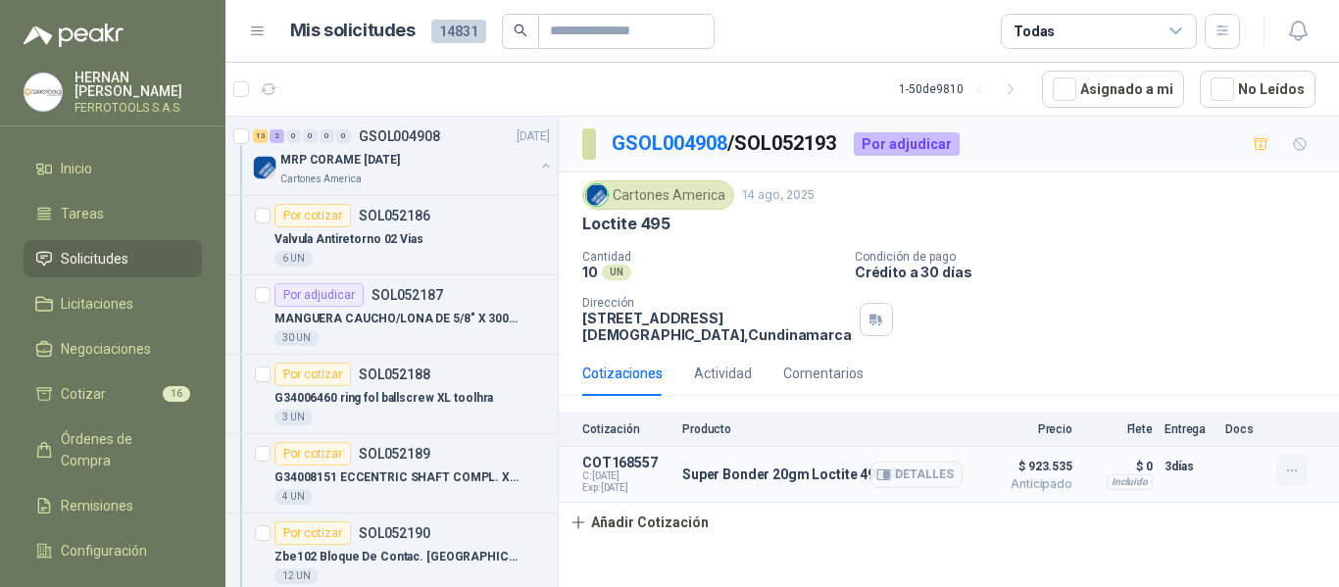
click at [1295, 472] on icon "button" at bounding box center [1292, 471] width 17 height 17
click at [1242, 385] on button "Editar" at bounding box center [1252, 391] width 157 height 31
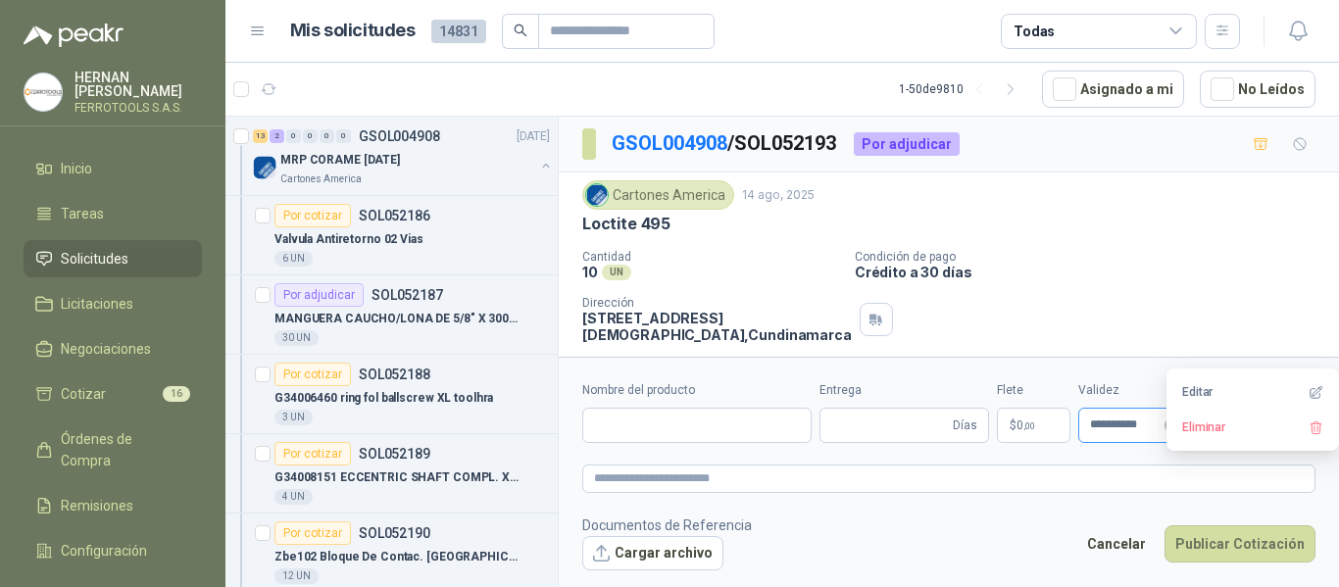
type input "**********"
type input "*"
type textarea "**********"
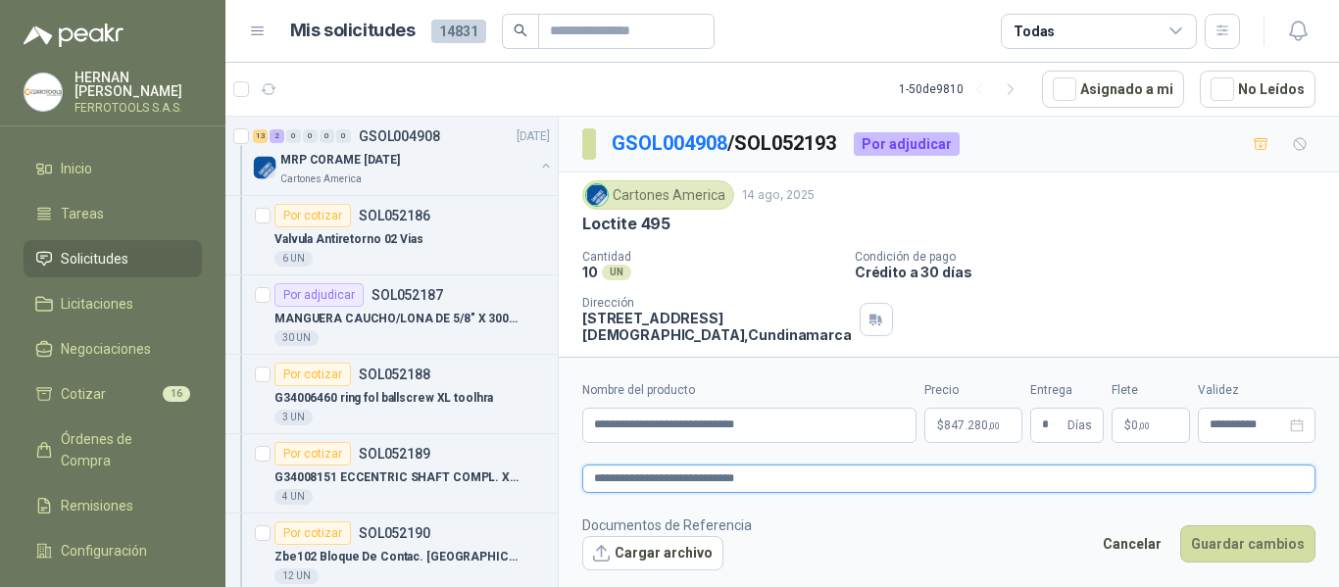
click at [831, 471] on textarea "**********" at bounding box center [948, 479] width 733 height 28
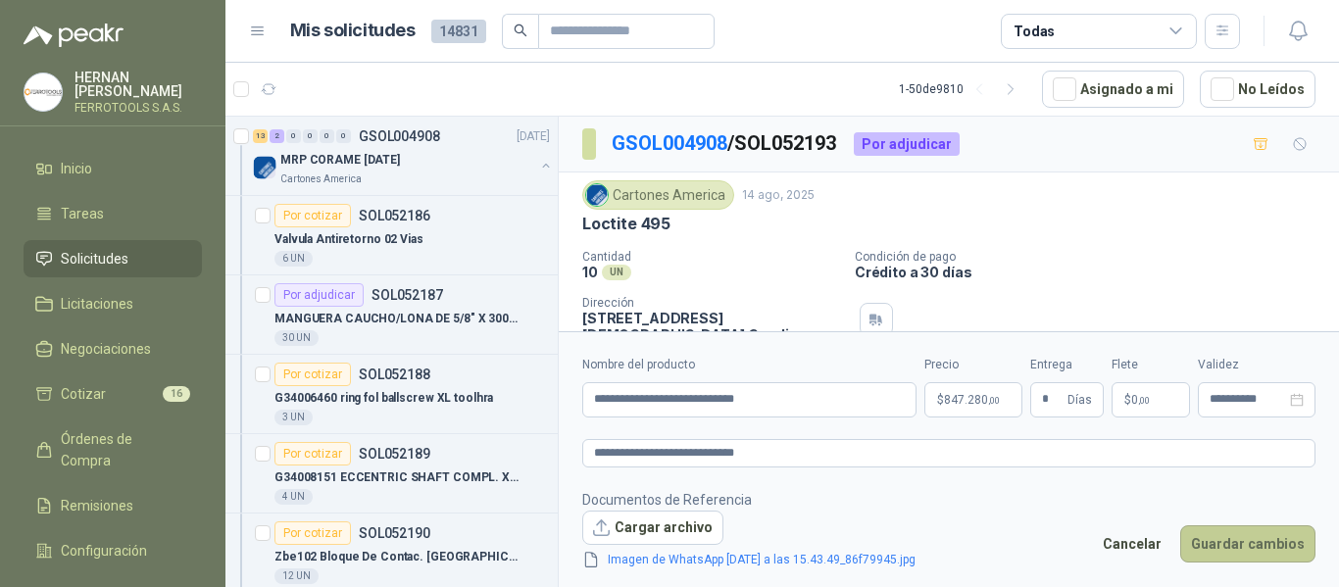
click at [1258, 547] on button "Guardar cambios" at bounding box center [1247, 543] width 135 height 37
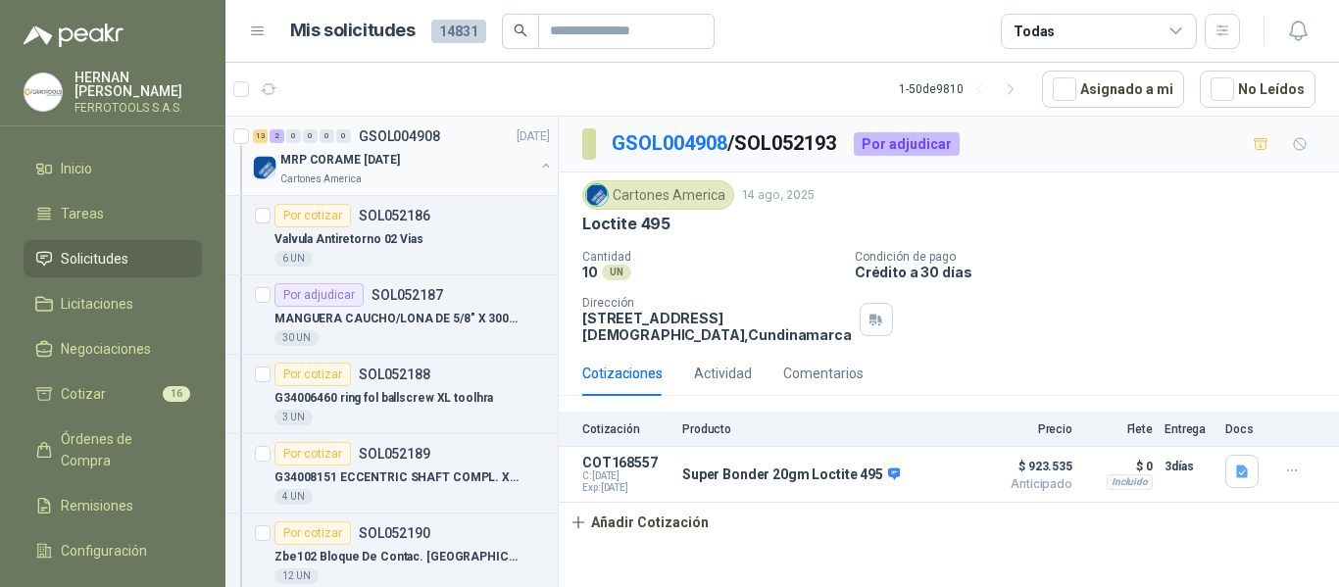
click at [449, 159] on div "MRP CORAME [DATE]" at bounding box center [407, 160] width 254 height 24
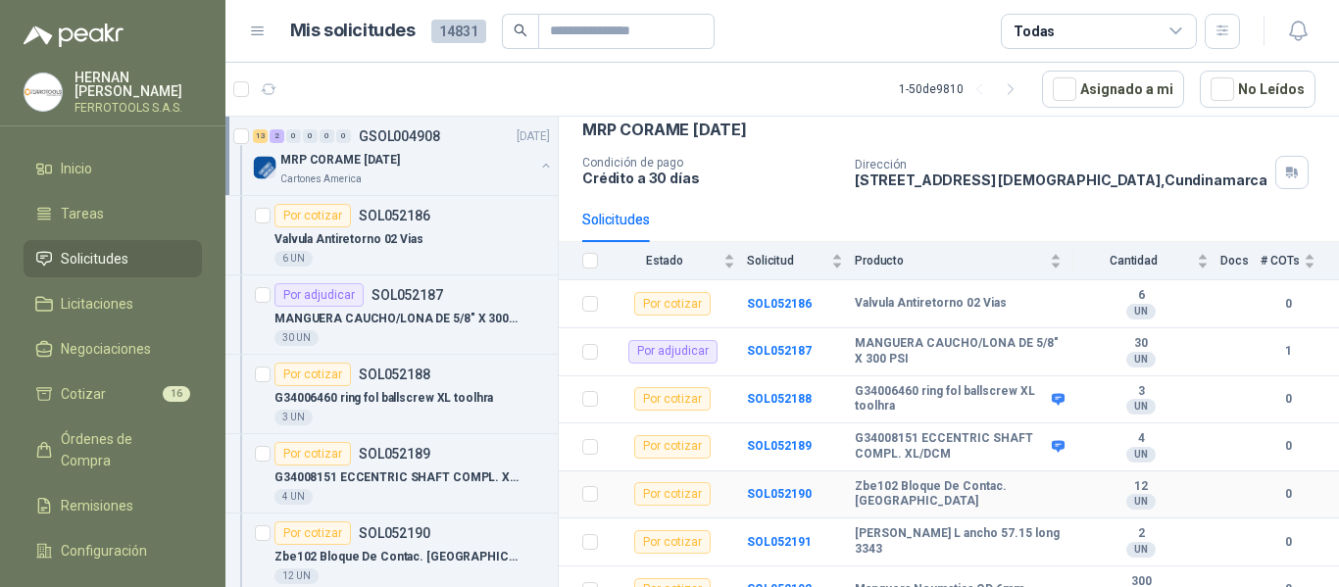
scroll to position [196, 0]
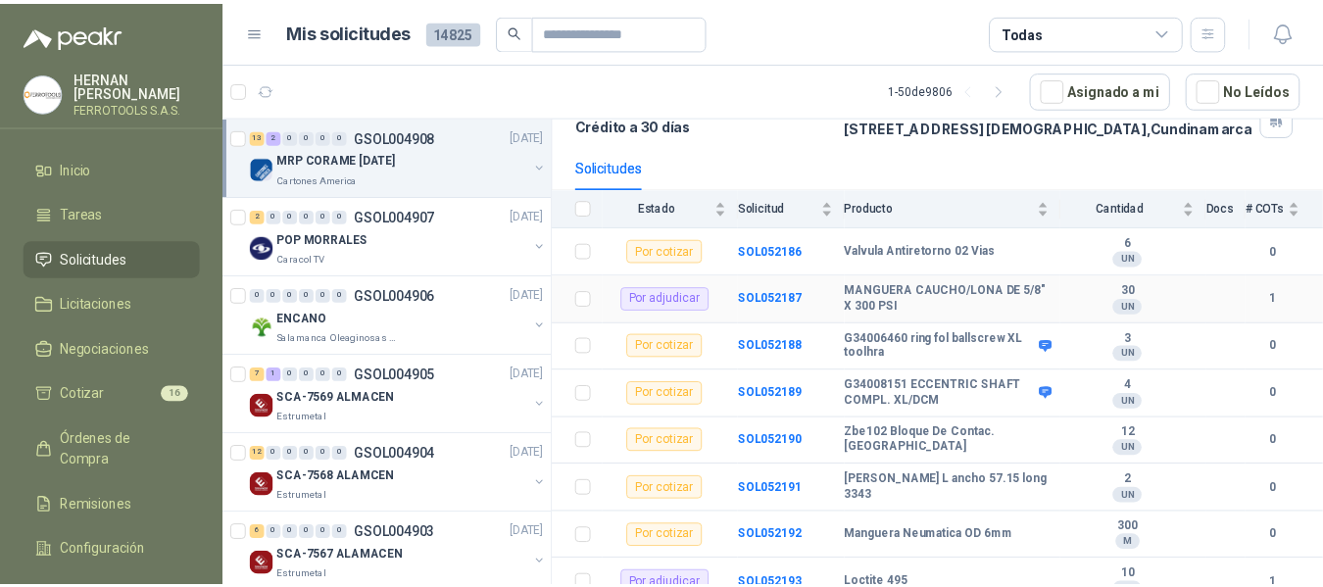
scroll to position [294, 0]
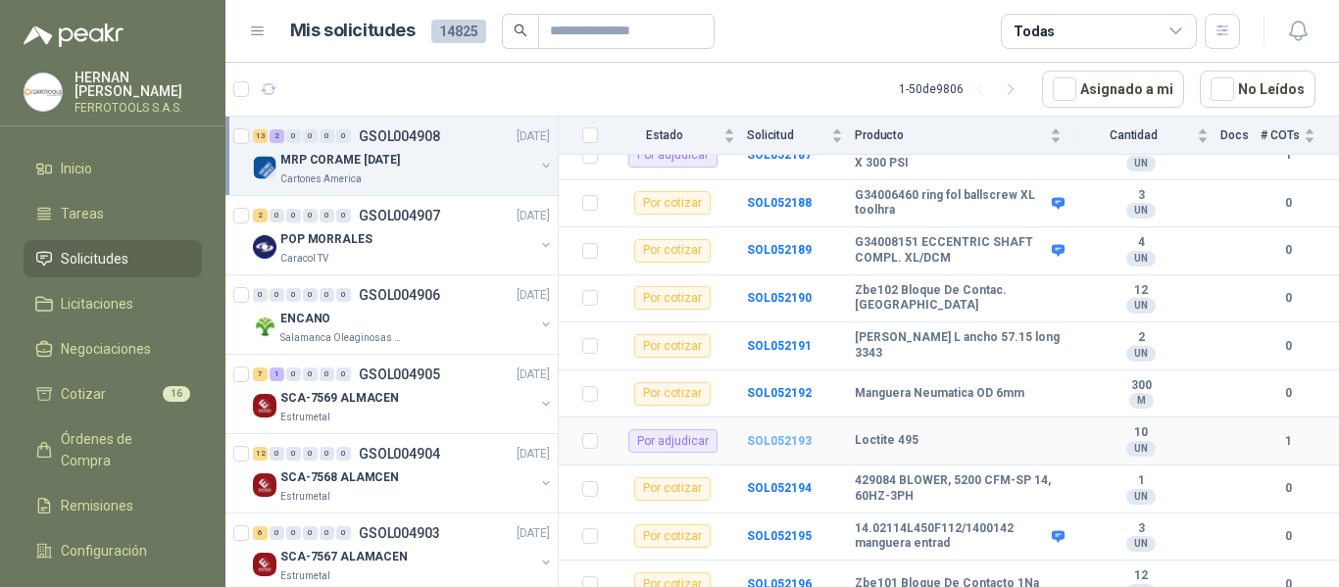
click at [781, 438] on b "SOL052193" at bounding box center [779, 441] width 65 height 14
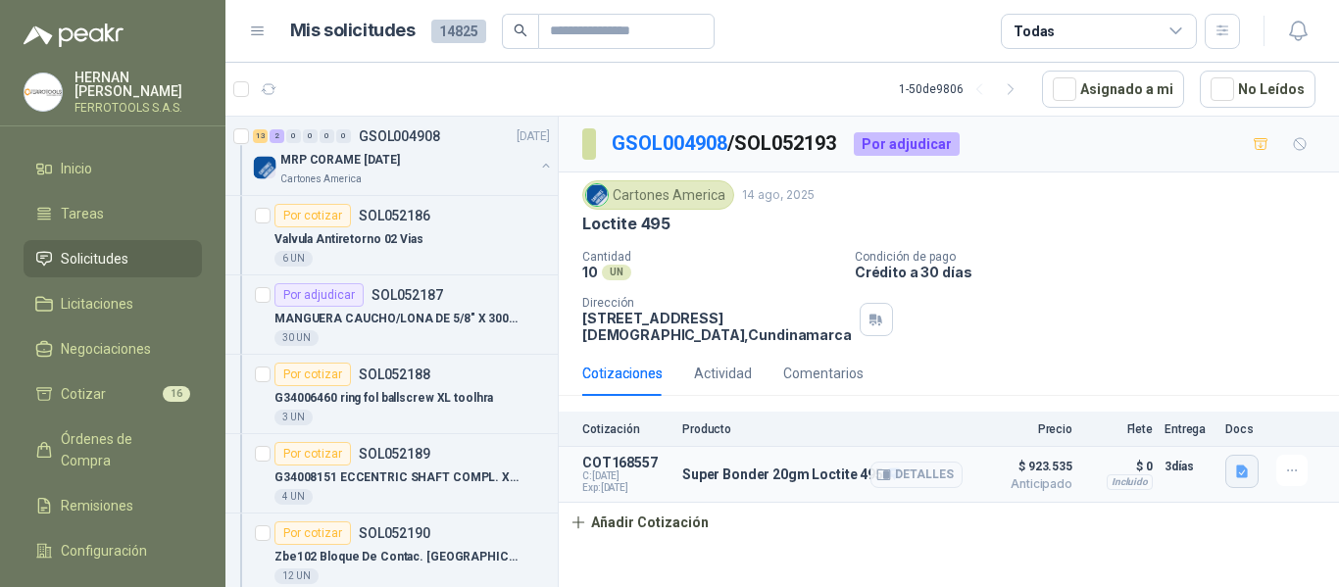
click at [1244, 468] on icon "button" at bounding box center [1242, 472] width 12 height 13
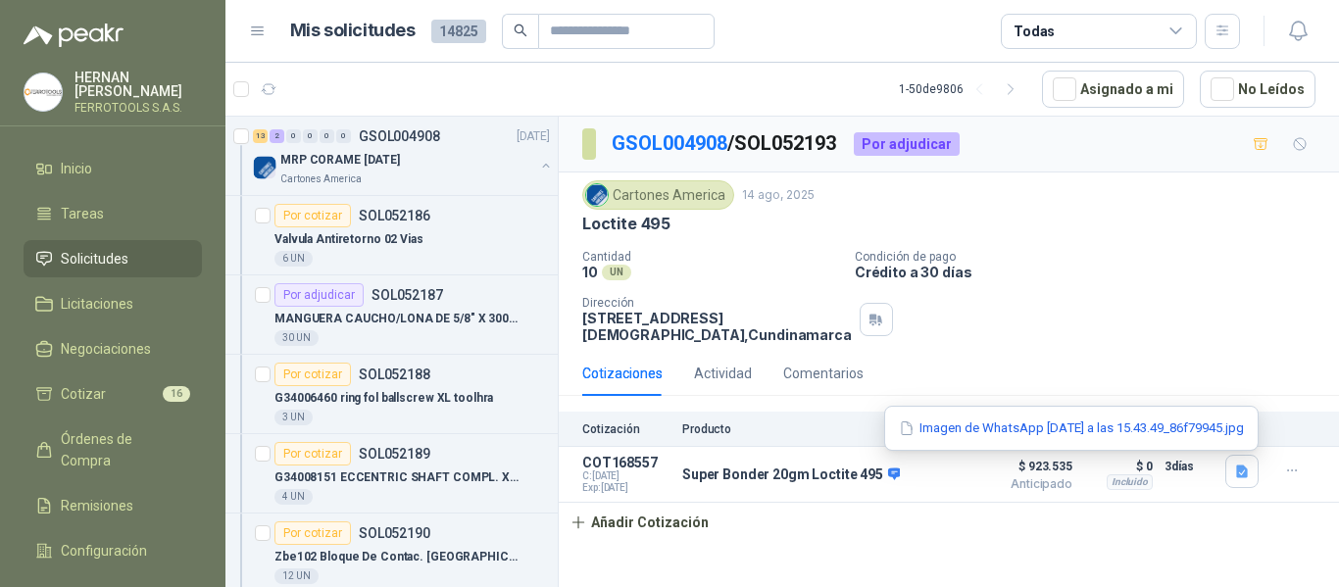
click at [1261, 360] on div "Cotizaciones Actividad Comentarios" at bounding box center [948, 373] width 733 height 45
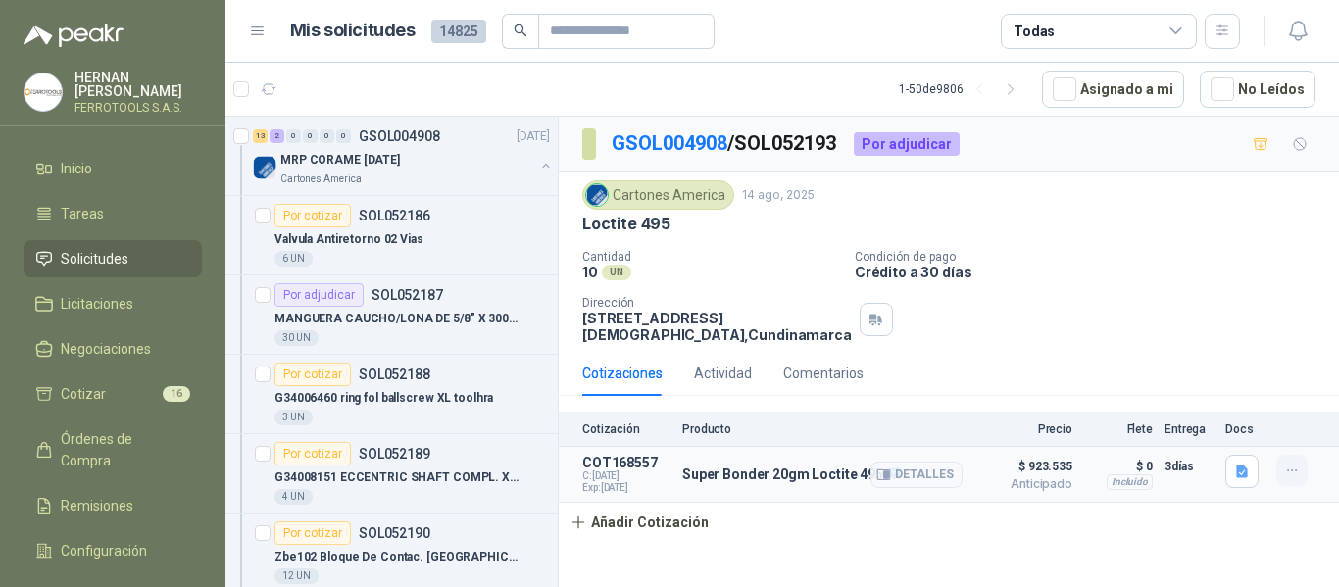
click at [1289, 468] on icon "button" at bounding box center [1292, 471] width 17 height 17
click at [1211, 384] on button "Editar" at bounding box center [1252, 391] width 157 height 31
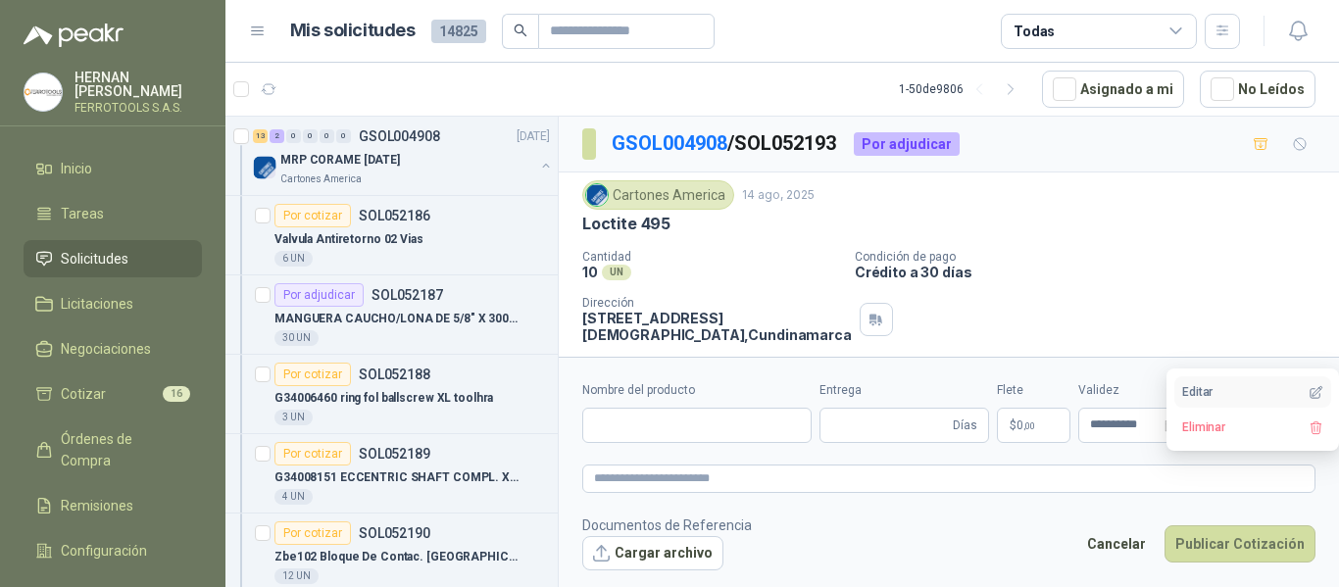
type input "**********"
type input "*"
type textarea "**********"
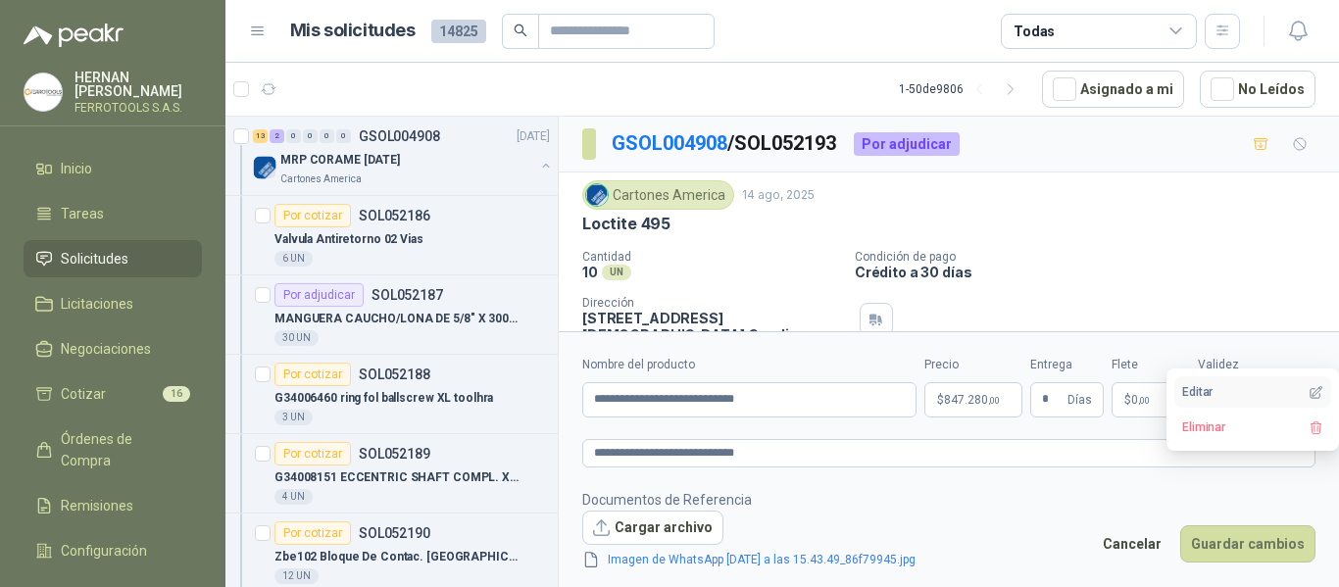
click at [1236, 390] on button "Editar" at bounding box center [1252, 391] width 157 height 31
click at [976, 408] on p "$ 847.280 ,00" at bounding box center [973, 399] width 98 height 35
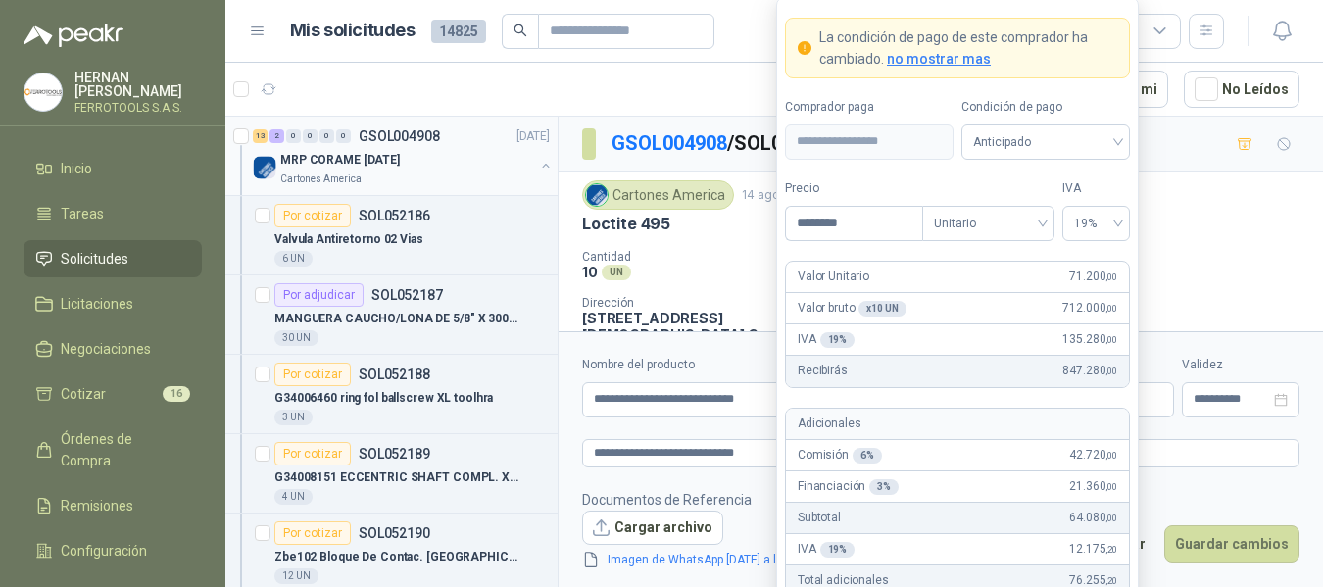
drag, startPoint x: 875, startPoint y: 221, endPoint x: 478, endPoint y: 130, distance: 407.3
click at [478, 130] on body "[PERSON_NAME] FERROTOOLS S.A.S. Inicio Tareas Solicitudes Licitaciones Negociac…" at bounding box center [661, 293] width 1323 height 587
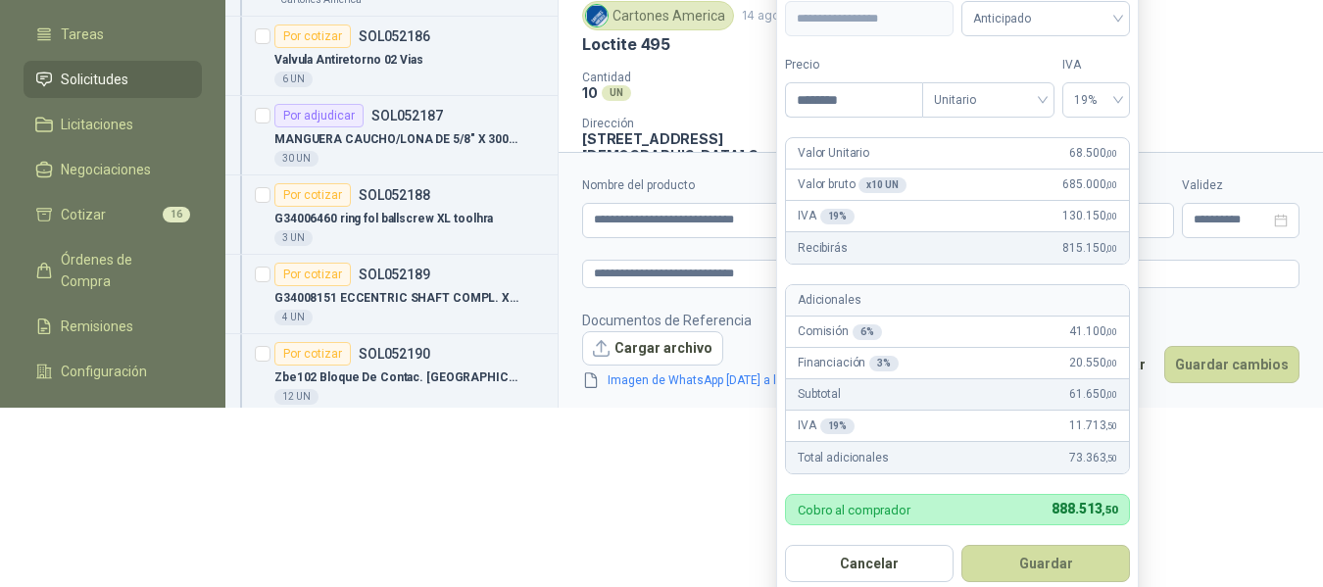
scroll to position [176, 0]
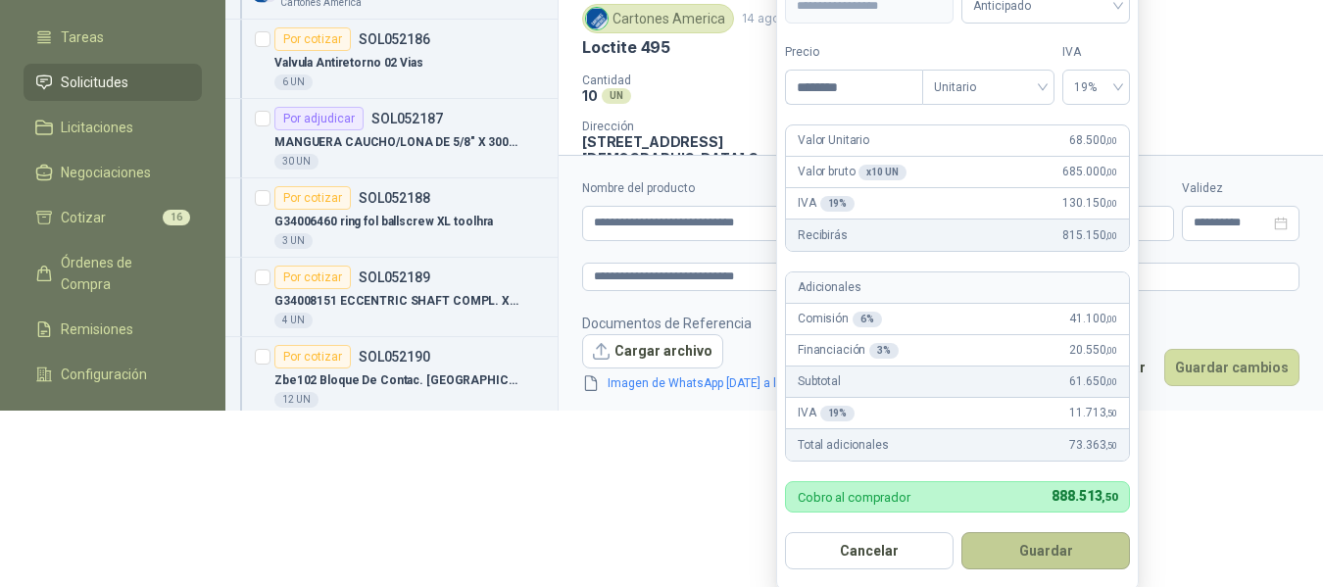
type input "********"
click at [1053, 548] on button "Guardar" at bounding box center [1045, 550] width 169 height 37
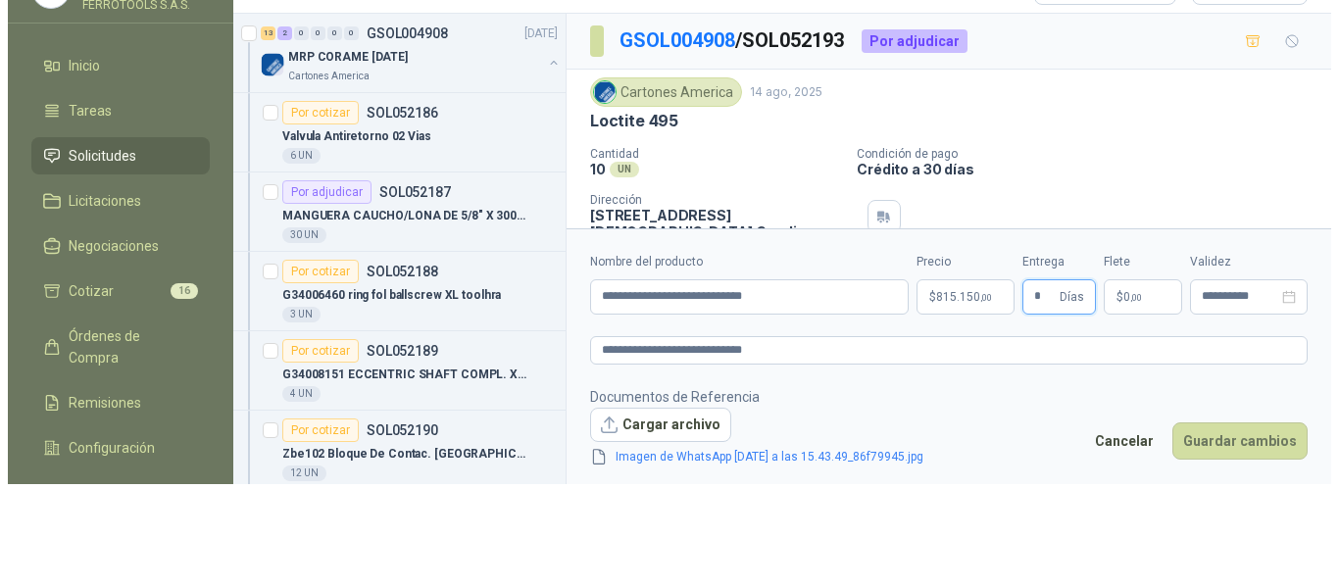
scroll to position [0, 0]
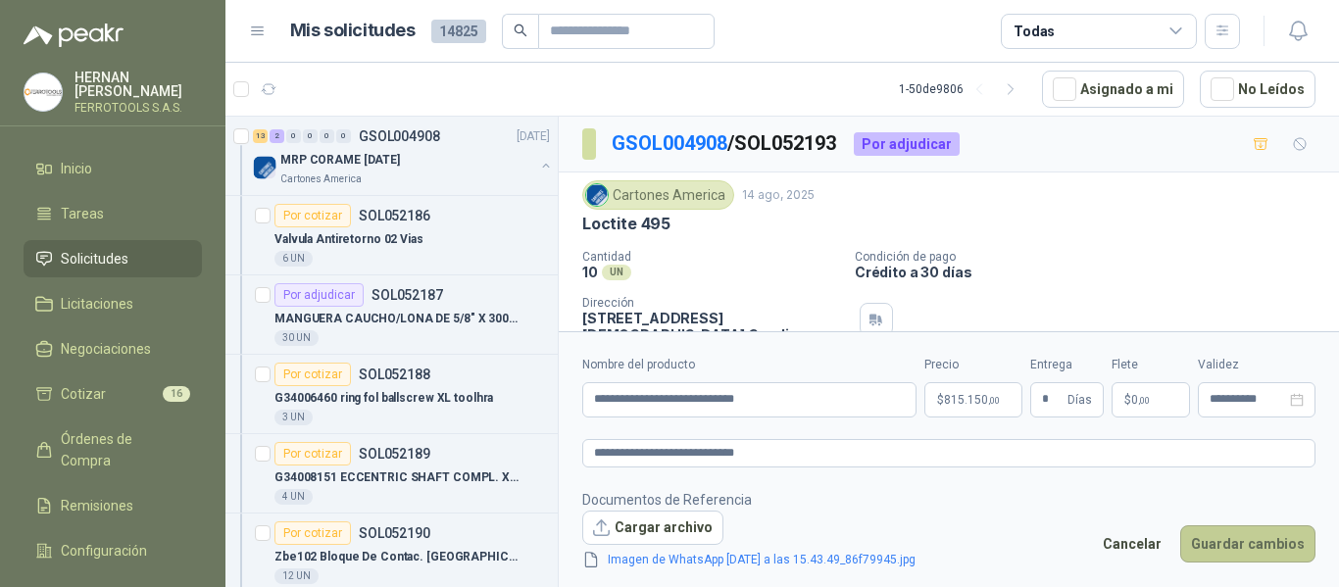
click at [1254, 540] on button "Guardar cambios" at bounding box center [1247, 543] width 135 height 37
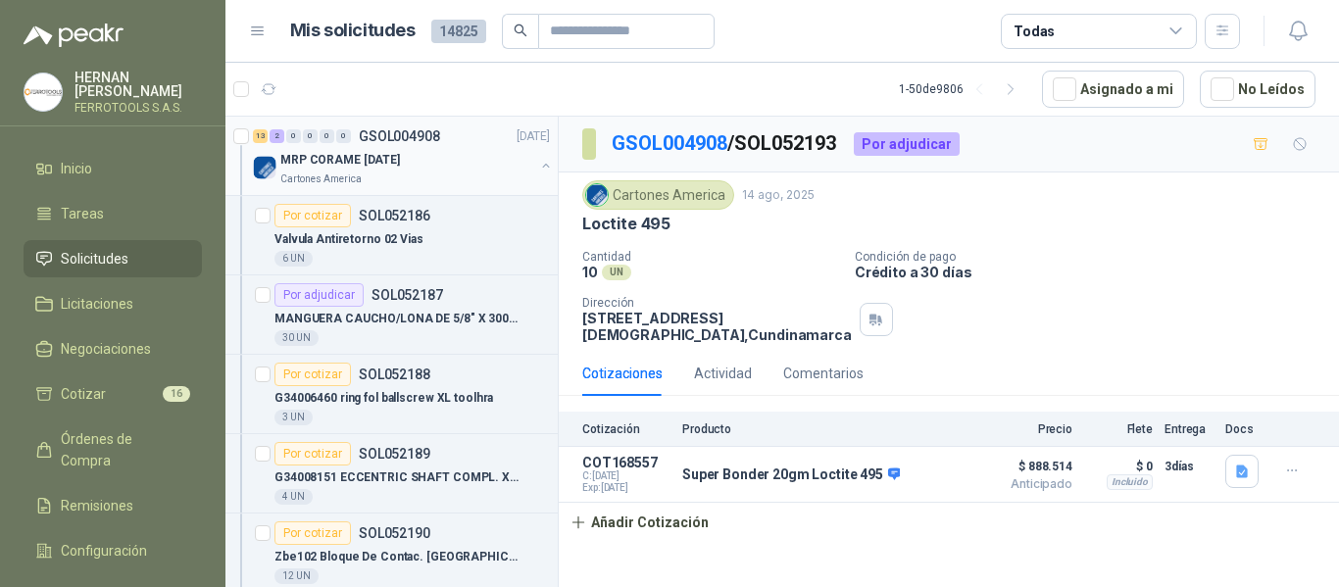
click at [489, 163] on div "MRP CORAME [DATE]" at bounding box center [407, 160] width 254 height 24
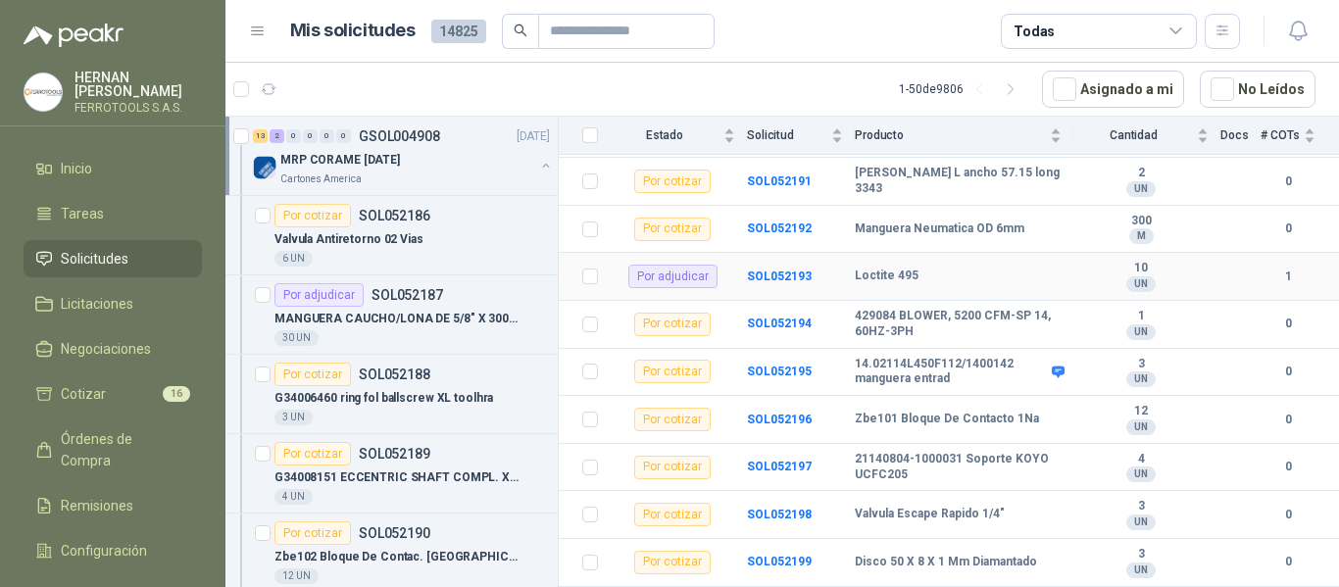
scroll to position [490, 0]
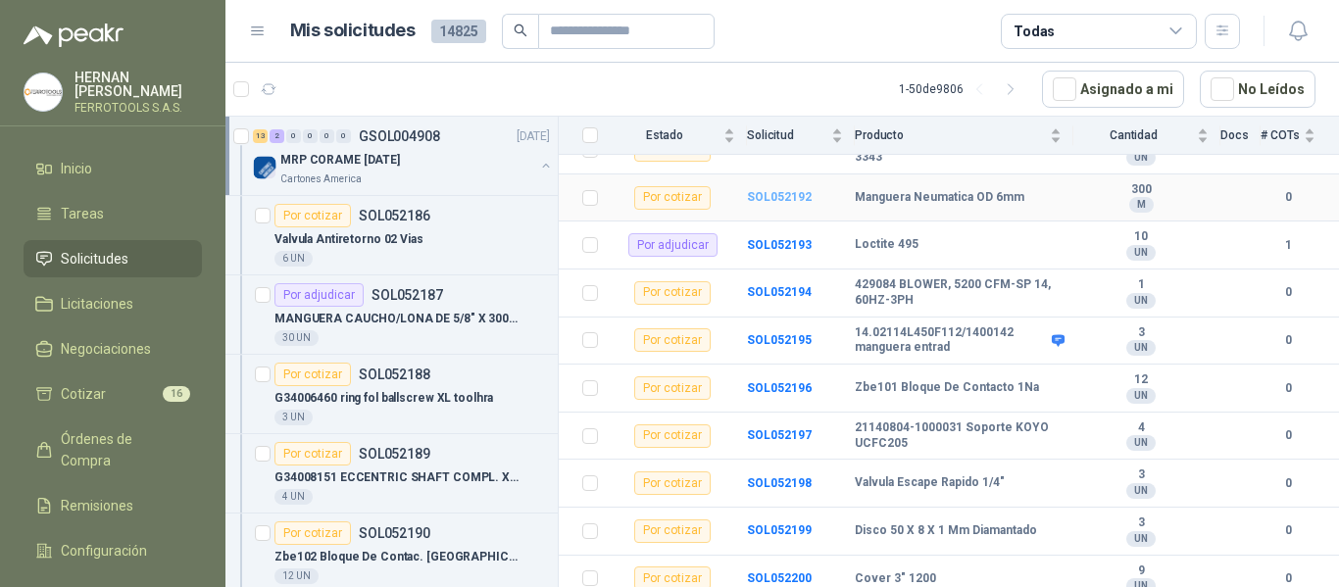
click at [799, 194] on b "SOL052192" at bounding box center [779, 197] width 65 height 14
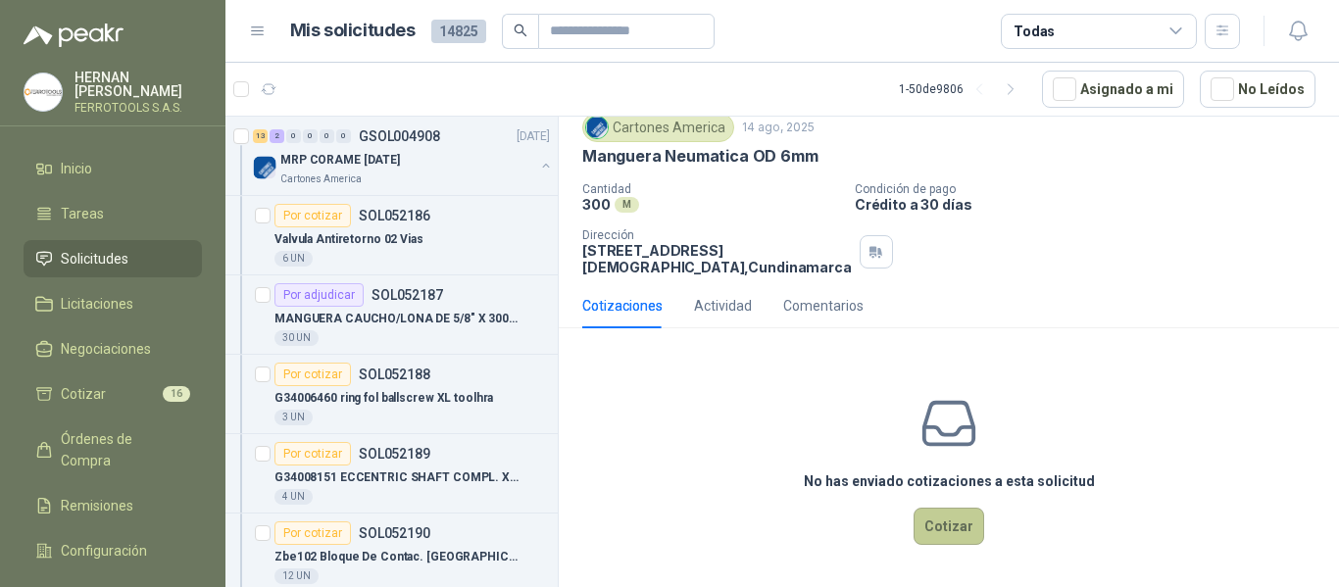
click at [916, 520] on button "Cotizar" at bounding box center [948, 526] width 71 height 37
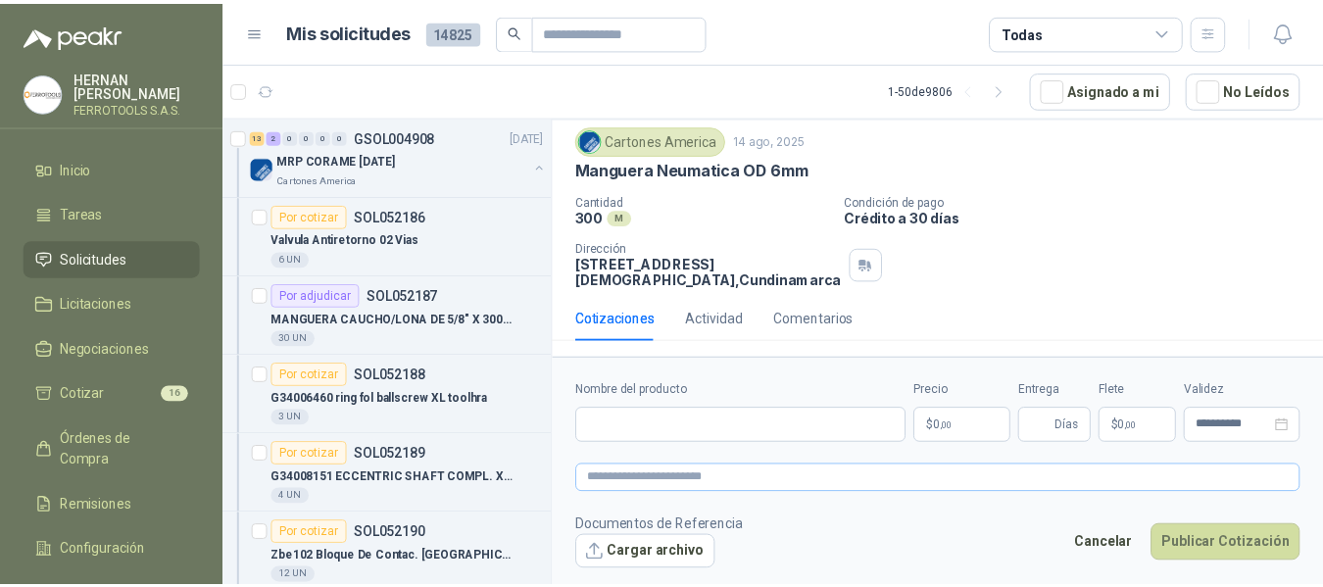
scroll to position [72, 0]
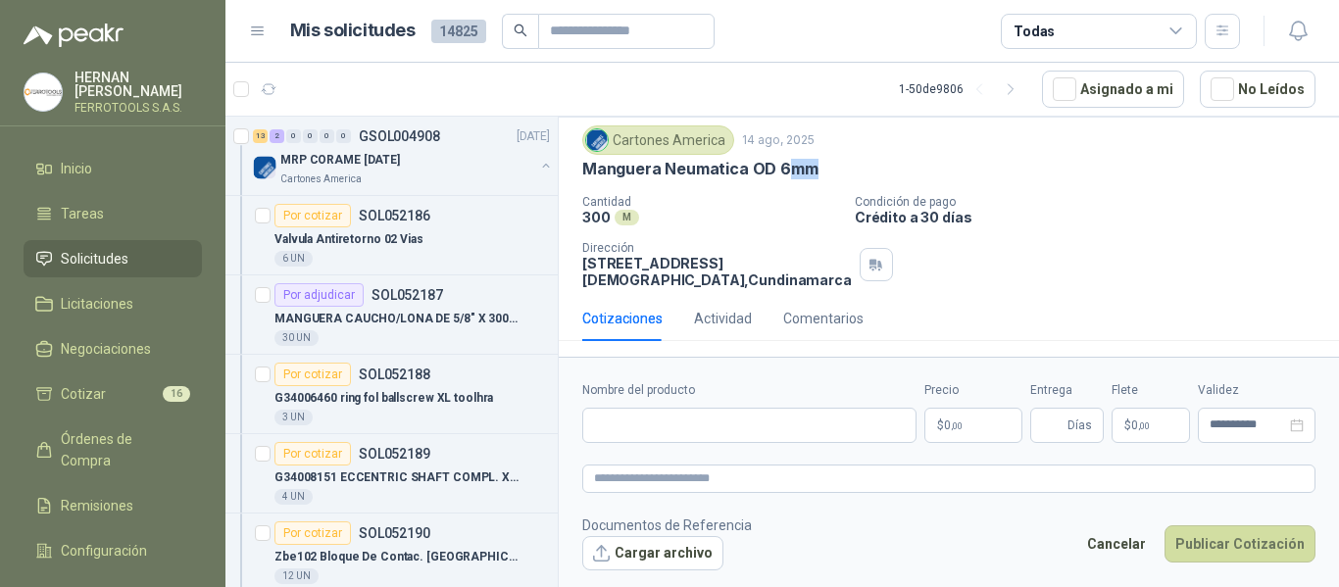
drag, startPoint x: 820, startPoint y: 150, endPoint x: 781, endPoint y: 152, distance: 39.3
click at [781, 159] on div "Manguera Neumatica OD 6mm" at bounding box center [948, 169] width 733 height 21
click at [811, 171] on div "Cartones America 14 ago, 2025 Manguera Neumatica OD 6mm Cantidad 300 M Condici…" at bounding box center [948, 206] width 733 height 163
drag, startPoint x: 827, startPoint y: 144, endPoint x: 582, endPoint y: 151, distance: 245.1
click at [582, 159] on div "Manguera Neumatica OD 6mm" at bounding box center [948, 169] width 733 height 21
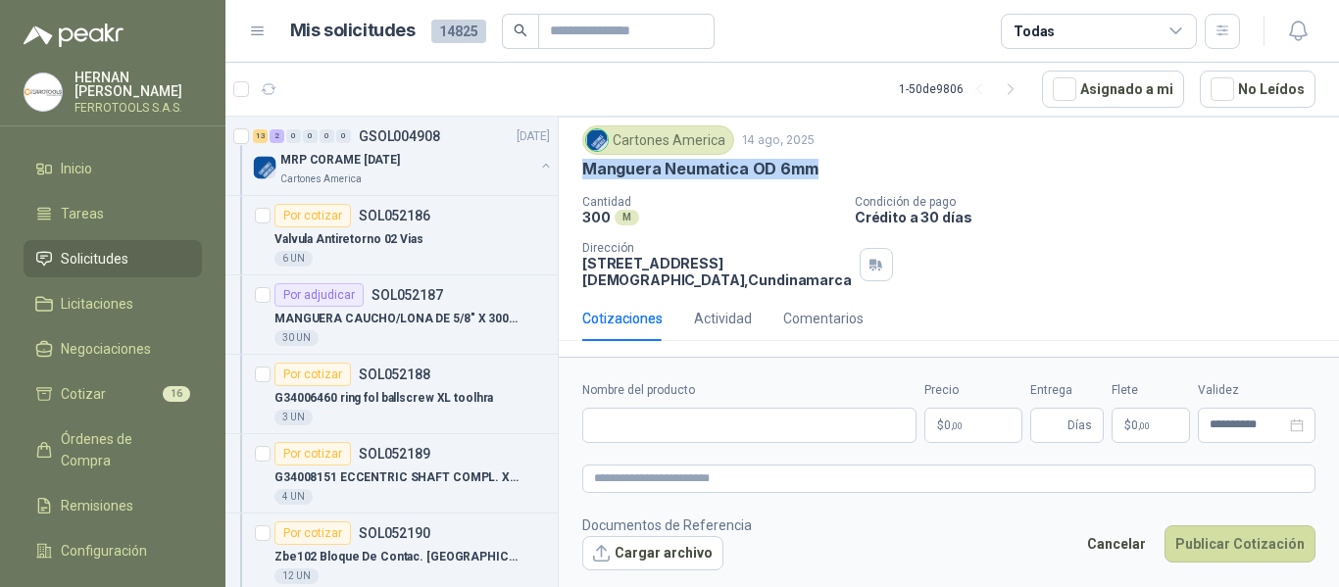
copy p "Manguera Neumatica OD 6mm"
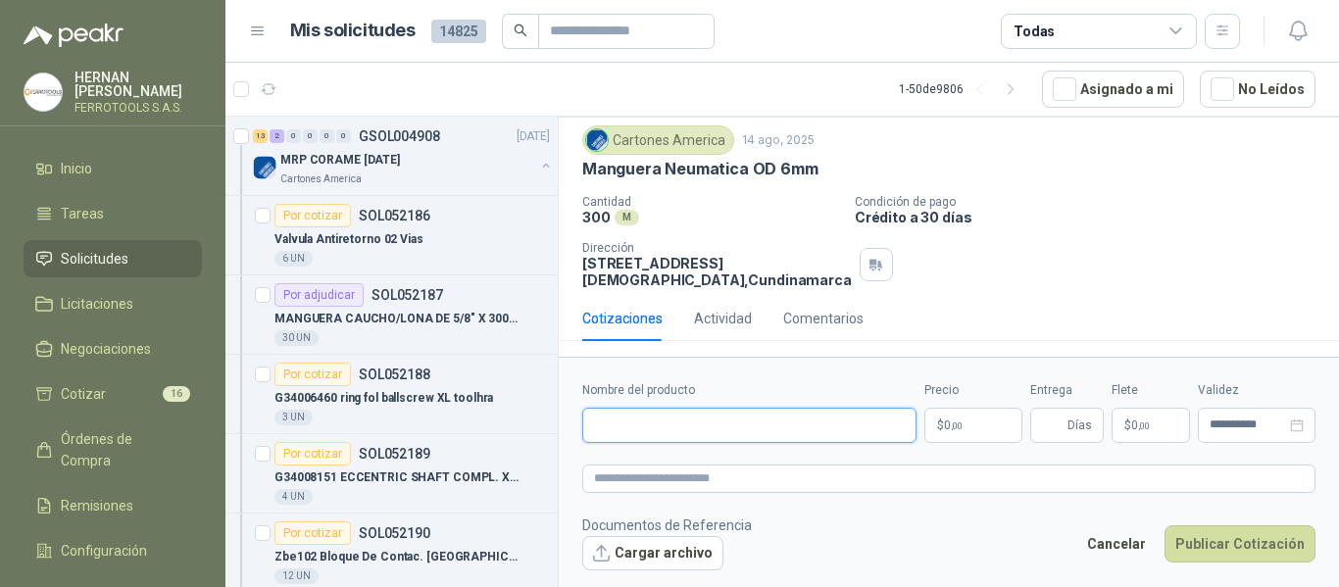
click at [843, 426] on input "Nombre del producto" at bounding box center [749, 425] width 334 height 35
paste input "**********"
type input "**********"
click at [870, 470] on textarea at bounding box center [948, 479] width 733 height 28
paste textarea "**********"
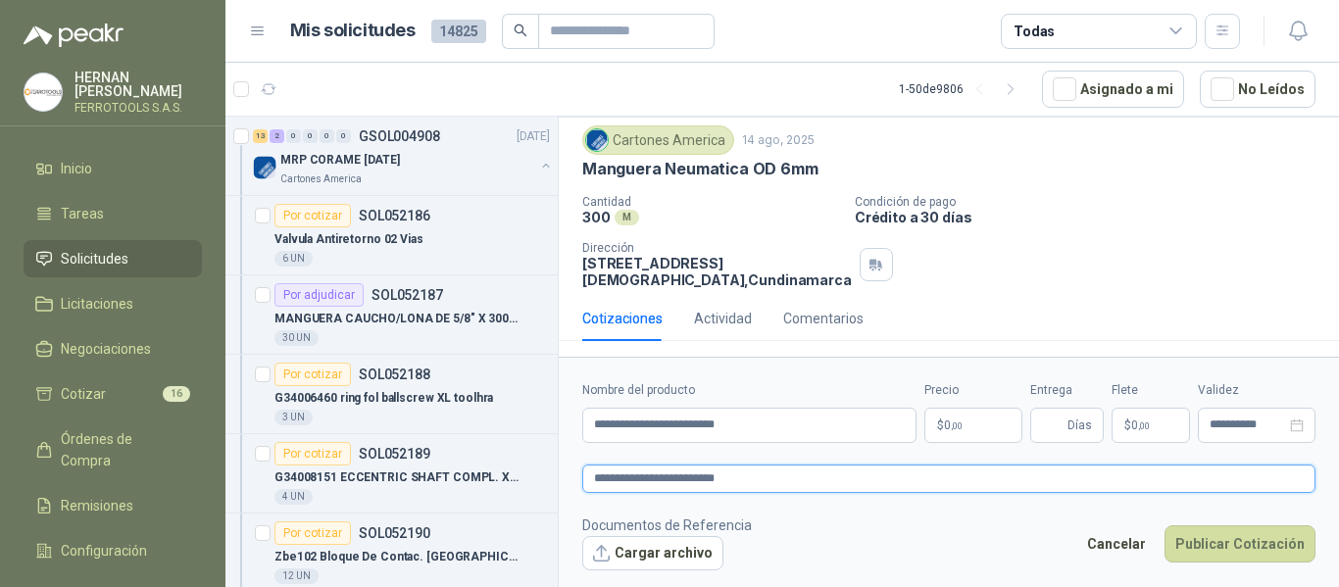
type textarea "**********"
click at [971, 422] on p "$ 0 ,00" at bounding box center [973, 425] width 98 height 35
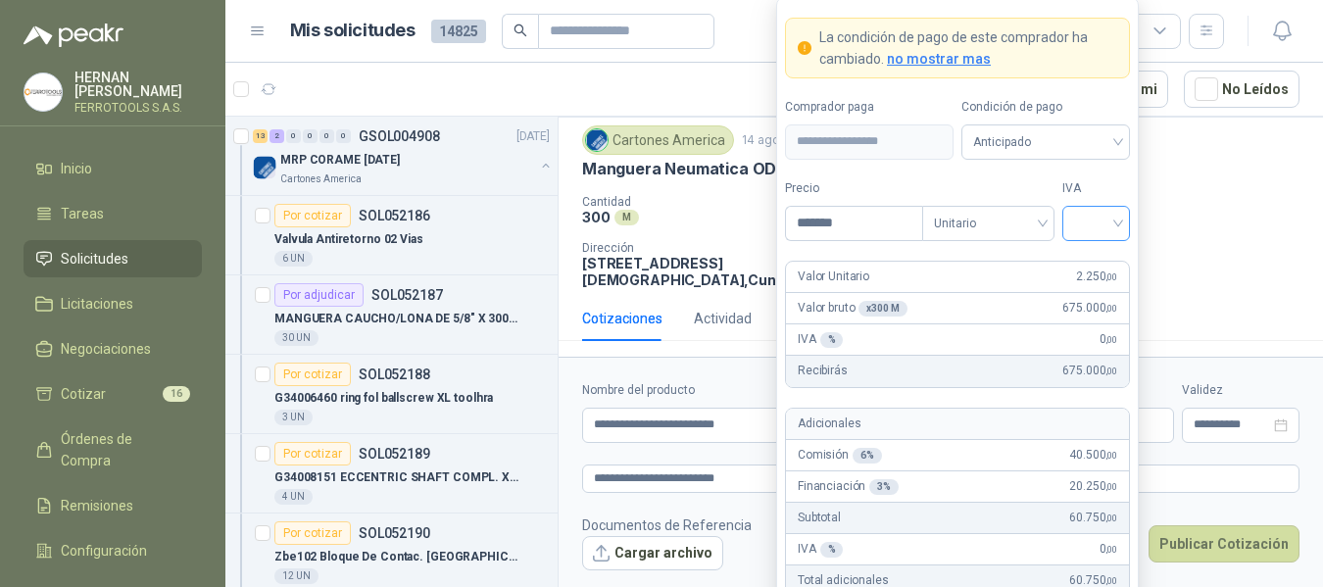
type input "*******"
click at [1114, 222] on input "search" at bounding box center [1096, 221] width 44 height 29
click at [1094, 256] on div "19%" at bounding box center [1096, 264] width 36 height 22
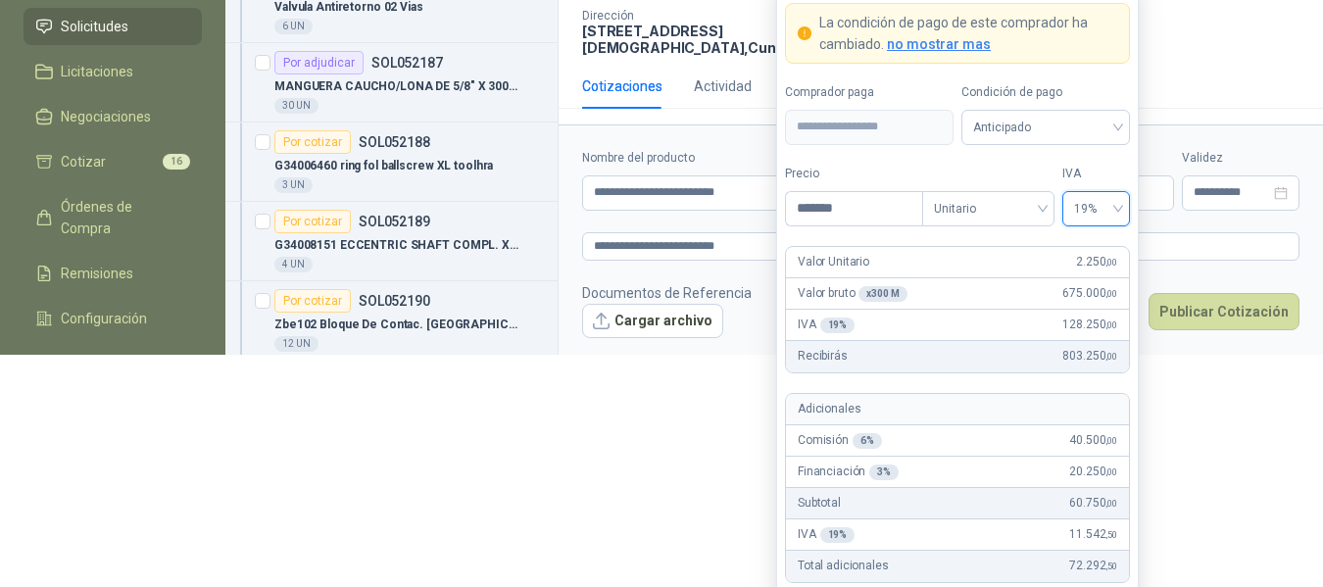
scroll to position [238, 0]
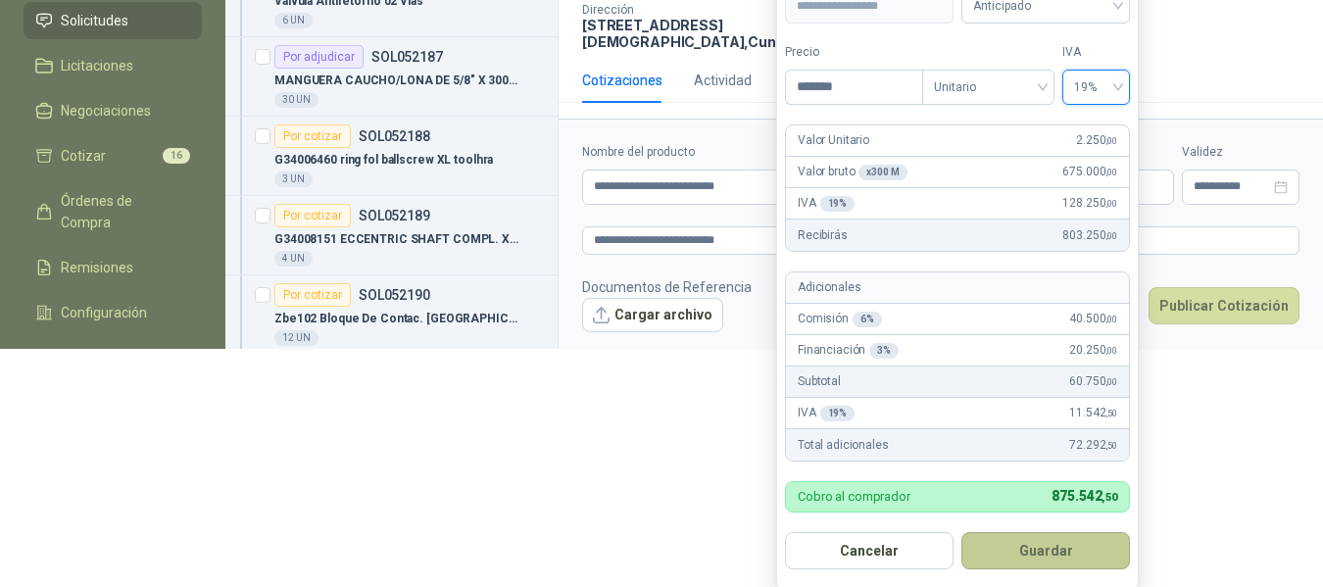
click at [1045, 546] on button "Guardar" at bounding box center [1045, 550] width 169 height 37
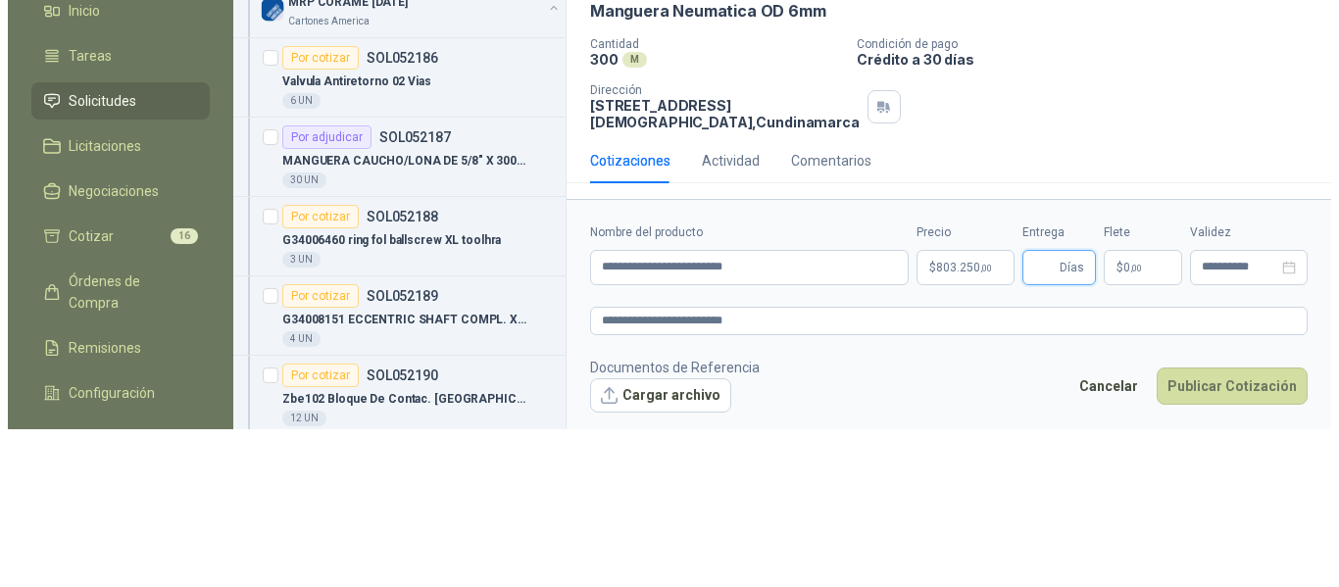
scroll to position [0, 0]
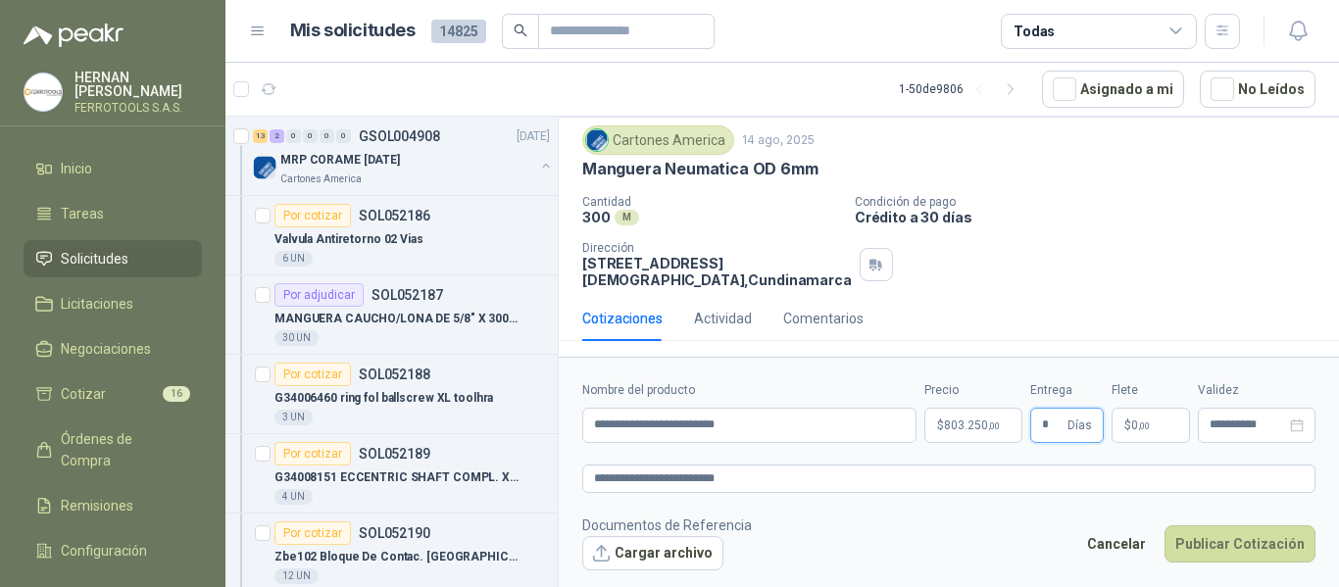
type input "*"
click at [957, 540] on footer "Documentos de Referencia Cargar archivo Cancelar Publicar Cotización" at bounding box center [948, 543] width 733 height 57
click at [816, 485] on textarea "**********" at bounding box center [948, 479] width 733 height 28
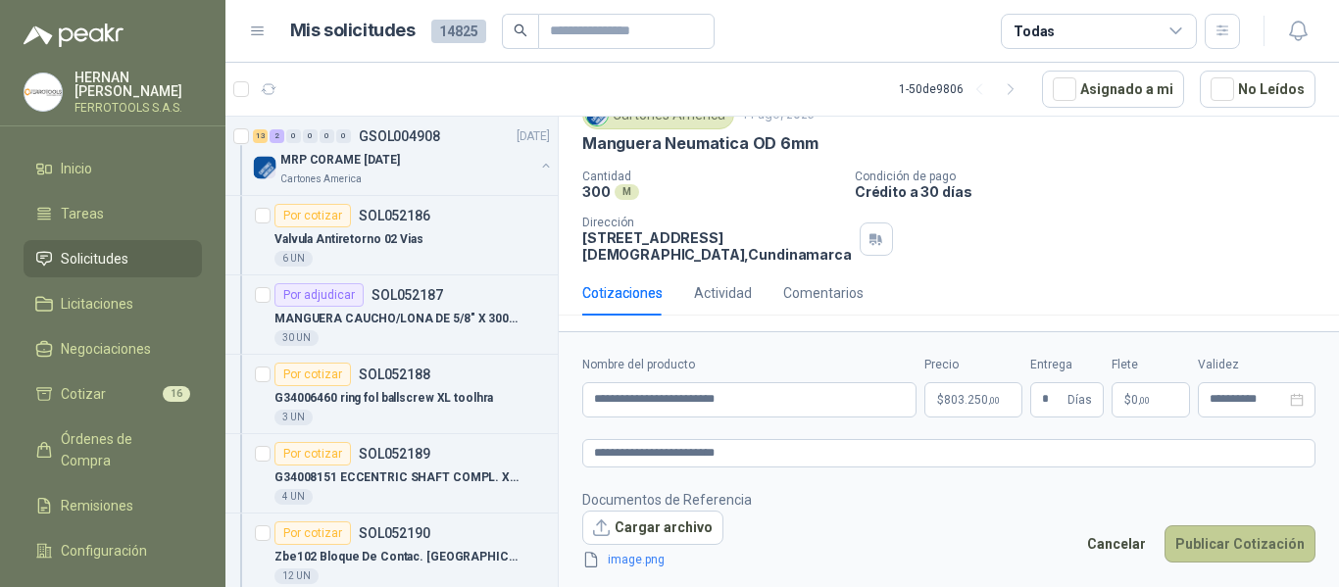
click at [1251, 544] on button "Publicar Cotización" at bounding box center [1239, 543] width 151 height 37
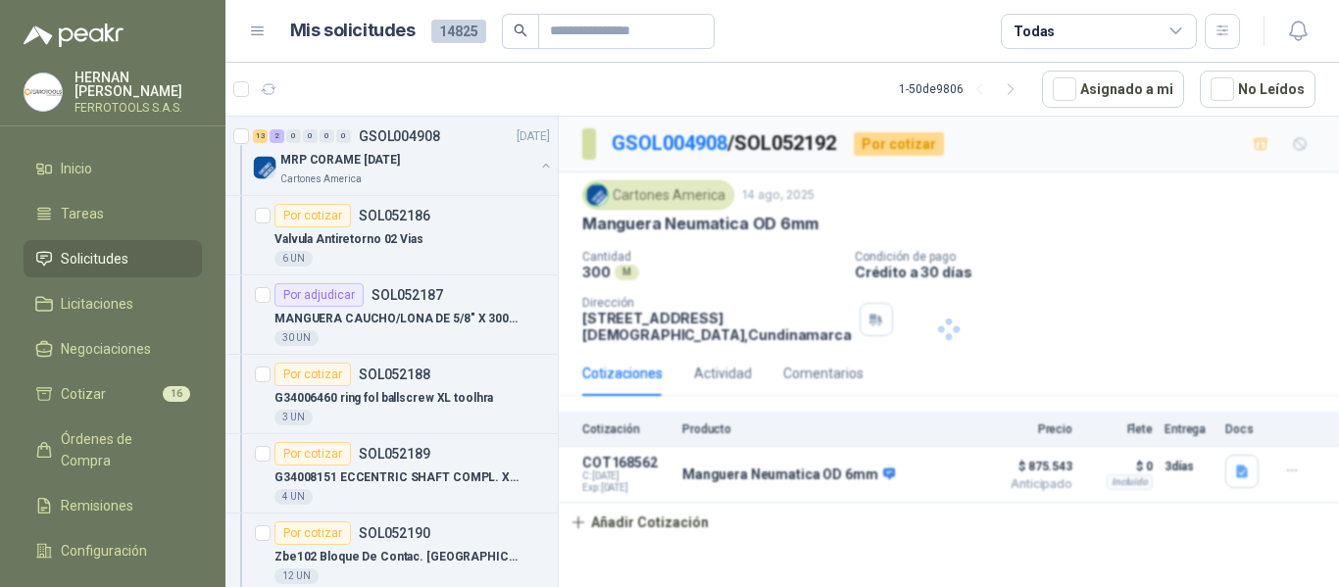
scroll to position [0, 0]
click at [420, 138] on p "GSOL004908" at bounding box center [399, 136] width 81 height 14
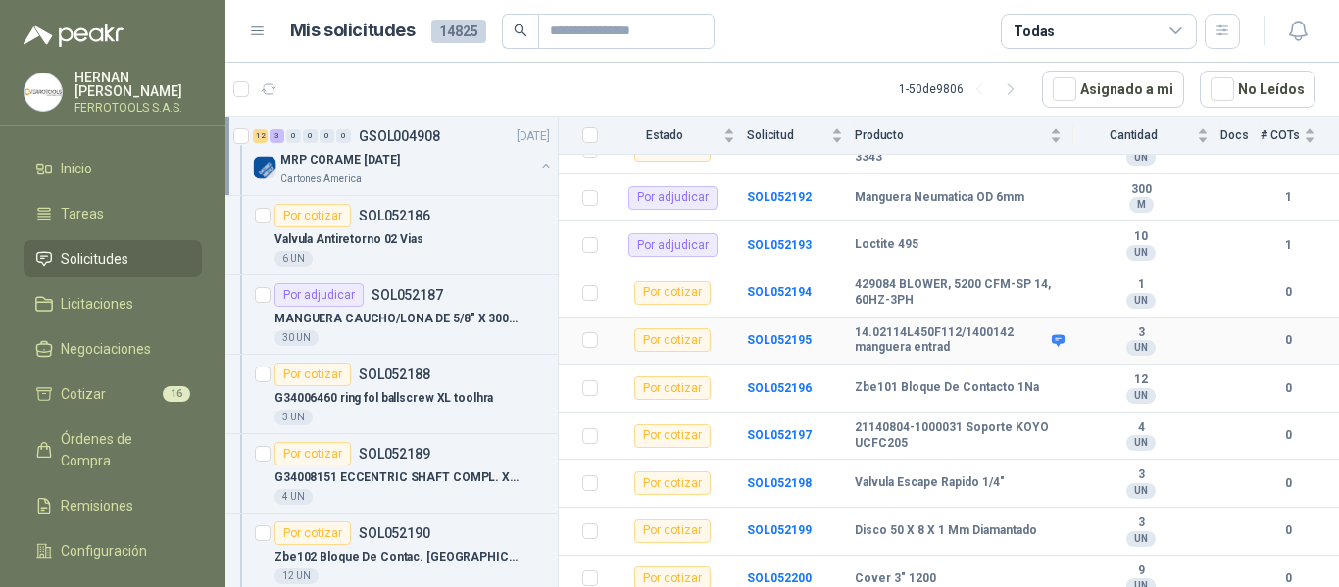
scroll to position [499, 0]
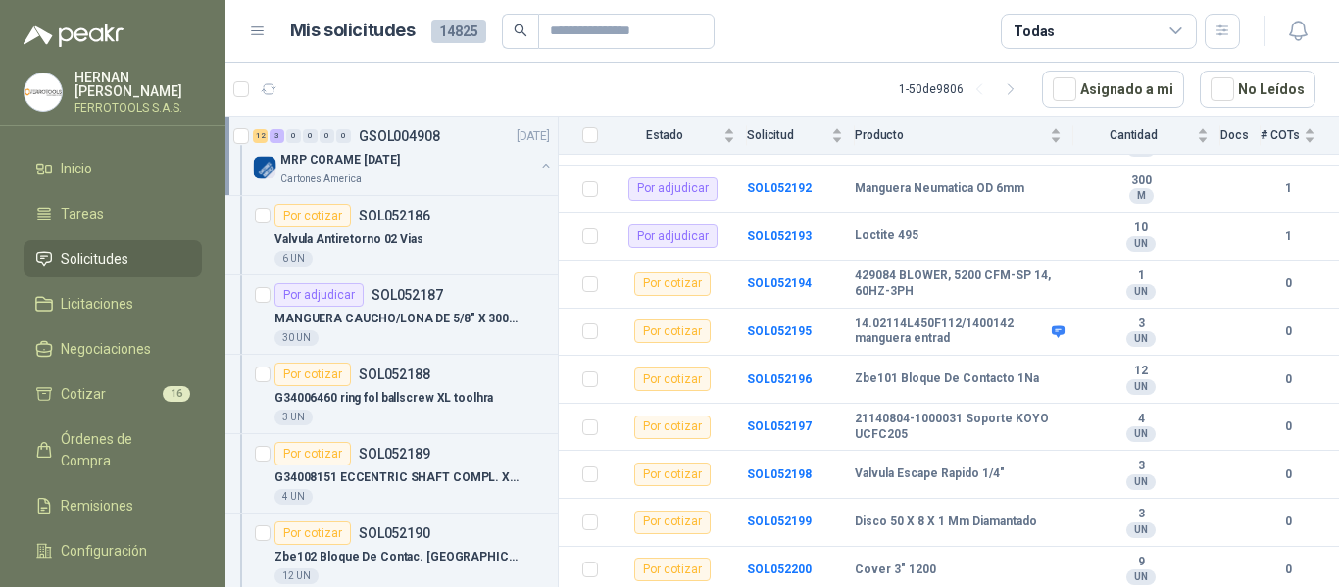
click at [520, 183] on div "MRP CORAME 14.08.2025 Cartones America" at bounding box center [403, 167] width 301 height 39
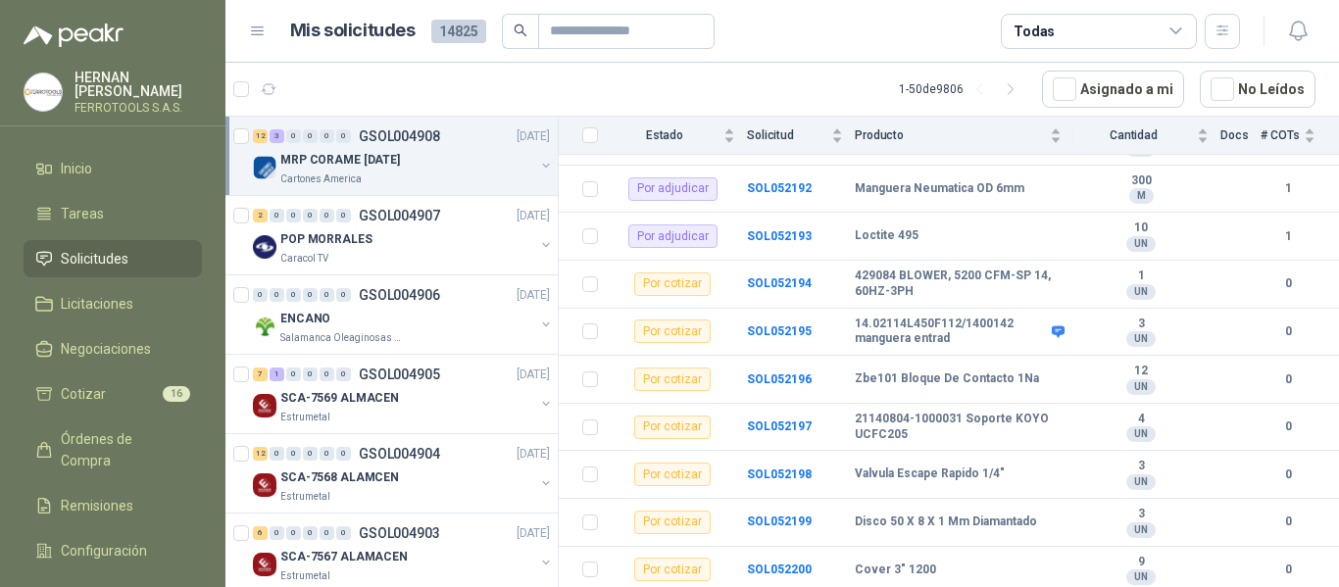
scroll to position [7, 0]
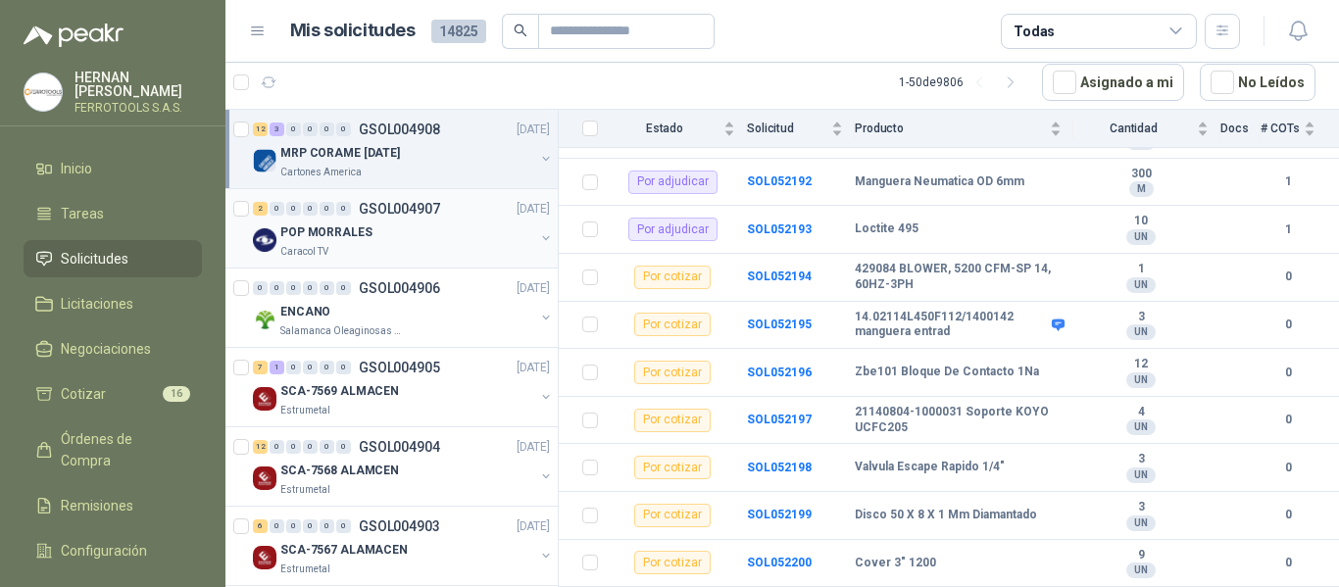
click at [458, 234] on div "POP MORRALES" at bounding box center [407, 233] width 254 height 24
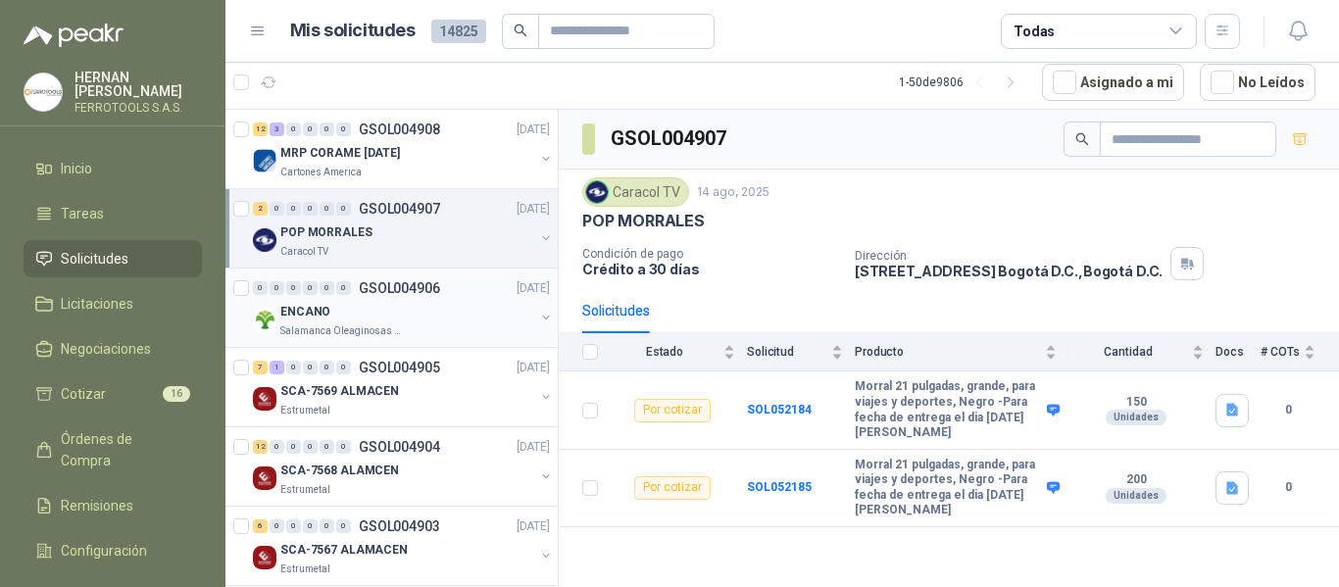
click at [448, 321] on div "ENCANO" at bounding box center [407, 312] width 254 height 24
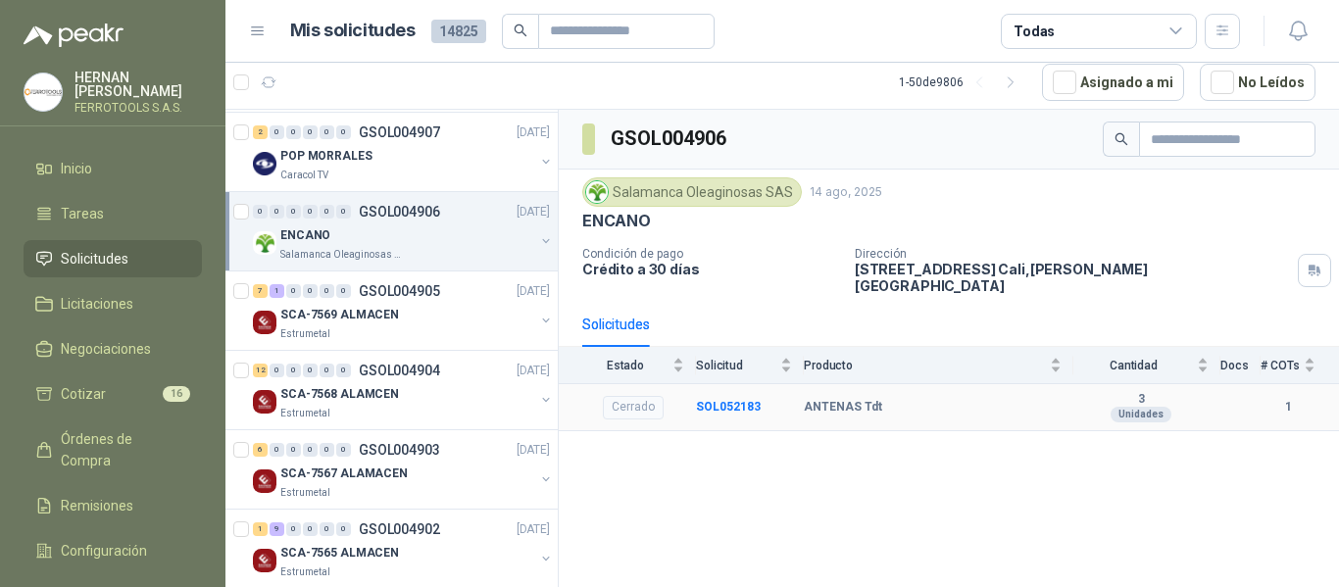
scroll to position [98, 0]
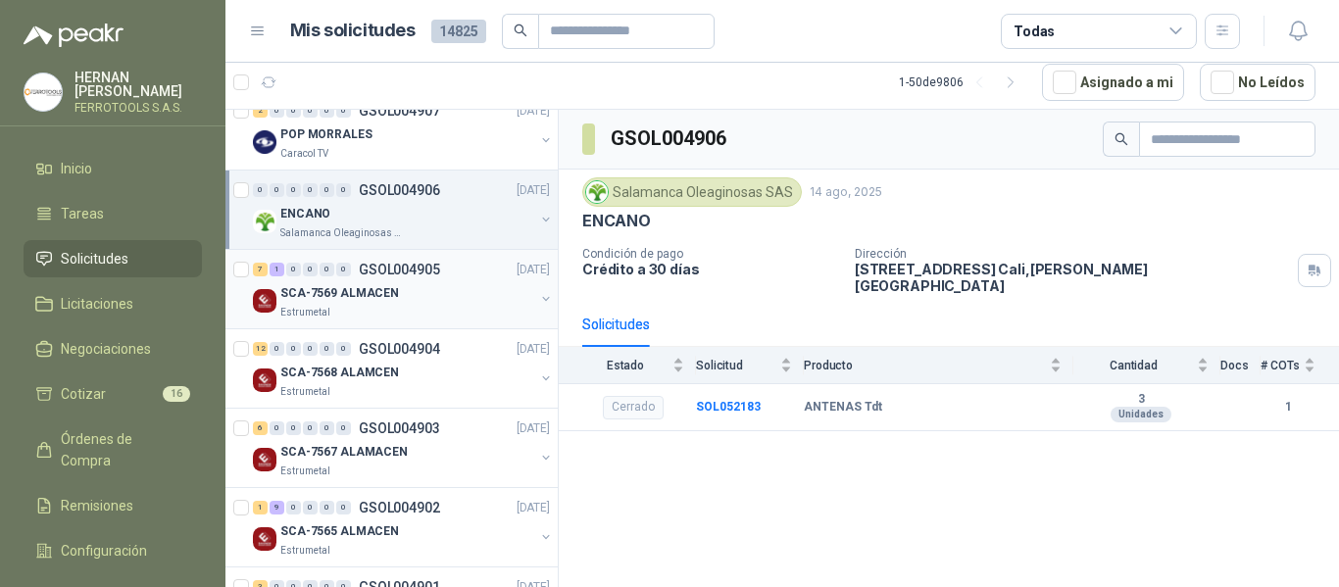
click at [440, 305] on div "Estrumetal" at bounding box center [407, 313] width 254 height 16
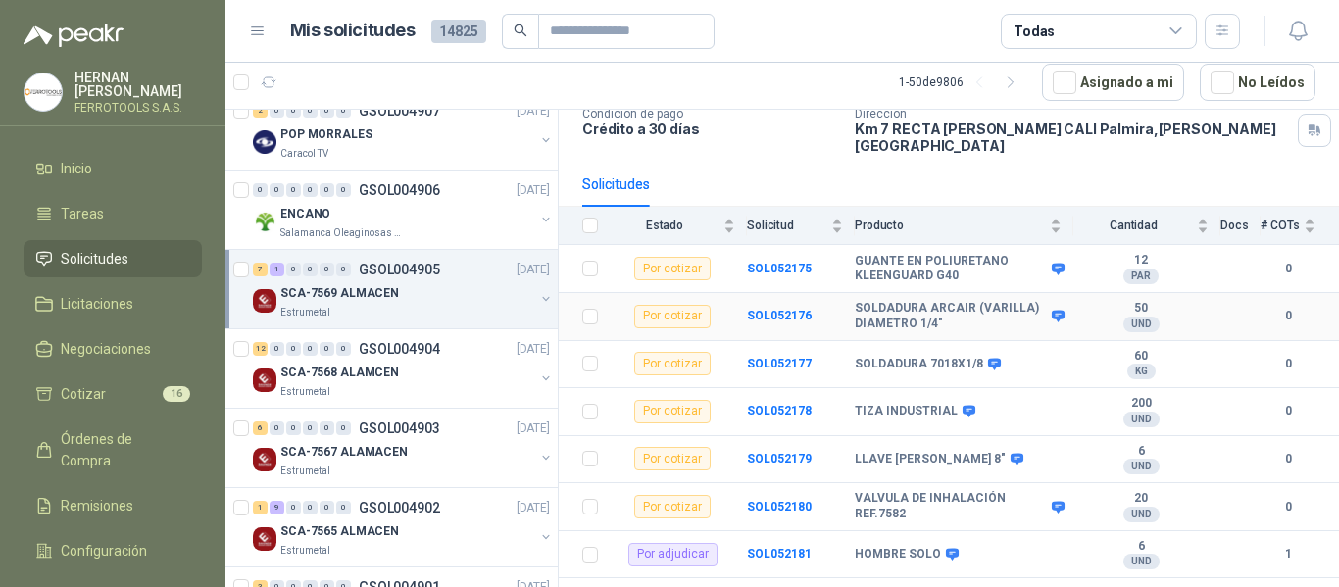
scroll to position [180, 0]
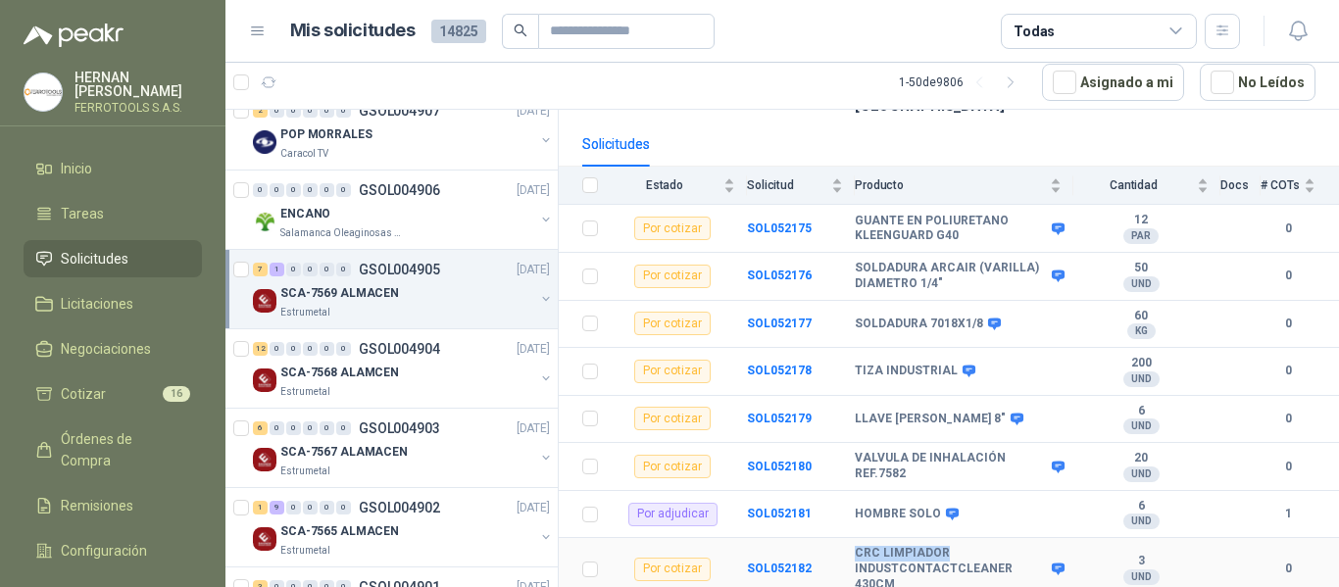
drag, startPoint x: 857, startPoint y: 538, endPoint x: 953, endPoint y: 546, distance: 96.4
click at [953, 546] on b "CRC LIMPIADOR INDUSTCONTACTCLEANER 430CM" at bounding box center [951, 569] width 192 height 46
copy b "CRC LIMPIADOR"
click at [1006, 561] on b "CRC LIMPIADOR INDUSTCONTACTCLEANER 430CM" at bounding box center [951, 569] width 192 height 46
drag, startPoint x: 1004, startPoint y: 557, endPoint x: 852, endPoint y: 541, distance: 152.7
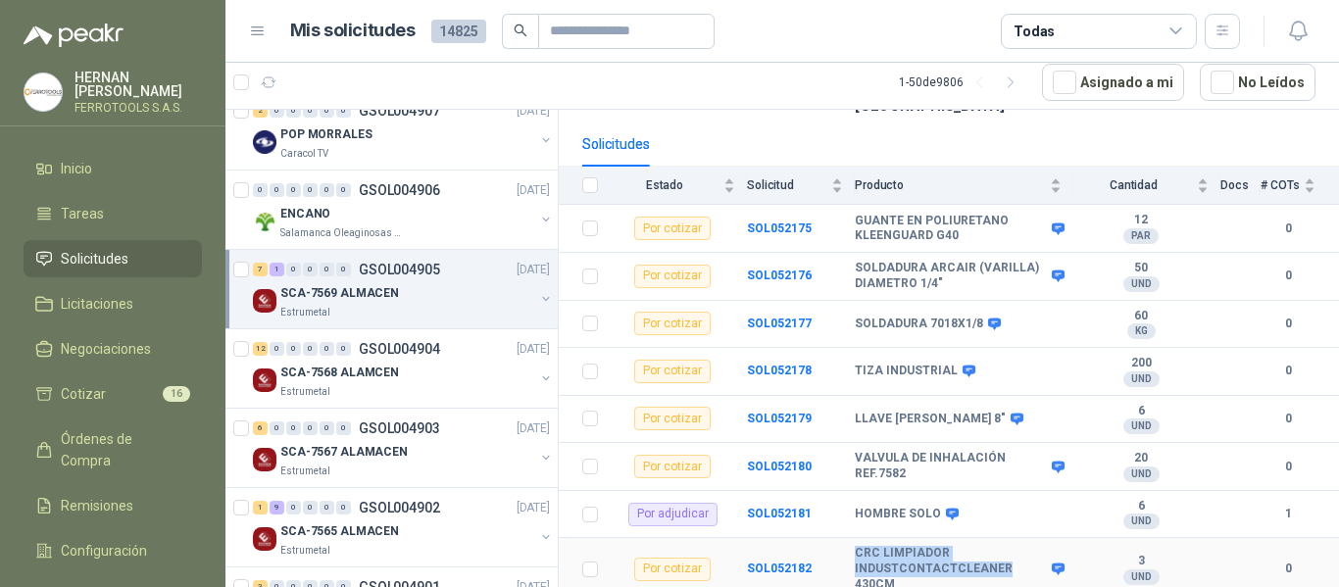
click at [852, 541] on tr "Por cotizar SOL052182 CRC LIMPIADOR INDUSTCONTACTCLEANER 430CM 3 UND  0" at bounding box center [949, 569] width 780 height 63
copy tr "CRC LIMPIADOR INDUSTCONTACTCLEANER"
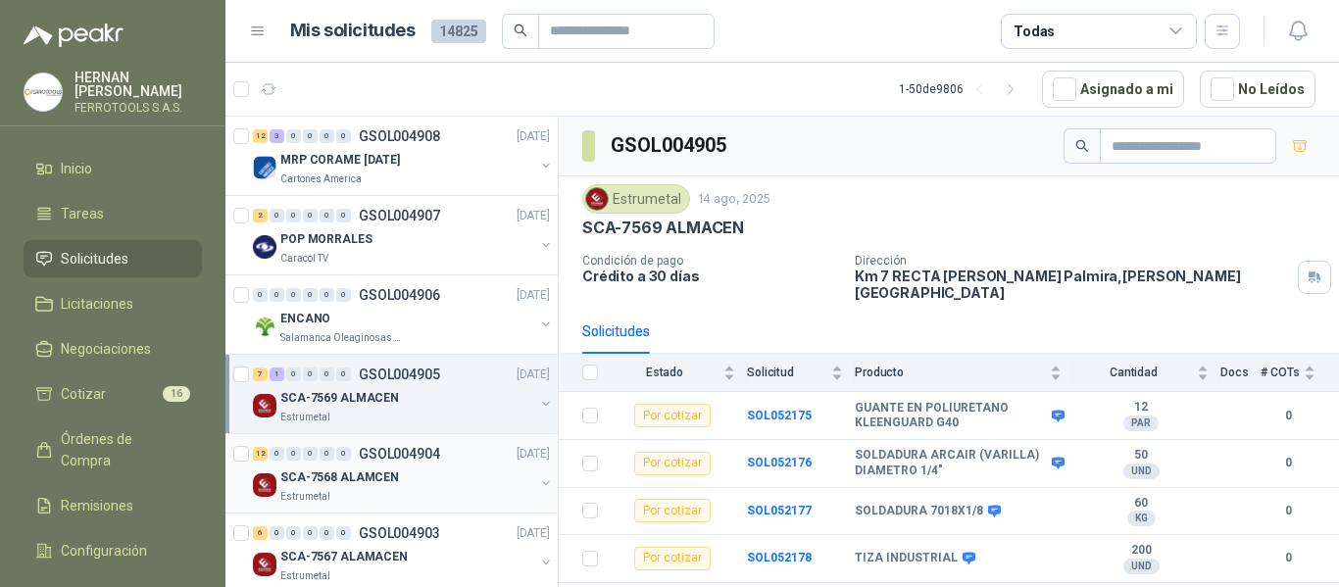
click at [389, 472] on p "SCA-7568 ALAMCEN" at bounding box center [339, 477] width 119 height 19
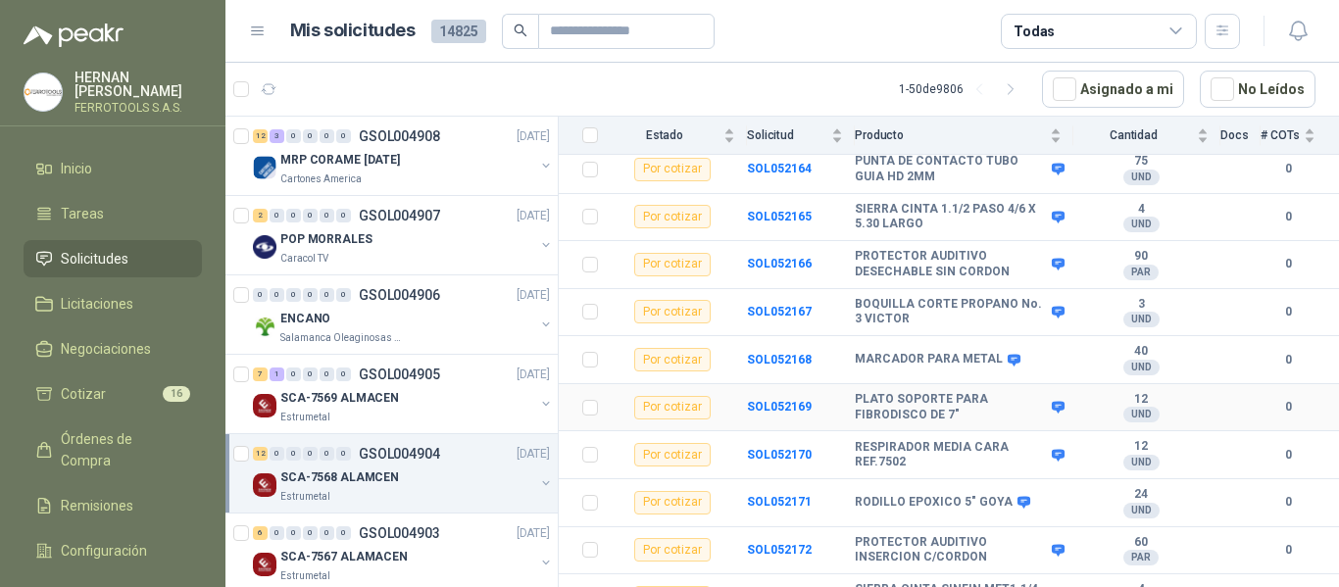
scroll to position [356, 0]
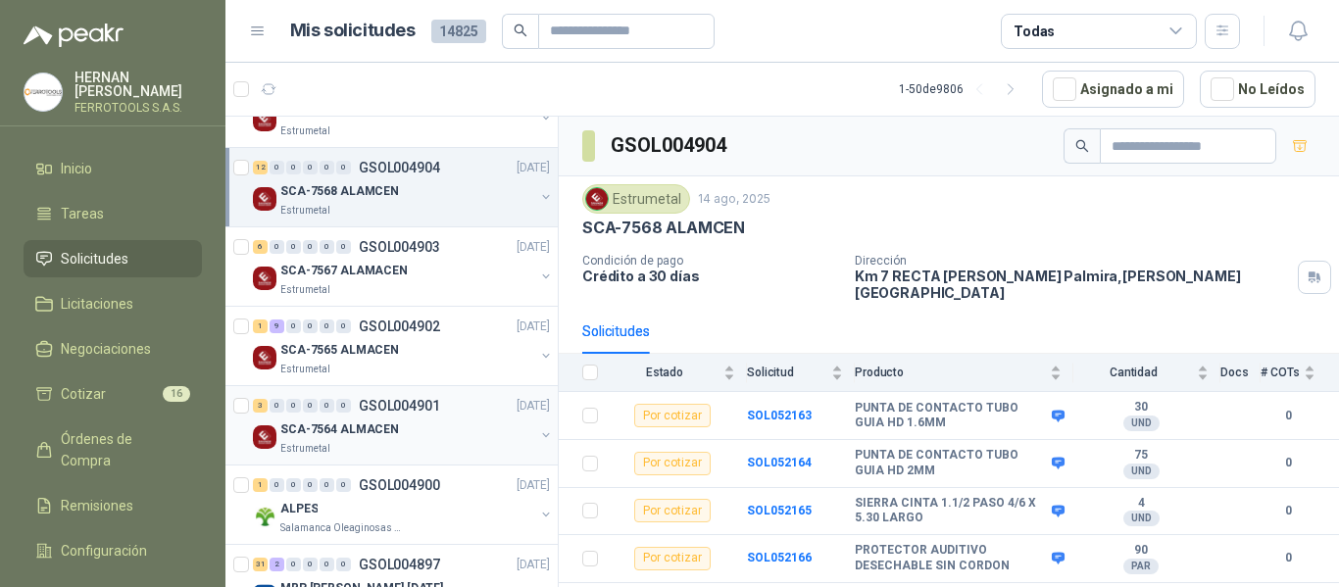
scroll to position [294, 0]
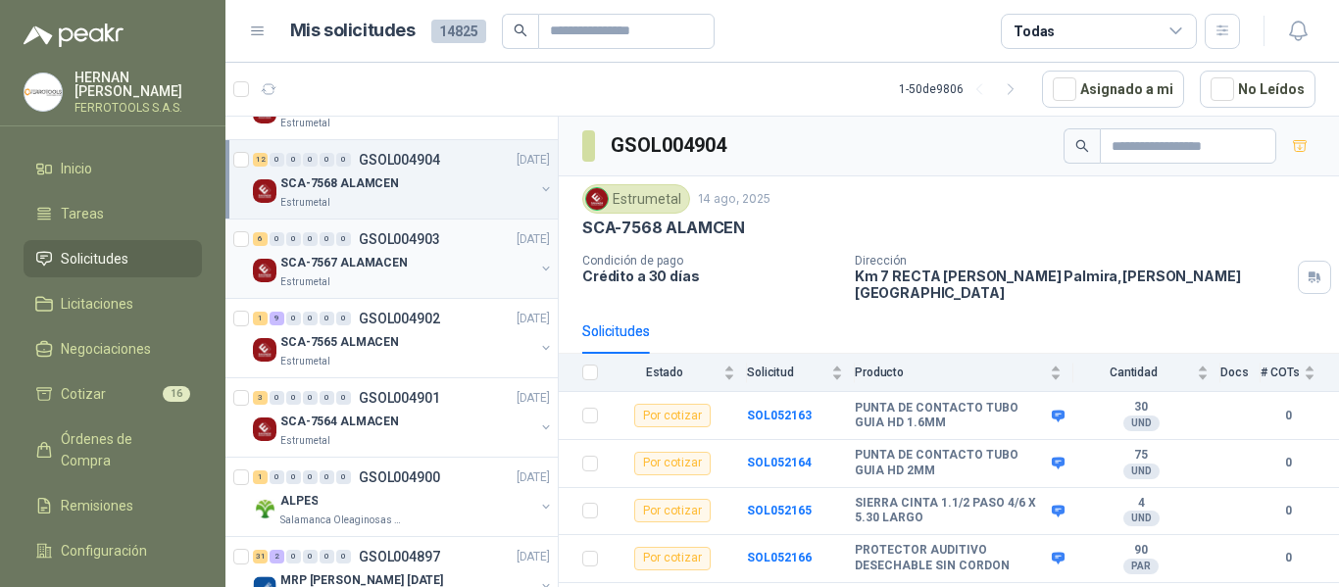
click at [416, 277] on div "Estrumetal" at bounding box center [407, 282] width 254 height 16
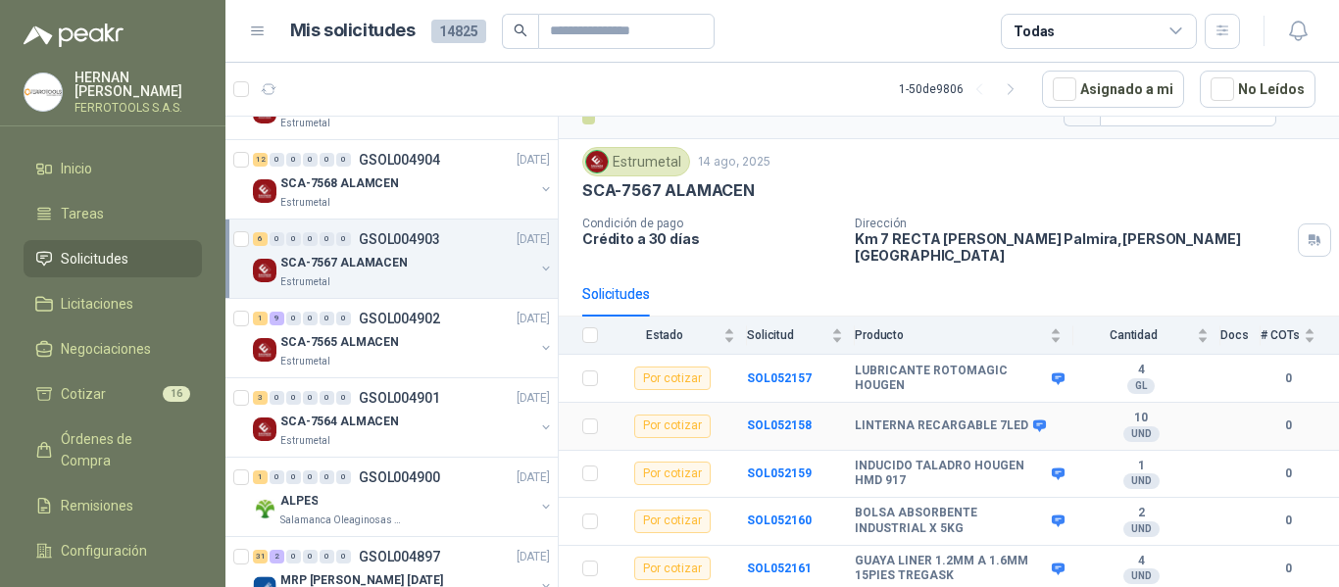
scroll to position [71, 0]
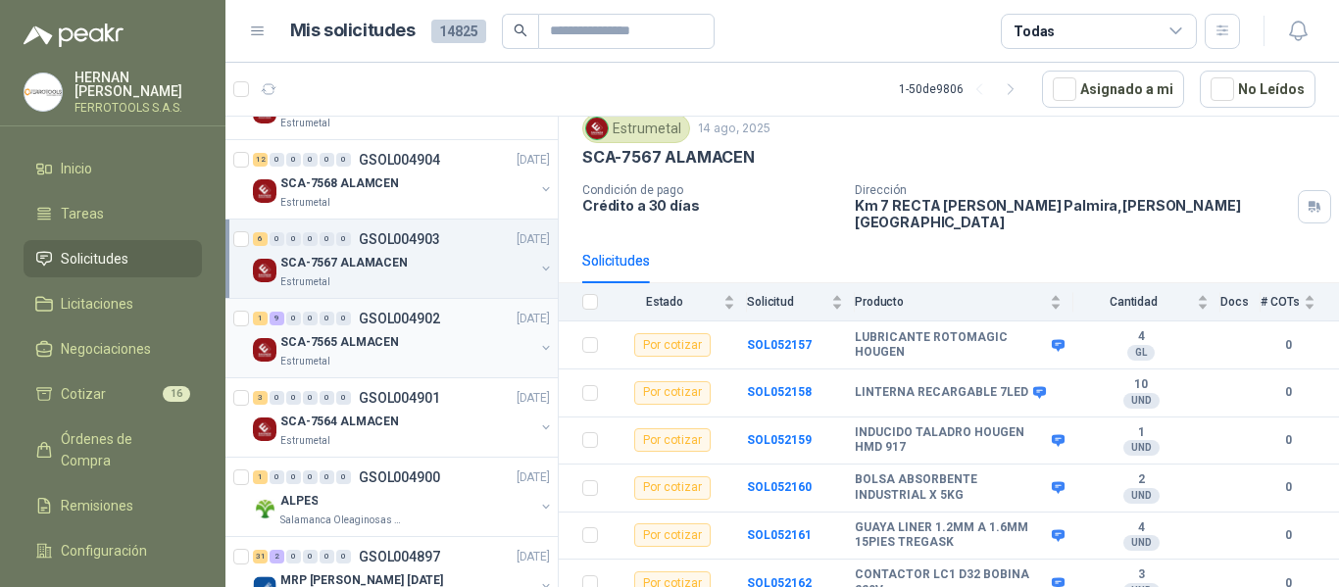
click at [431, 359] on div "Estrumetal" at bounding box center [407, 362] width 254 height 16
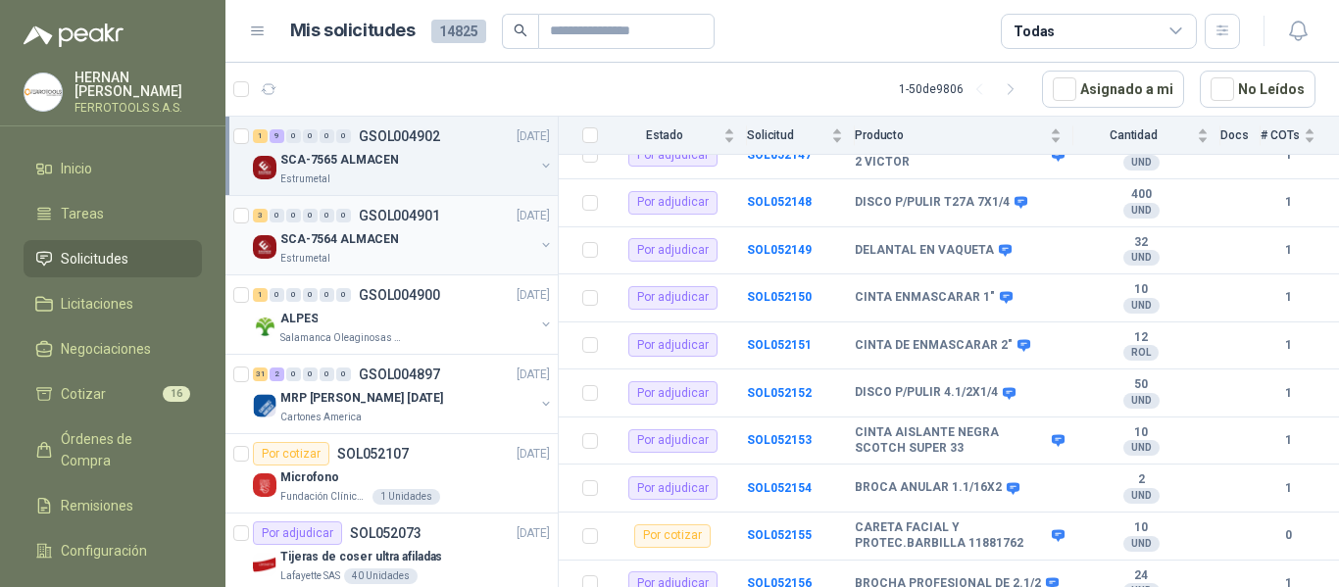
scroll to position [490, 0]
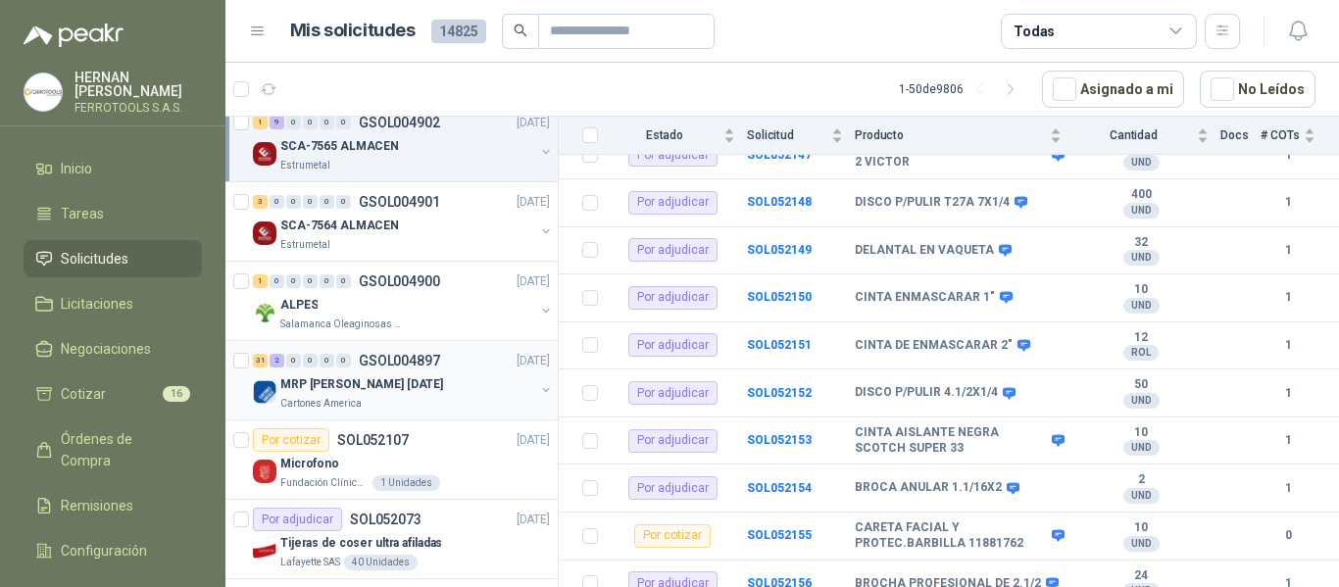
click at [447, 404] on div "Cartones America" at bounding box center [407, 404] width 254 height 16
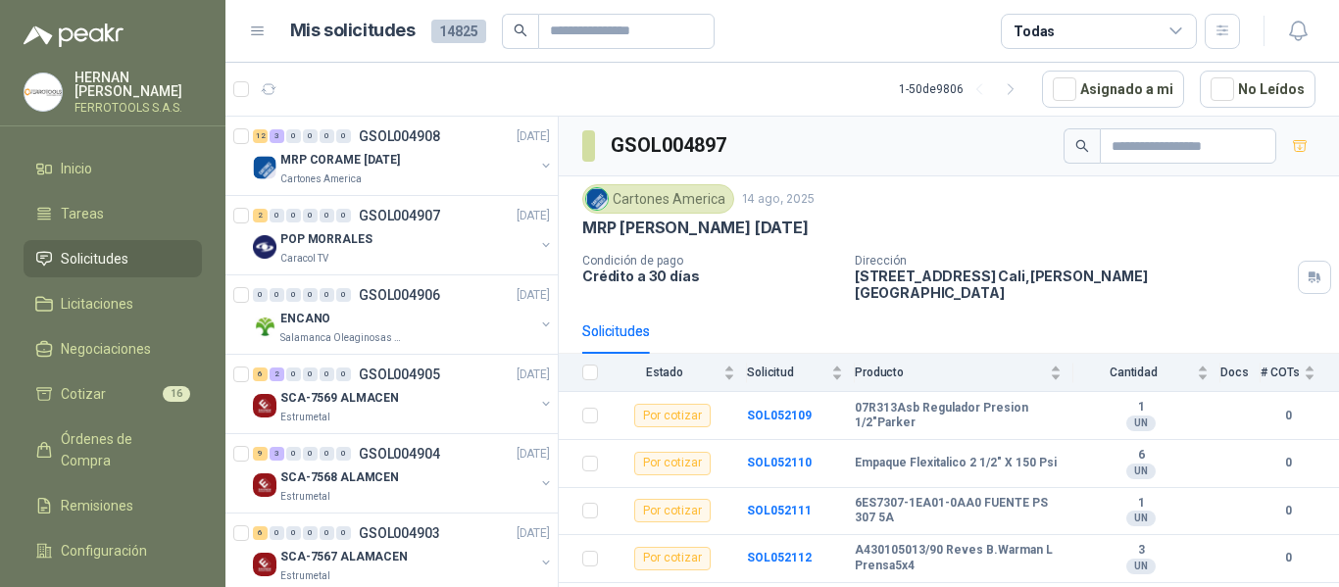
click at [456, 36] on span "14825" at bounding box center [458, 32] width 55 height 24
click at [471, 25] on span "14825" at bounding box center [458, 32] width 55 height 24
click at [819, 94] on article "1 - 50 de 9806 Asignado a mi No Leídos" at bounding box center [781, 89] width 1113 height 53
click at [69, 383] on span "Cotizar" at bounding box center [83, 394] width 45 height 22
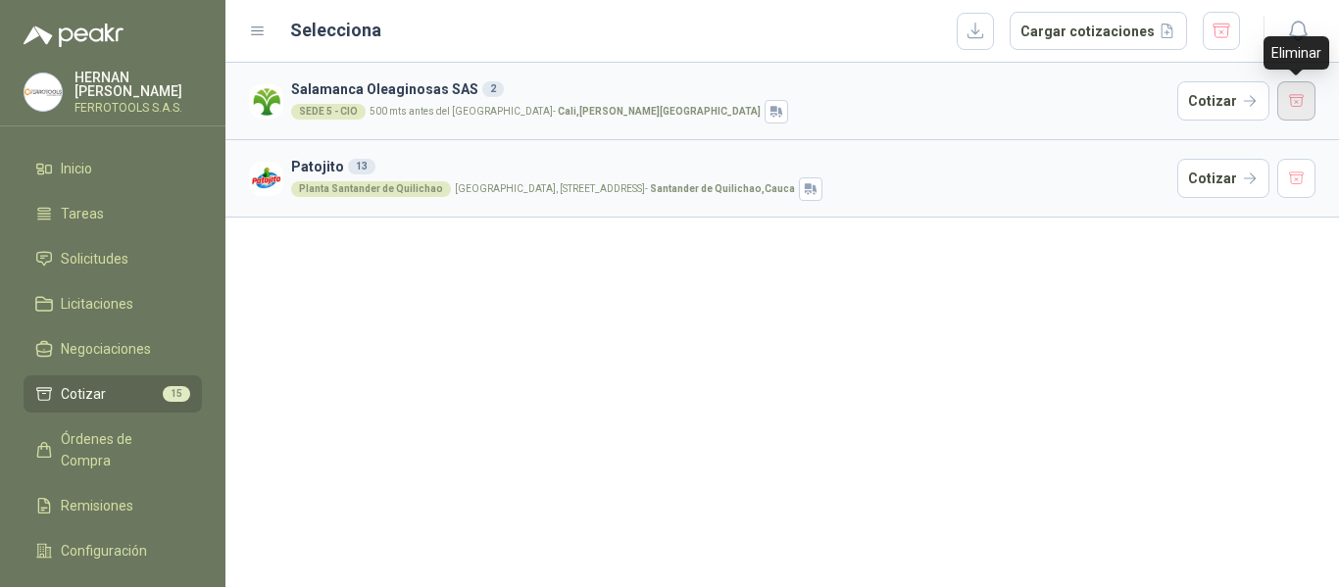
click at [1307, 93] on button "button" at bounding box center [1296, 100] width 39 height 39
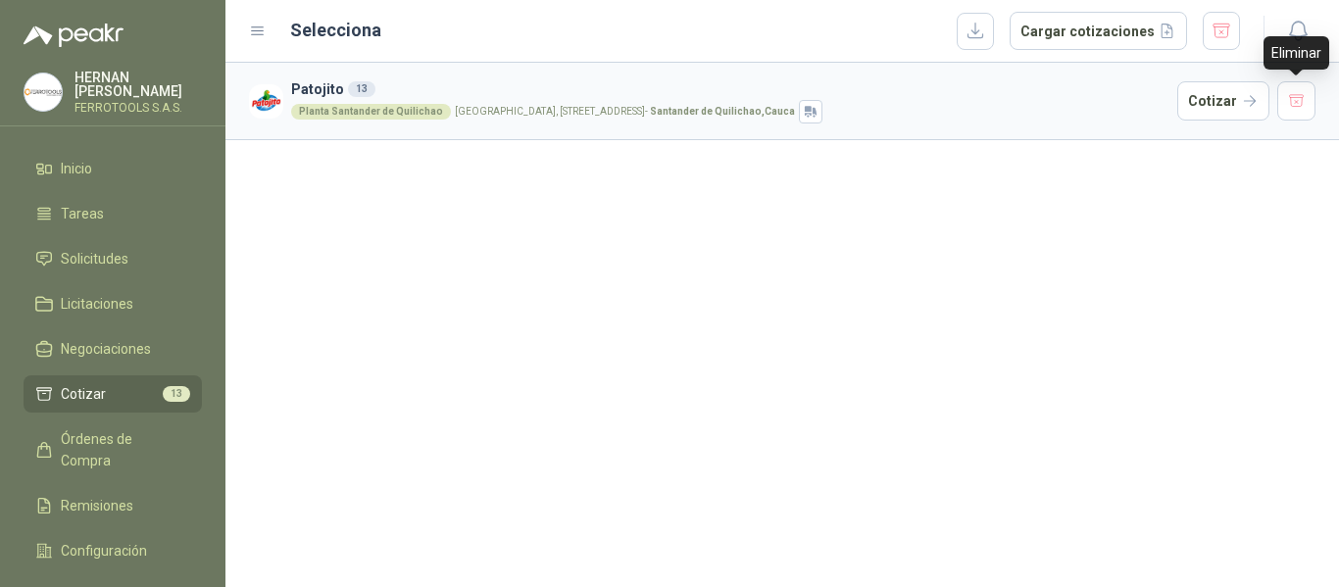
click at [1307, 93] on button "button" at bounding box center [1296, 100] width 39 height 39
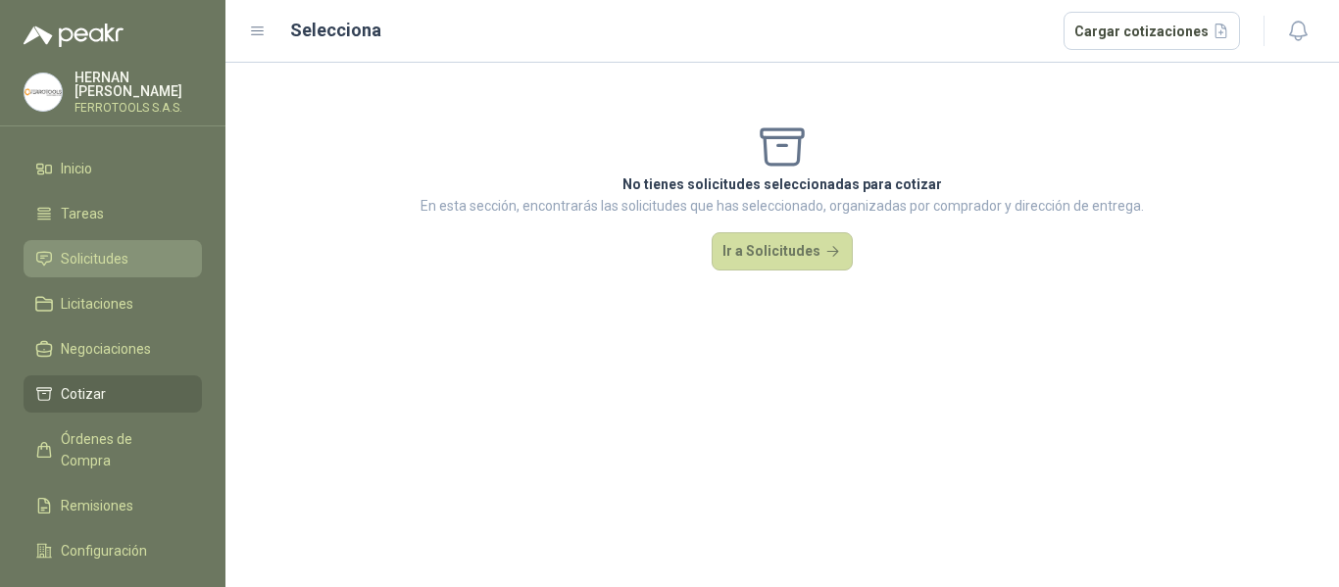
click at [96, 253] on span "Solicitudes" at bounding box center [95, 259] width 68 height 22
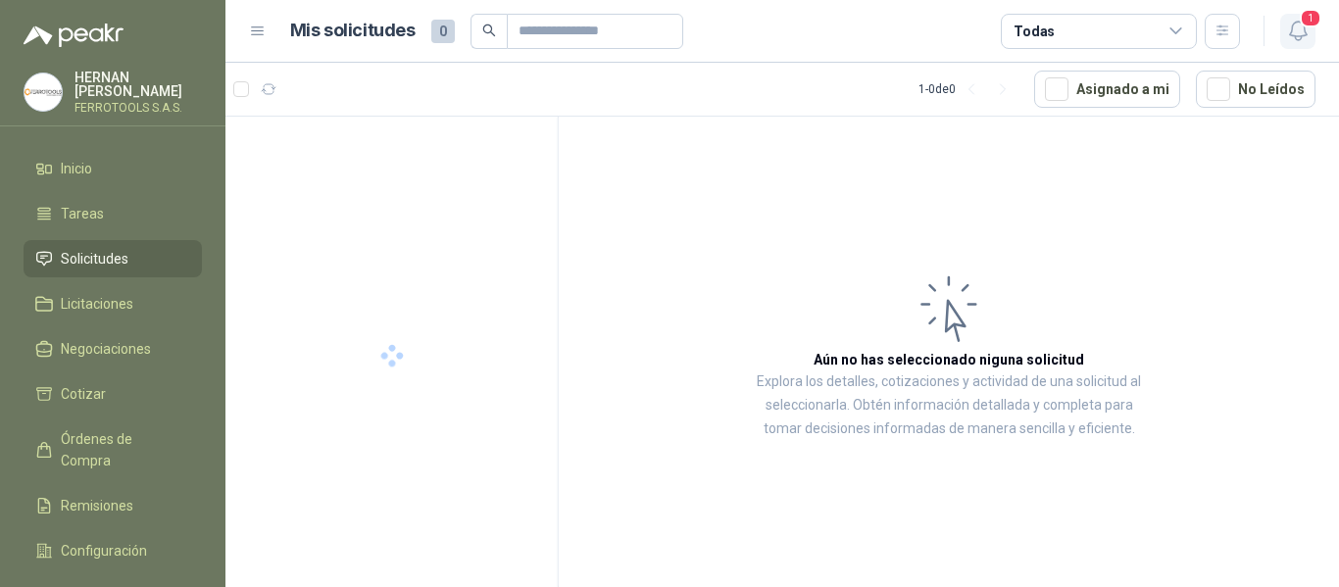
click at [1308, 27] on span "1" at bounding box center [1311, 18] width 22 height 19
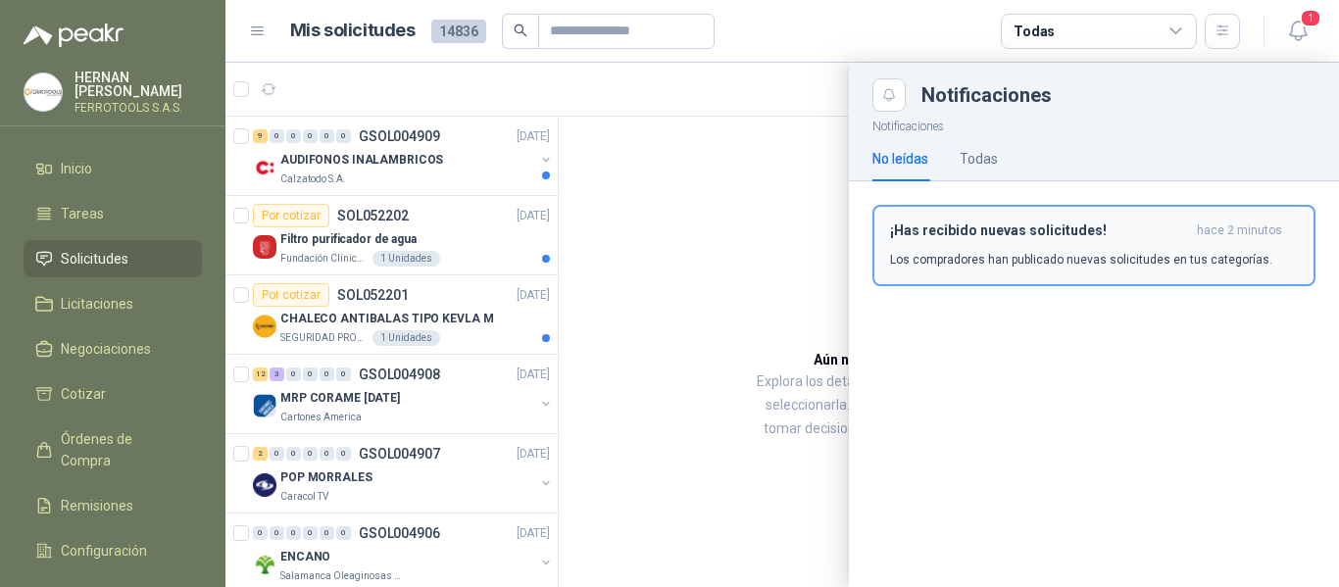
click at [1025, 219] on button "¡Has recibido nuevas solicitudes! hace 2 minutos Los compradores han publicado …" at bounding box center [1093, 245] width 443 height 81
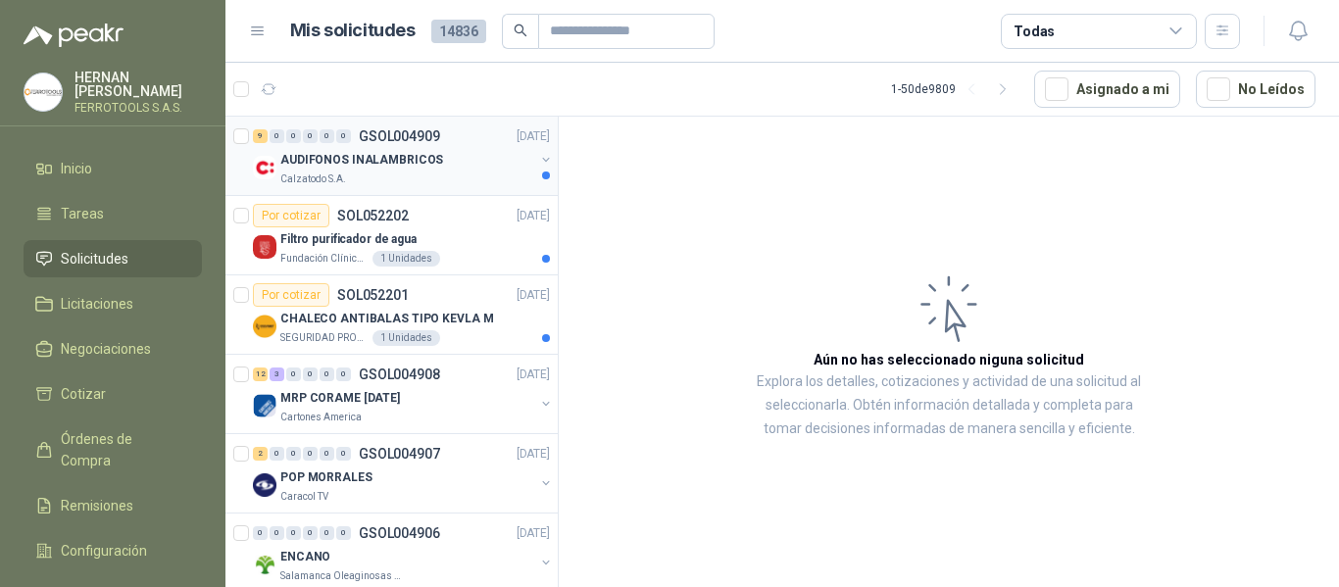
click at [461, 161] on div "AUDIFONOS INALAMBRICOS" at bounding box center [407, 160] width 254 height 24
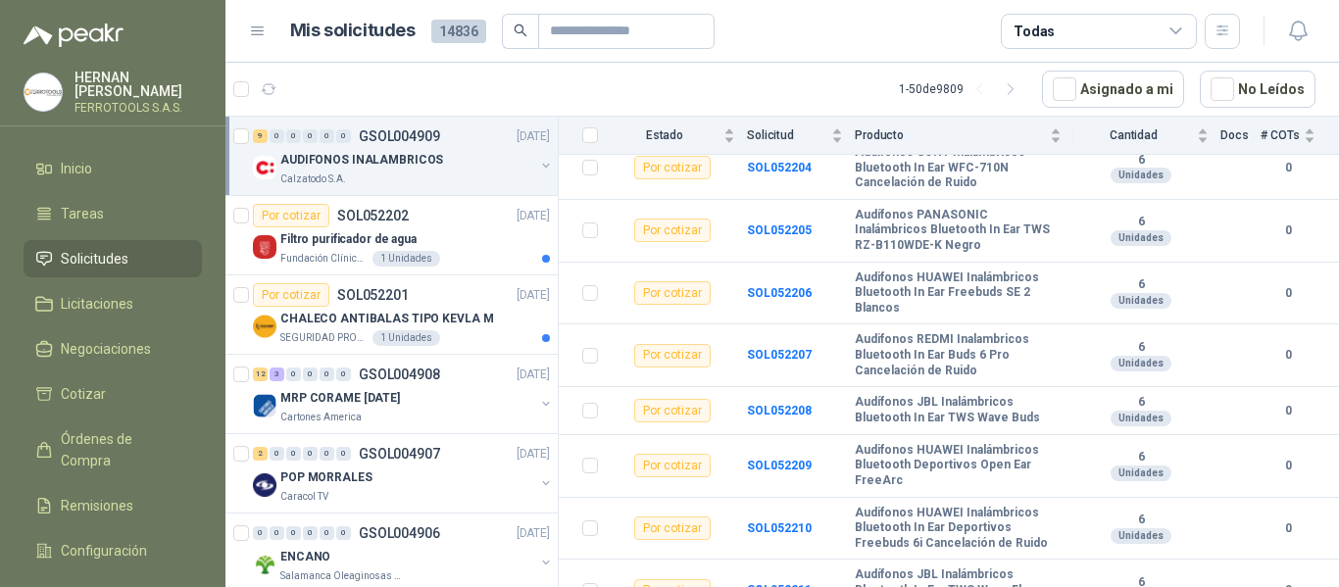
scroll to position [332, 0]
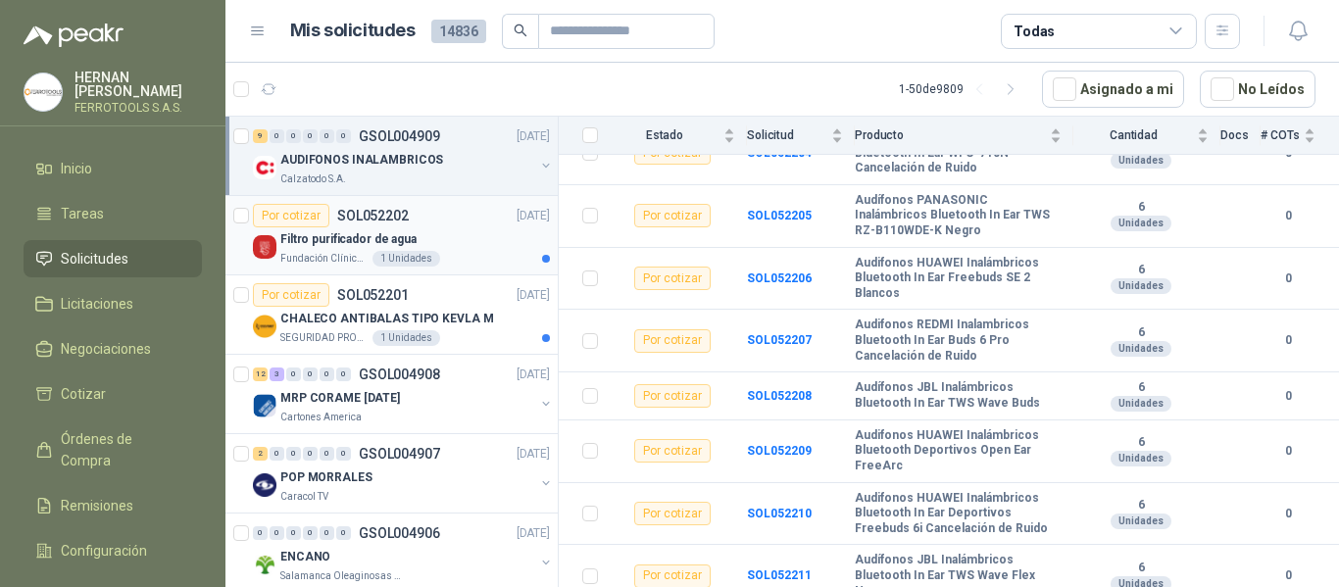
click at [448, 236] on div "Filtro purificador de agua" at bounding box center [415, 239] width 270 height 24
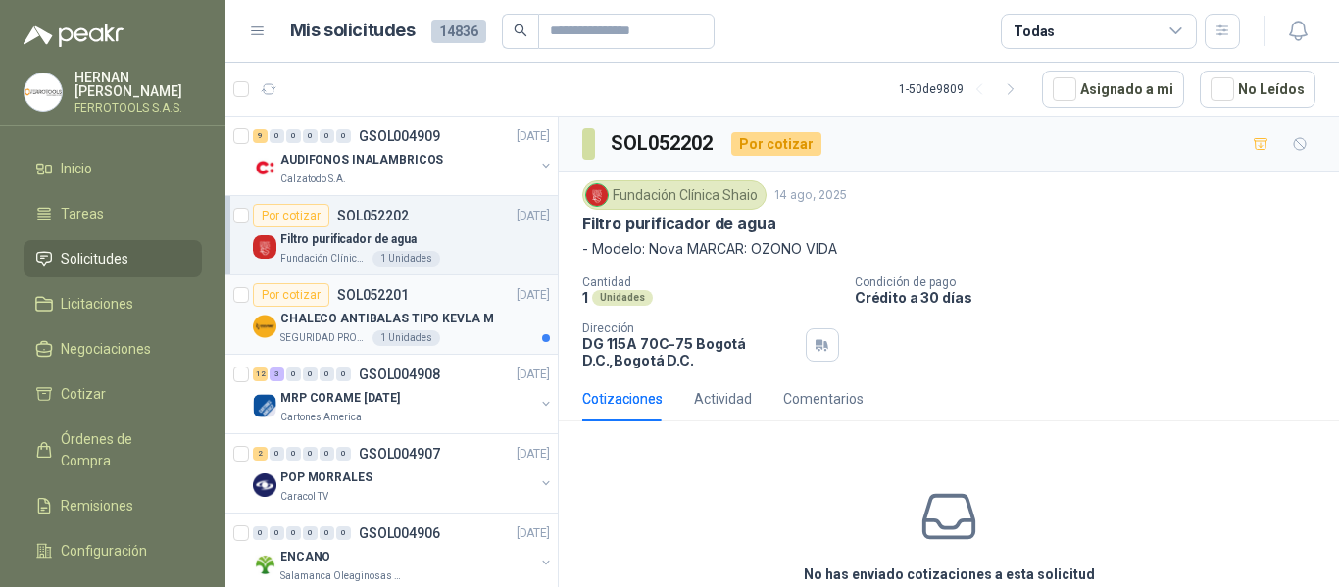
click at [452, 330] on div "SEGURIDAD PROVISER LTDA 1 Unidades" at bounding box center [415, 338] width 270 height 16
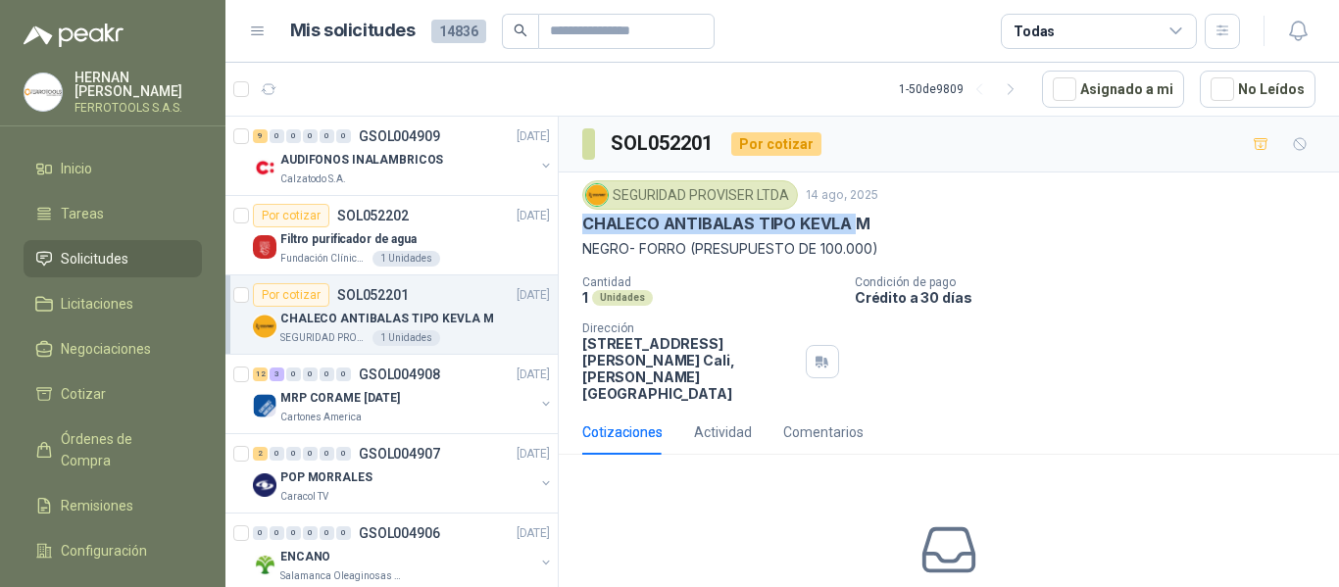
drag, startPoint x: 583, startPoint y: 224, endPoint x: 851, endPoint y: 225, distance: 267.6
click at [851, 225] on p "CHALECO ANTIBALAS TIPO KEVLA M" at bounding box center [726, 224] width 288 height 21
click at [802, 298] on div "1 Unidades" at bounding box center [710, 297] width 257 height 17
drag, startPoint x: 583, startPoint y: 223, endPoint x: 889, endPoint y: 222, distance: 305.8
click at [896, 223] on div "CHALECO ANTIBALAS TIPO KEVLA M" at bounding box center [948, 224] width 733 height 21
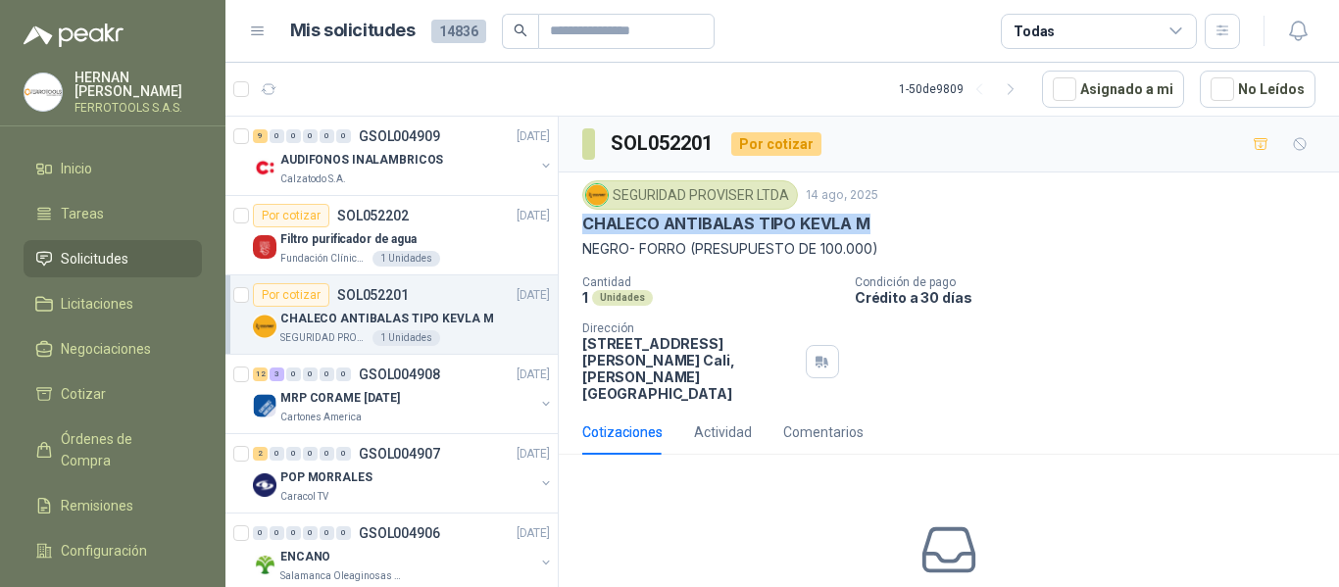
copy p "CHALECO ANTIBALAS TIPO KEVLA M"
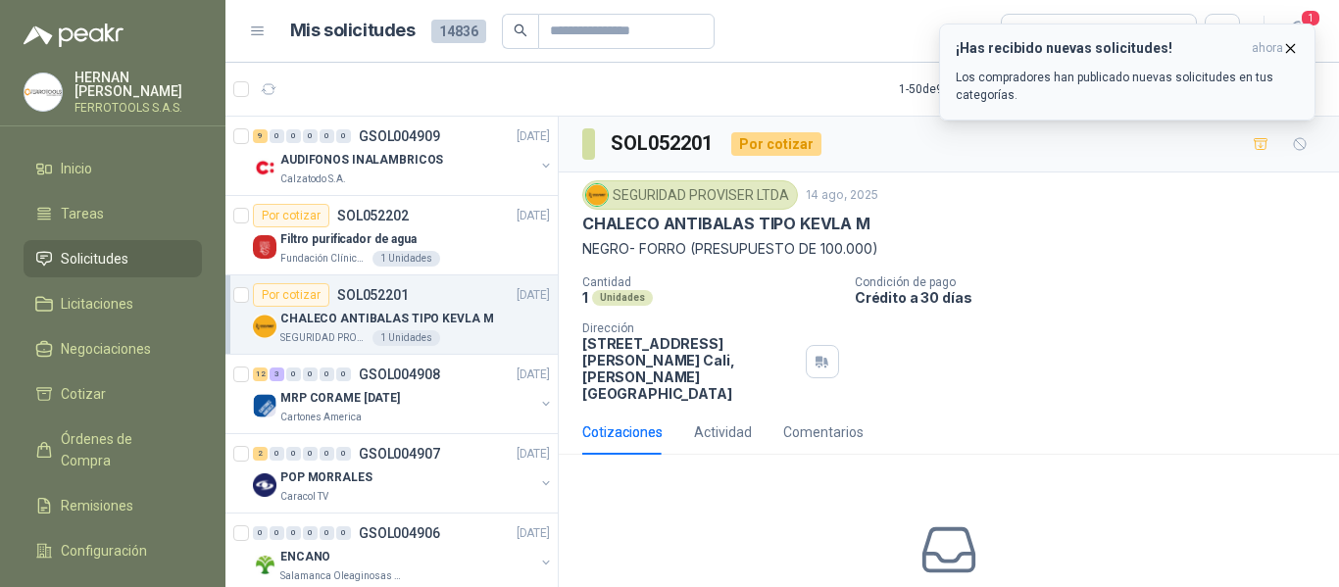
click at [1156, 94] on p "Los compradores han publicado nuevas solicitudes en tus categorías." at bounding box center [1127, 86] width 343 height 35
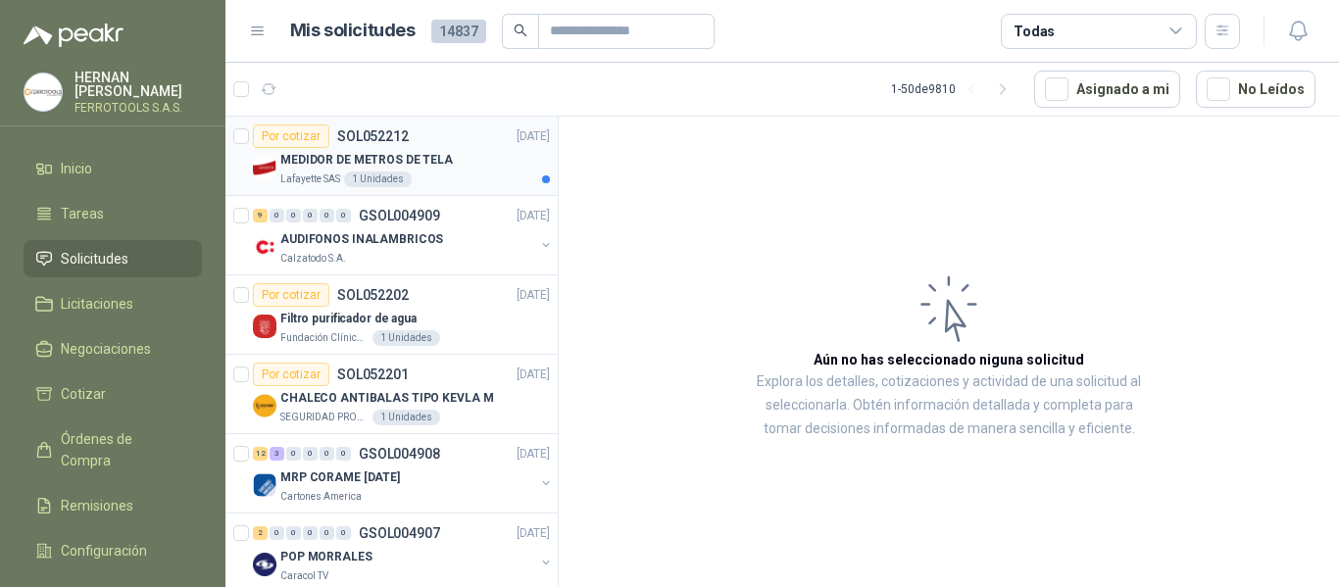
click at [464, 167] on div "MEDIDOR DE METROS DE TELA" at bounding box center [415, 160] width 270 height 24
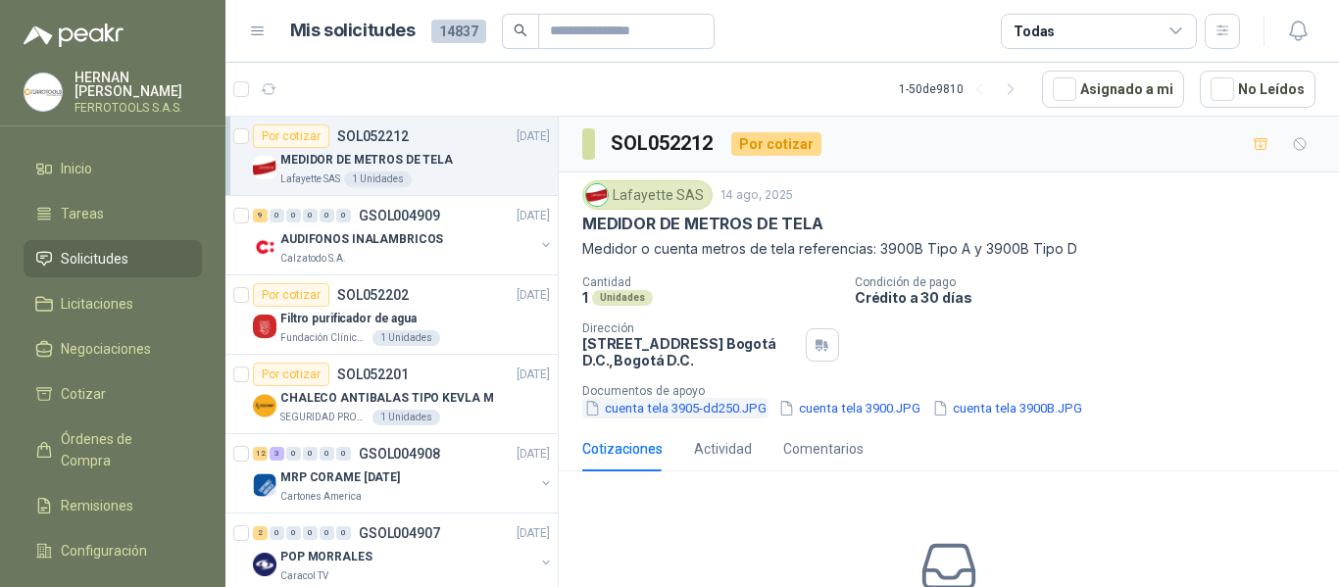
click at [700, 411] on button "cuenta tela 3905-dd250.JPG" at bounding box center [675, 408] width 186 height 21
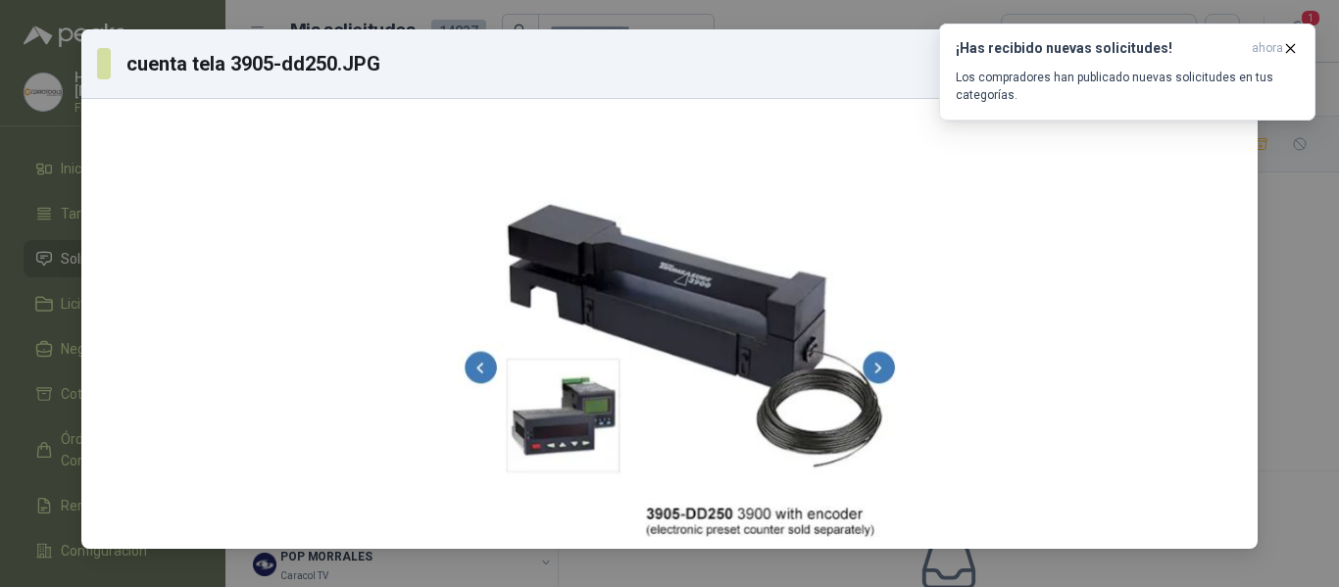
click at [221, 36] on div "cuenta tela 3905-dd250.JPG 1 / 3 Descargar" at bounding box center [669, 64] width 1176 height 70
click at [1321, 409] on div "cuenta tela 3905-dd250.JPG 1 / 3 Descargar" at bounding box center [669, 293] width 1339 height 587
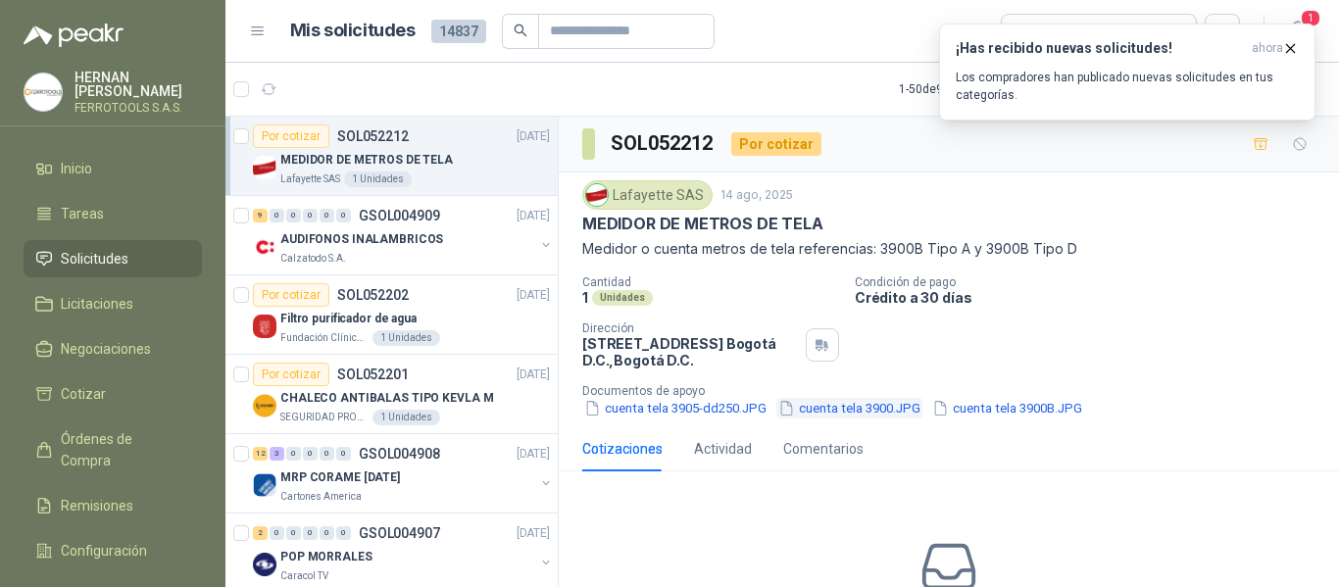
click at [873, 411] on button "cuenta tela 3900.JPG" at bounding box center [849, 408] width 146 height 21
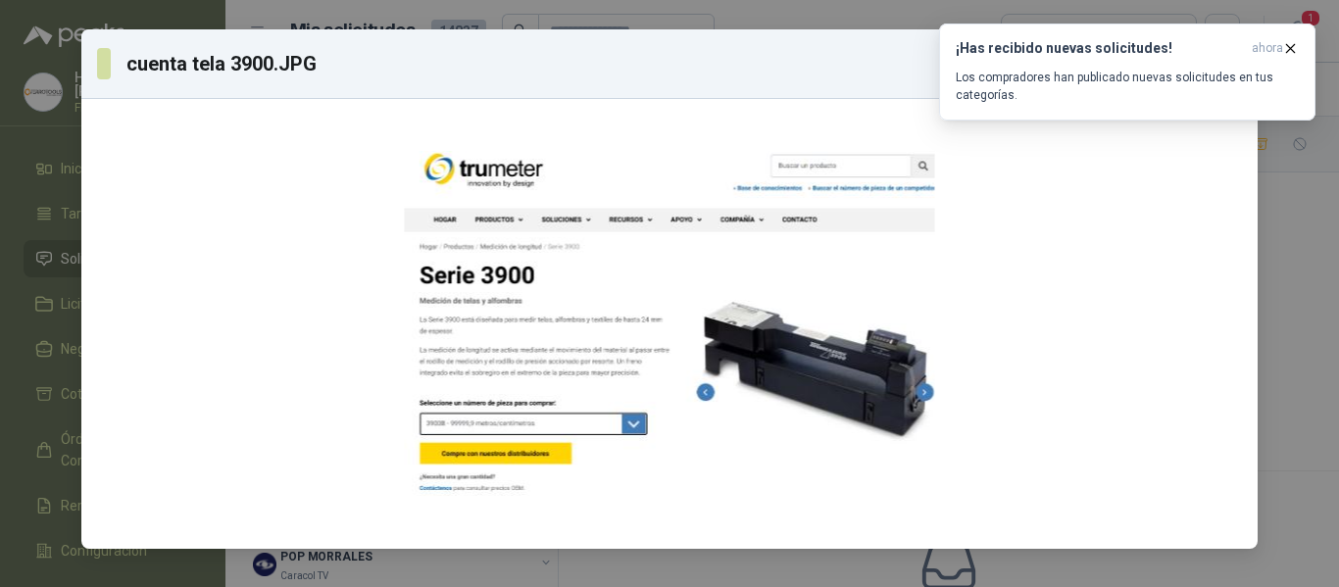
click at [1285, 326] on div "cuenta tela 3900.JPG 2 / 3 Descargar" at bounding box center [669, 293] width 1339 height 587
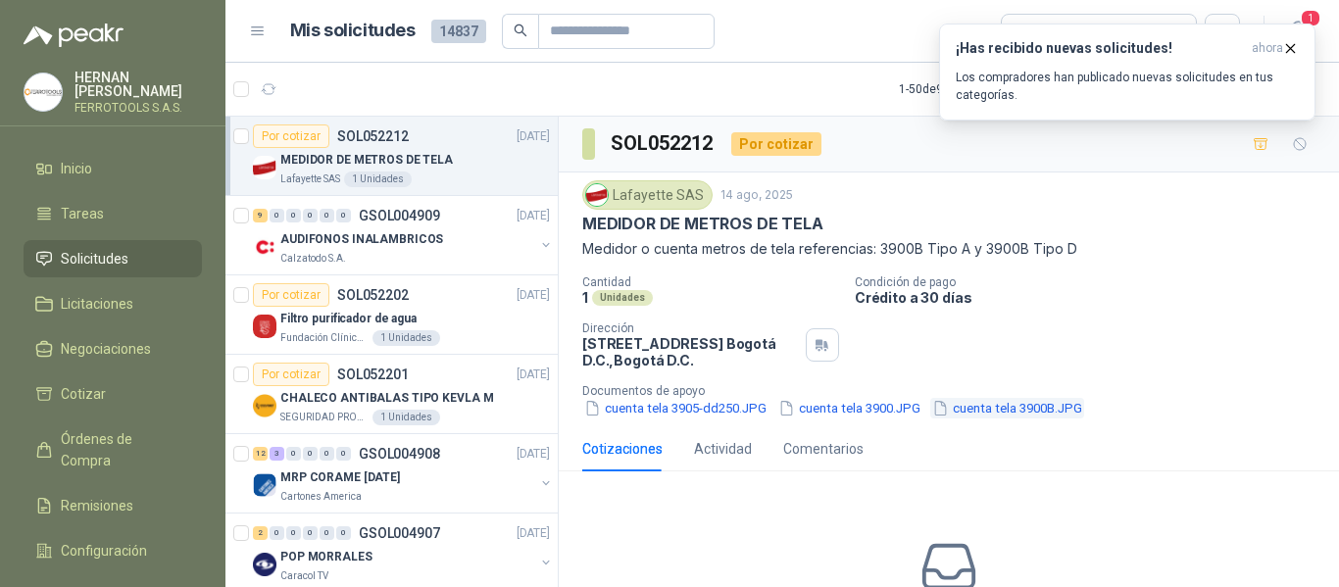
click at [1042, 413] on button "cuenta tela 3900B.JPG" at bounding box center [1007, 408] width 154 height 21
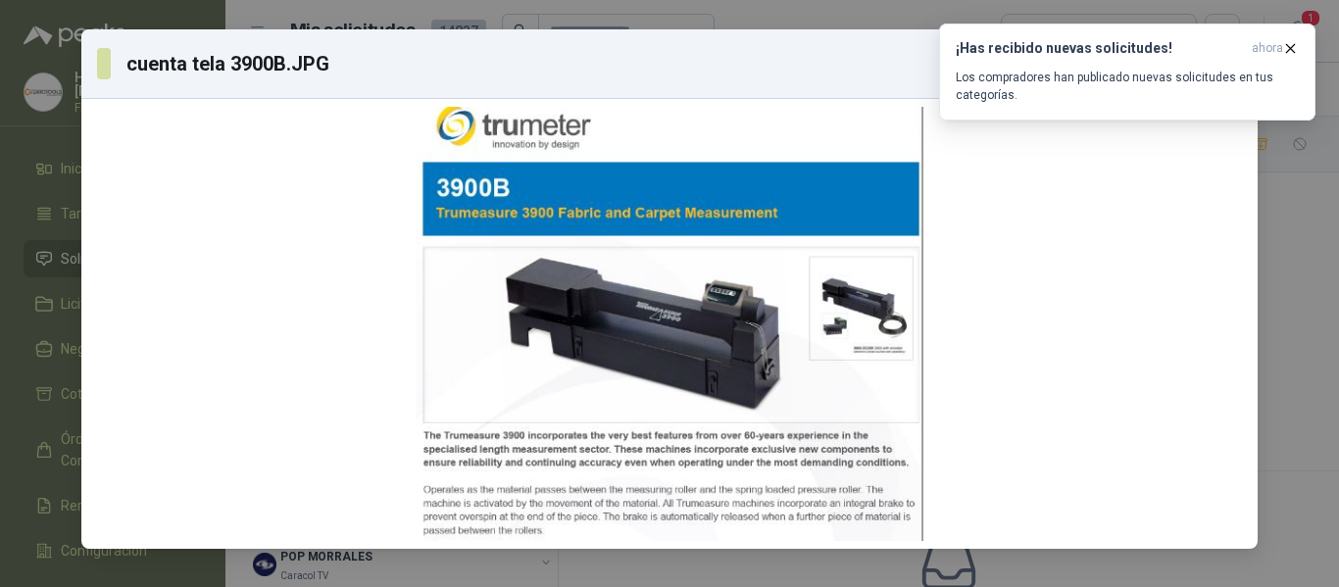
click at [1296, 309] on div "cuenta tela 3900B.JPG 3 / 3 Descargar" at bounding box center [669, 293] width 1339 height 587
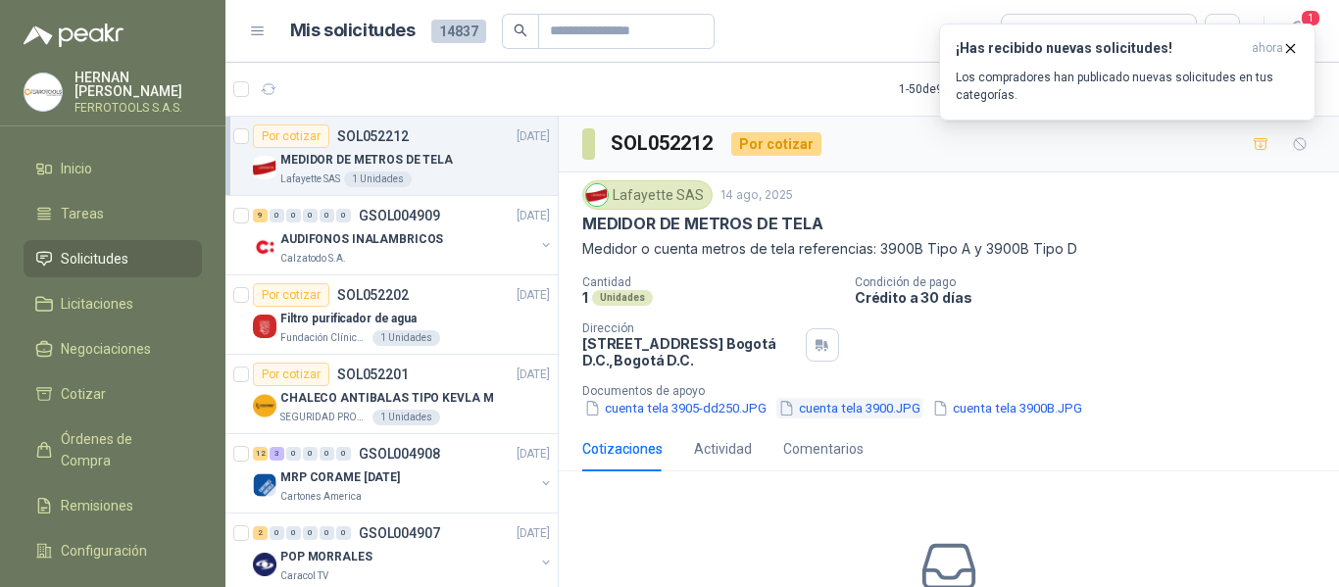
click at [862, 418] on button "cuenta tela 3900.JPG" at bounding box center [849, 408] width 146 height 21
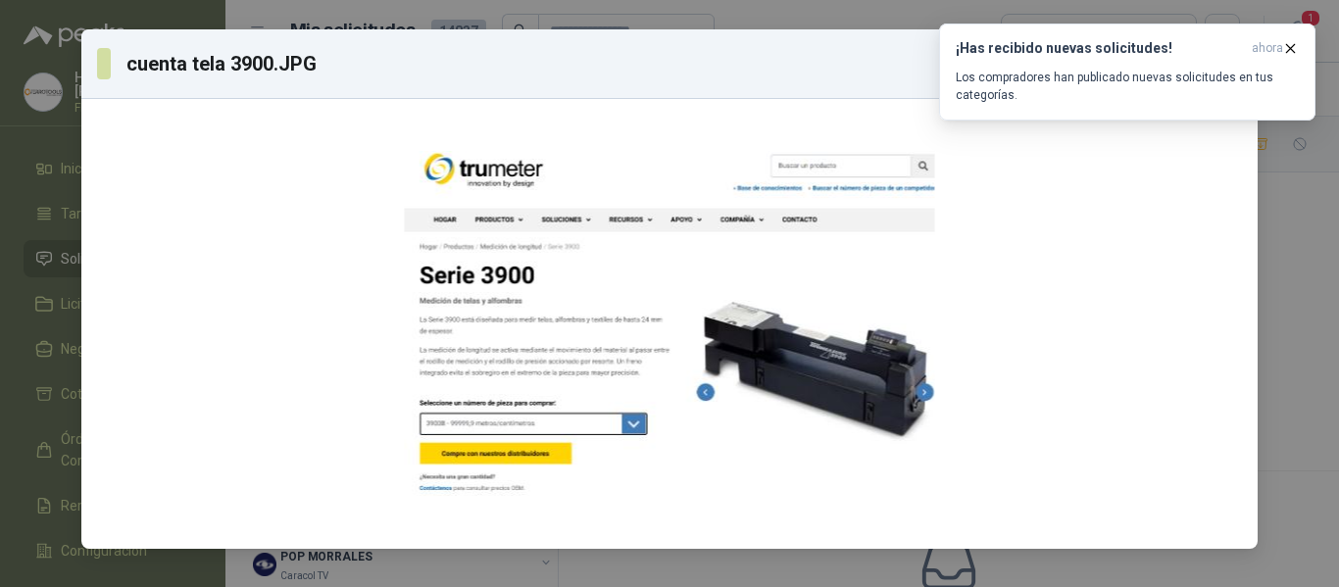
click at [1308, 477] on div "cuenta tela 3900.JPG 2 / 3 Descargar" at bounding box center [669, 293] width 1339 height 587
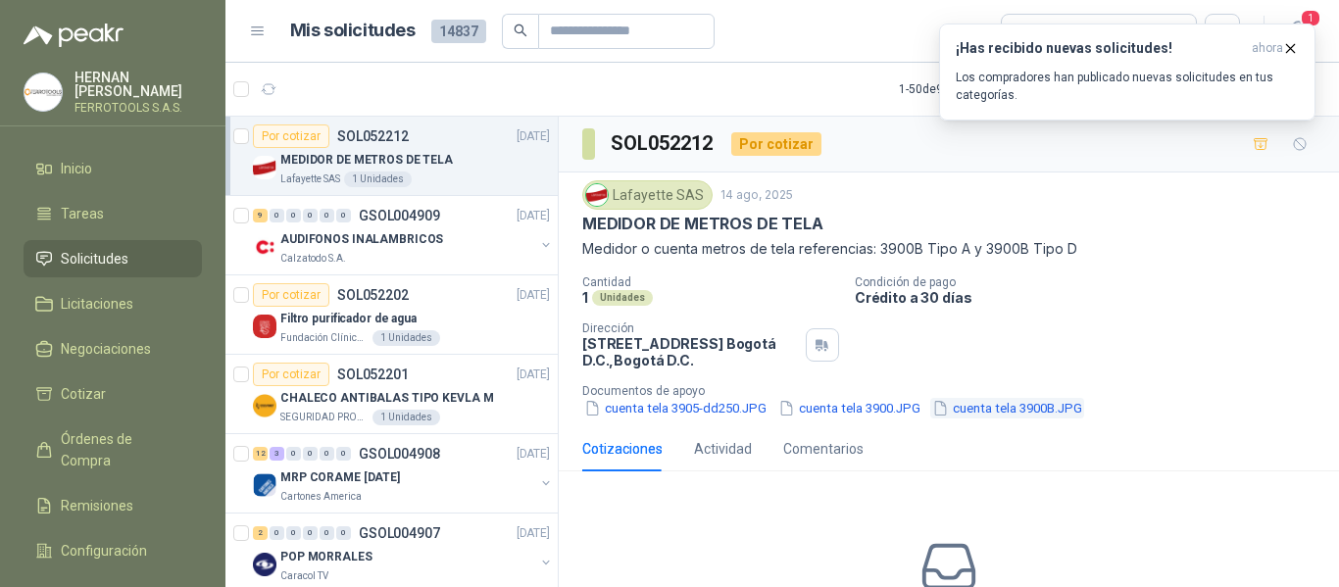
click at [997, 407] on button "cuenta tela 3900B.JPG" at bounding box center [1007, 408] width 154 height 21
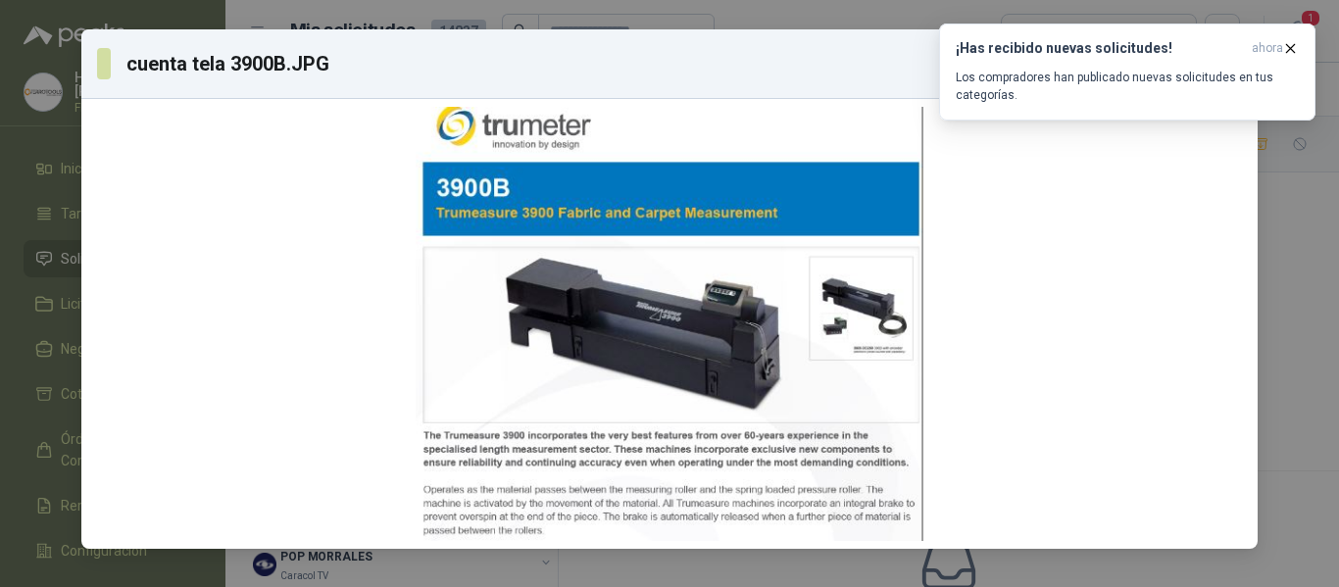
click at [1296, 363] on div "cuenta tela 3900B.JPG 3 / 3 Descargar" at bounding box center [669, 293] width 1339 height 587
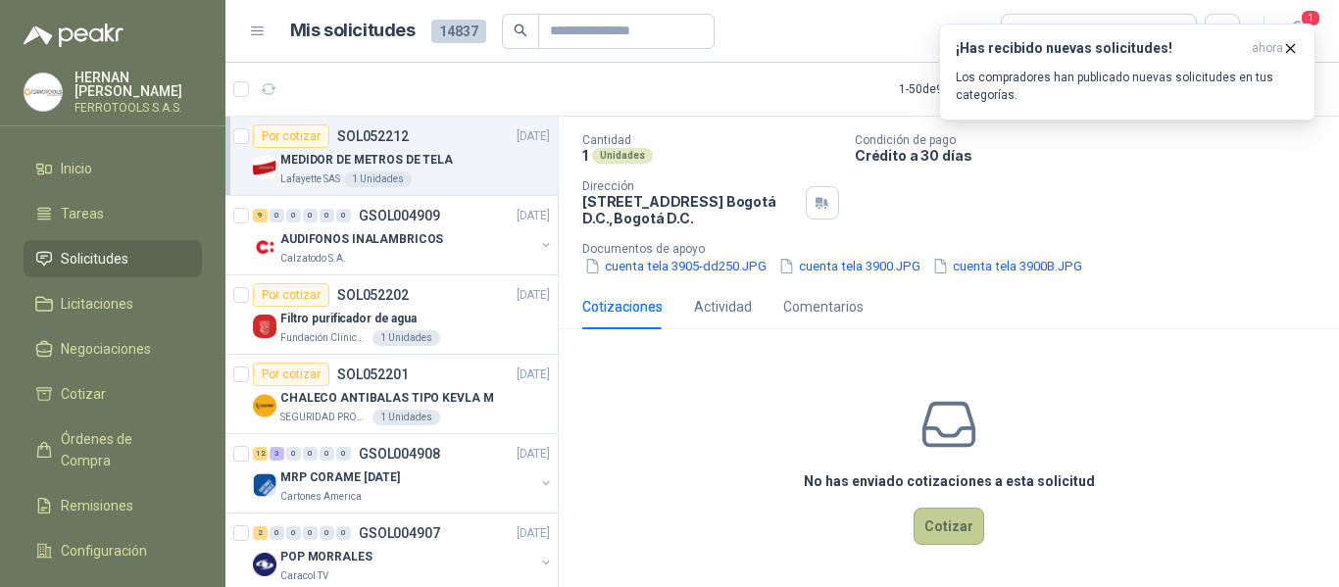
click at [962, 528] on button "Cotizar" at bounding box center [948, 526] width 71 height 37
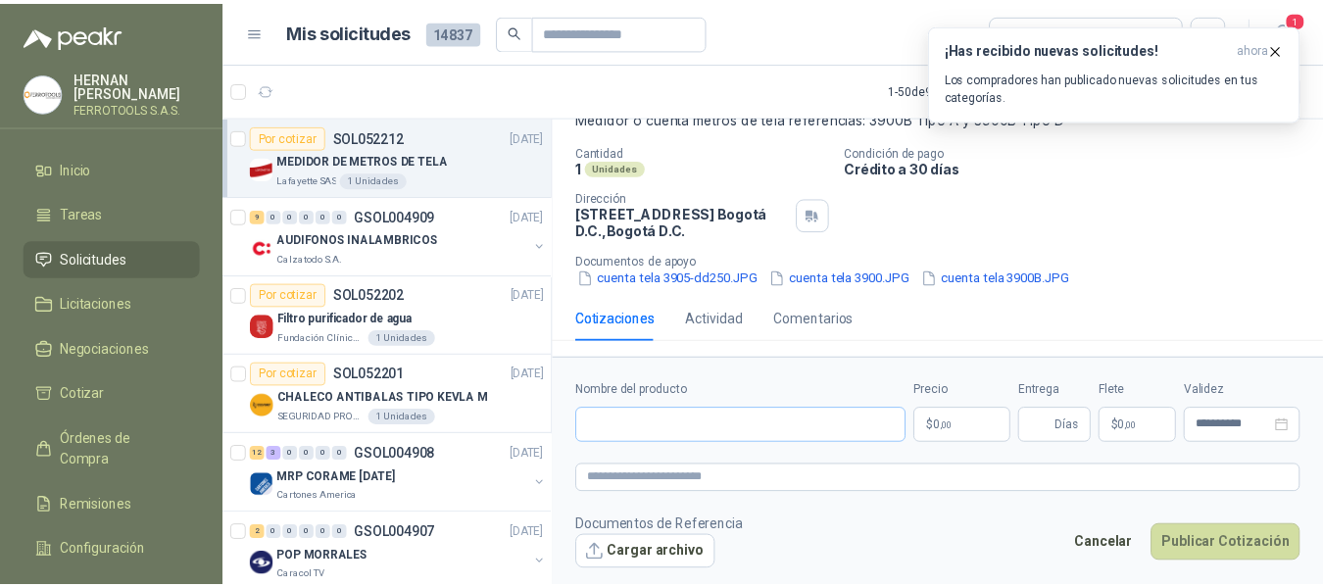
scroll to position [130, 0]
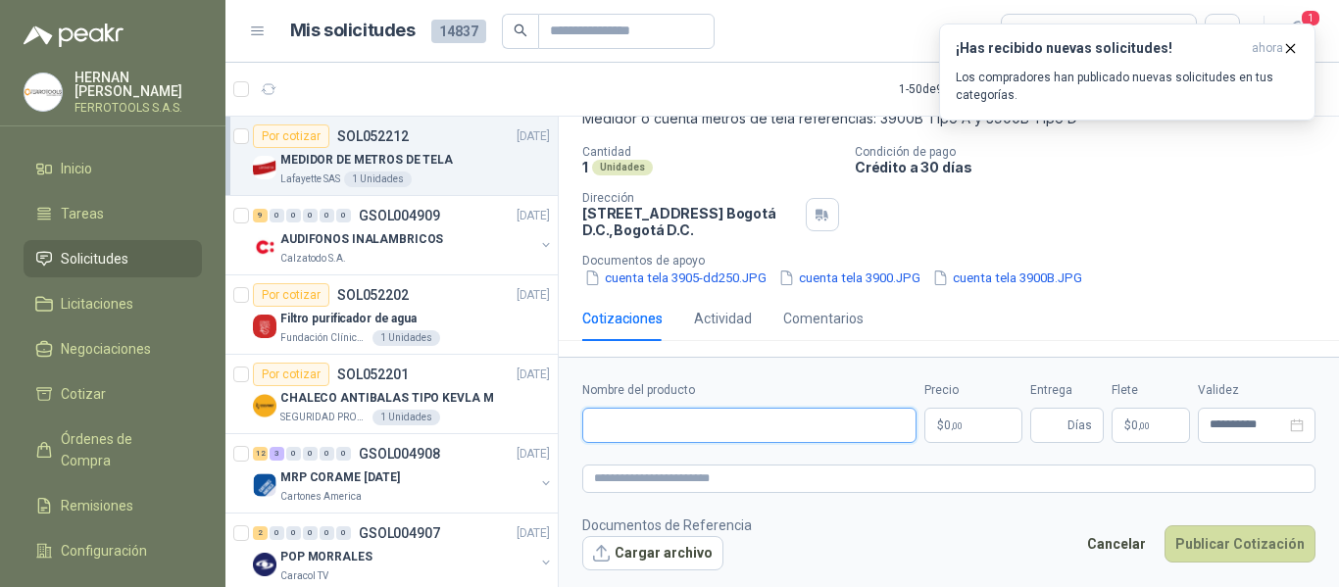
click at [773, 423] on input "Nombre del producto" at bounding box center [749, 425] width 334 height 35
paste input "**********"
type input "**********"
click at [795, 473] on textarea at bounding box center [948, 479] width 733 height 28
paste textarea "**********"
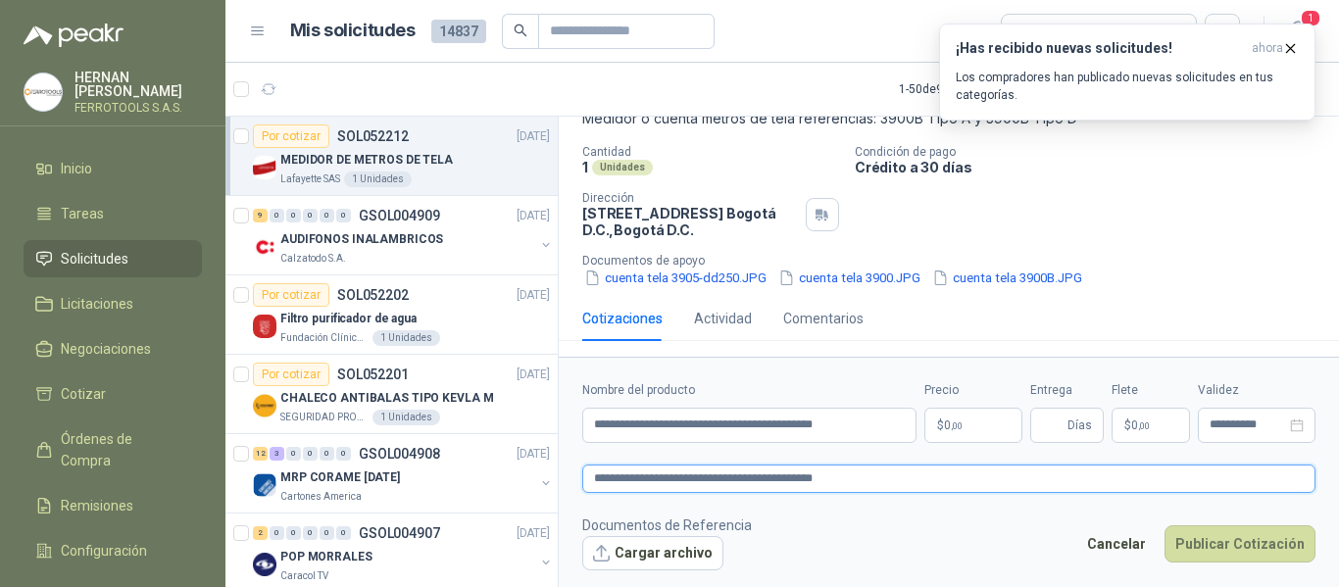
type textarea "**********"
click at [968, 432] on body "HERNAN RUALES FERROTOOLS S.A.S. Inicio Tareas Solicitudes Licitaciones Negociac…" at bounding box center [669, 293] width 1339 height 587
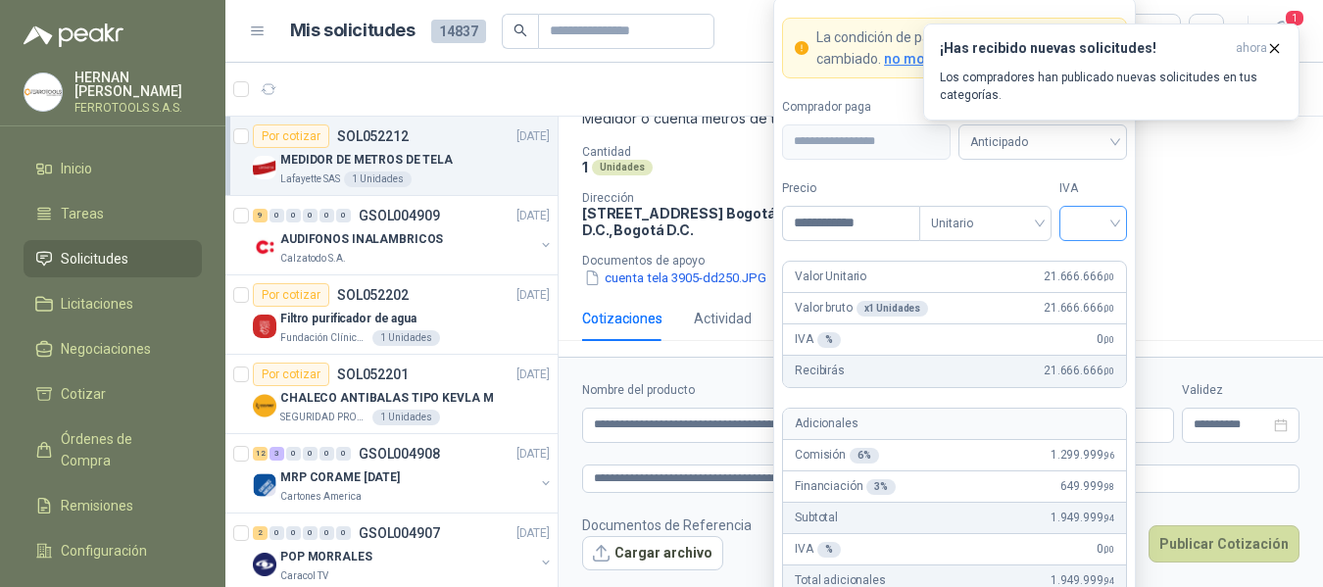
type input "**********"
click at [1090, 219] on input "search" at bounding box center [1093, 221] width 44 height 29
click at [1093, 257] on div "19%" at bounding box center [1093, 264] width 36 height 22
click at [989, 180] on label "Tipo" at bounding box center [985, 188] width 132 height 19
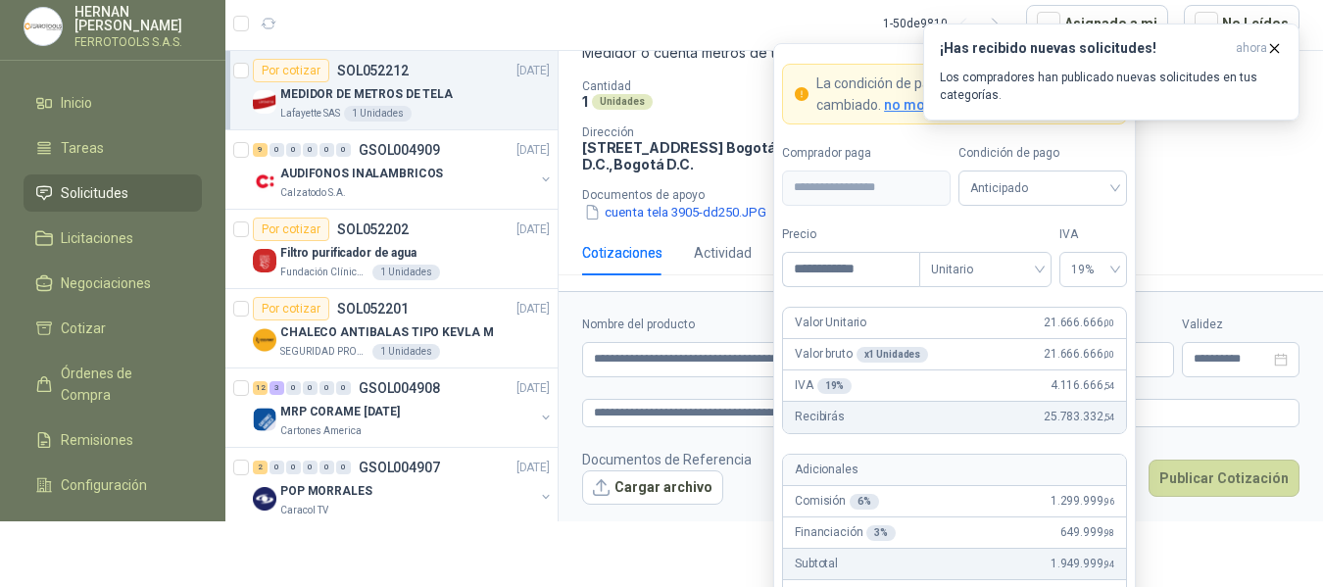
scroll to position [131, 0]
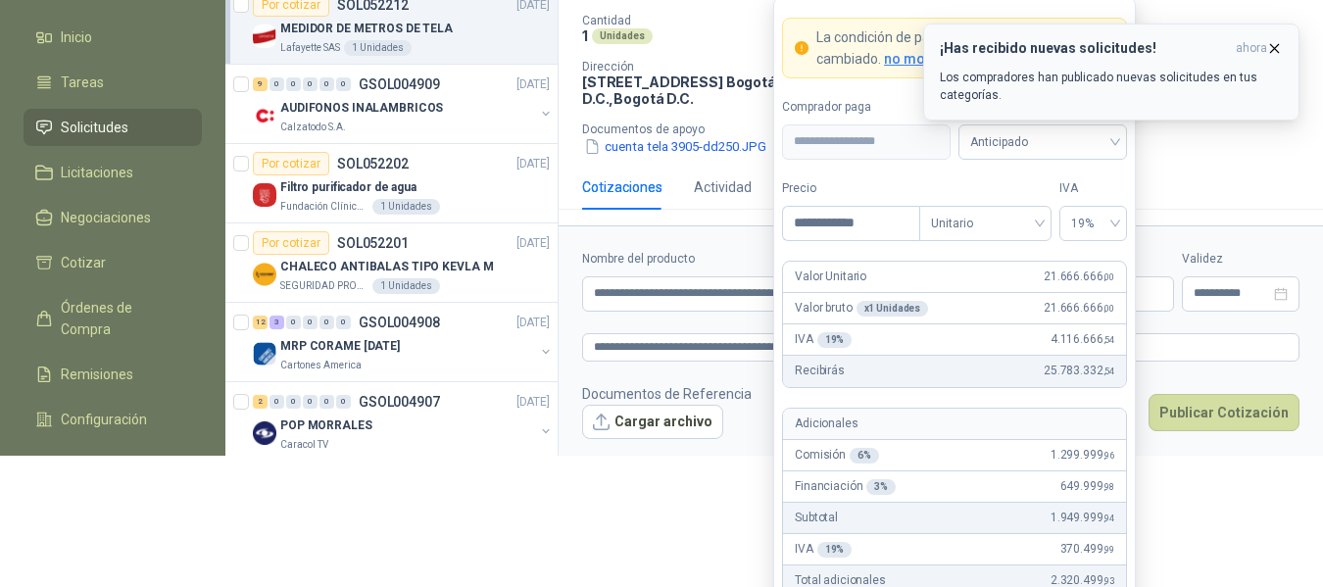
click at [1275, 48] on icon "button" at bounding box center [1275, 48] width 8 height 8
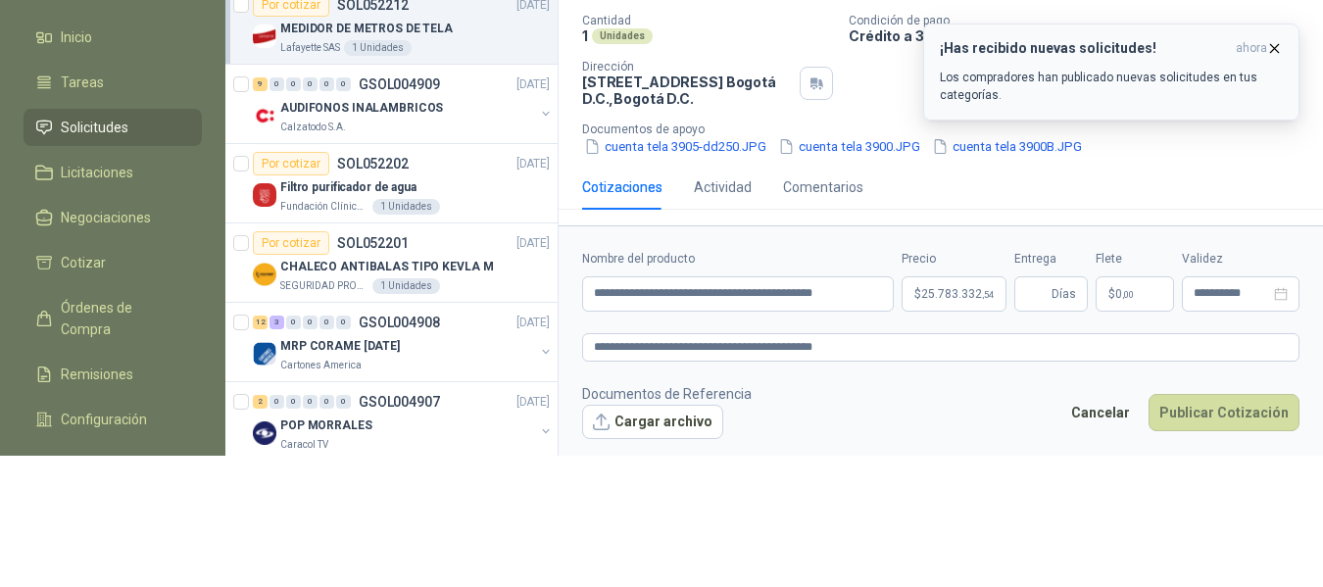
scroll to position [0, 0]
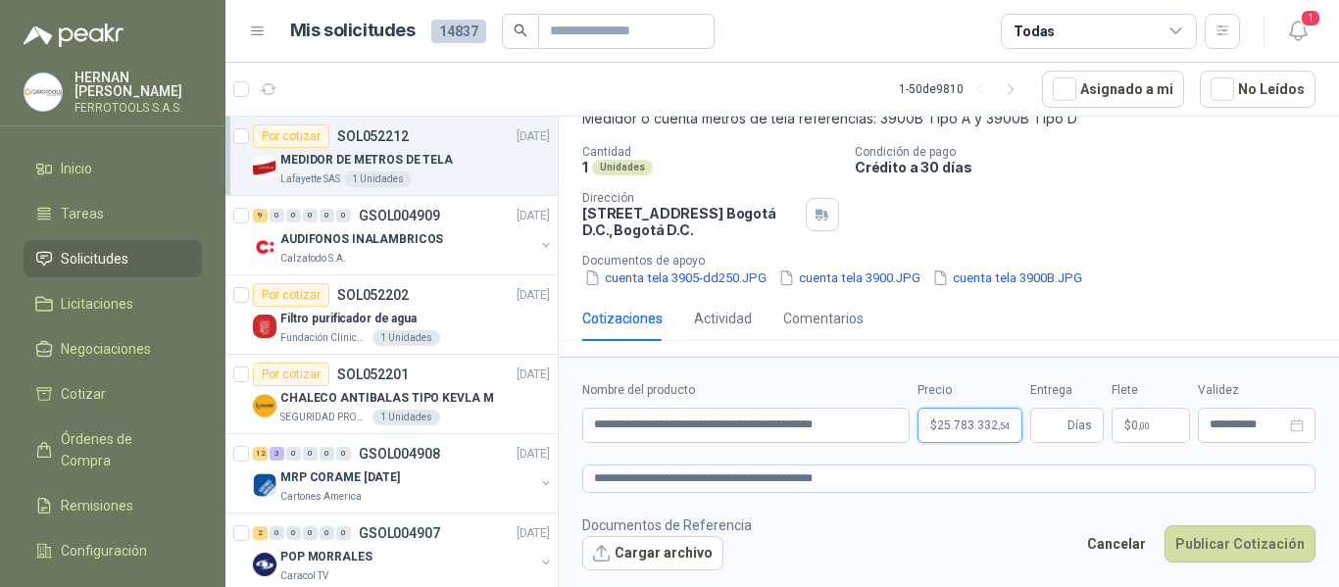
click at [960, 433] on body "HERNAN RUALES FERROTOOLS S.A.S. Inicio Tareas Solicitudes Licitaciones Negociac…" at bounding box center [669, 293] width 1339 height 587
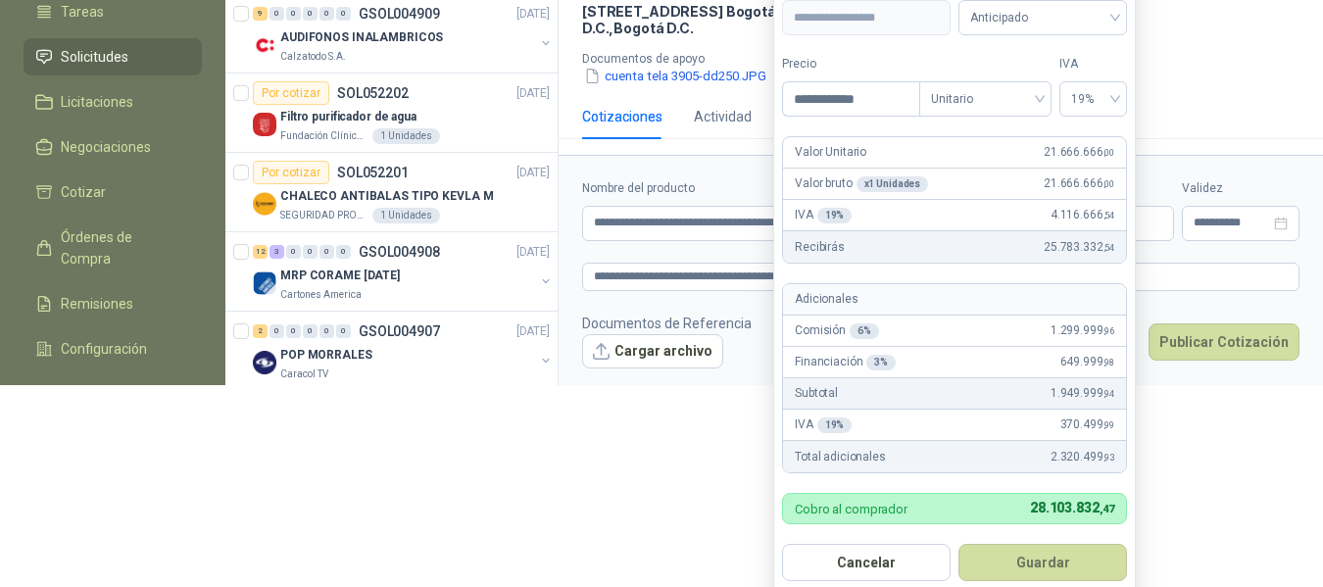
scroll to position [257, 0]
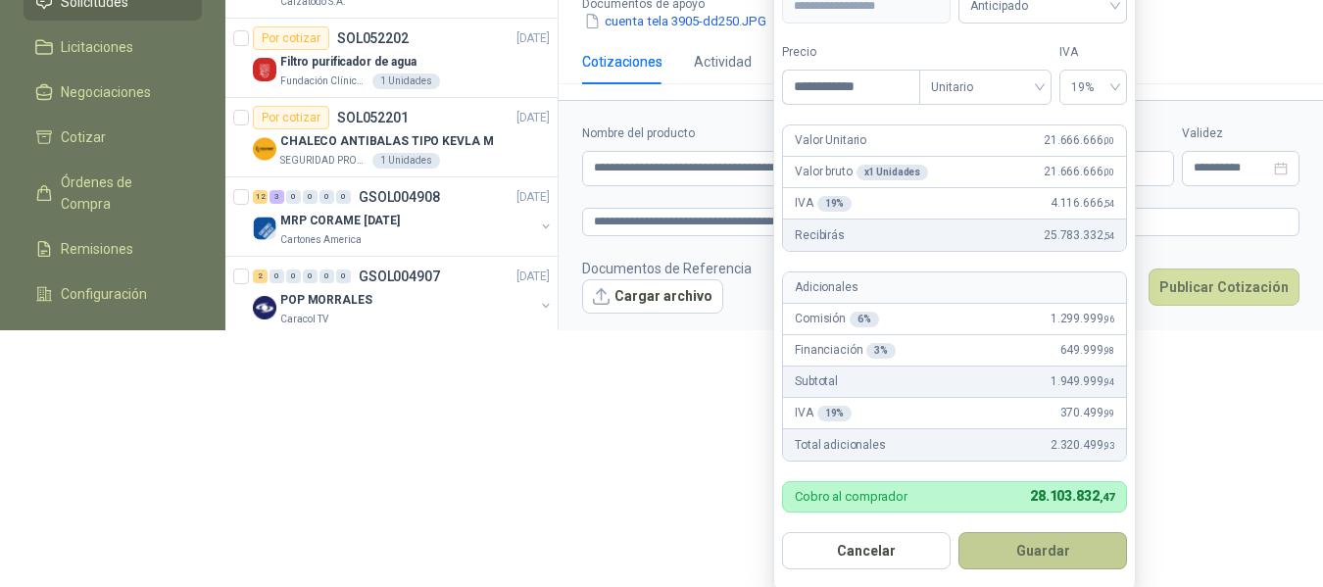
click at [1065, 559] on button "Guardar" at bounding box center [1043, 550] width 169 height 37
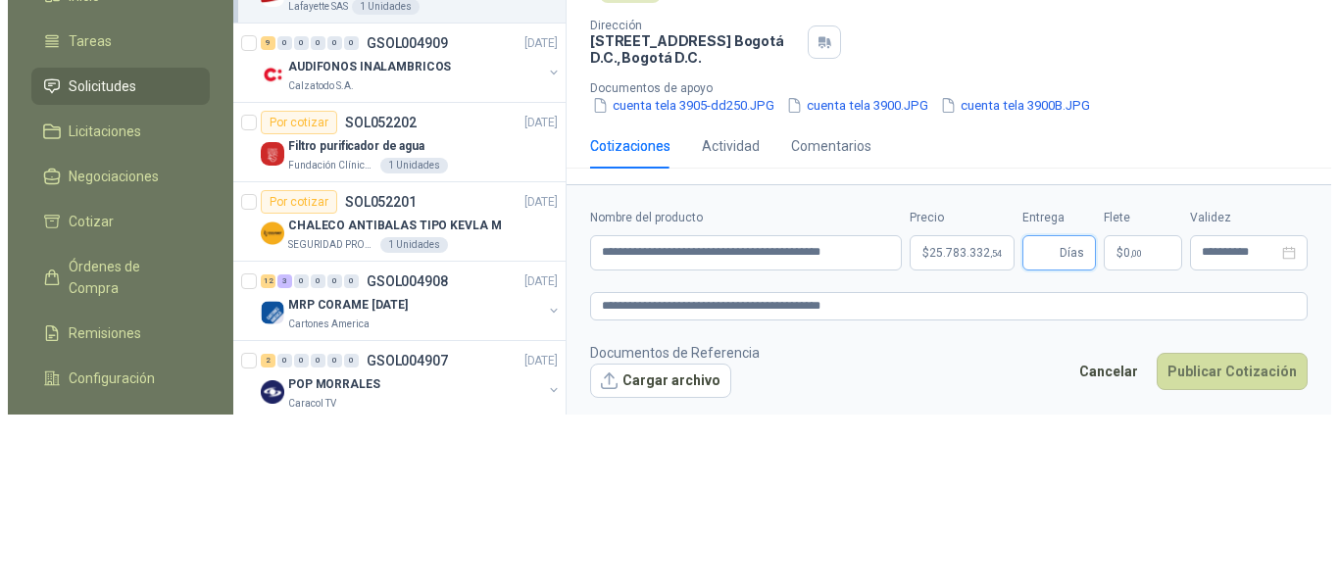
scroll to position [0, 0]
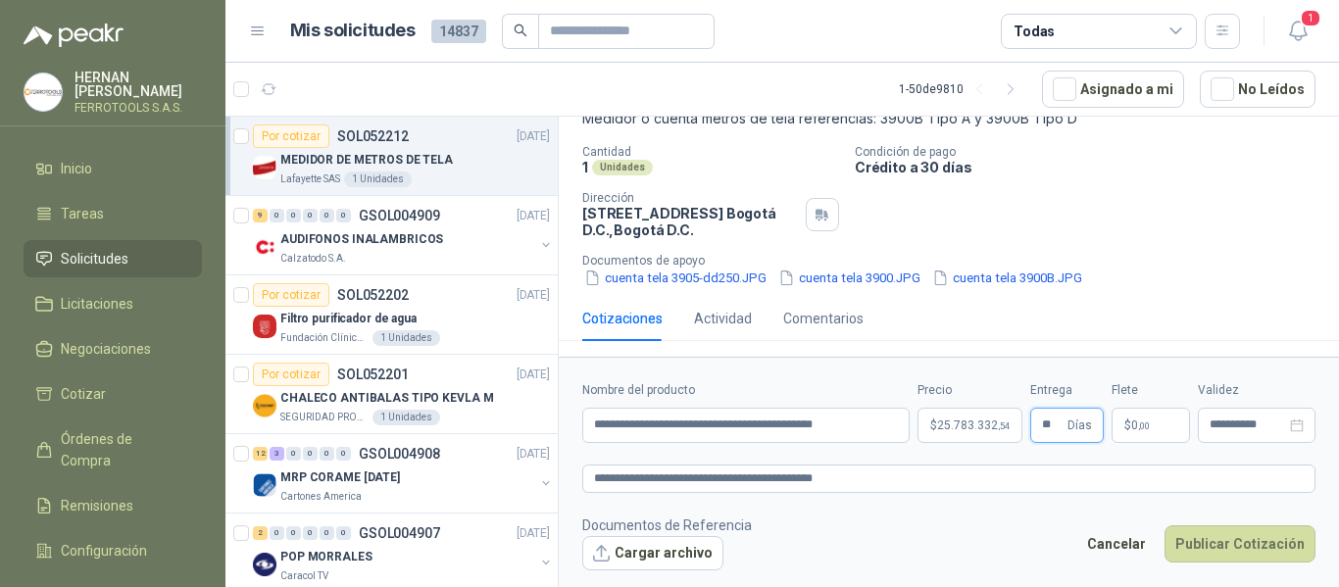
type input "**"
click at [1225, 247] on div "Cantidad 1 Unidades Condición de pago Crédito a 30 días Dirección Calle 15 No. …" at bounding box center [948, 216] width 733 height 143
click at [887, 544] on footer "Documentos de Referencia Cargar archivo Cancelar Publicar Cotización" at bounding box center [948, 543] width 733 height 57
click at [686, 564] on button "Cargar archivo" at bounding box center [652, 553] width 141 height 35
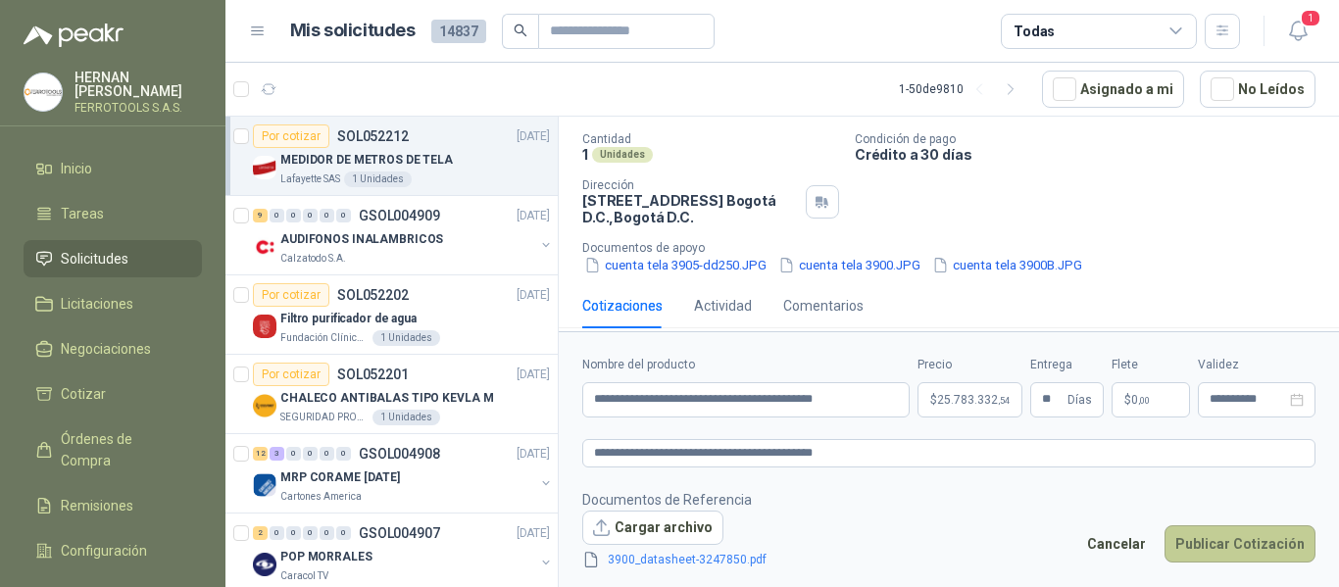
click at [1224, 544] on button "Publicar Cotización" at bounding box center [1239, 543] width 151 height 37
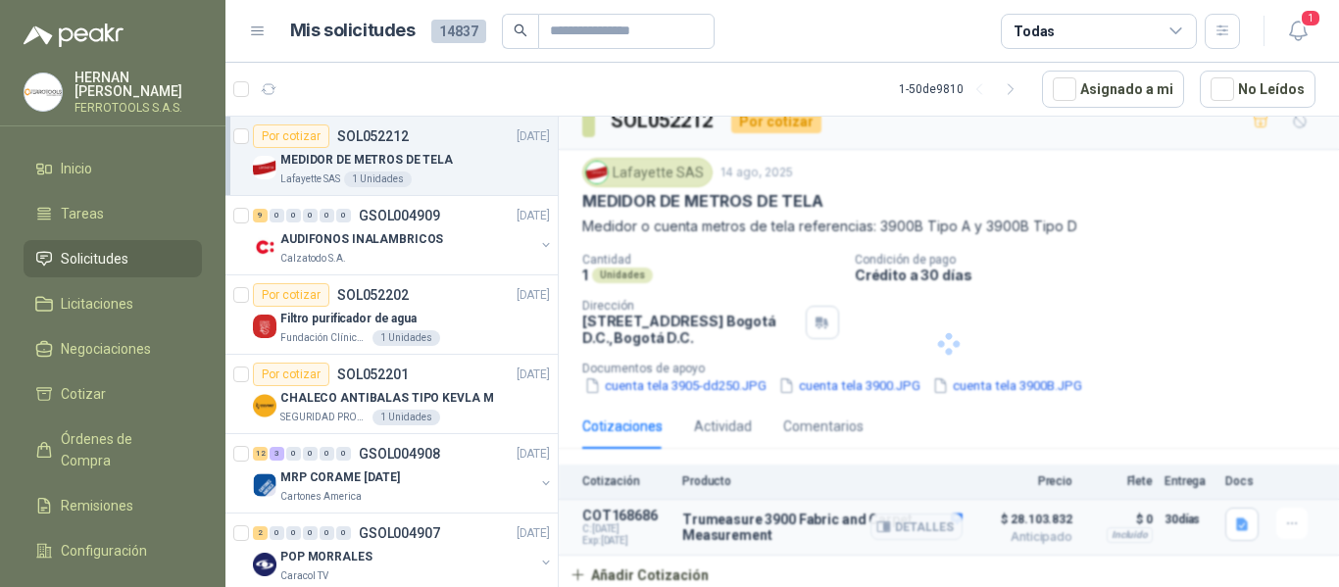
scroll to position [24, 0]
click at [1286, 522] on button "button" at bounding box center [1291, 523] width 31 height 31
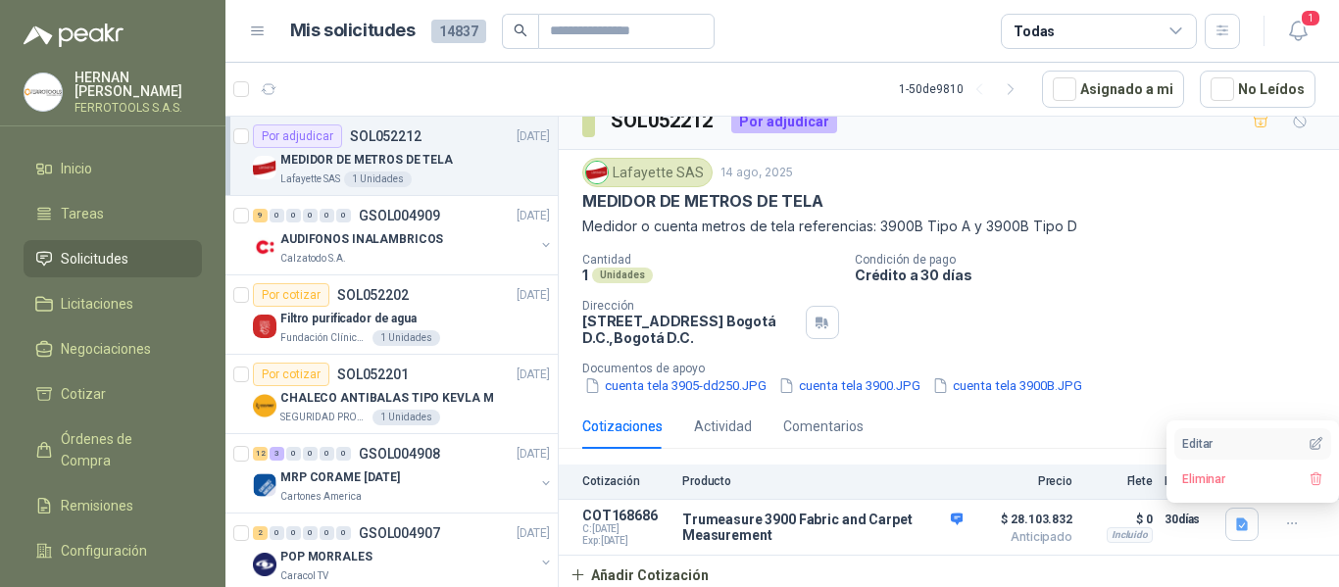
click at [1227, 446] on button "Editar" at bounding box center [1252, 443] width 157 height 31
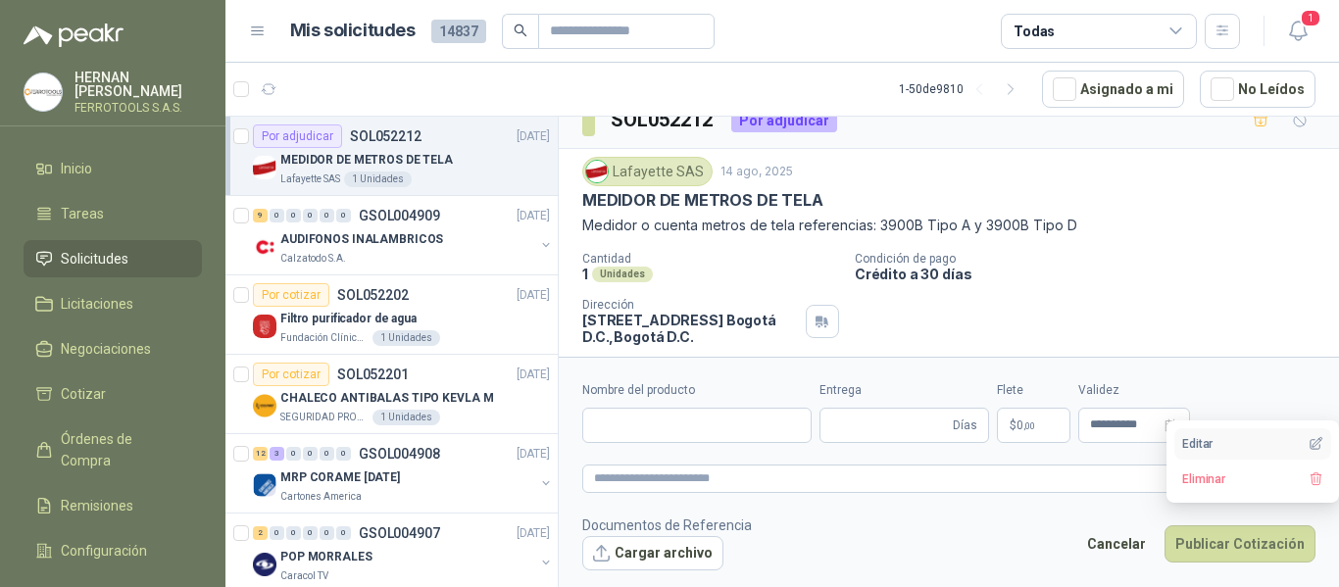
type input "**********"
type input "**"
type textarea "**********"
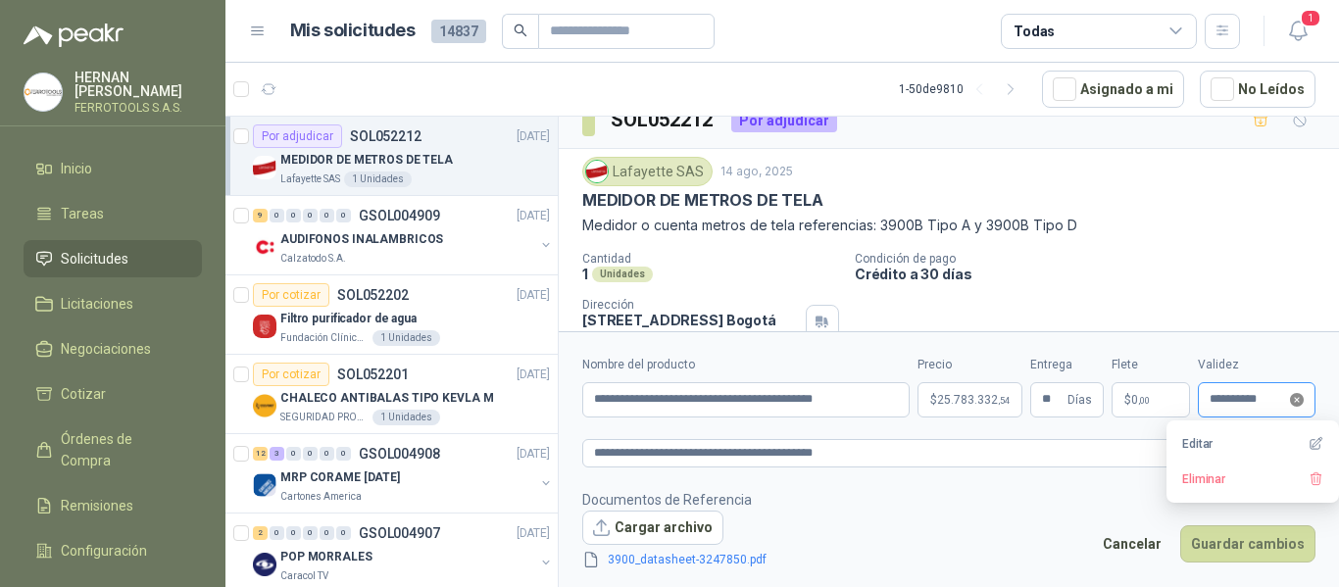
click at [1300, 398] on icon "close-circle" at bounding box center [1297, 400] width 14 height 14
click at [1240, 403] on input at bounding box center [1247, 399] width 76 height 13
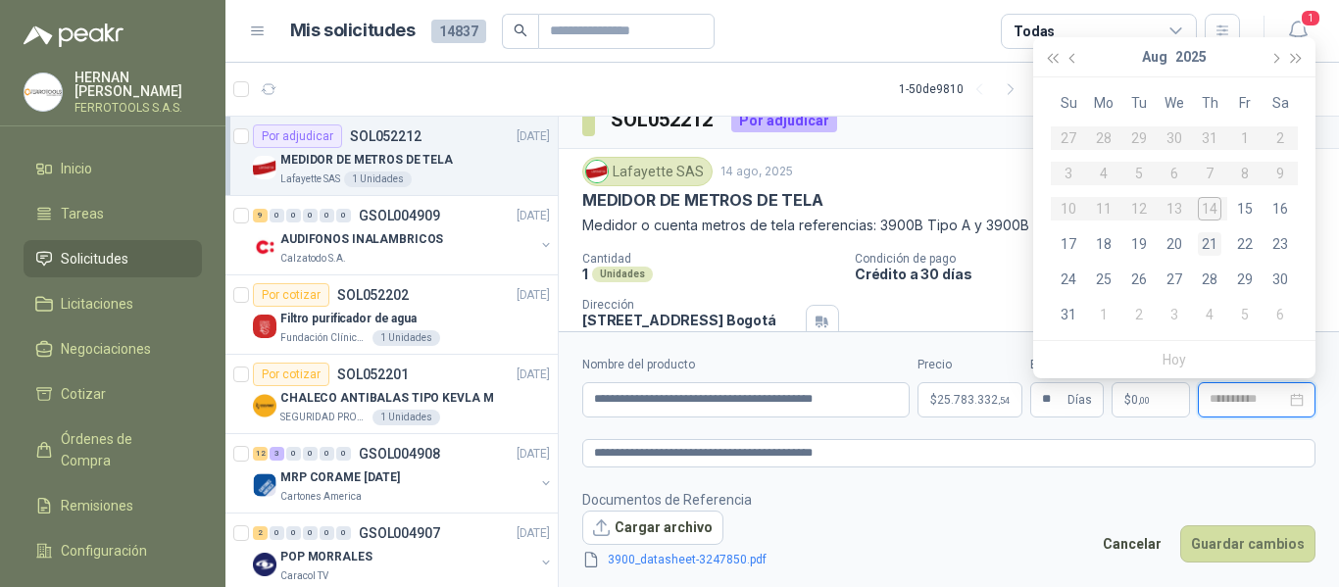
type input "**********"
click at [1245, 246] on div "22" at bounding box center [1245, 244] width 24 height 24
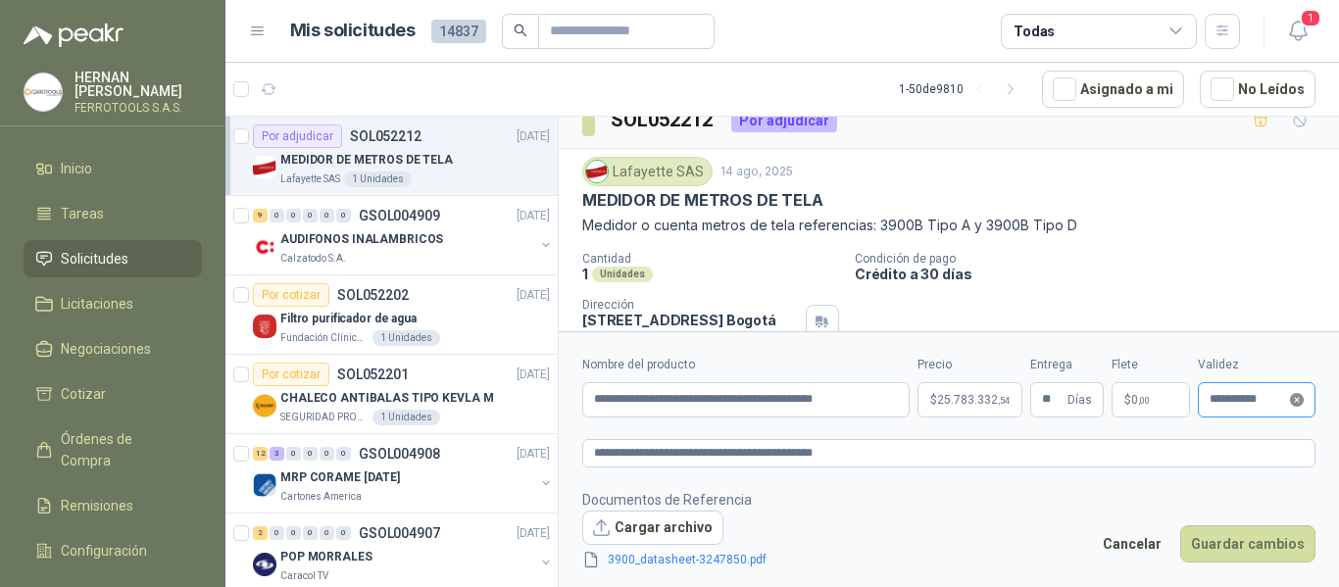
click at [1295, 400] on icon "close-circle" at bounding box center [1297, 400] width 14 height 14
click at [1265, 396] on input "**********" at bounding box center [1247, 399] width 76 height 13
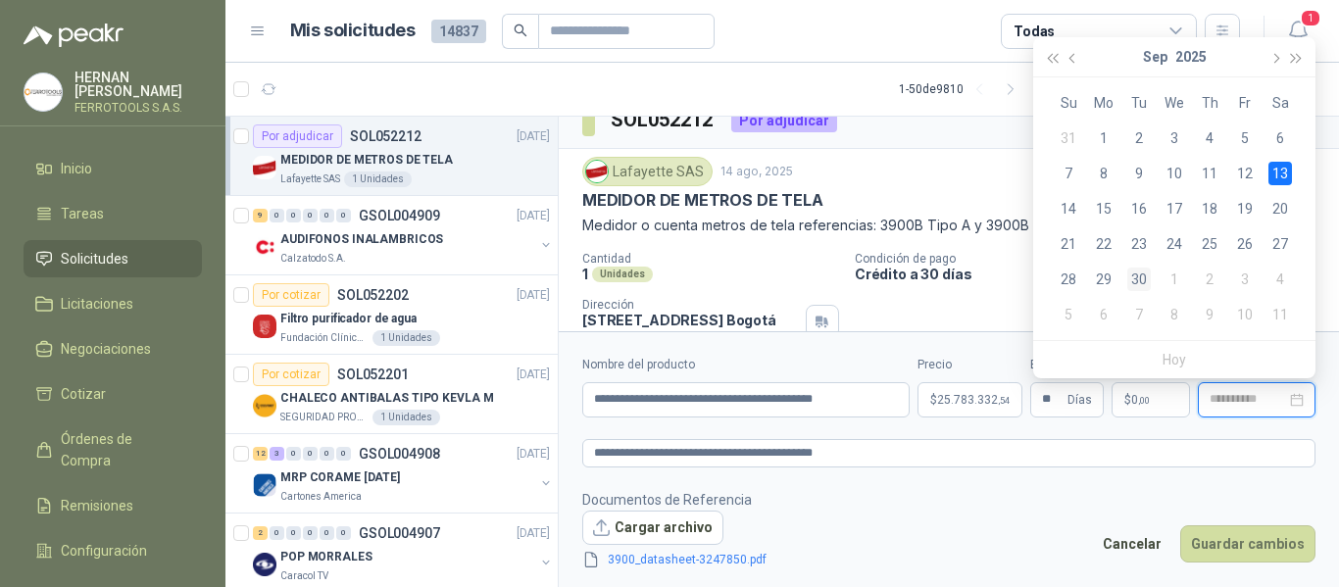
type input "**********"
click at [1149, 280] on div "30" at bounding box center [1139, 280] width 24 height 24
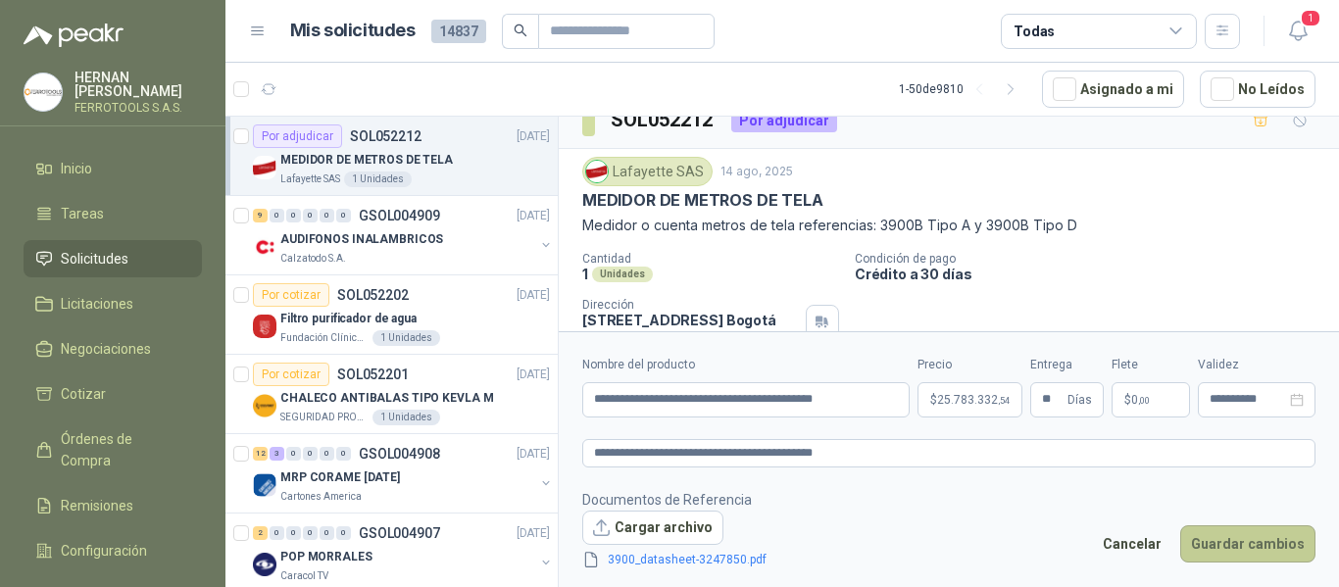
click at [1259, 552] on button "Guardar cambios" at bounding box center [1247, 543] width 135 height 37
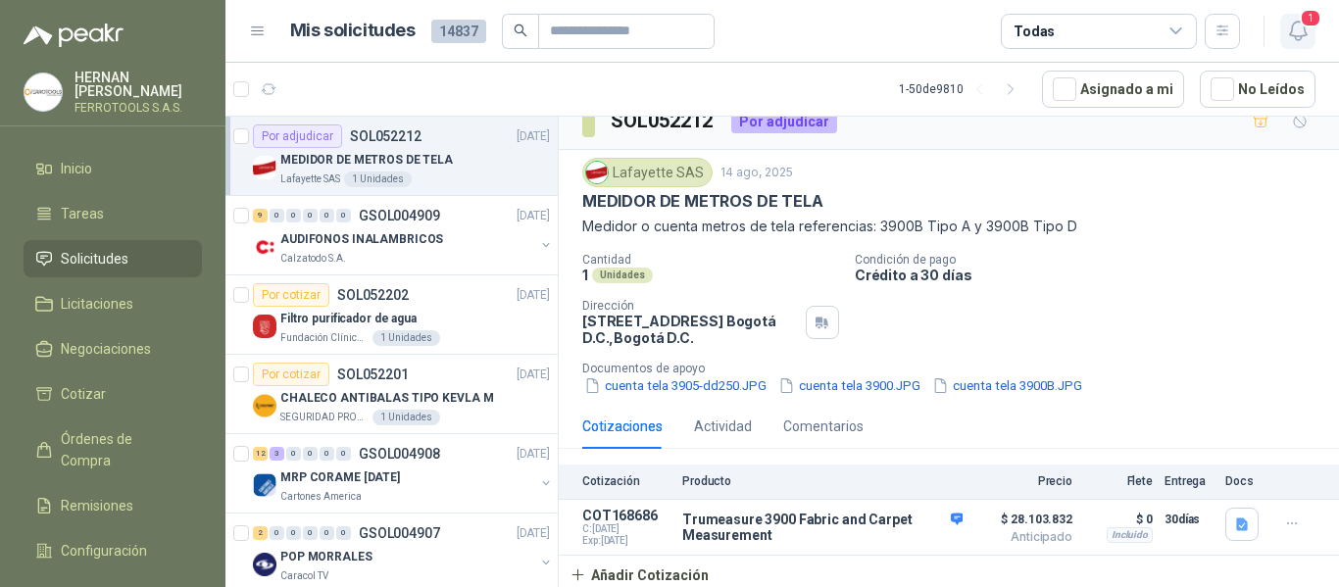
click at [1311, 29] on button "1" at bounding box center [1297, 31] width 35 height 35
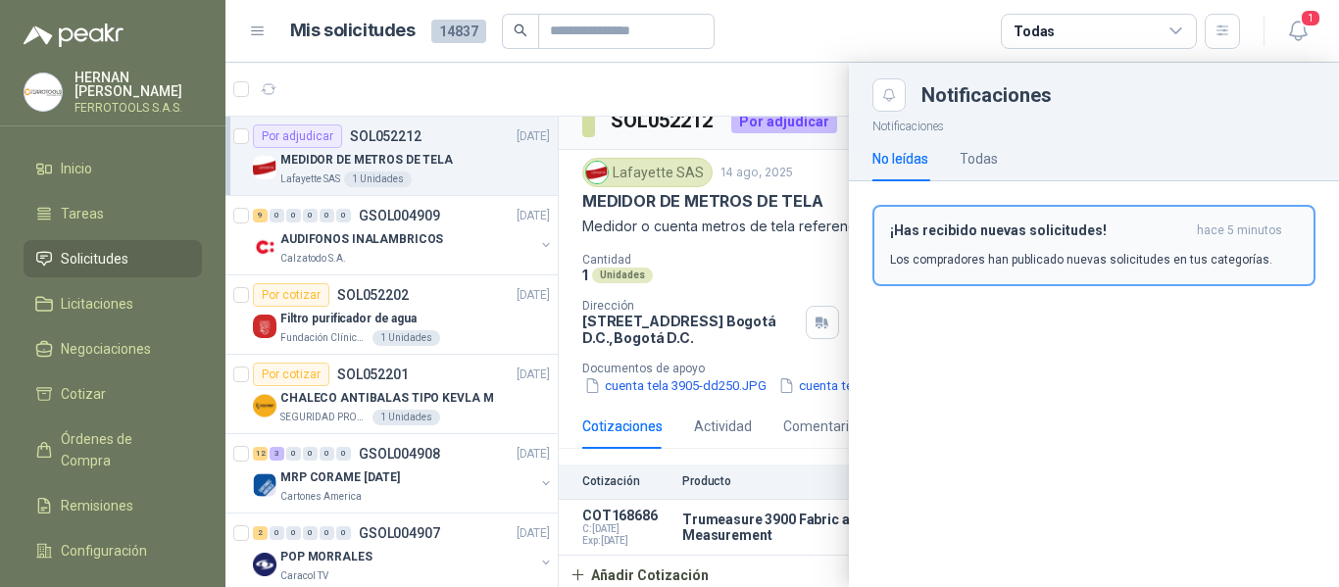
click at [1110, 241] on div "¡Has recibido nuevas solicitudes! hace 5 minutos Los compradores han publicado …" at bounding box center [1094, 245] width 408 height 46
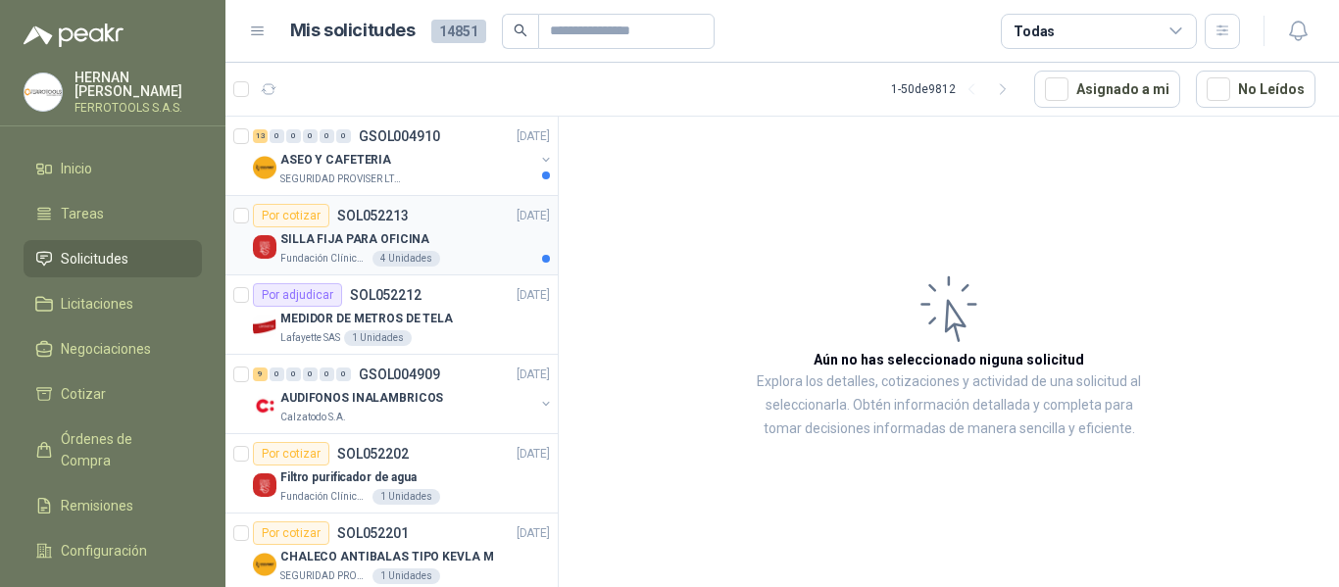
click at [480, 234] on div "SILLA FIJA PARA OFICINA" at bounding box center [415, 239] width 270 height 24
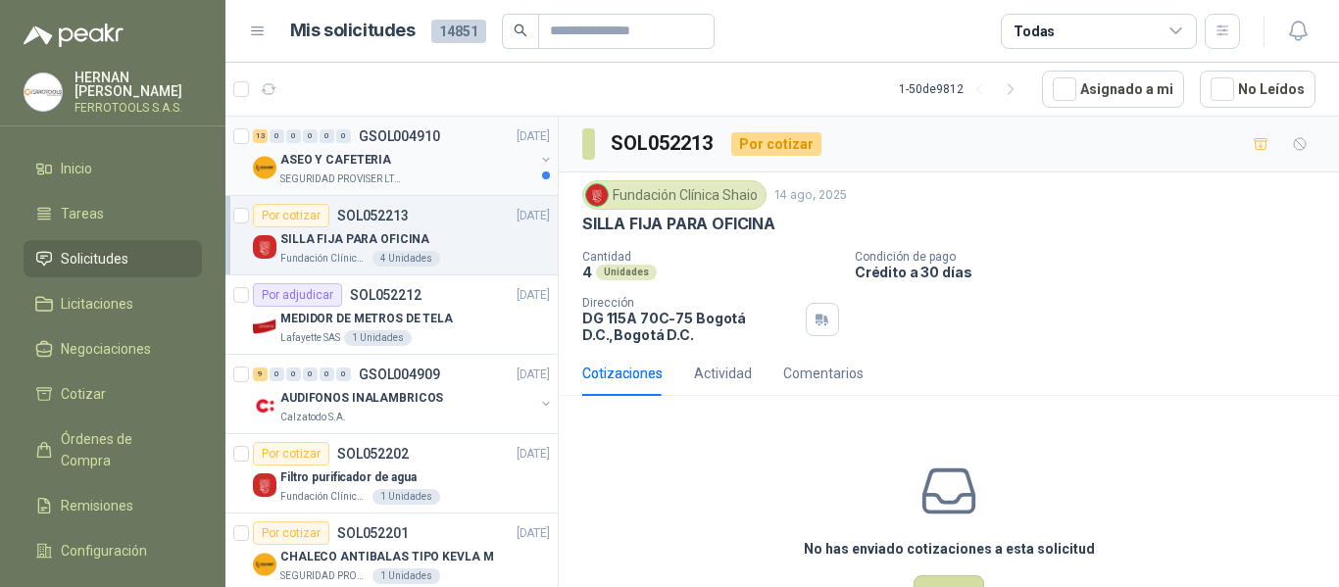
click at [439, 155] on div "ASEO Y CAFETERIA" at bounding box center [407, 160] width 254 height 24
